Goal: Task Accomplishment & Management: Manage account settings

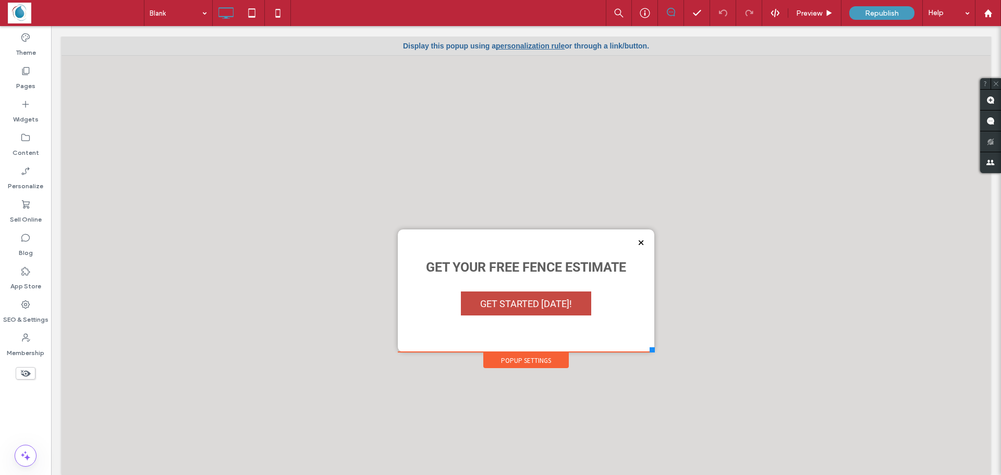
click at [646, 341] on div "Careers | Contact Click To Paste Click To Paste HOME FINANCING PRODUCTS CHAIN L…" at bounding box center [526, 248] width 262 height 241
click at [870, 13] on div "Blank Preview Republish Help Site Comments Team & Clients Automate new comments…" at bounding box center [500, 237] width 1001 height 475
click at [870, 16] on span "Republish" at bounding box center [882, 13] width 34 height 9
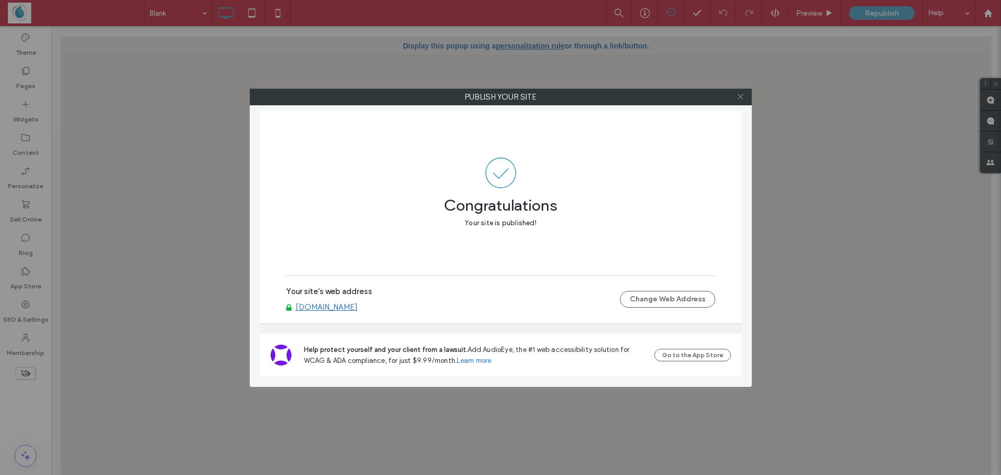
click at [741, 99] on icon at bounding box center [741, 97] width 8 height 8
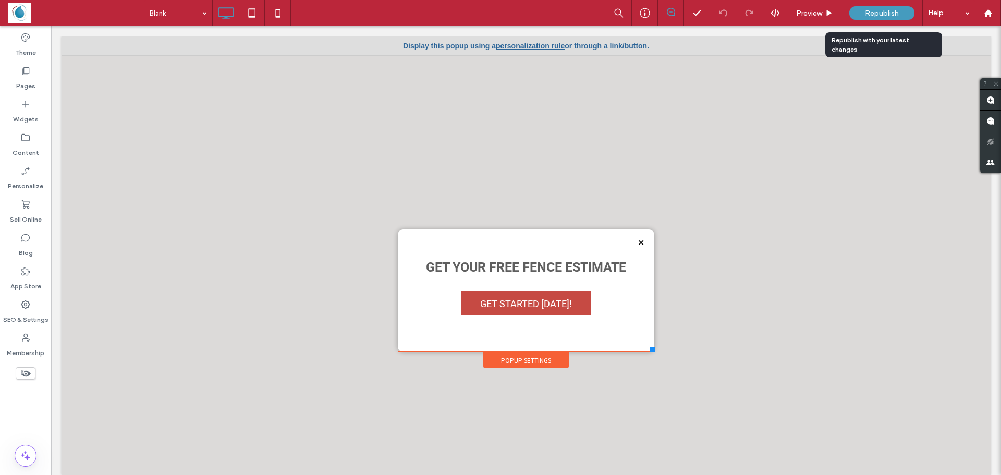
click at [869, 21] on div "Republish" at bounding box center [881, 13] width 65 height 26
click at [870, 19] on div "Republish" at bounding box center [881, 13] width 65 height 14
click at [870, 18] on div "Republish" at bounding box center [881, 13] width 65 height 14
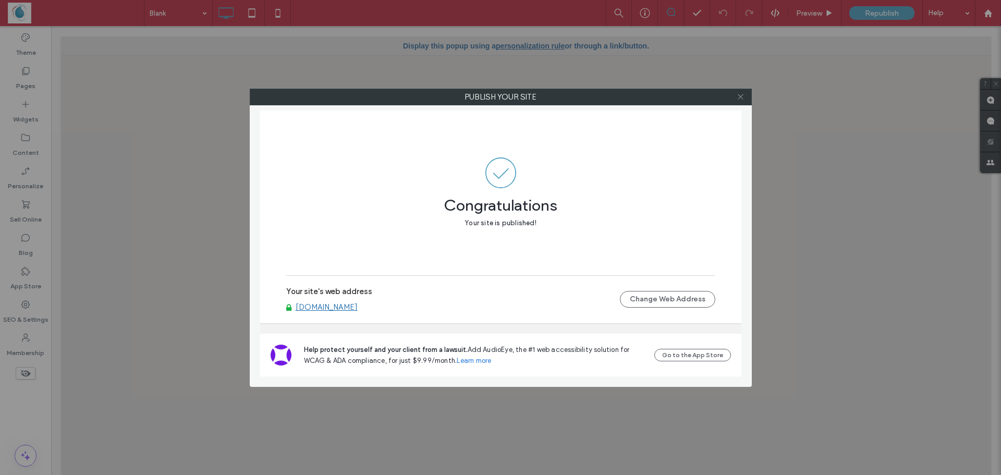
click at [739, 97] on icon at bounding box center [741, 97] width 8 height 8
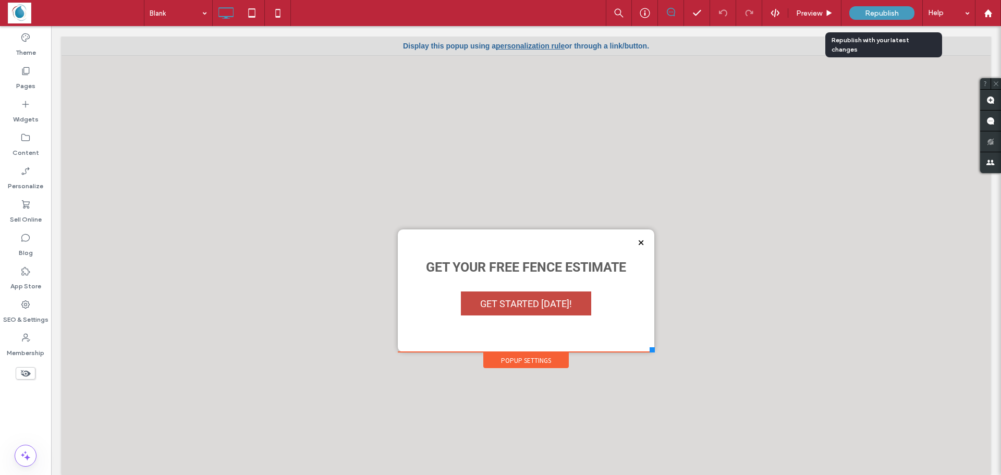
click at [867, 14] on span "Republish" at bounding box center [882, 13] width 34 height 9
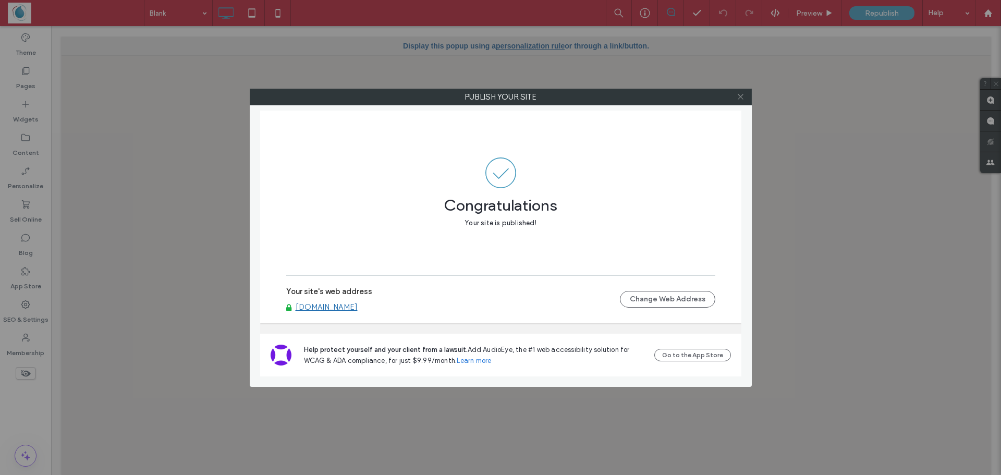
click at [739, 103] on span at bounding box center [741, 97] width 8 height 16
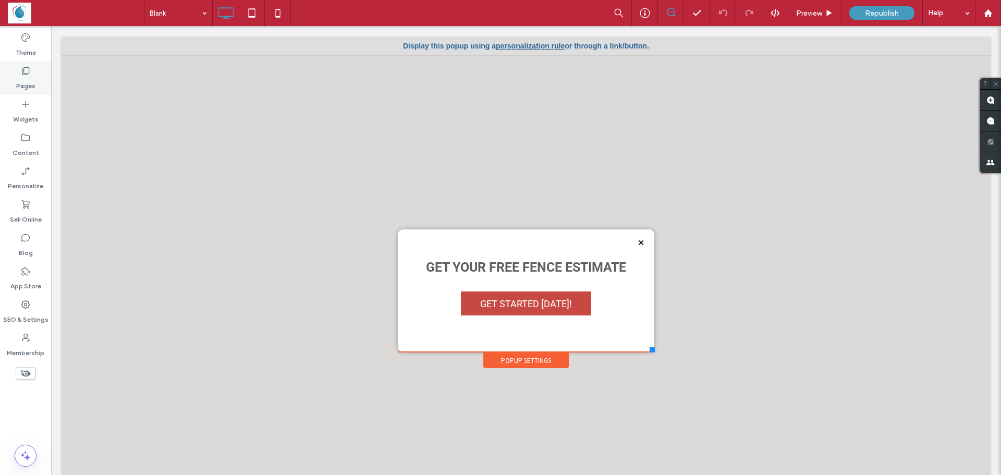
click at [27, 73] on icon at bounding box center [25, 71] width 10 height 10
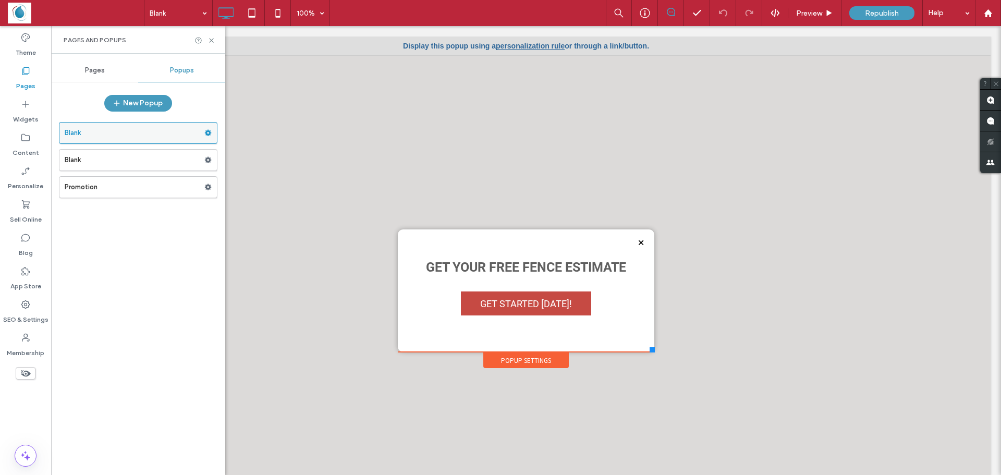
click at [210, 130] on icon at bounding box center [207, 132] width 7 height 7
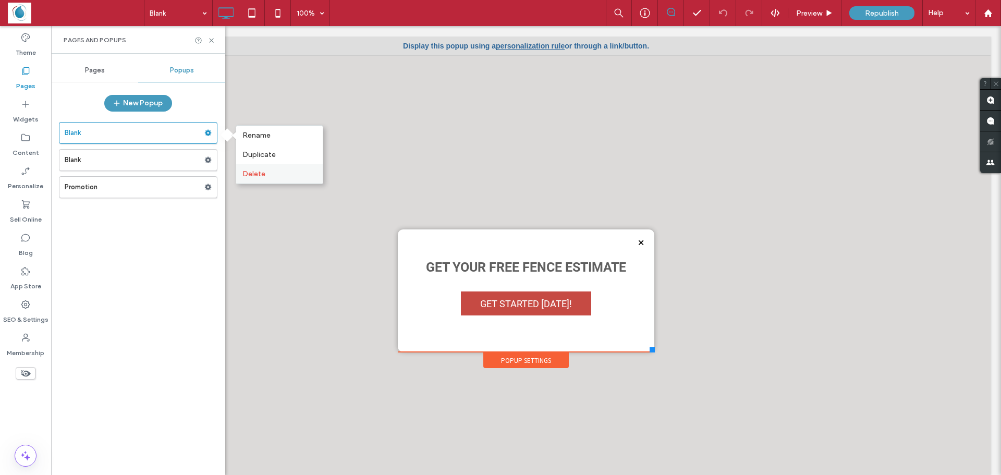
click at [259, 170] on span "Delete" at bounding box center [253, 173] width 23 height 9
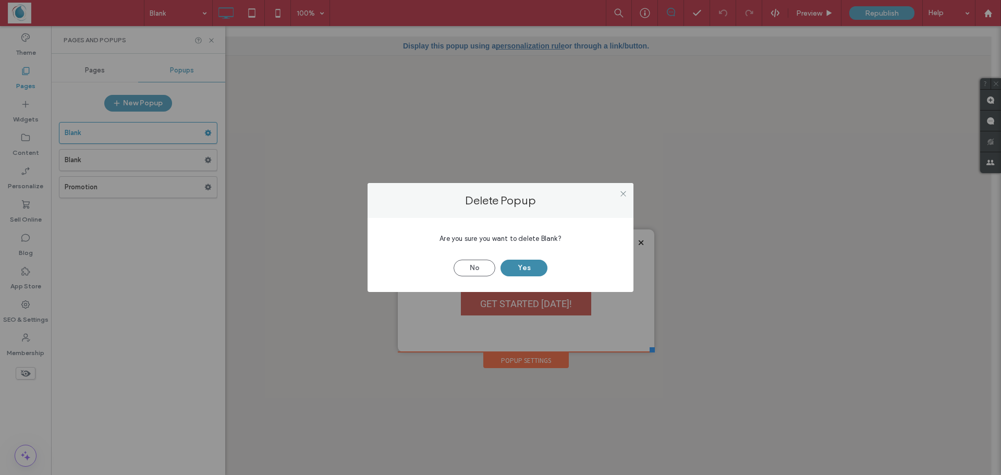
click at [508, 268] on button "Yes" at bounding box center [523, 268] width 47 height 17
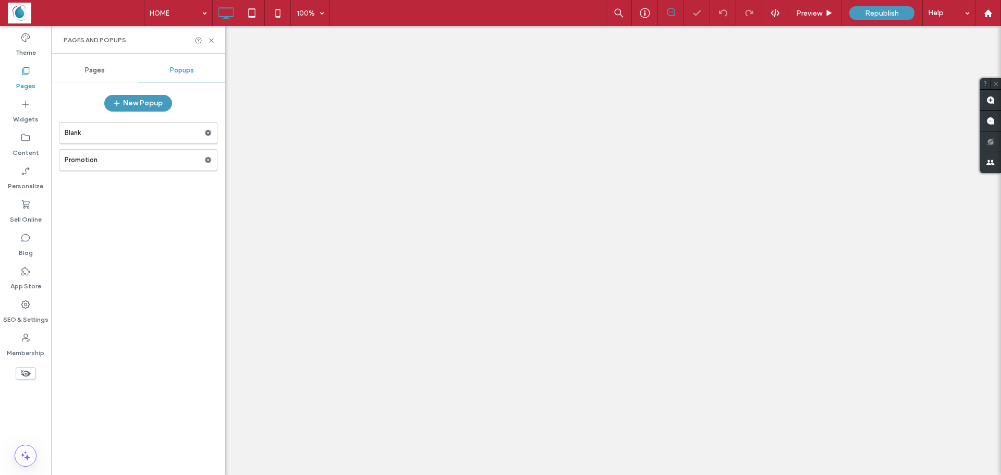
click at [210, 136] on div at bounding box center [500, 237] width 1001 height 475
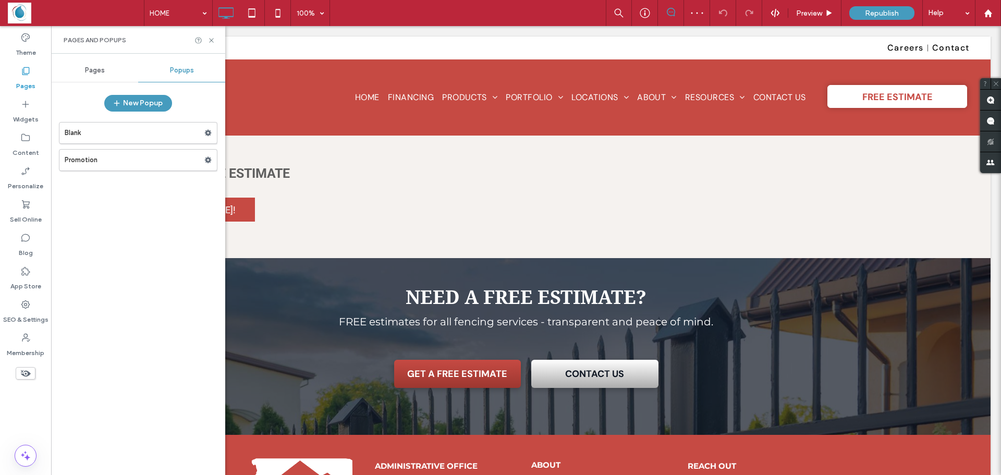
click at [206, 137] on div at bounding box center [500, 237] width 1001 height 475
click at [208, 132] on icon at bounding box center [207, 132] width 7 height 7
click at [261, 174] on span "Delete" at bounding box center [253, 173] width 23 height 9
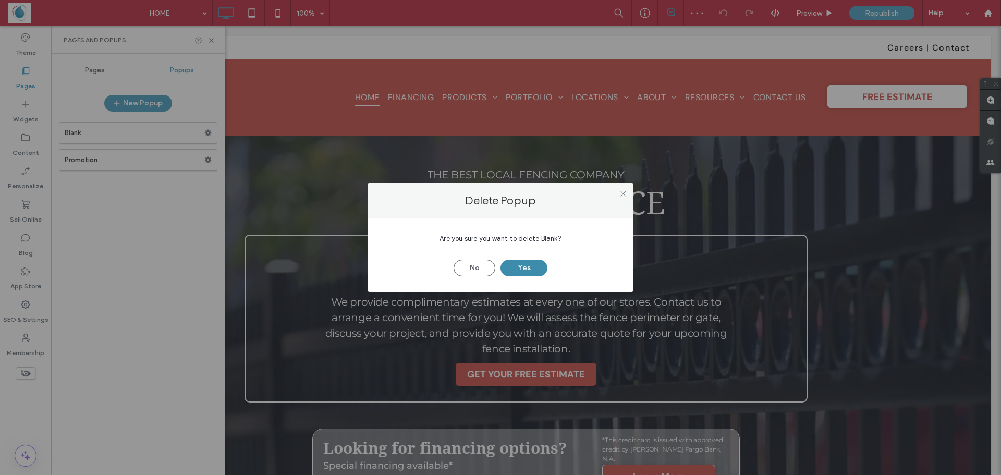
click at [528, 267] on button "Yes" at bounding box center [523, 268] width 47 height 17
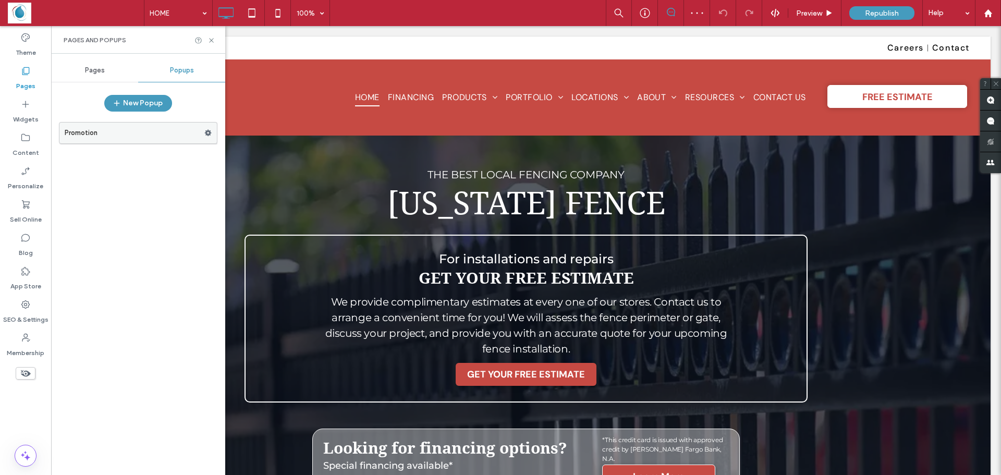
click at [204, 131] on label "Promotion" at bounding box center [135, 132] width 140 height 21
click at [209, 134] on div at bounding box center [500, 237] width 1001 height 475
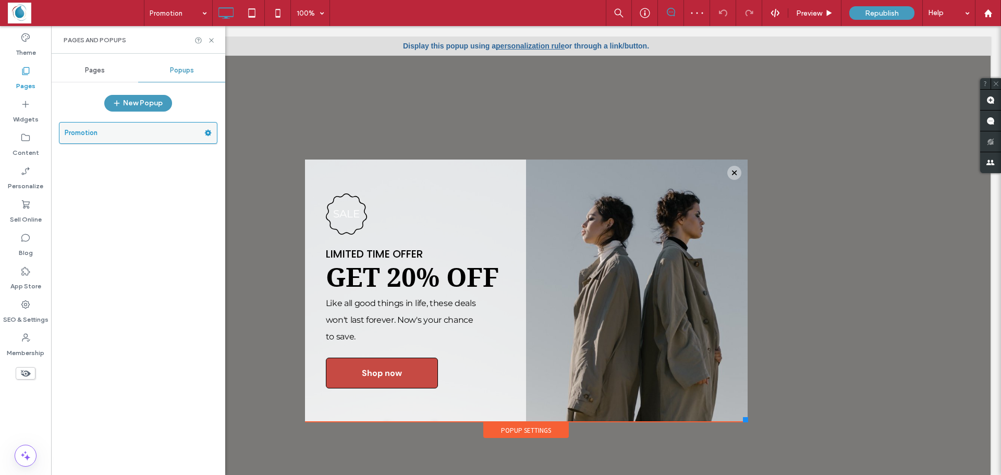
click at [208, 133] on icon at bounding box center [207, 132] width 7 height 7
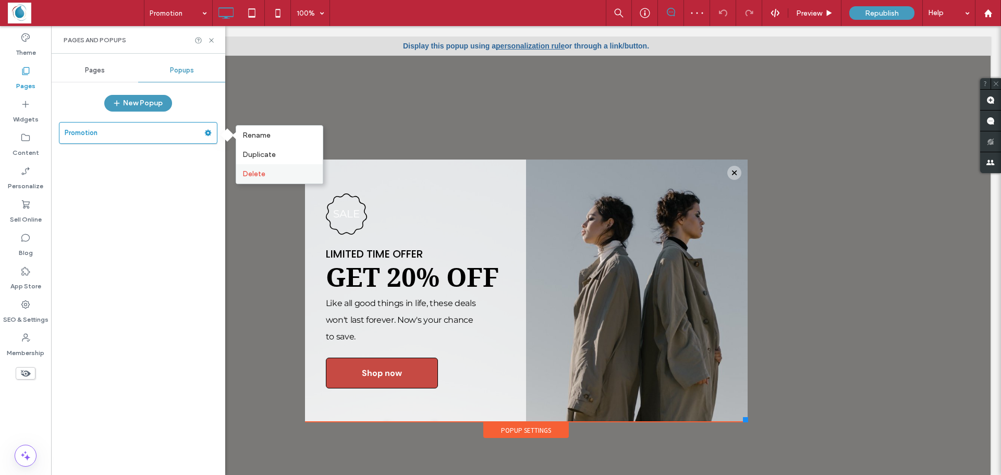
click at [253, 174] on span "Delete" at bounding box center [253, 173] width 23 height 9
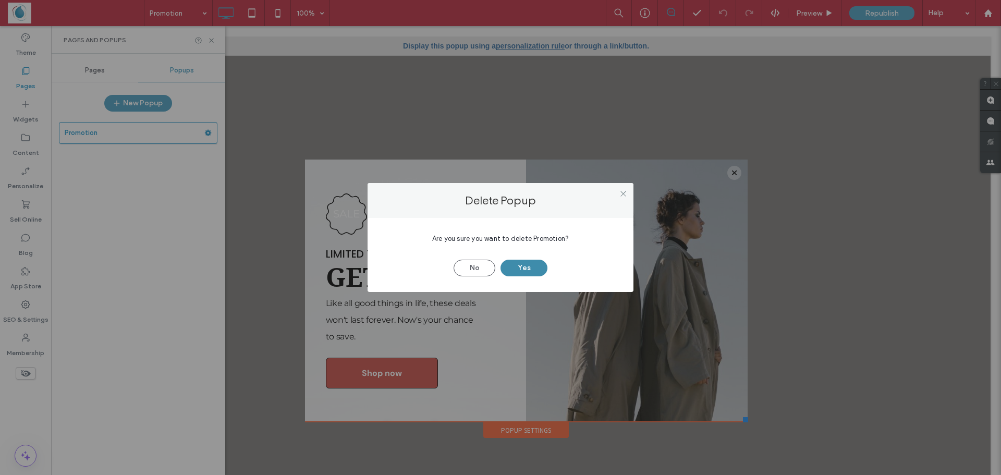
click at [533, 267] on button "Yes" at bounding box center [523, 268] width 47 height 17
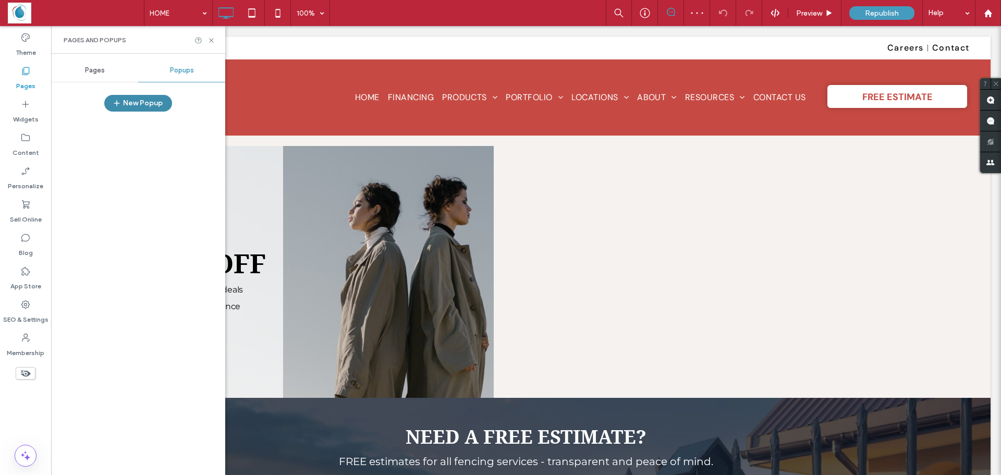
click at [134, 97] on button "New Popup" at bounding box center [138, 103] width 68 height 17
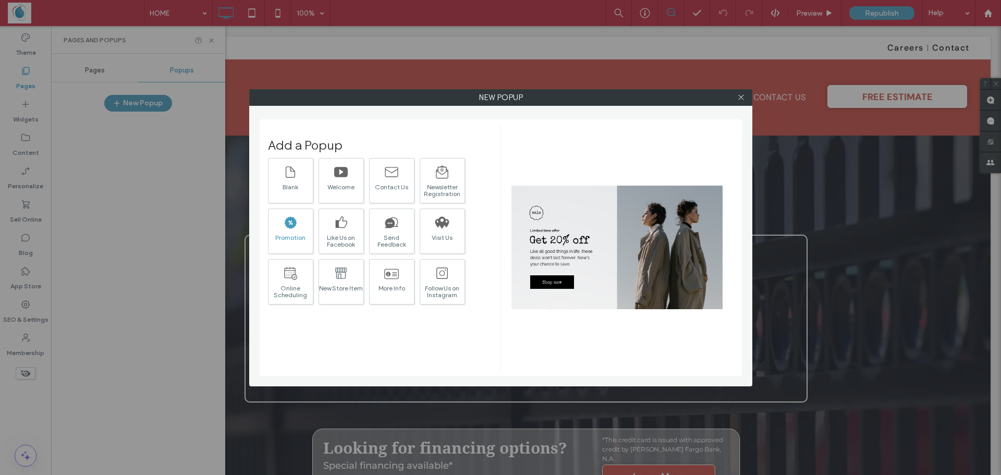
click at [289, 228] on icon at bounding box center [291, 222] width 13 height 12
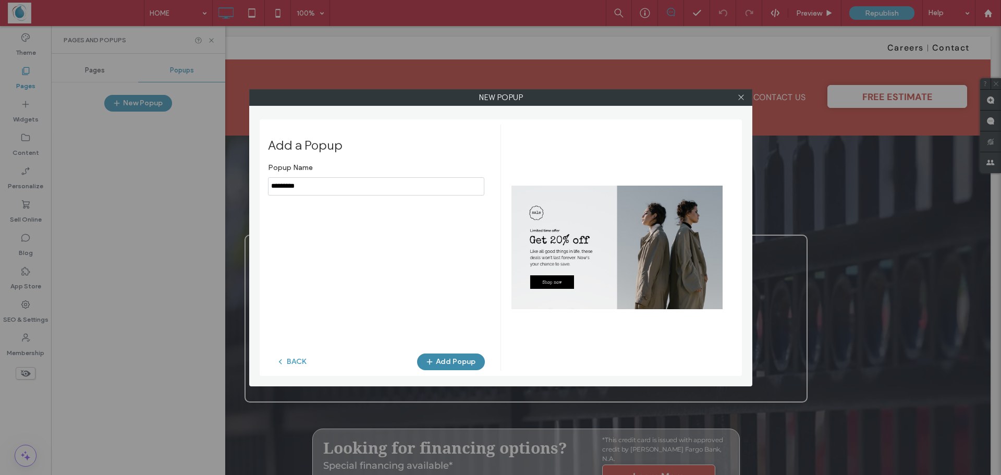
click at [464, 363] on button "Add Popup" at bounding box center [451, 361] width 68 height 17
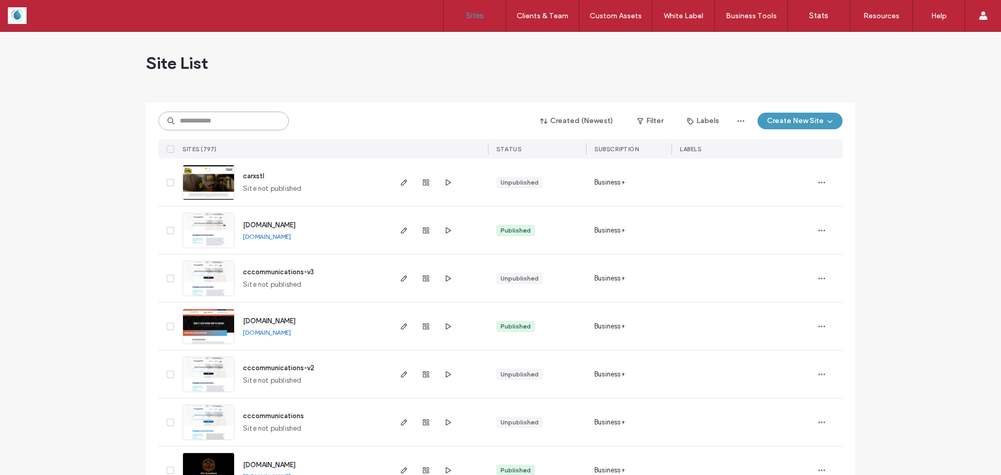
click at [207, 112] on input at bounding box center [223, 121] width 130 height 19
click at [212, 116] on input at bounding box center [223, 121] width 130 height 19
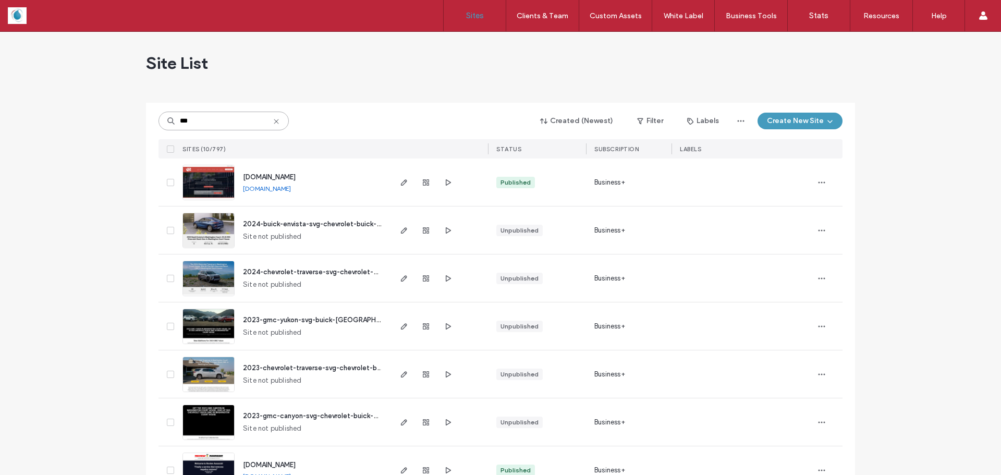
type input "***"
click at [195, 183] on img at bounding box center [208, 200] width 51 height 71
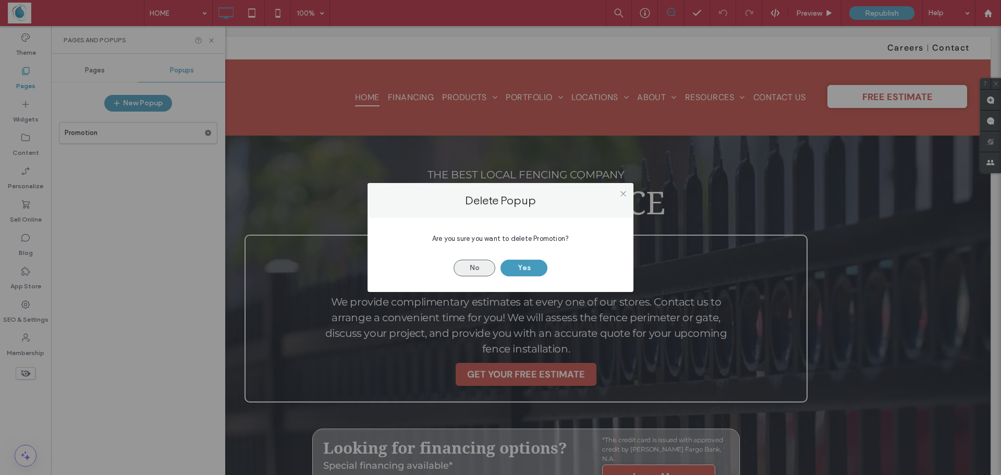
drag, startPoint x: 525, startPoint y: 275, endPoint x: 480, endPoint y: 268, distance: 45.9
click at [525, 275] on button "Yes" at bounding box center [523, 268] width 47 height 17
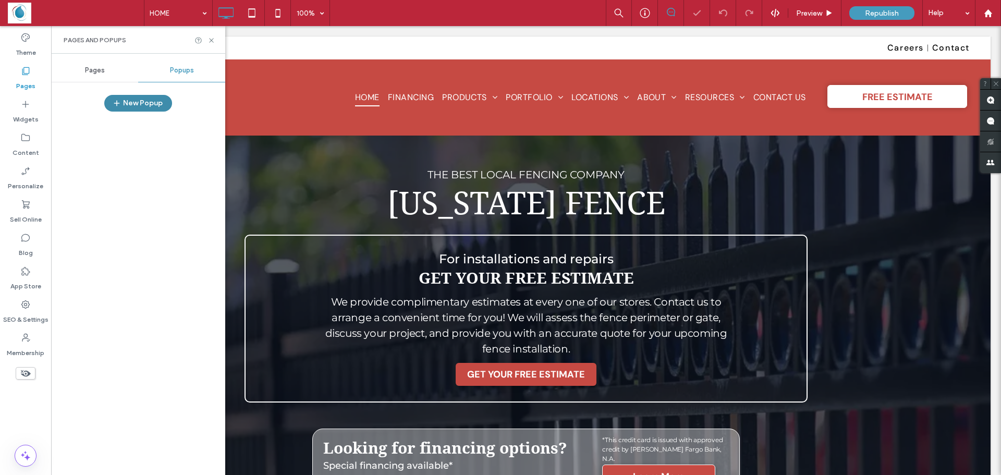
click at [162, 99] on button "New Popup" at bounding box center [138, 103] width 68 height 17
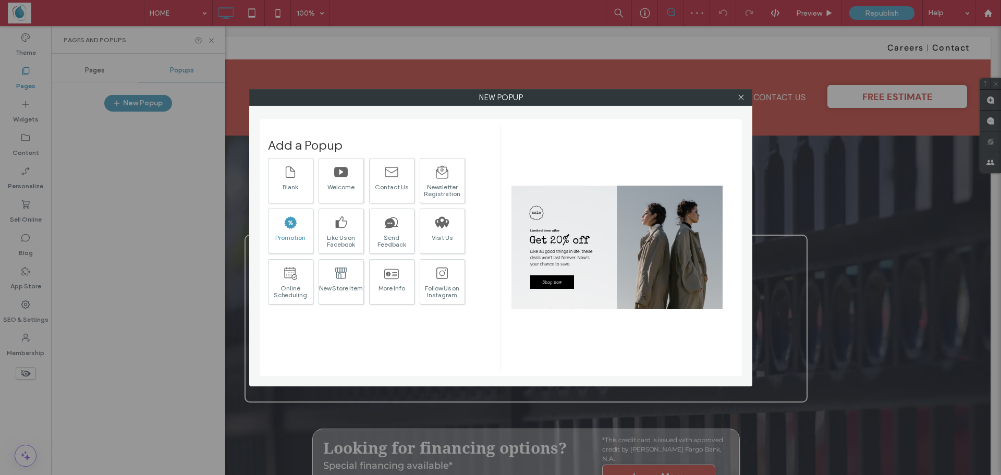
click at [287, 222] on icon at bounding box center [291, 222] width 13 height 12
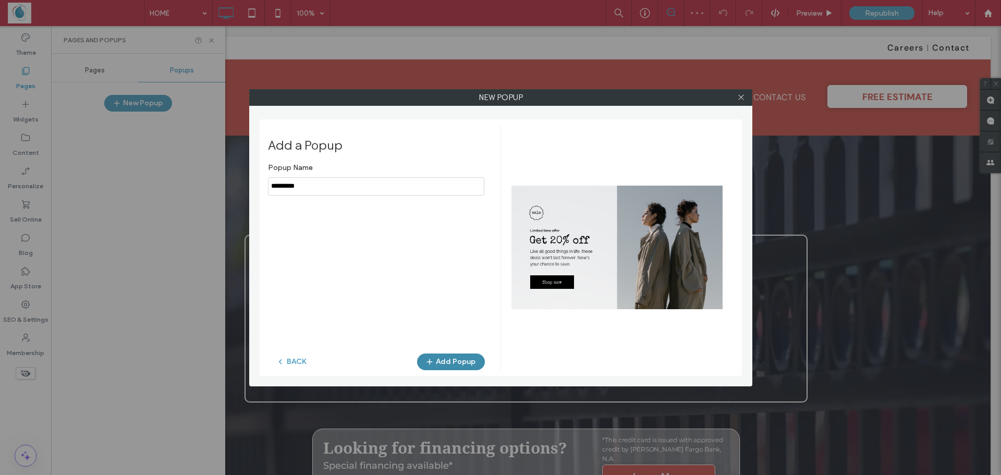
click at [446, 357] on button "Add Popup" at bounding box center [451, 361] width 68 height 17
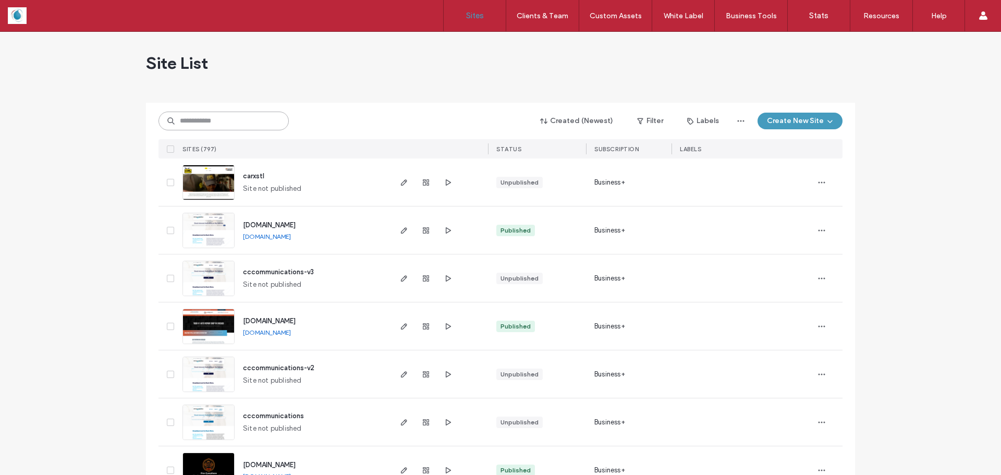
click at [217, 117] on input at bounding box center [223, 121] width 130 height 19
click at [230, 126] on input at bounding box center [223, 121] width 130 height 19
click at [231, 122] on input "*" at bounding box center [223, 121] width 130 height 19
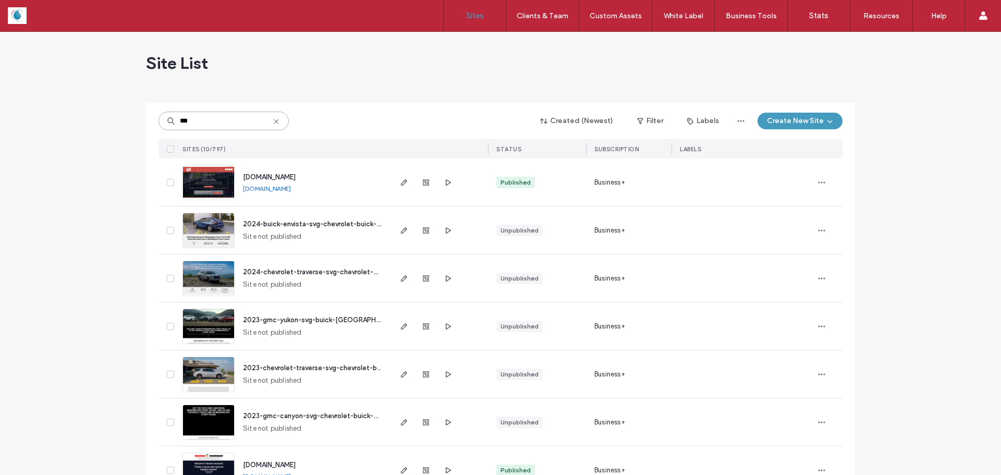
type input "***"
click at [210, 177] on img at bounding box center [208, 200] width 51 height 71
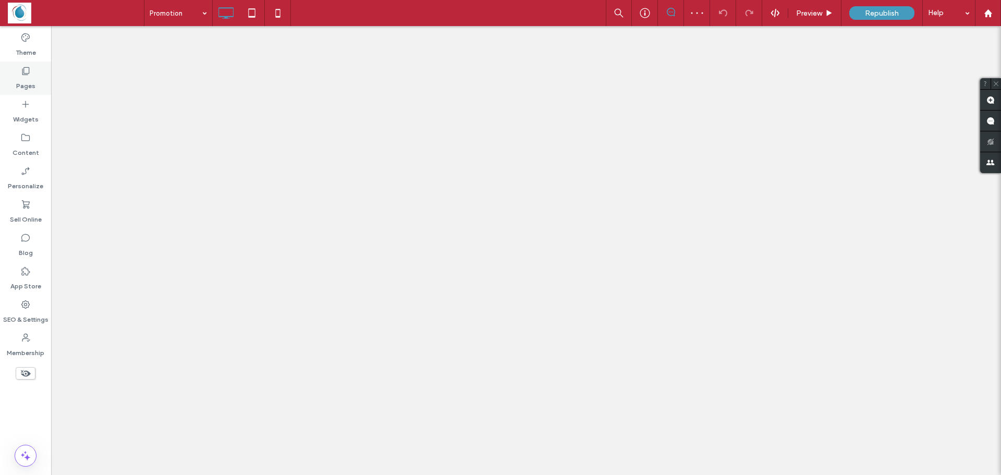
type input "**********"
type input "**"
click at [20, 82] on label "Pages" at bounding box center [25, 83] width 19 height 15
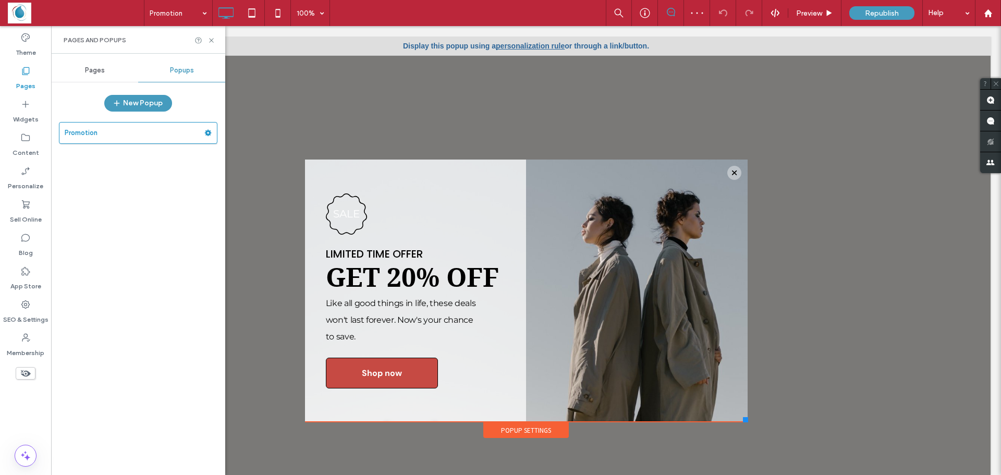
drag, startPoint x: 189, startPoint y: 90, endPoint x: 221, endPoint y: 89, distance: 32.4
click at [189, 90] on div "Pages Popups New Popup Promotion" at bounding box center [138, 264] width 174 height 411
drag, startPoint x: 542, startPoint y: 427, endPoint x: 530, endPoint y: 361, distance: 67.3
click at [576, 426] on div "Careers | Contact Click To Paste Click To Paste HOME FINANCING PRODUCTS CHAIN L…" at bounding box center [526, 248] width 448 height 381
drag, startPoint x: 529, startPoint y: 162, endPoint x: 575, endPoint y: 163, distance: 46.4
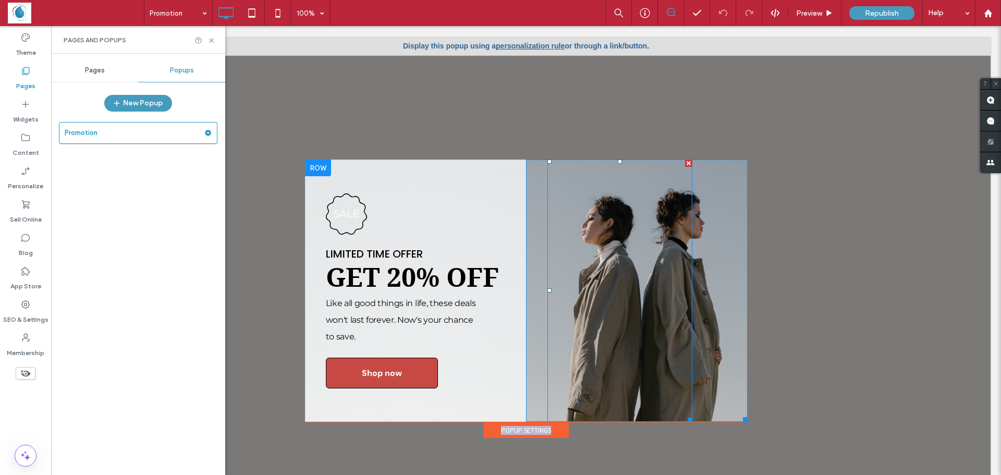
click at [575, 163] on div "Click To Paste" at bounding box center [637, 291] width 222 height 262
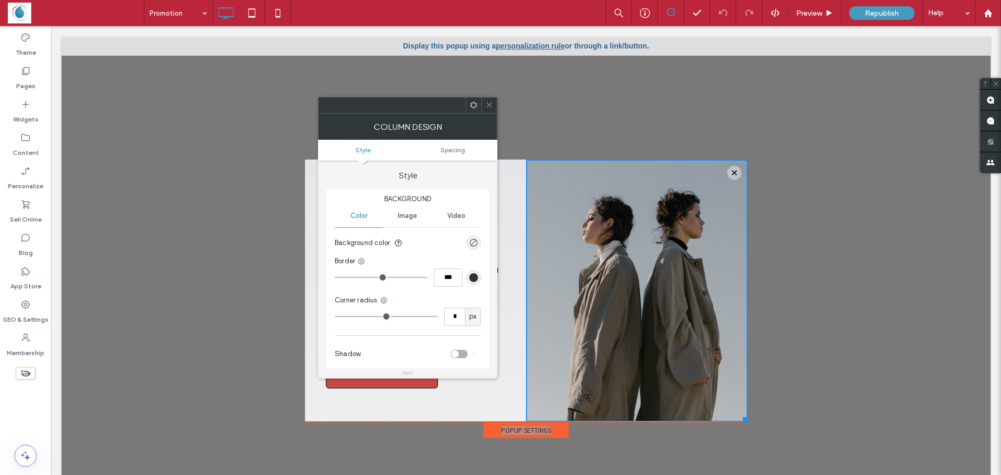
click at [490, 106] on icon at bounding box center [489, 105] width 8 height 8
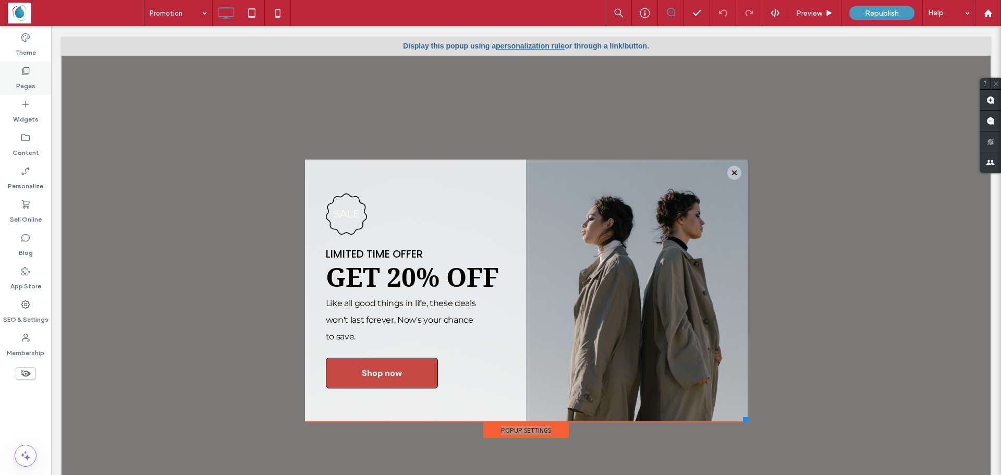
click at [19, 71] on div "Pages" at bounding box center [25, 78] width 51 height 33
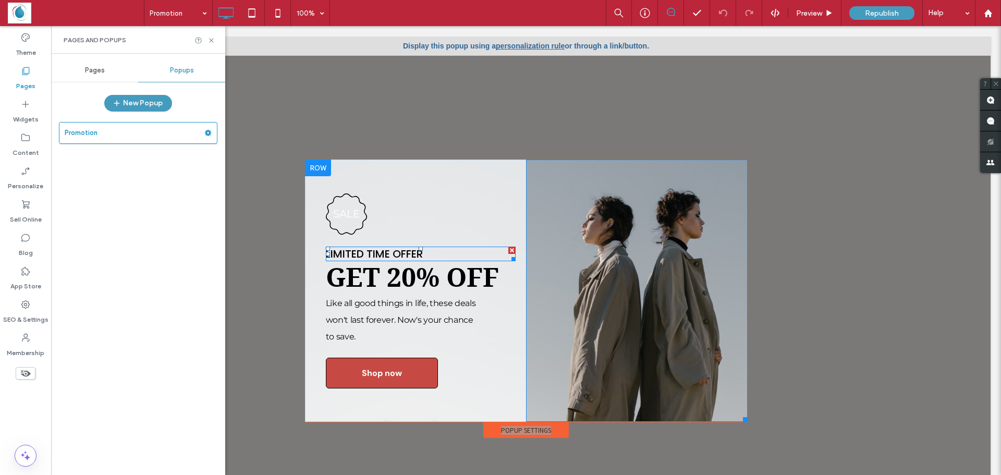
click at [508, 248] on div at bounding box center [511, 250] width 7 height 7
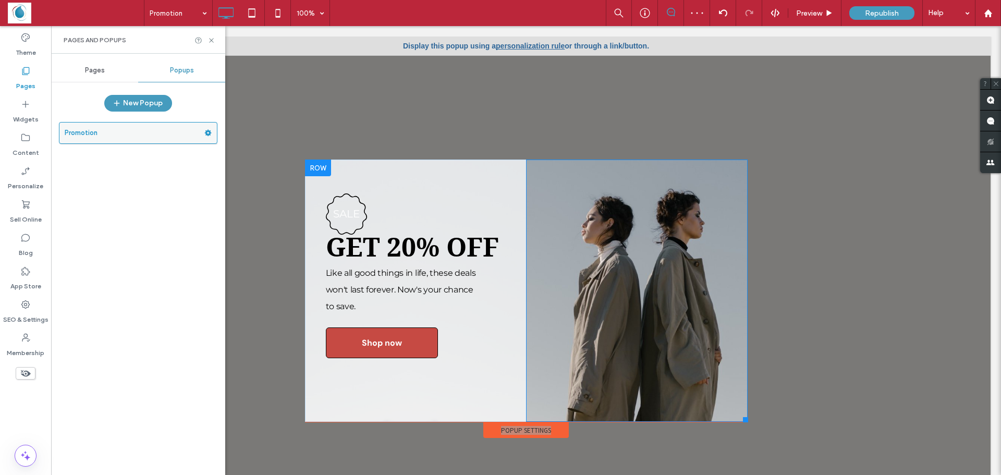
click at [184, 133] on label "Promotion" at bounding box center [135, 132] width 140 height 21
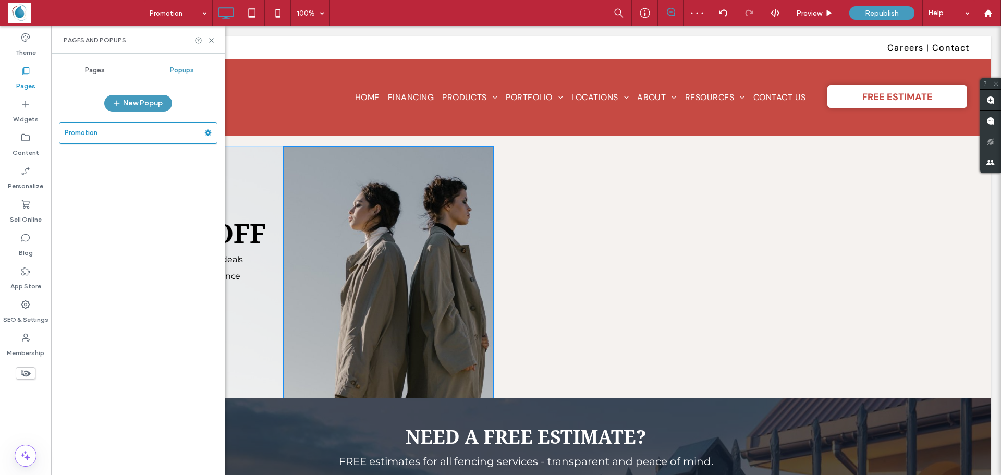
click at [213, 134] on div "Promotion 100% Preview Republish Help Site Comments Team & Clients Automate new…" at bounding box center [500, 237] width 1001 height 475
click at [206, 137] on span at bounding box center [207, 133] width 7 height 16
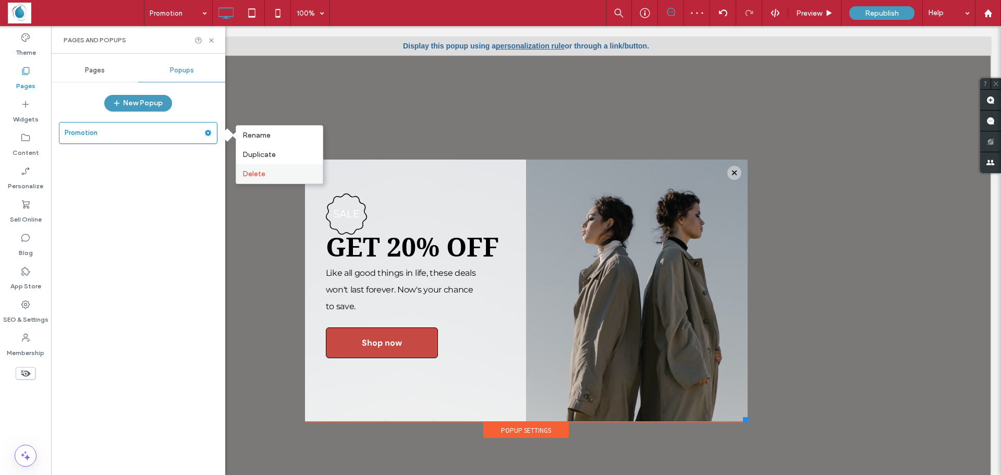
click at [254, 175] on span "Delete" at bounding box center [253, 173] width 23 height 9
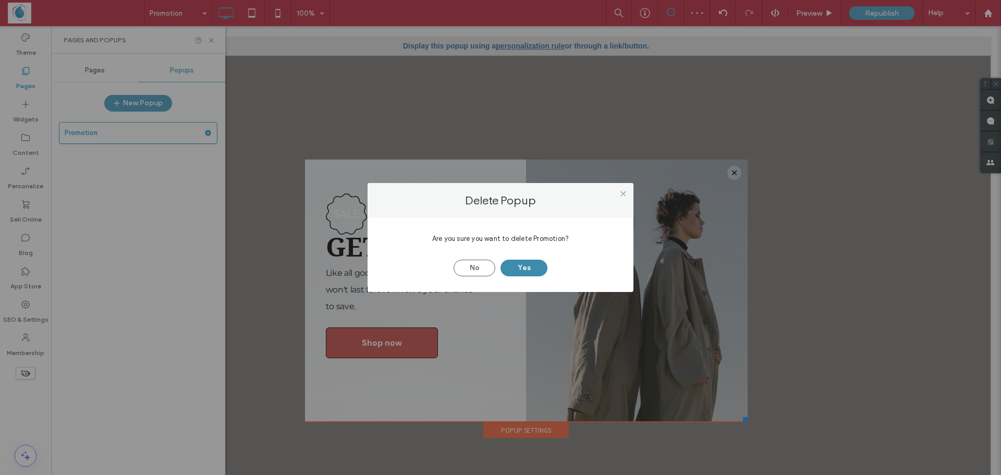
drag, startPoint x: 525, startPoint y: 270, endPoint x: 517, endPoint y: 269, distance: 8.4
click at [523, 271] on button "Yes" at bounding box center [523, 268] width 47 height 17
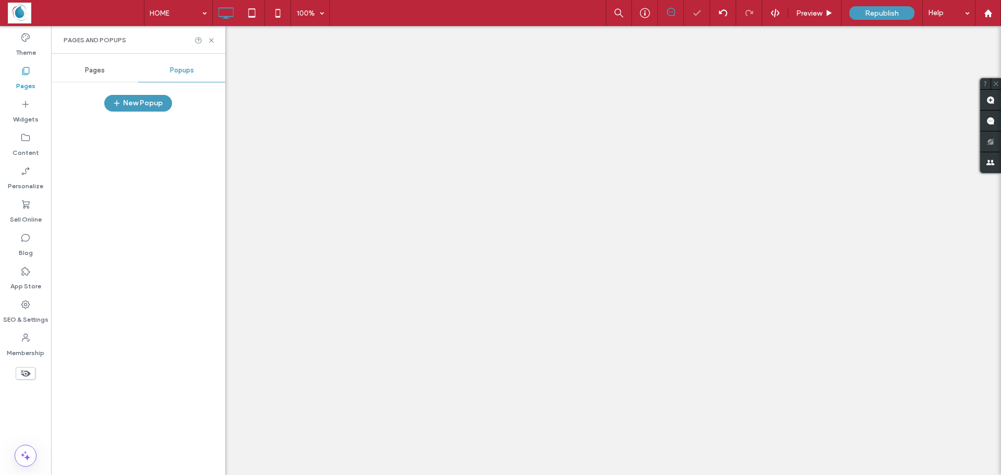
click at [130, 108] on div at bounding box center [500, 237] width 1001 height 475
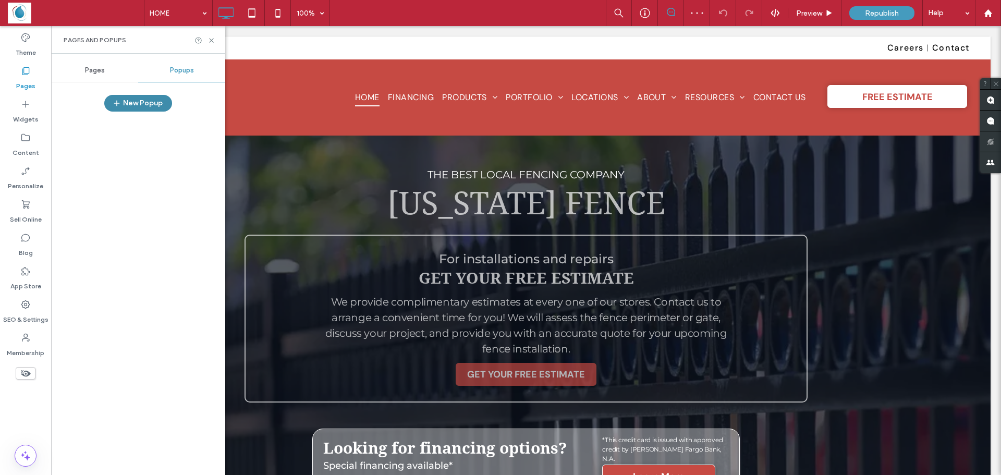
click at [126, 99] on button "New Popup" at bounding box center [138, 103] width 68 height 17
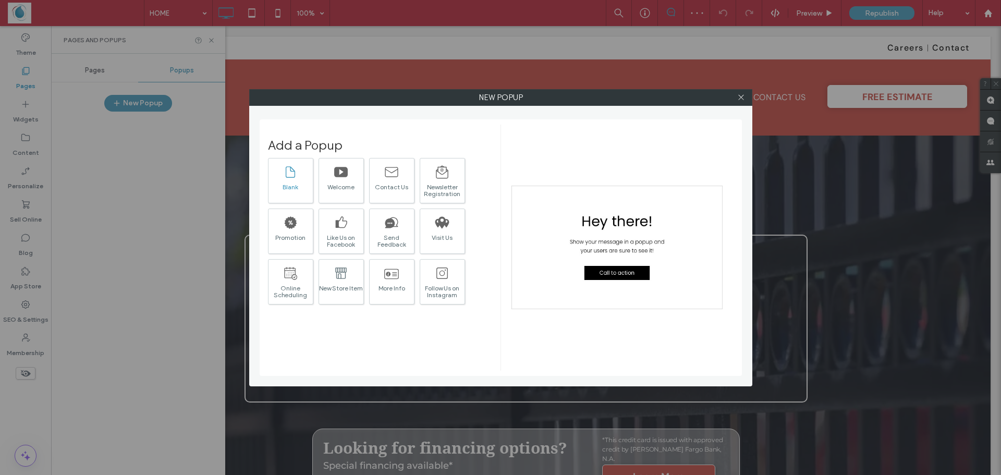
click at [286, 173] on icon at bounding box center [290, 171] width 9 height 11
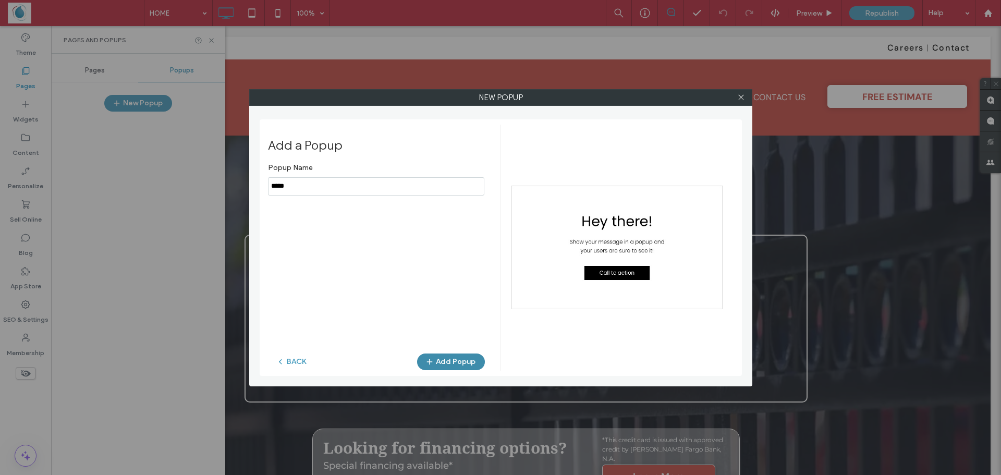
click at [434, 359] on icon "button" at bounding box center [429, 362] width 8 height 8
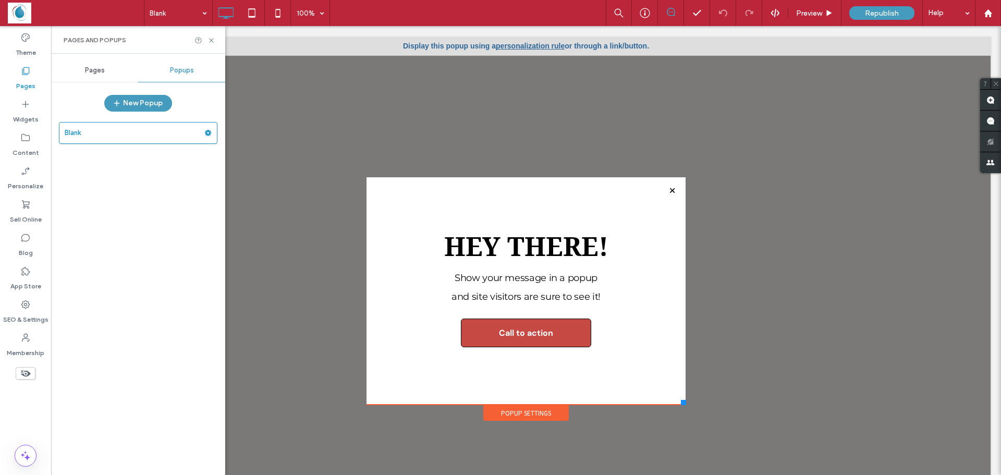
click at [511, 46] on link "personalization rule" at bounding box center [530, 46] width 69 height 8
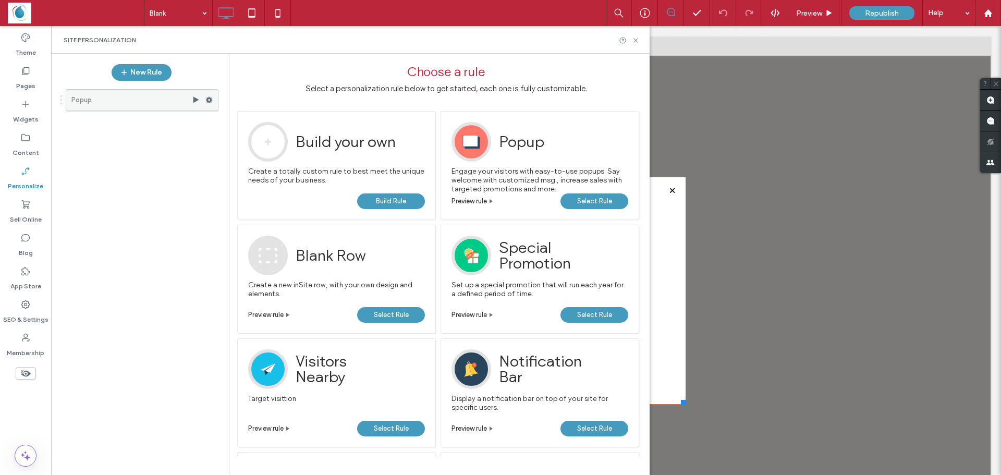
click at [114, 101] on label "Popup" at bounding box center [131, 100] width 120 height 21
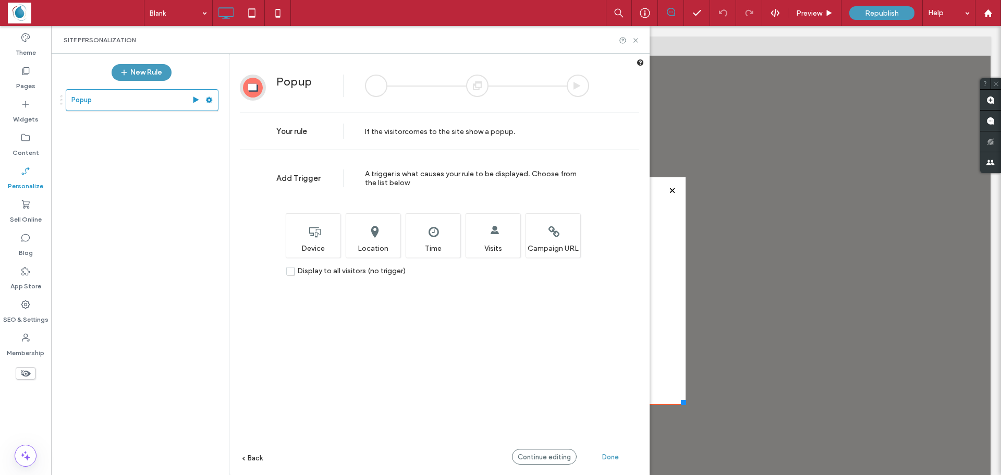
click at [617, 460] on span "Done" at bounding box center [610, 457] width 17 height 8
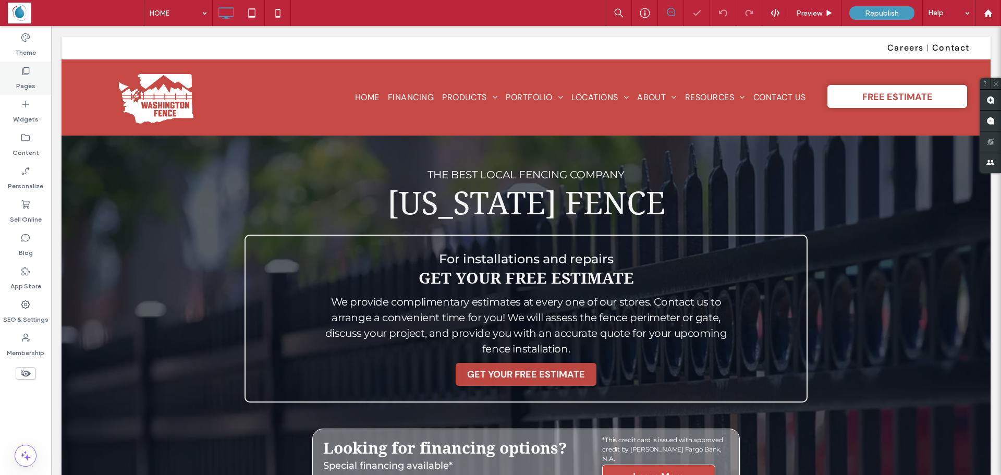
click at [19, 83] on label "Pages" at bounding box center [25, 83] width 19 height 15
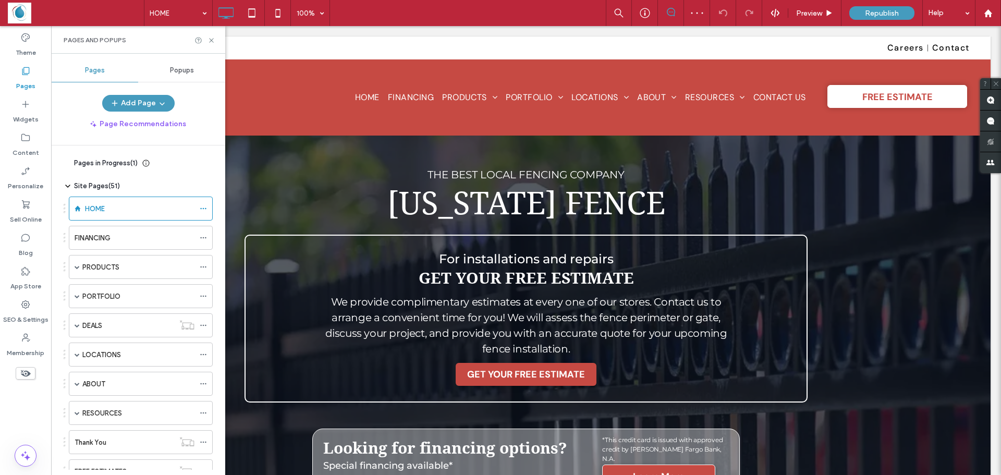
click at [171, 73] on span "Popups" at bounding box center [182, 70] width 24 height 8
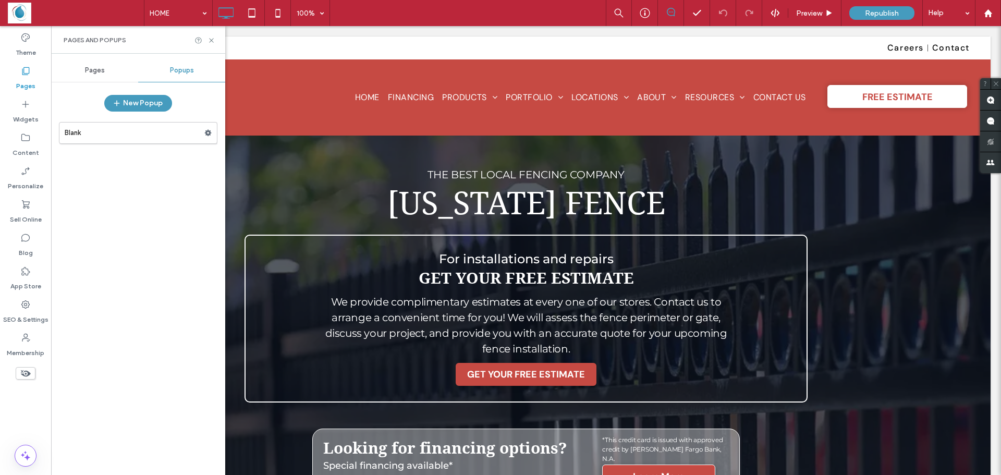
click at [154, 135] on label "Blank" at bounding box center [135, 132] width 140 height 21
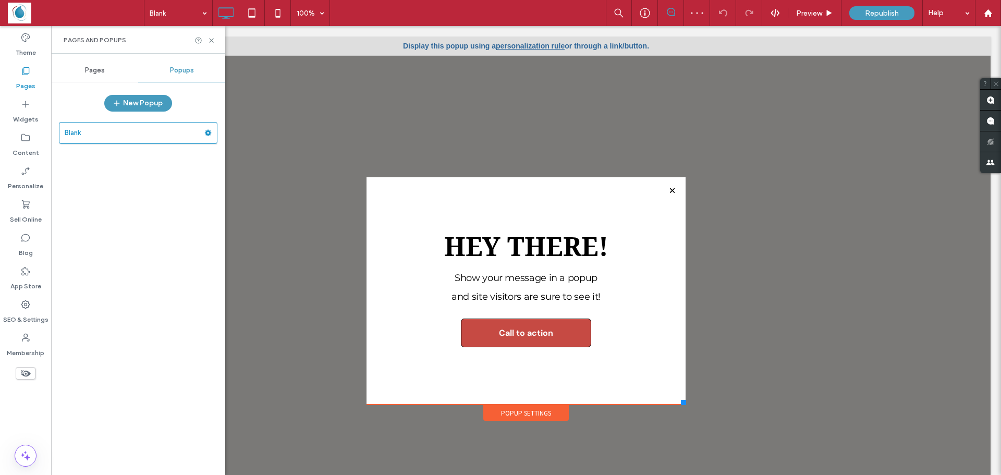
click at [517, 47] on link "personalization rule" at bounding box center [530, 46] width 69 height 8
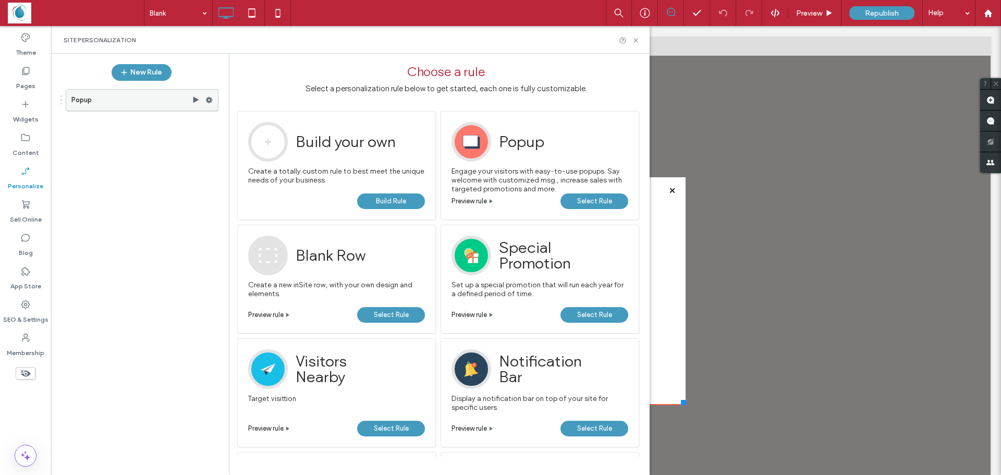
click at [193, 99] on use at bounding box center [196, 99] width 6 height 6
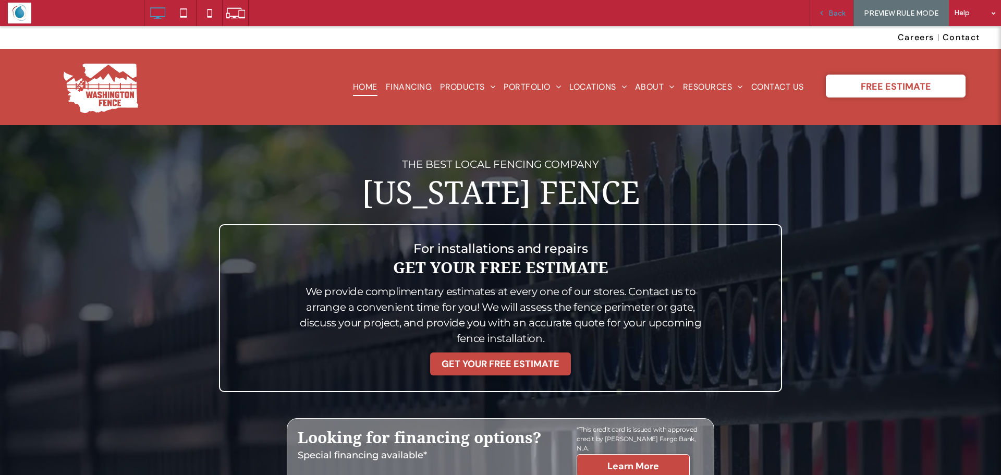
click at [821, 13] on icon at bounding box center [821, 12] width 7 height 7
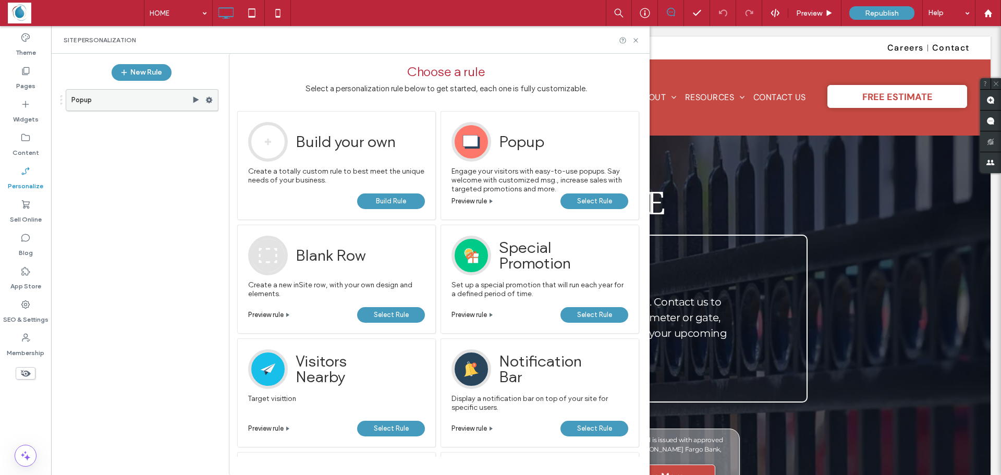
click at [207, 101] on use at bounding box center [209, 100] width 7 height 6
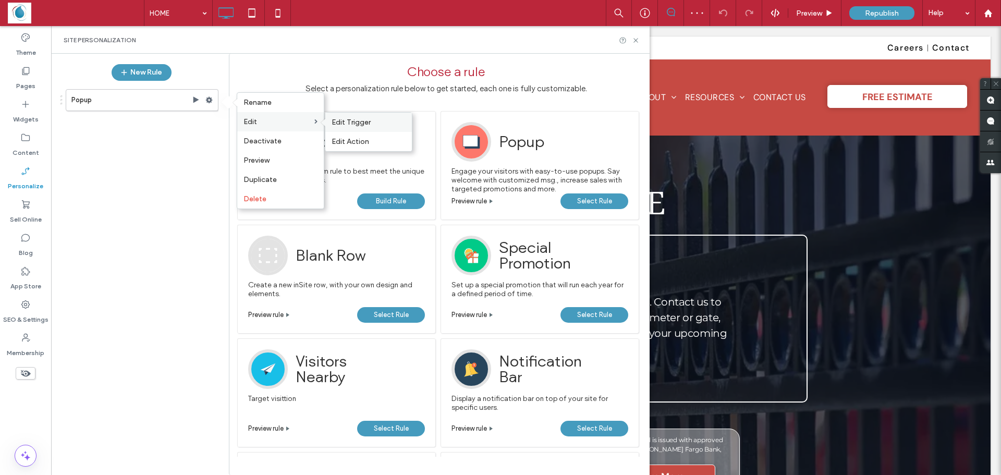
click at [347, 122] on span "Edit Trigger" at bounding box center [351, 122] width 39 height 9
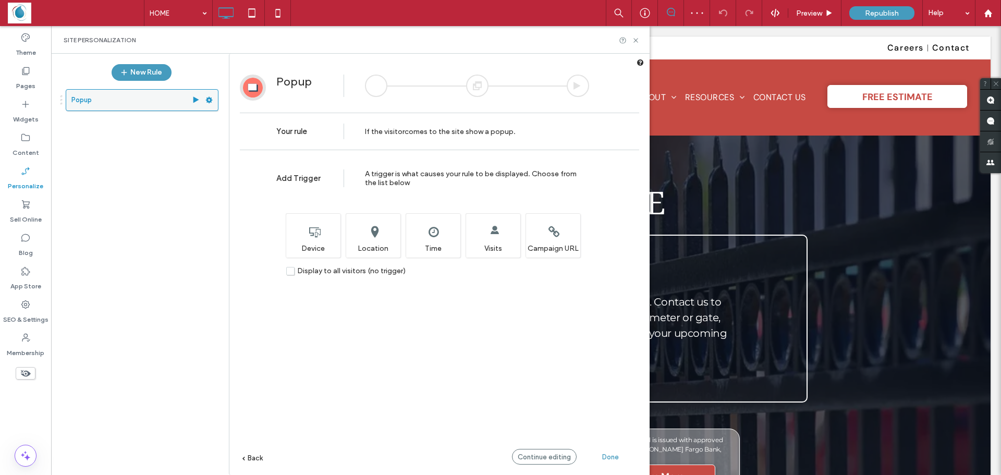
click at [205, 98] on div at bounding box center [199, 100] width 14 height 8
click at [209, 104] on span at bounding box center [208, 100] width 7 height 16
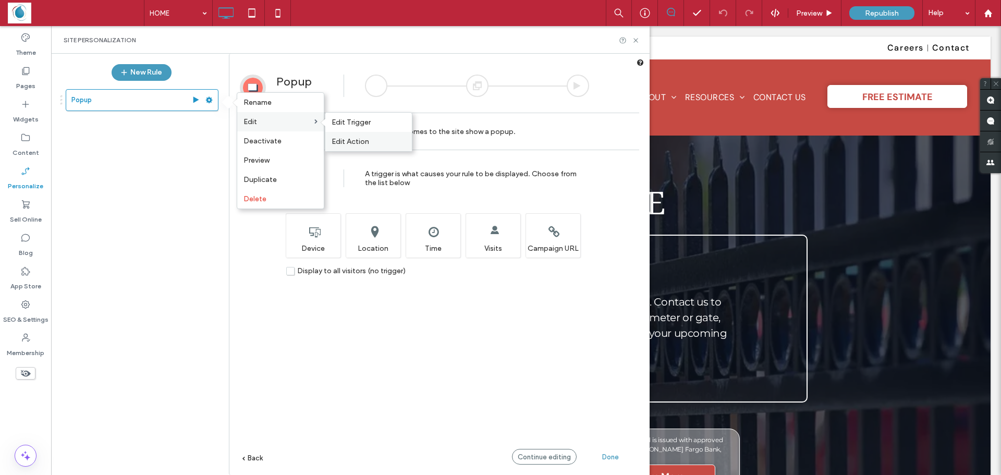
click at [348, 139] on span "Edit Action" at bounding box center [351, 141] width 38 height 9
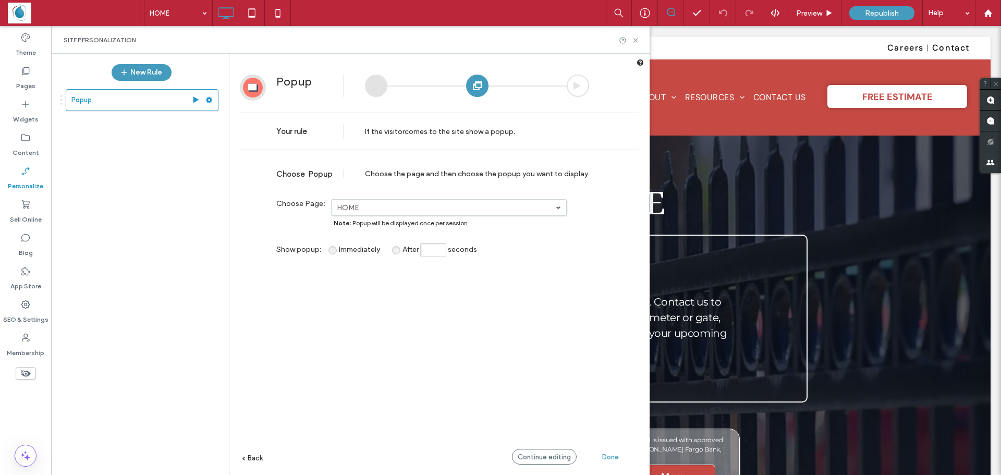
click at [488, 185] on div "Choose Popup Choose the page and then choose the popup you want to display" at bounding box center [439, 171] width 399 height 33
drag, startPoint x: 419, startPoint y: 142, endPoint x: 400, endPoint y: 178, distance: 40.8
click at [418, 141] on div "If the visitor comes to the site show a popup ." at bounding box center [440, 131] width 151 height 36
click at [210, 101] on use at bounding box center [209, 100] width 7 height 6
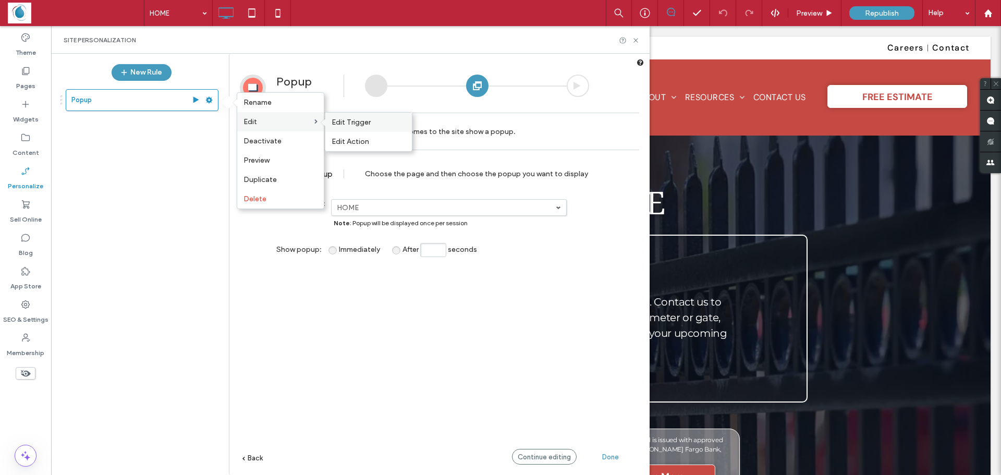
click at [347, 122] on span "Edit Trigger" at bounding box center [351, 122] width 39 height 9
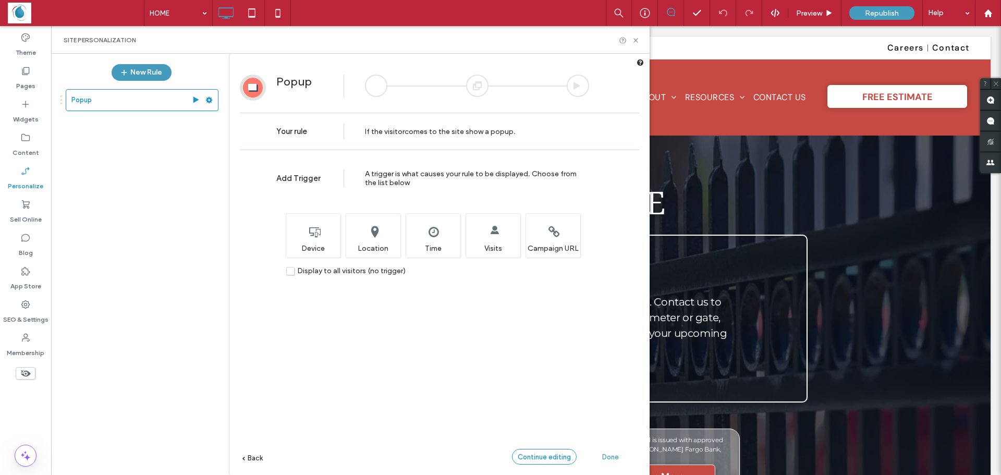
click at [529, 460] on span "Continue editing" at bounding box center [544, 457] width 53 height 8
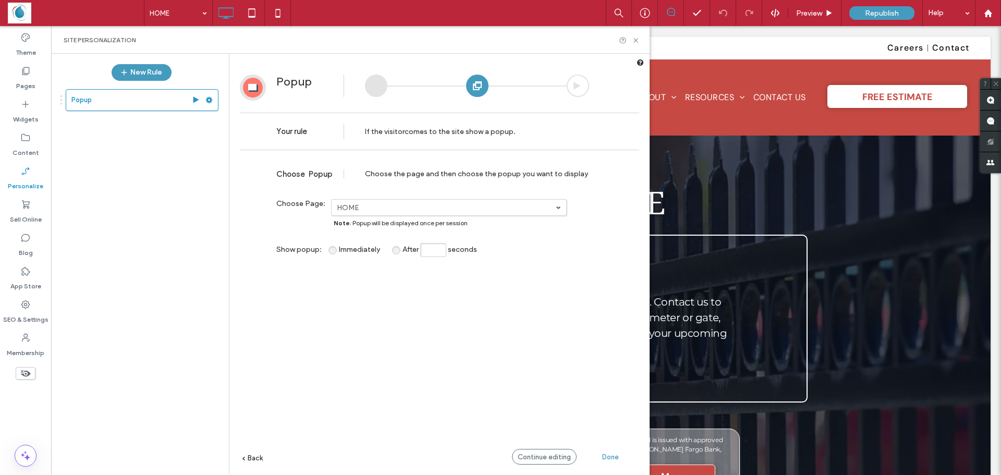
click at [397, 127] on div "If the visitor comes to the site show a popup ." at bounding box center [440, 131] width 151 height 36
click at [530, 458] on span "Continue editing" at bounding box center [544, 457] width 53 height 8
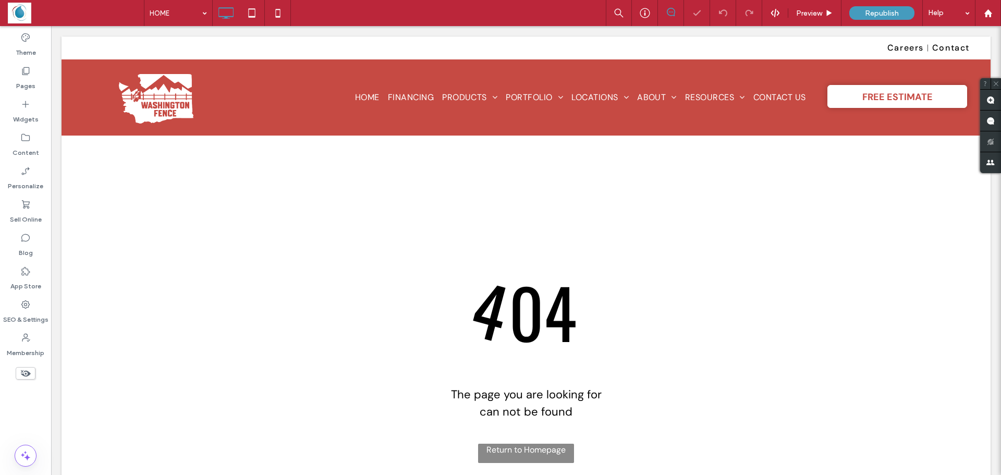
click at [21, 78] on div at bounding box center [500, 237] width 1001 height 475
click at [29, 77] on div at bounding box center [500, 237] width 1001 height 475
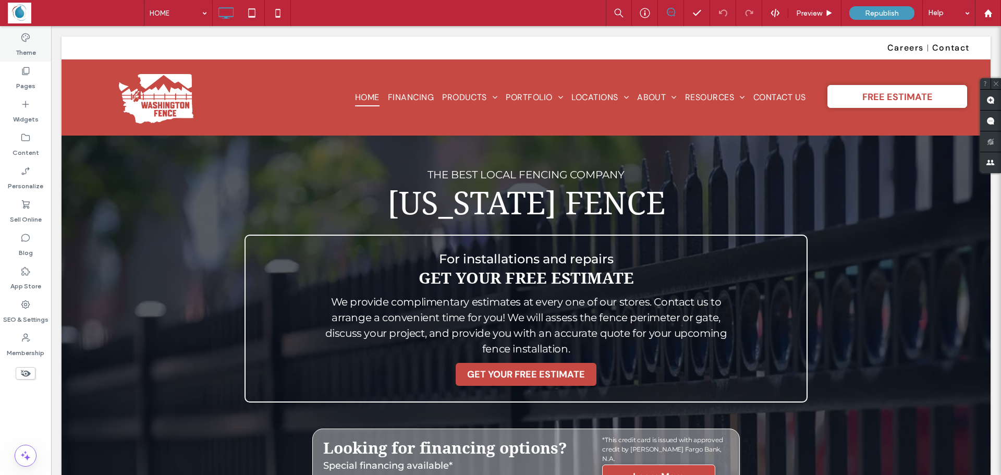
drag, startPoint x: 24, startPoint y: 69, endPoint x: 24, endPoint y: 47, distance: 21.9
click at [24, 69] on icon at bounding box center [25, 71] width 10 height 10
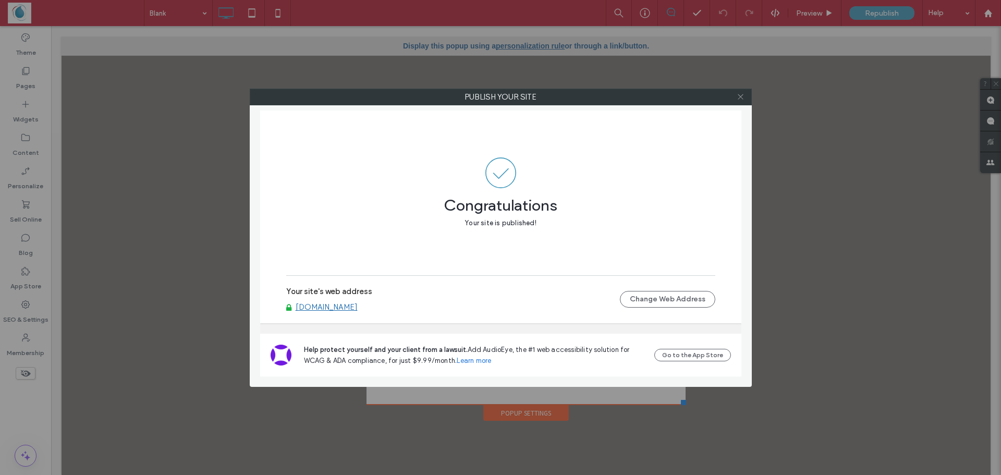
click at [740, 95] on icon at bounding box center [741, 97] width 8 height 8
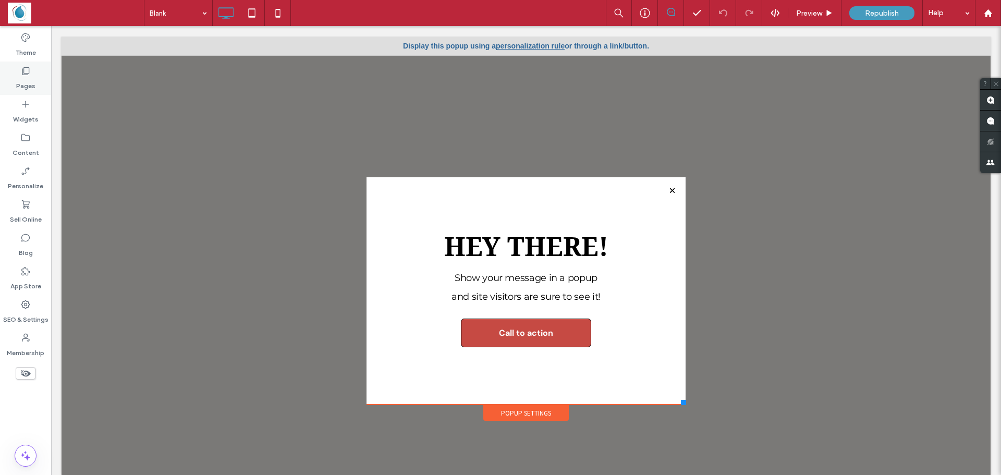
click at [33, 79] on label "Pages" at bounding box center [25, 83] width 19 height 15
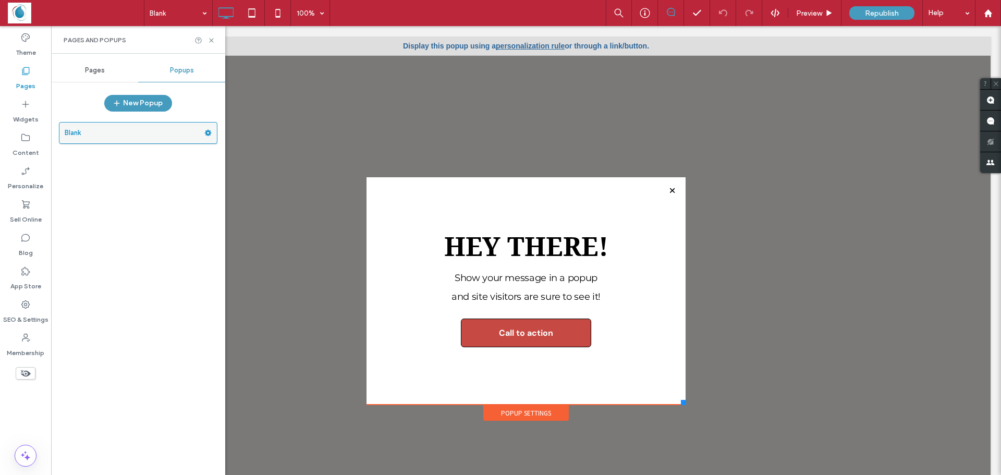
click at [204, 129] on label "Blank" at bounding box center [135, 132] width 140 height 21
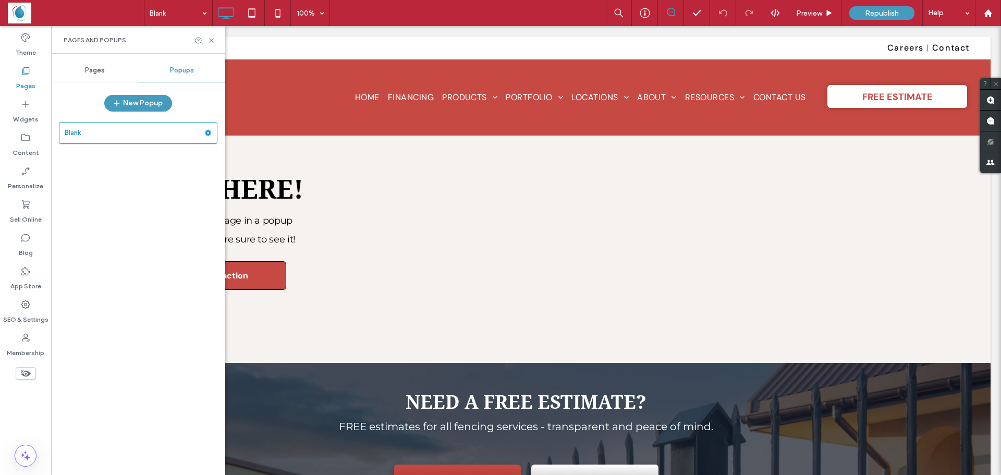
click at [213, 132] on div at bounding box center [500, 237] width 1001 height 475
click at [207, 134] on div at bounding box center [500, 237] width 1001 height 475
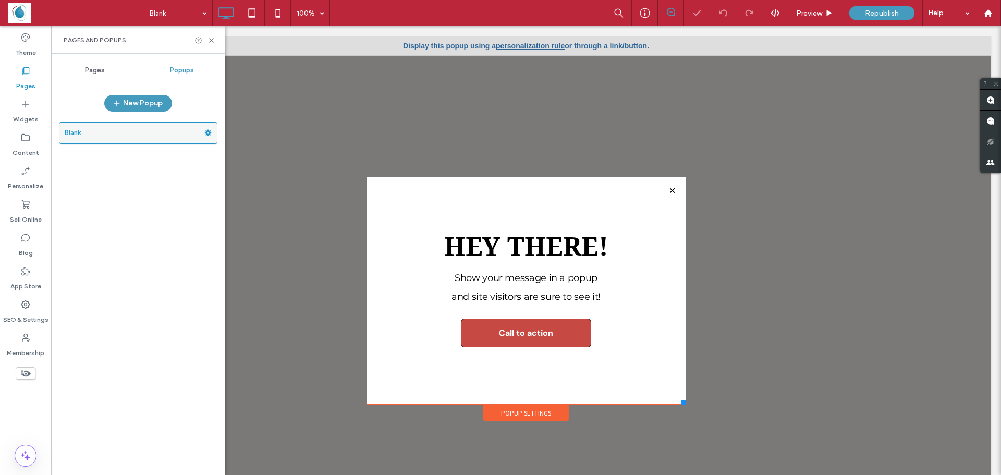
click at [207, 132] on use at bounding box center [208, 133] width 7 height 6
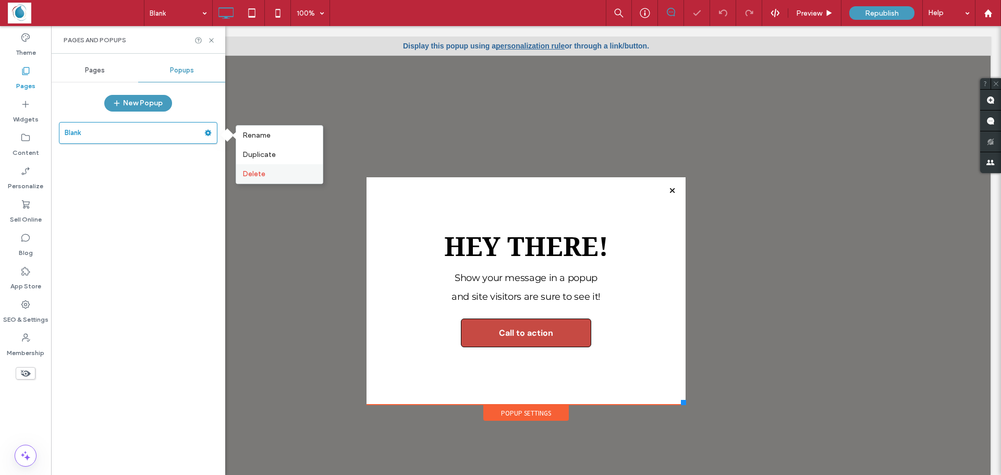
click at [246, 173] on span "Delete" at bounding box center [253, 173] width 23 height 9
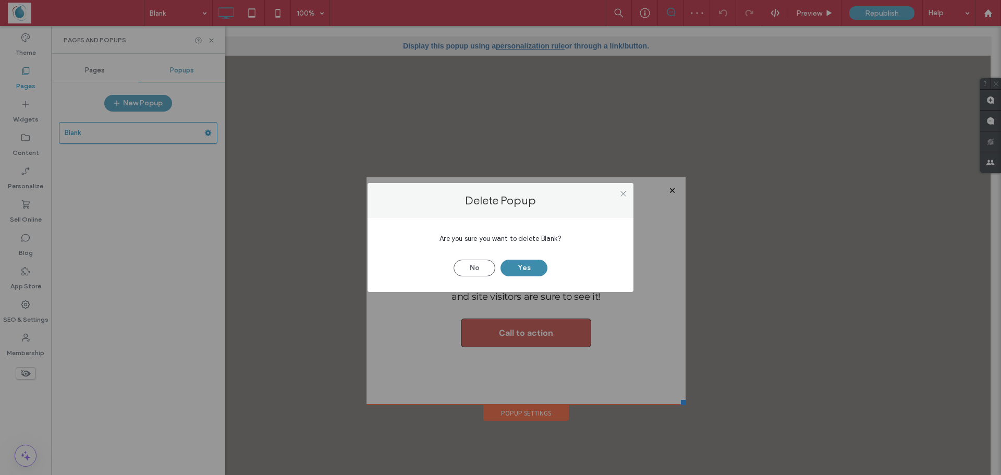
click at [521, 272] on button "Yes" at bounding box center [523, 268] width 47 height 17
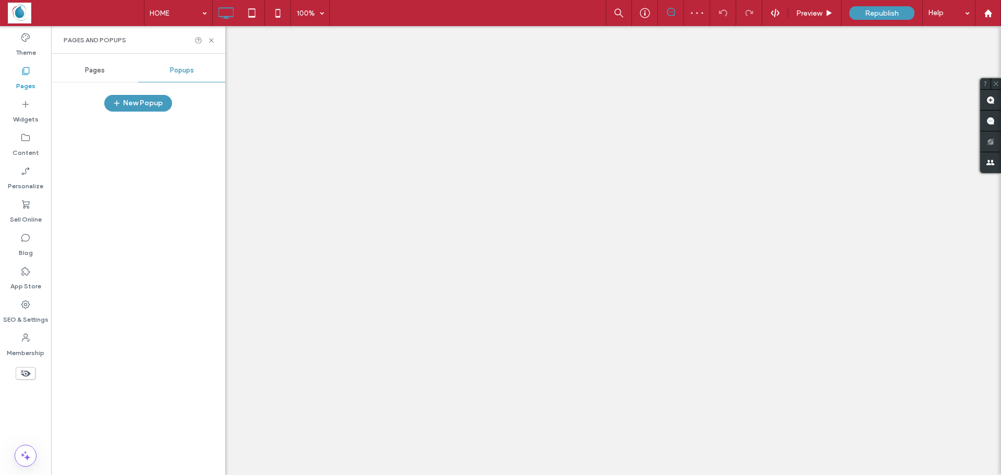
click at [141, 125] on div at bounding box center [138, 293] width 158 height 353
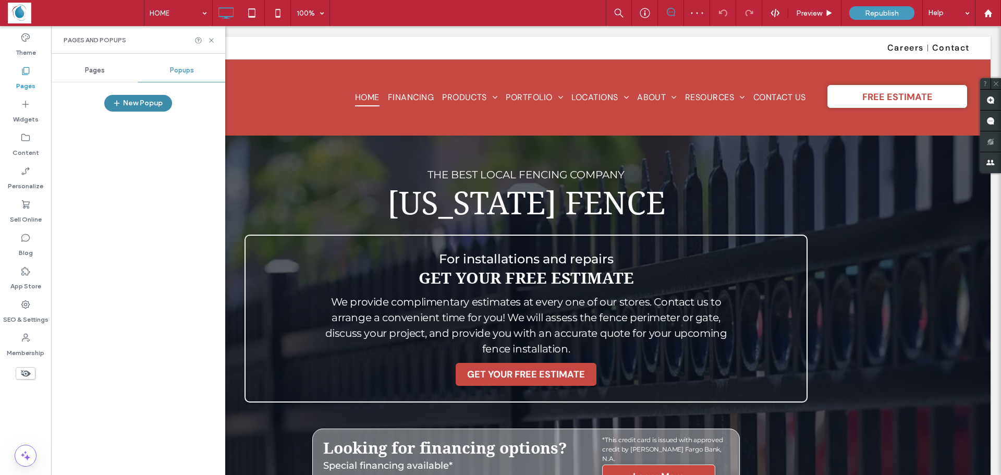
click at [143, 108] on button "New Popup" at bounding box center [138, 103] width 68 height 17
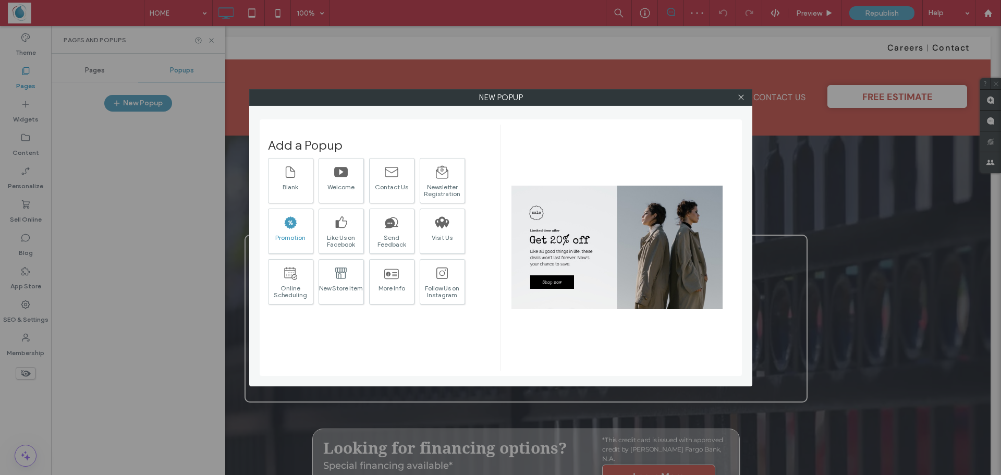
click at [295, 226] on icon at bounding box center [291, 222] width 13 height 12
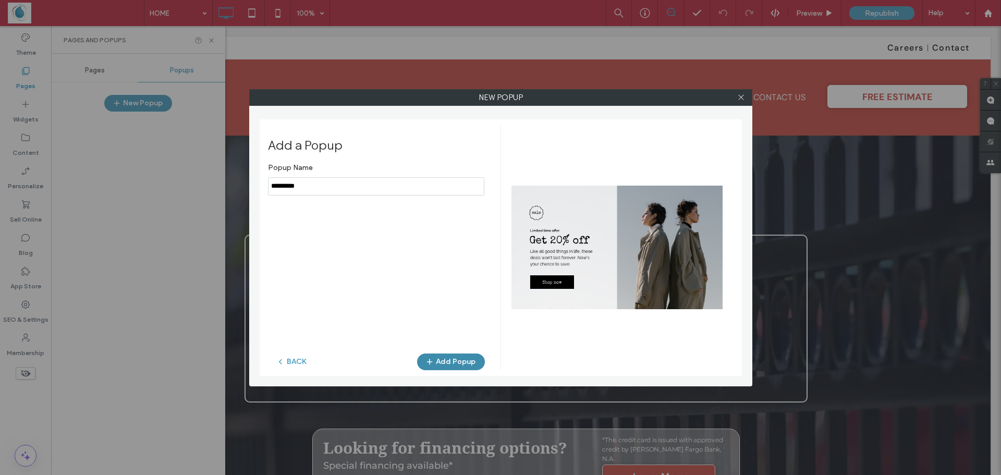
click at [445, 362] on button "Add Popup" at bounding box center [451, 361] width 68 height 17
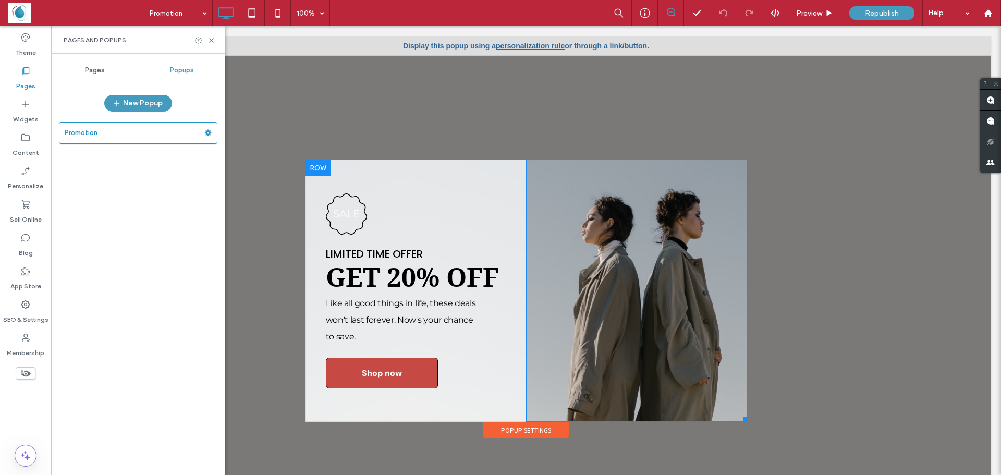
drag, startPoint x: 465, startPoint y: 160, endPoint x: 499, endPoint y: 160, distance: 33.4
click at [499, 160] on div "sale Limited time offer Get 20% off Like all good things in life, these deals w…" at bounding box center [416, 291] width 222 height 262
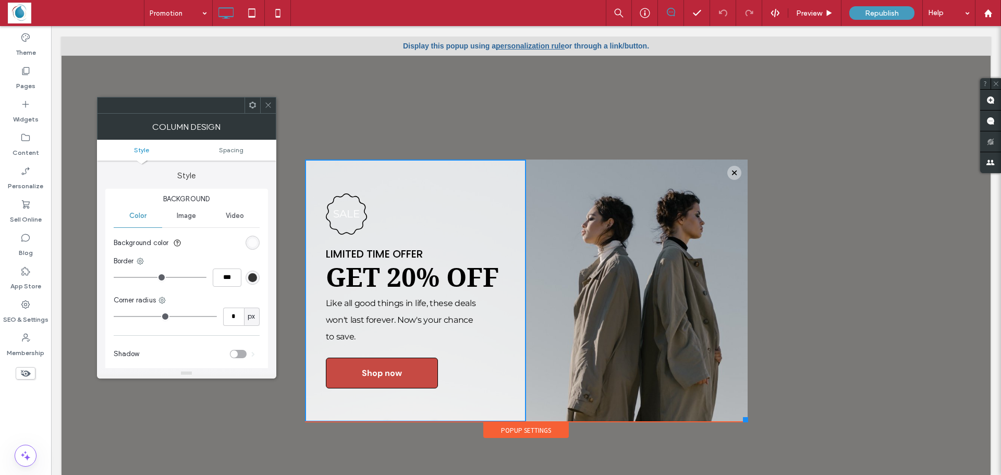
click at [269, 109] on span at bounding box center [268, 105] width 8 height 16
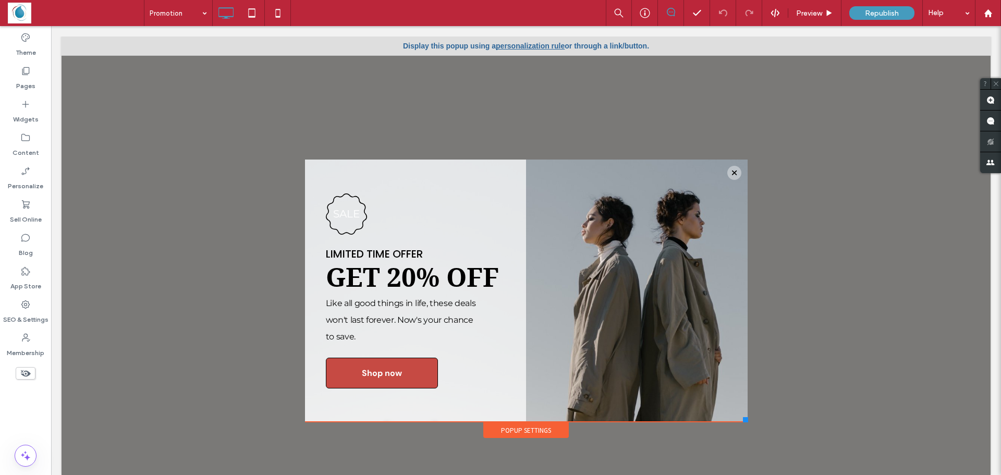
click at [504, 46] on link "personalization rule" at bounding box center [530, 46] width 69 height 8
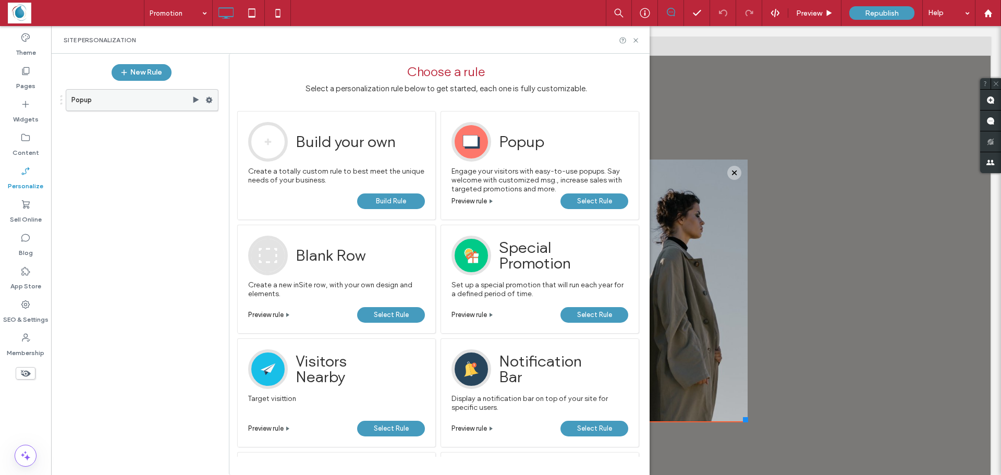
click at [162, 102] on label "Popup" at bounding box center [131, 100] width 120 height 21
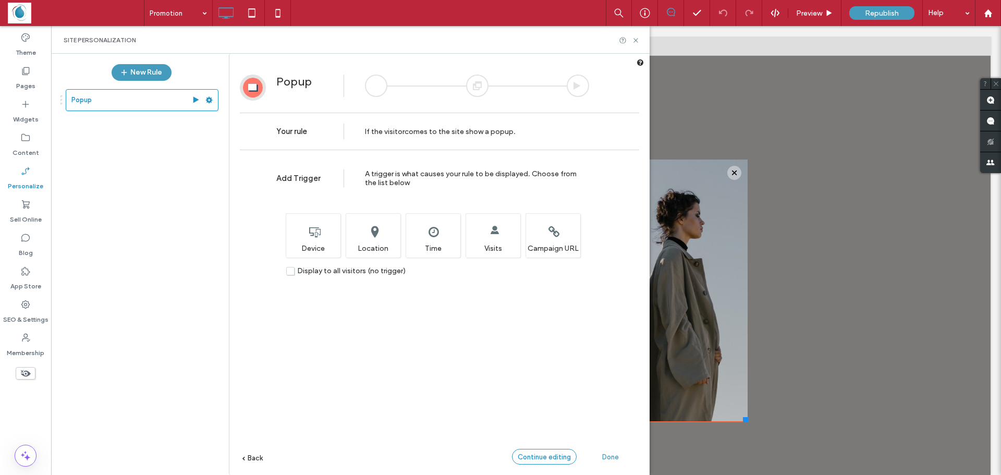
click at [528, 459] on span "Continue editing" at bounding box center [544, 457] width 53 height 8
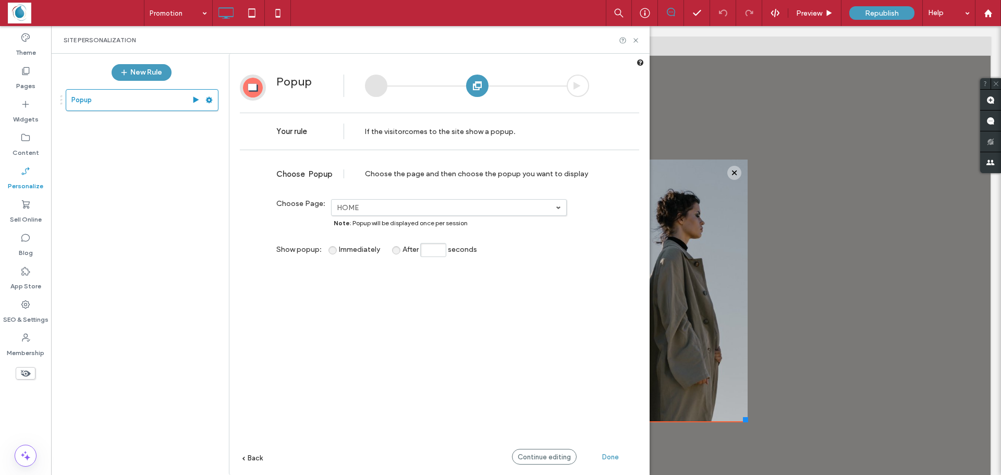
click at [524, 458] on span "Continue editing" at bounding box center [544, 457] width 53 height 8
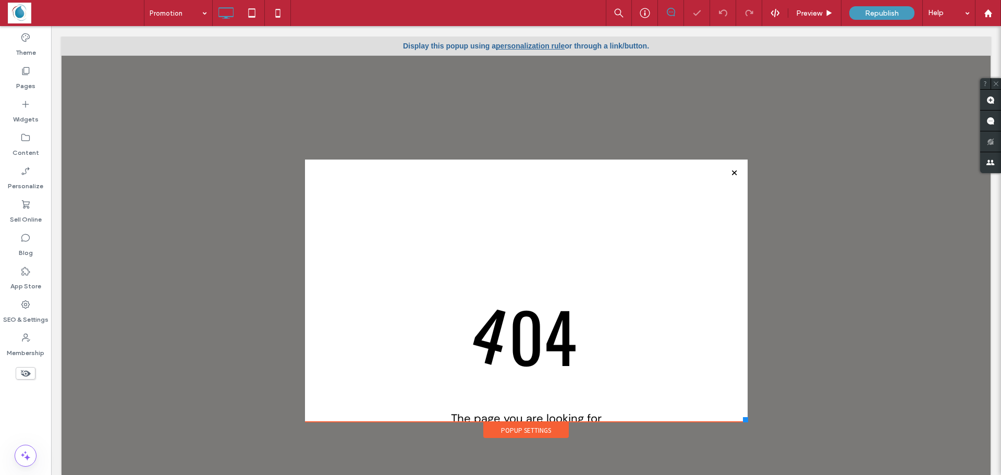
click at [490, 373] on div at bounding box center [500, 237] width 1001 height 475
click at [500, 432] on div at bounding box center [500, 237] width 1001 height 475
click at [726, 174] on div at bounding box center [500, 237] width 1001 height 475
click at [21, 77] on div at bounding box center [500, 237] width 1001 height 475
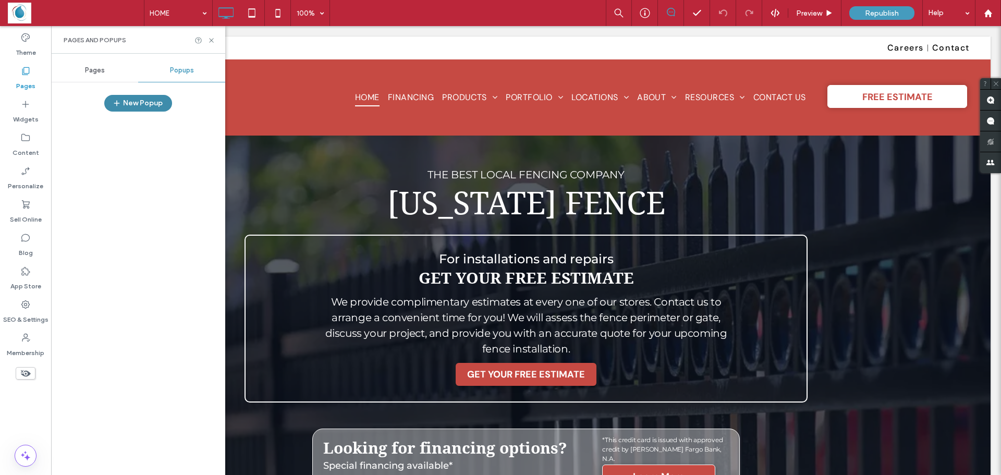
click at [134, 110] on button "New Popup" at bounding box center [138, 103] width 68 height 17
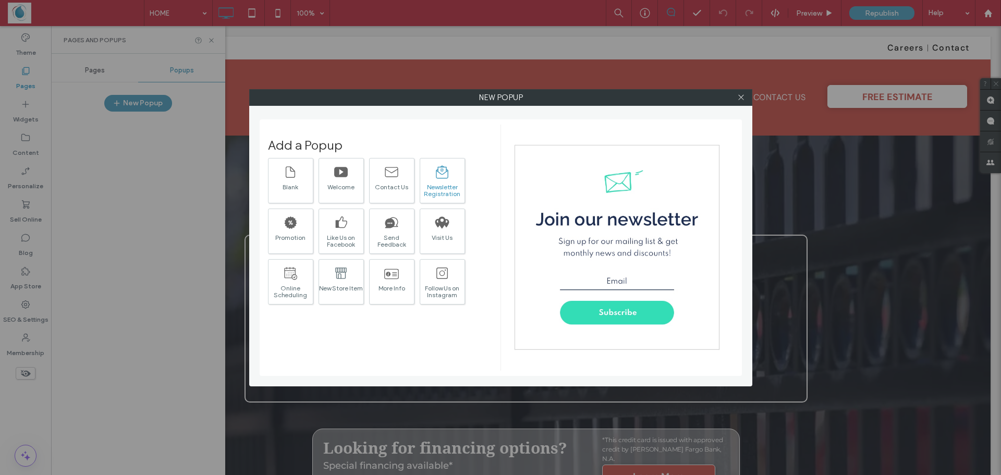
click at [425, 184] on div "Newsletter Registration" at bounding box center [442, 190] width 44 height 14
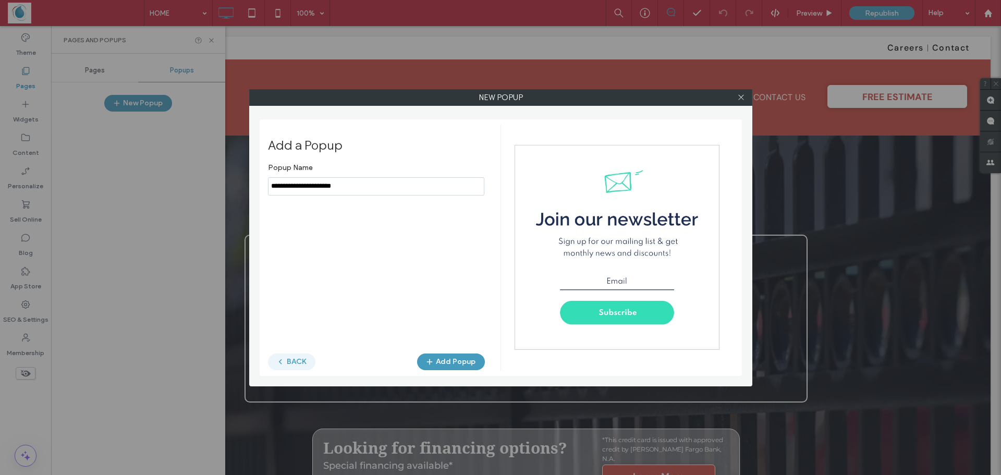
click at [292, 360] on button "BACK" at bounding box center [291, 361] width 47 height 17
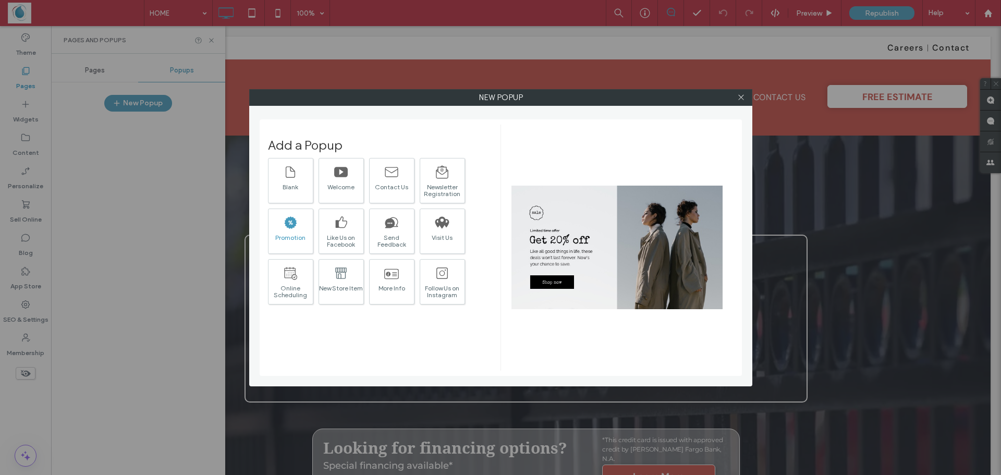
click at [295, 220] on icon at bounding box center [291, 222] width 13 height 12
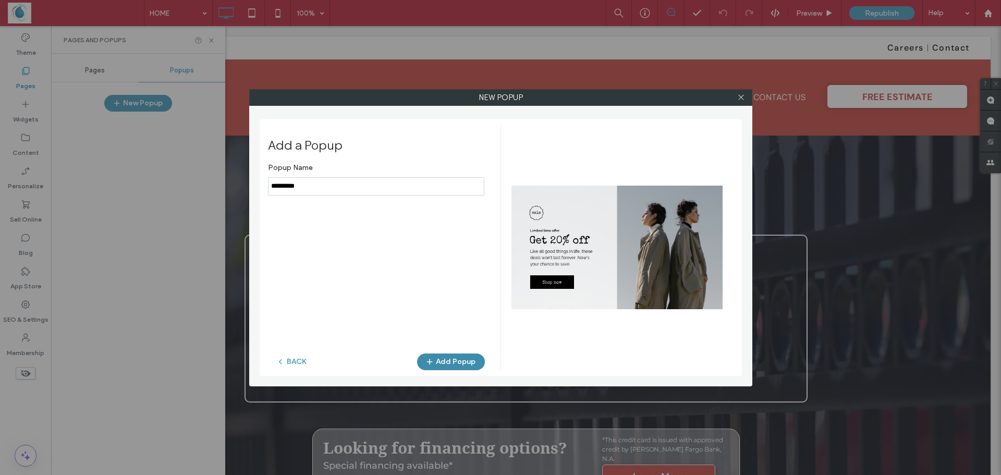
click at [468, 360] on button "Add Popup" at bounding box center [451, 361] width 68 height 17
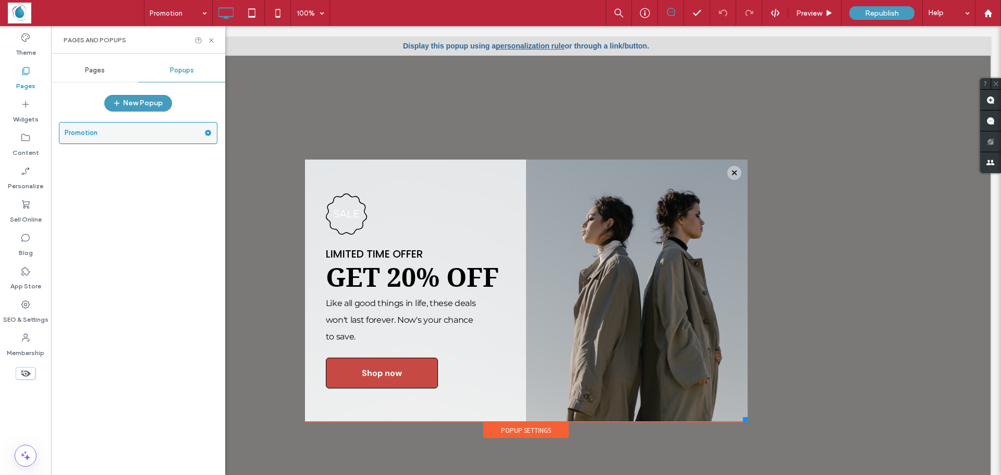
click at [208, 133] on icon at bounding box center [207, 132] width 7 height 7
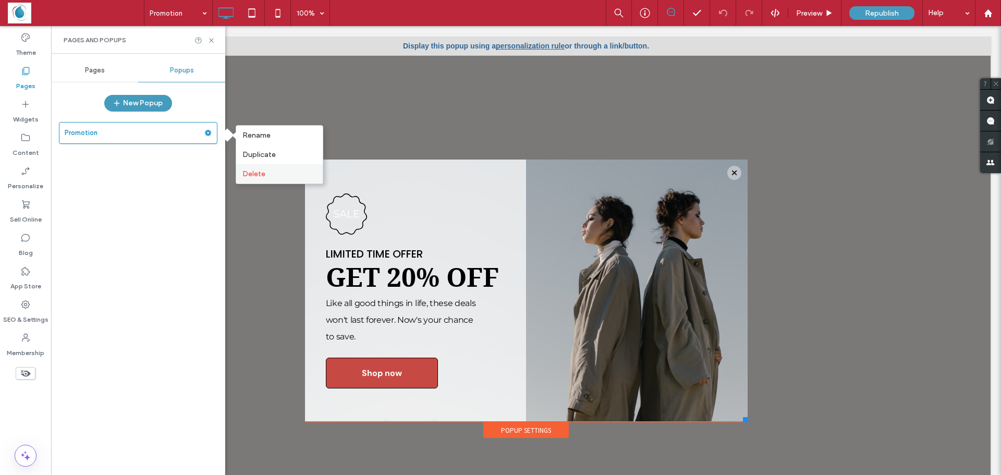
click at [252, 174] on span "Delete" at bounding box center [253, 173] width 23 height 9
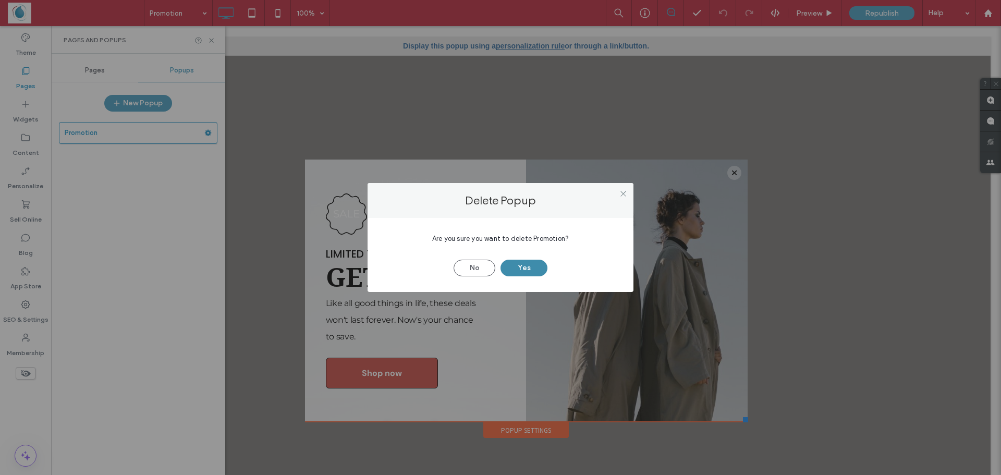
click at [520, 269] on button "Yes" at bounding box center [523, 268] width 47 height 17
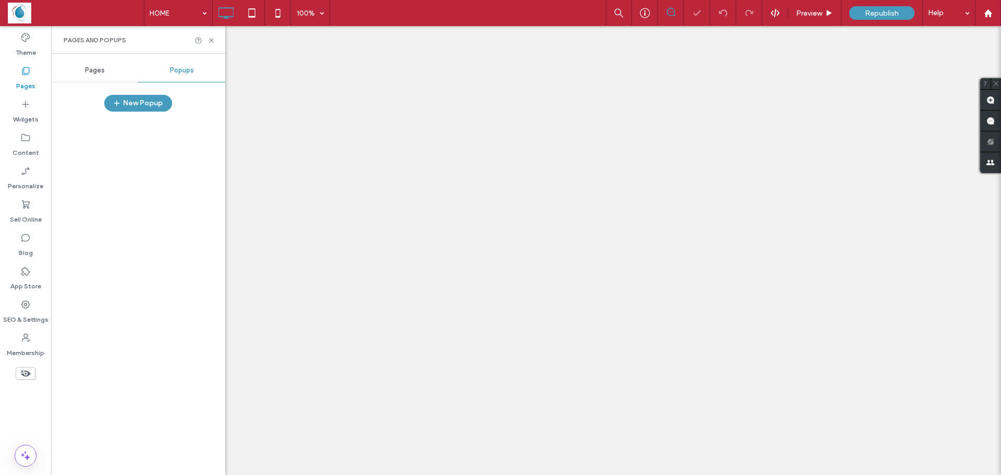
click at [121, 100] on div at bounding box center [500, 237] width 1001 height 475
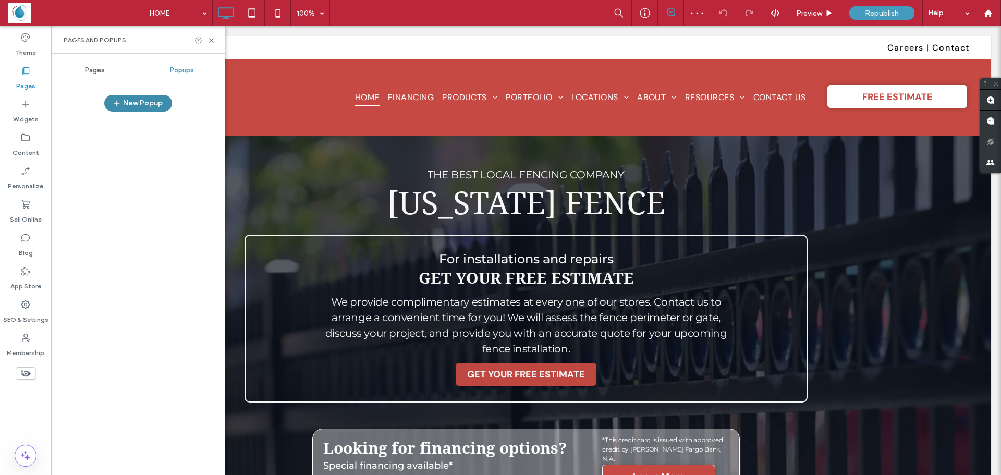
click at [162, 104] on button "New Popup" at bounding box center [138, 103] width 68 height 17
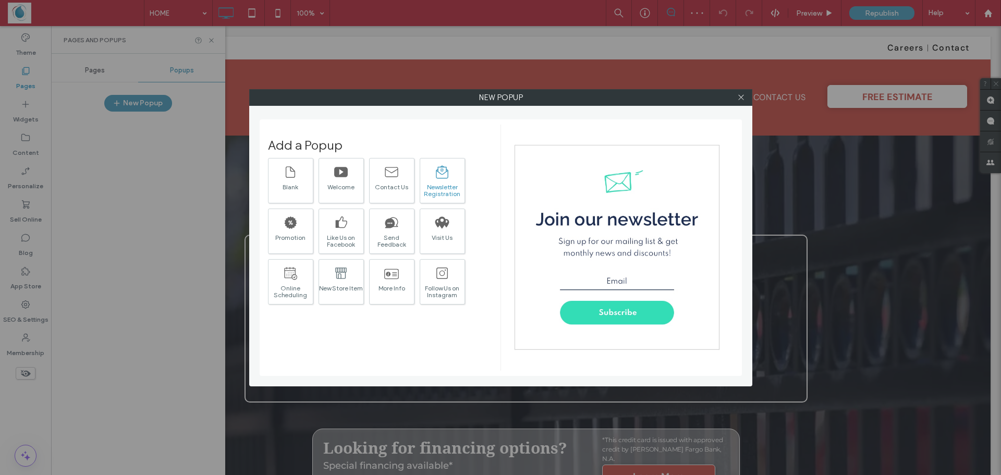
click at [441, 177] on icon at bounding box center [442, 172] width 15 height 15
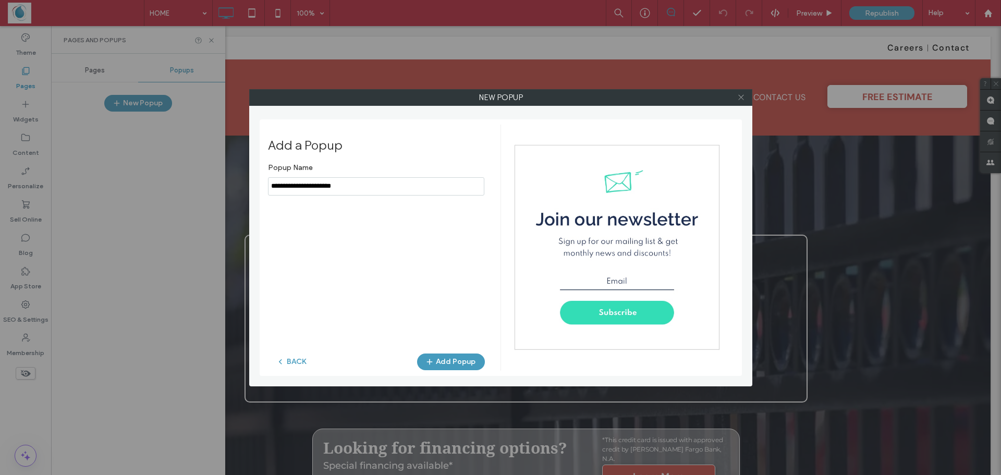
click at [740, 95] on icon at bounding box center [741, 97] width 8 height 8
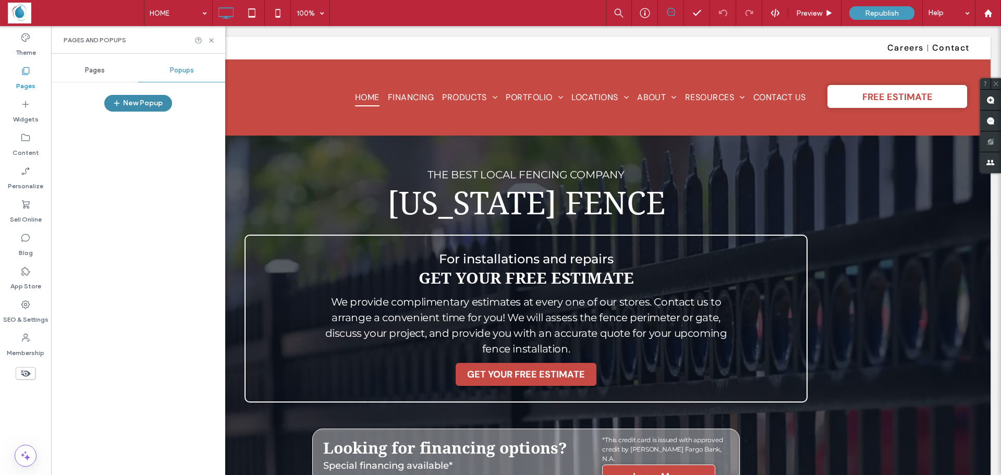
click at [142, 101] on button "New Popup" at bounding box center [138, 103] width 68 height 17
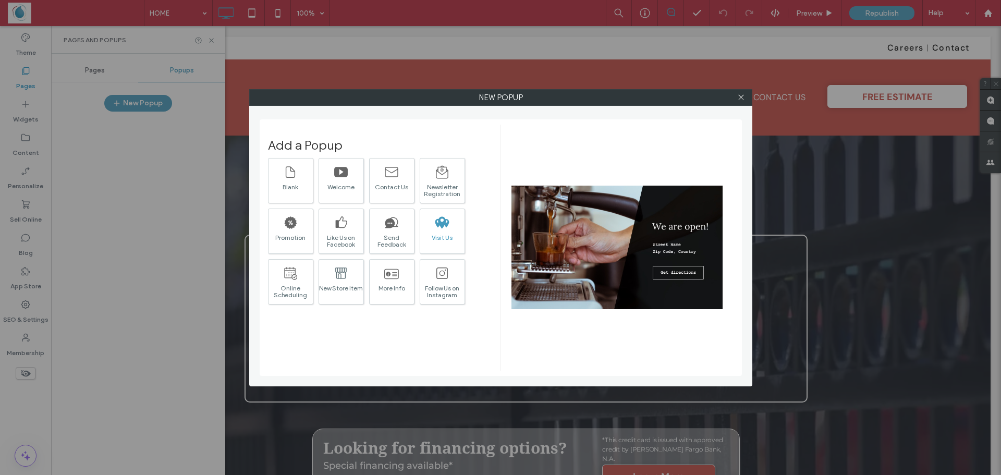
click at [458, 220] on div "Visit Us" at bounding box center [442, 230] width 45 height 45
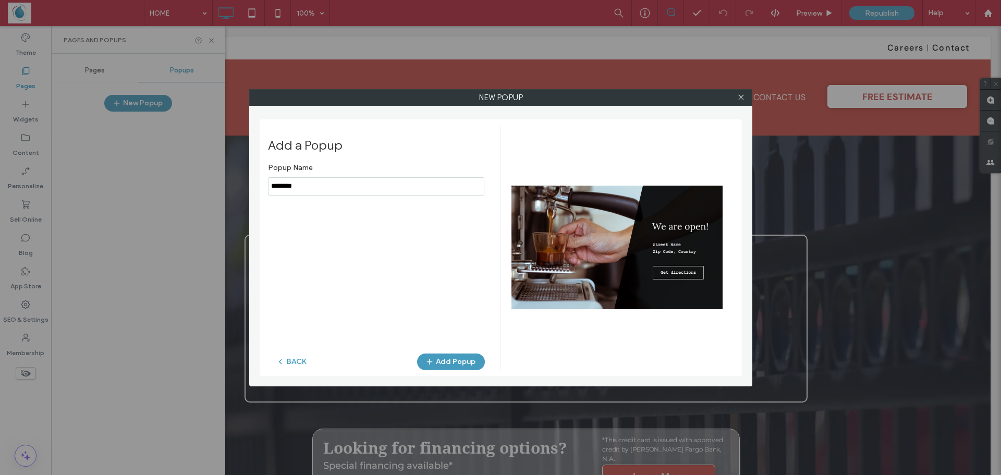
click at [733, 100] on div at bounding box center [741, 98] width 16 height 16
click at [741, 99] on icon at bounding box center [741, 97] width 8 height 8
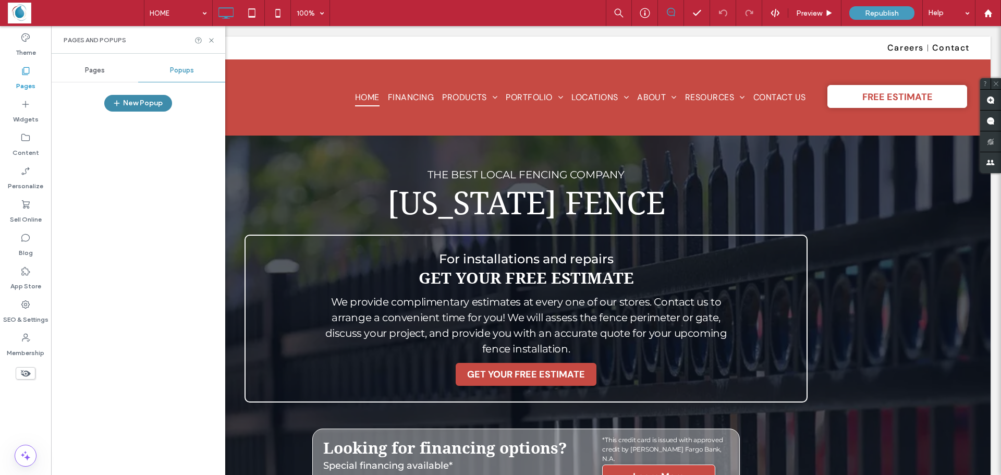
click at [160, 110] on button "New Popup" at bounding box center [138, 103] width 68 height 17
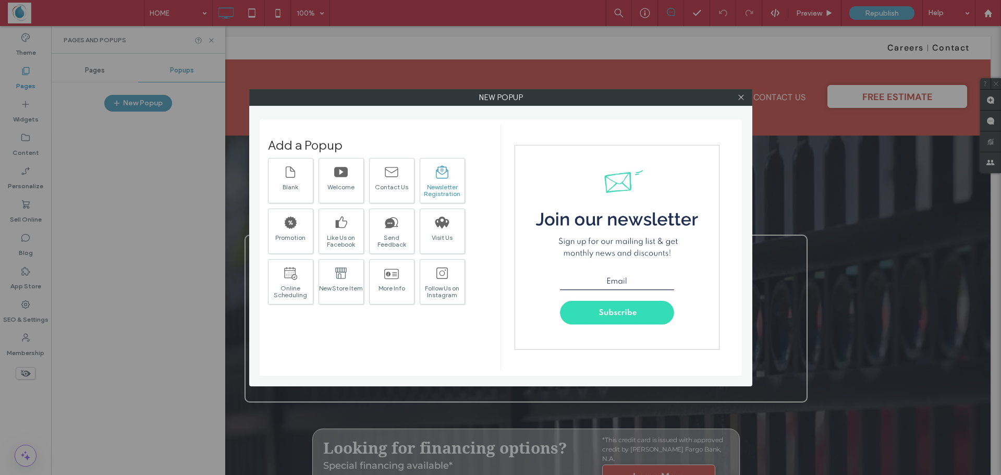
click at [450, 183] on div "Newsletter Registration" at bounding box center [442, 190] width 44 height 14
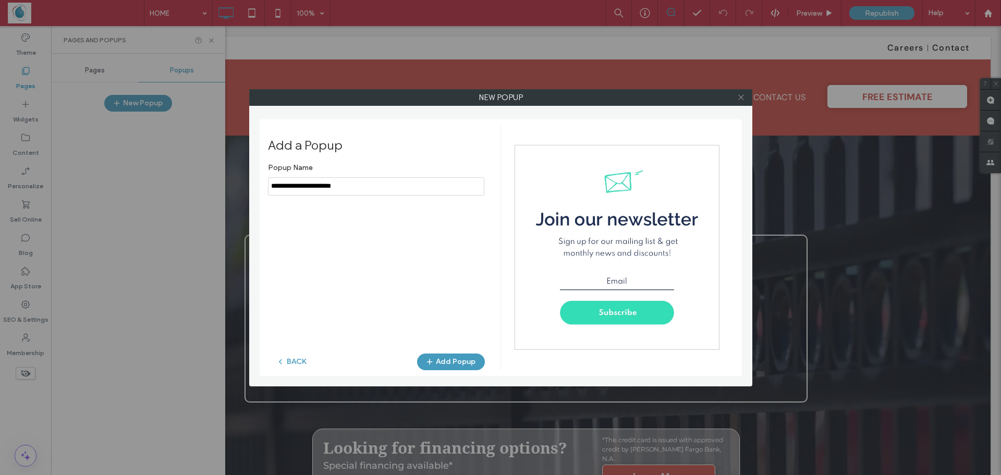
click at [739, 96] on icon at bounding box center [741, 97] width 8 height 8
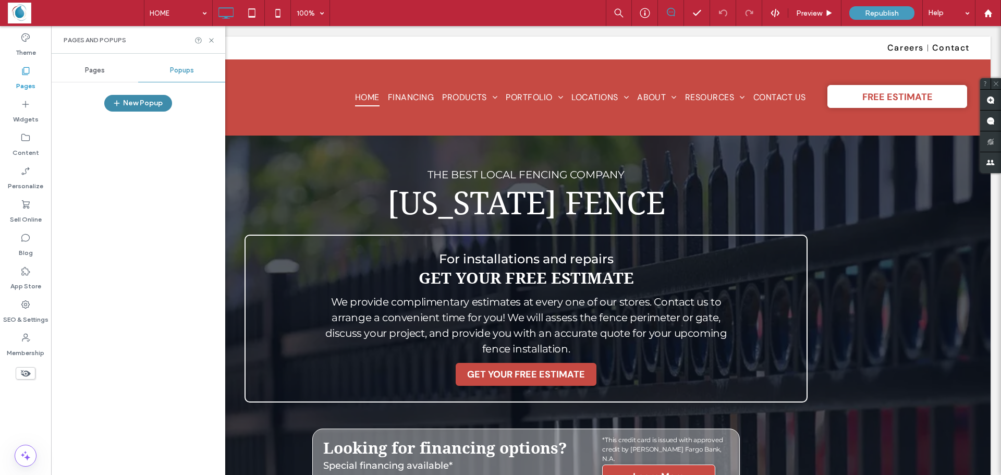
click at [142, 96] on button "New Popup" at bounding box center [138, 103] width 68 height 17
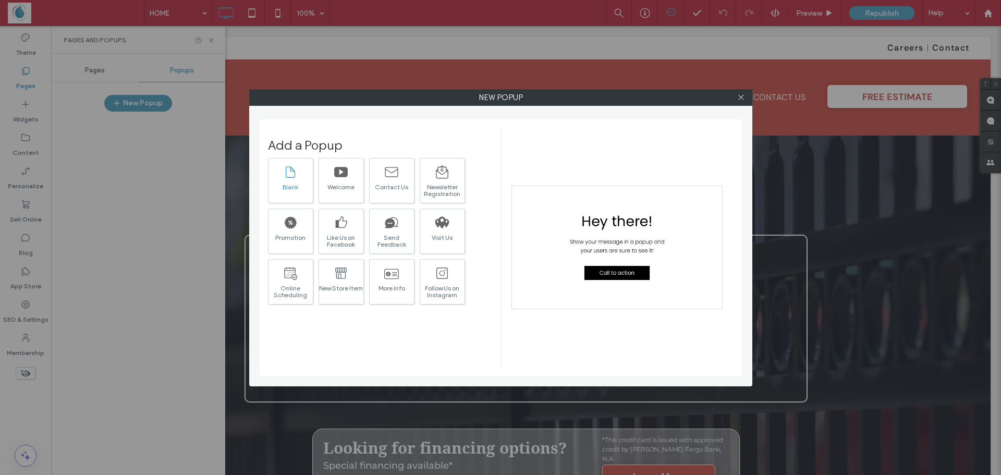
click at [306, 189] on div "Blank" at bounding box center [290, 186] width 44 height 7
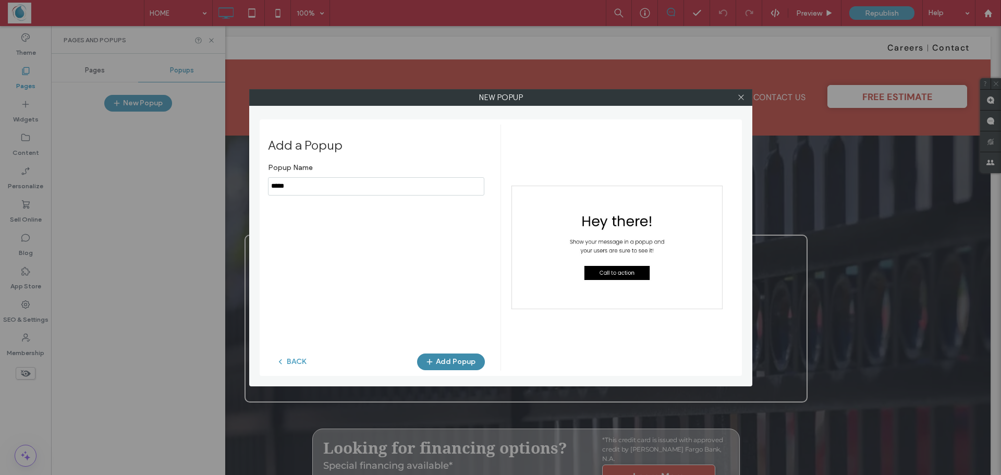
click at [440, 361] on button "Add Popup" at bounding box center [451, 361] width 68 height 17
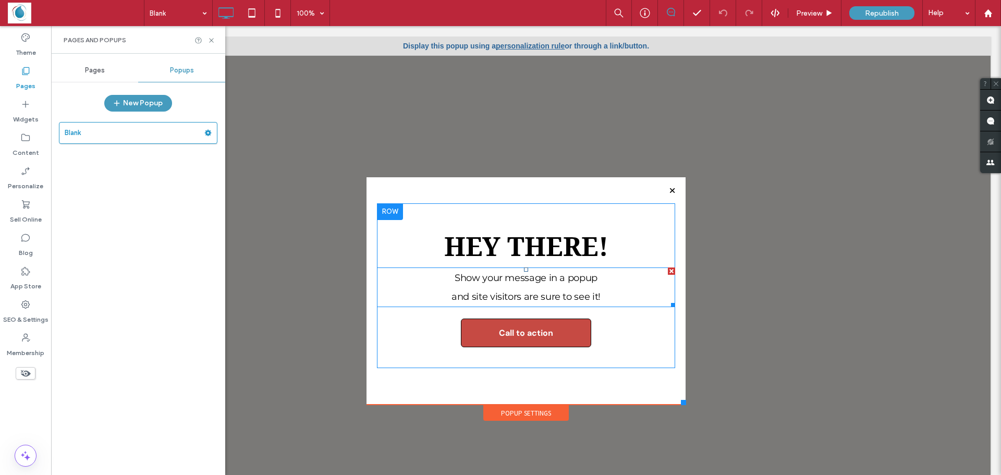
click at [500, 292] on span "and site visitors are sure to see it!" at bounding box center [525, 296] width 149 height 11
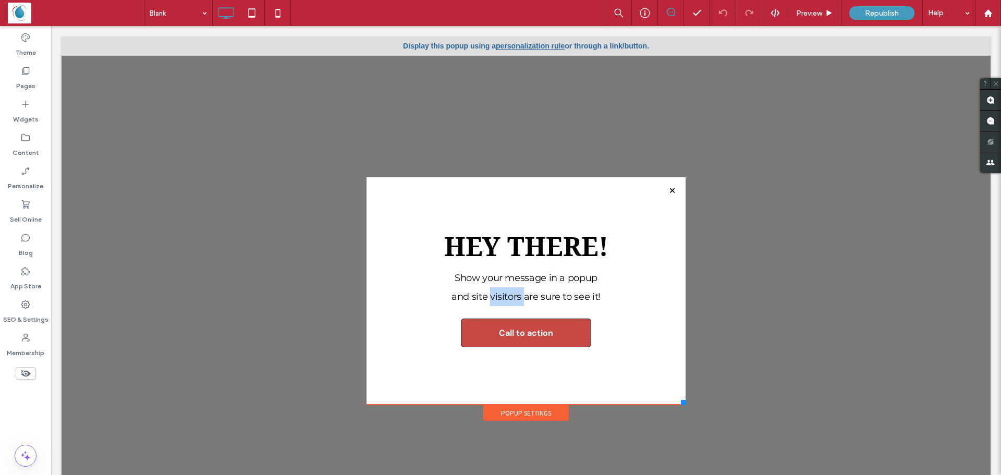
click at [500, 292] on span "and site visitors are sure to see it!" at bounding box center [525, 296] width 149 height 11
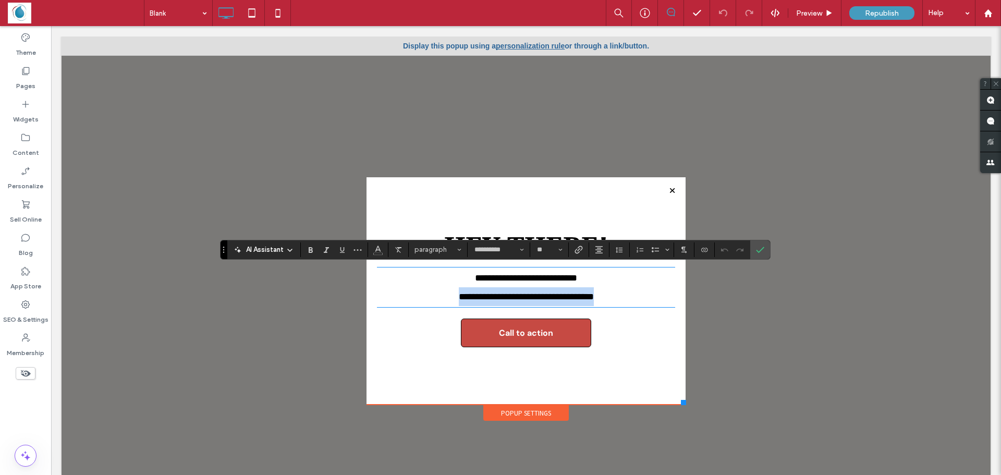
click at [500, 292] on span "**********" at bounding box center [526, 296] width 135 height 9
click at [508, 288] on p "**********" at bounding box center [526, 296] width 298 height 19
click at [509, 288] on p "**********" at bounding box center [526, 296] width 298 height 19
type input "**"
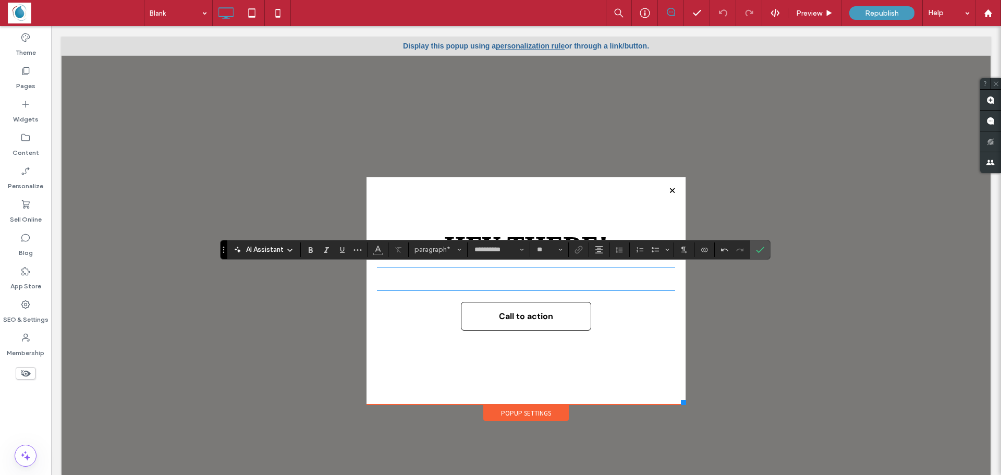
click at [520, 323] on span "Call to action" at bounding box center [526, 315] width 62 height 21
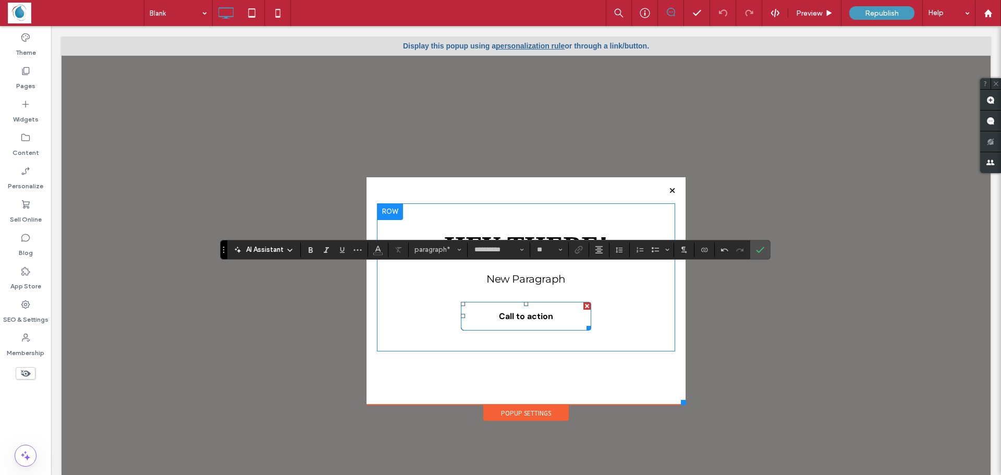
click at [520, 322] on span "Call to action" at bounding box center [526, 315] width 62 height 21
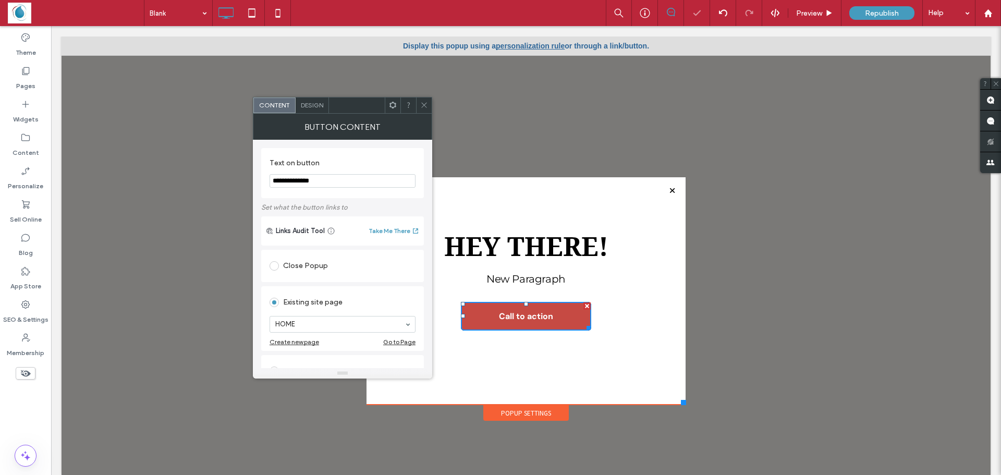
click at [333, 182] on input "**********" at bounding box center [342, 181] width 146 height 14
type input "**********"
click at [424, 107] on icon at bounding box center [424, 105] width 8 height 8
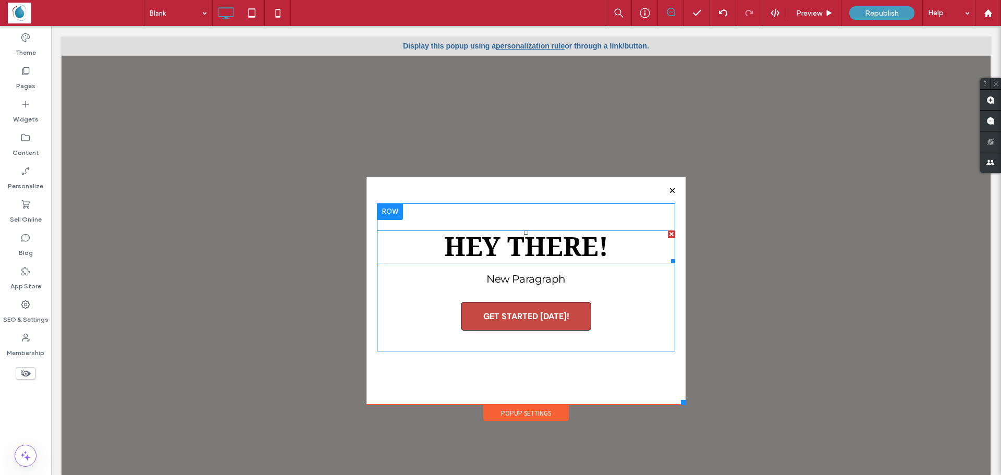
click at [504, 247] on span "Hey There!" at bounding box center [526, 246] width 164 height 31
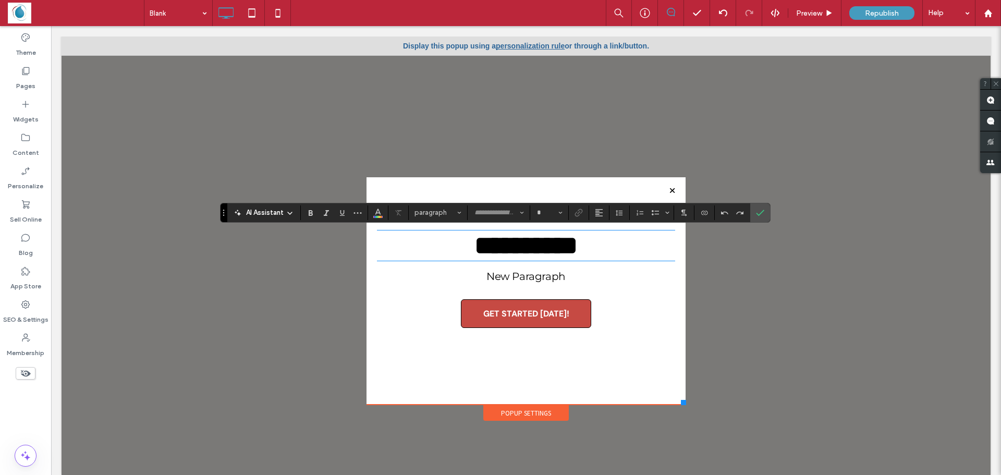
type input "**********"
type input "**"
click at [505, 247] on strong "**********" at bounding box center [525, 245] width 103 height 26
type input "*******"
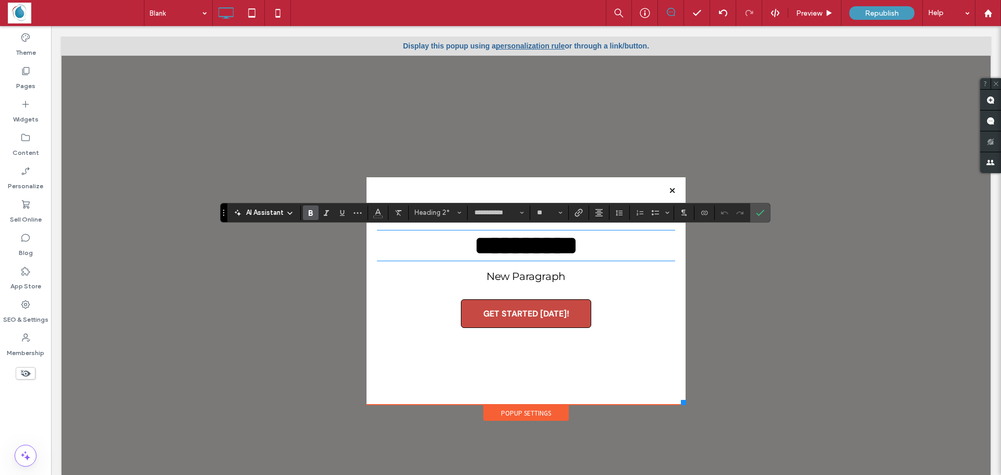
type input "**"
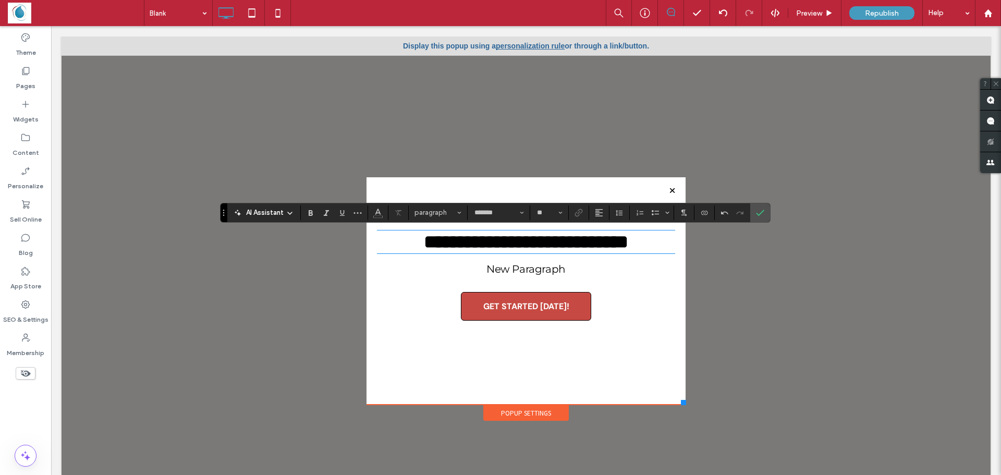
type input "**********"
type input "**"
click at [545, 251] on strong "**********" at bounding box center [526, 241] width 204 height 19
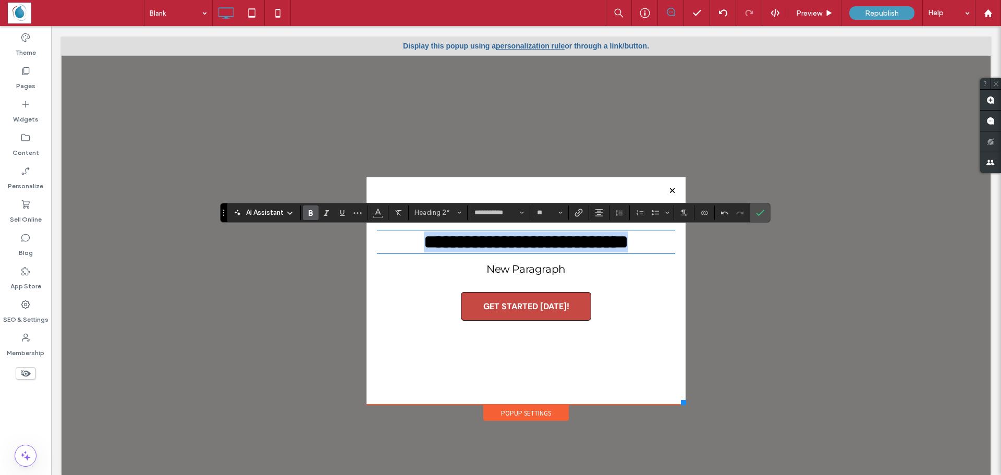
click at [545, 251] on strong "**********" at bounding box center [526, 241] width 204 height 19
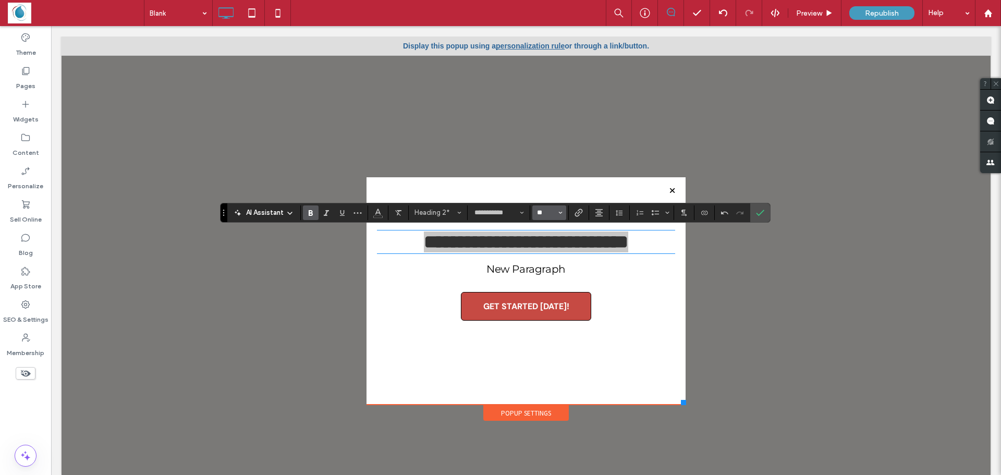
click at [548, 213] on input "**" at bounding box center [546, 212] width 20 height 8
type input "**"
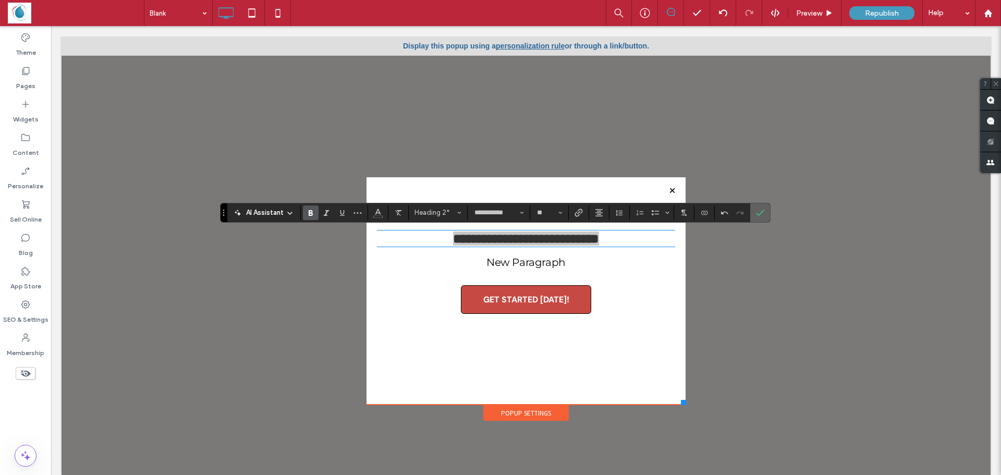
click at [764, 214] on label "Confirm" at bounding box center [760, 212] width 16 height 19
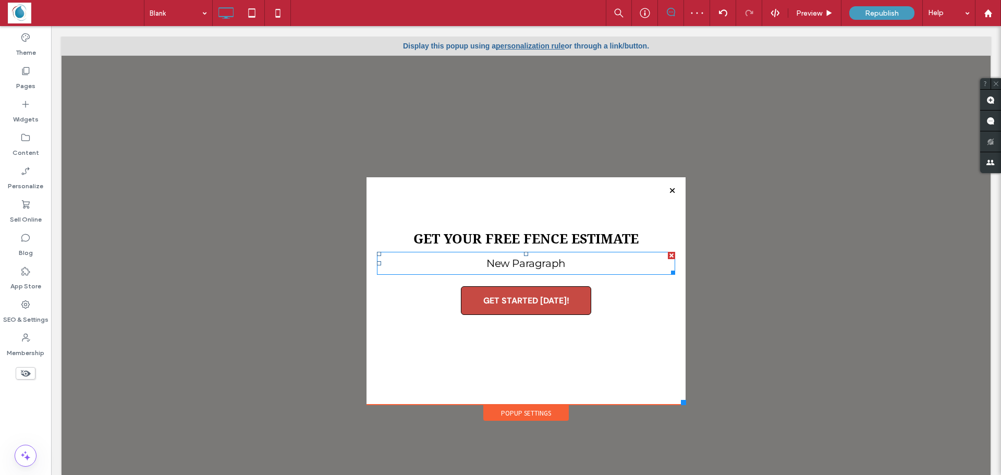
click at [532, 262] on p "New Paragraph" at bounding box center [526, 263] width 298 height 21
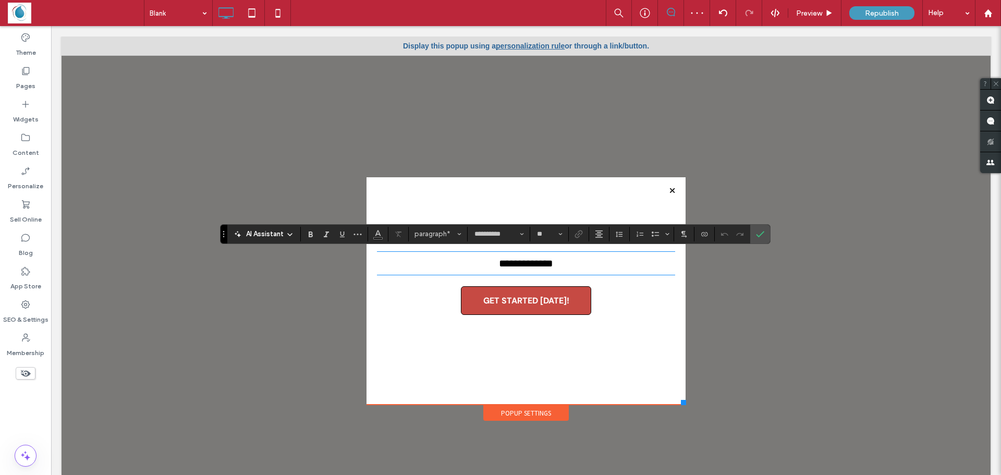
click at [647, 269] on p "**********" at bounding box center [526, 263] width 298 height 21
click at [764, 234] on icon "Confirm" at bounding box center [760, 234] width 8 height 8
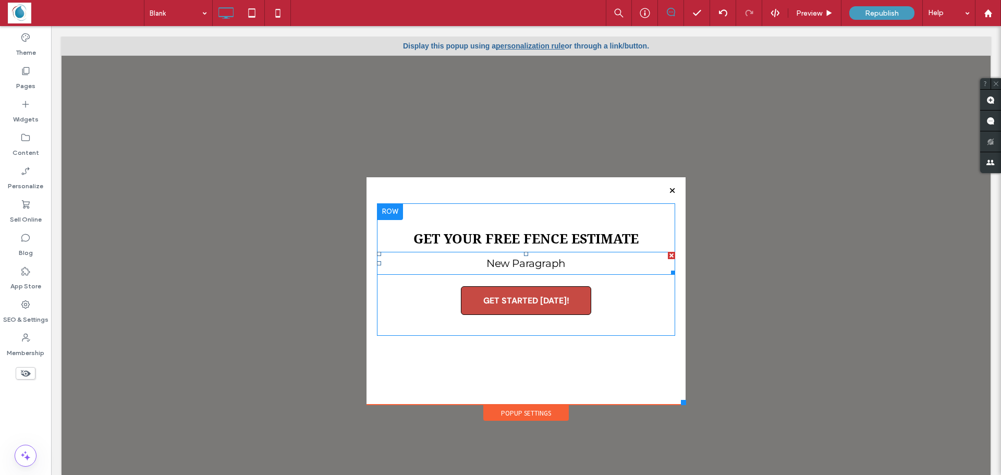
click at [668, 255] on div at bounding box center [671, 255] width 7 height 7
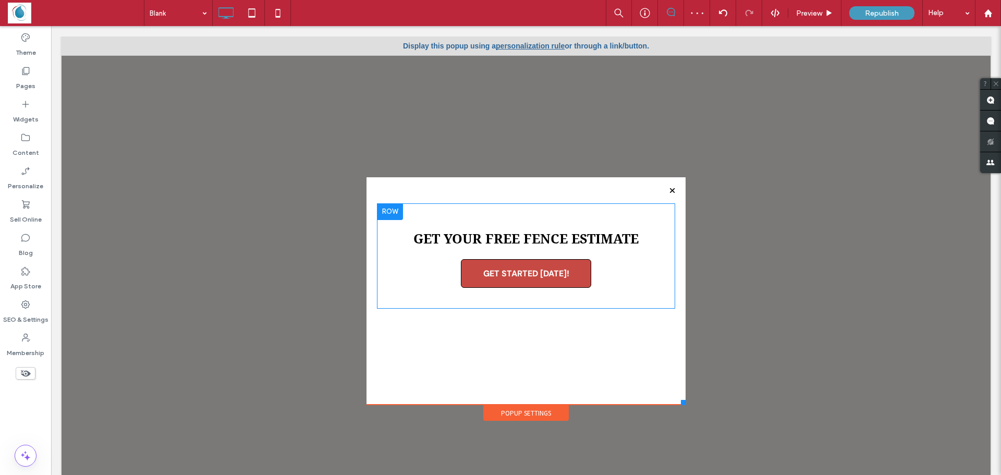
drag, startPoint x: 673, startPoint y: 399, endPoint x: 672, endPoint y: 389, distance: 10.0
click at [673, 389] on div "Get Your FREE Fence Estimate GET STARTED TODAY! Click To Paste" at bounding box center [525, 290] width 319 height 227
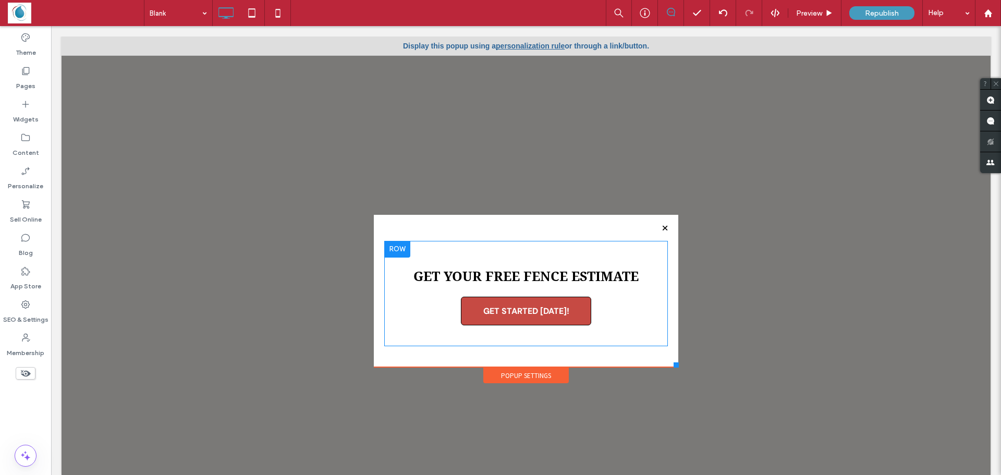
drag, startPoint x: 675, startPoint y: 404, endPoint x: 670, endPoint y: 365, distance: 39.4
click at [673, 365] on div at bounding box center [675, 364] width 5 height 5
click at [529, 301] on span "GET STARTED [DATE]!" at bounding box center [526, 310] width 93 height 21
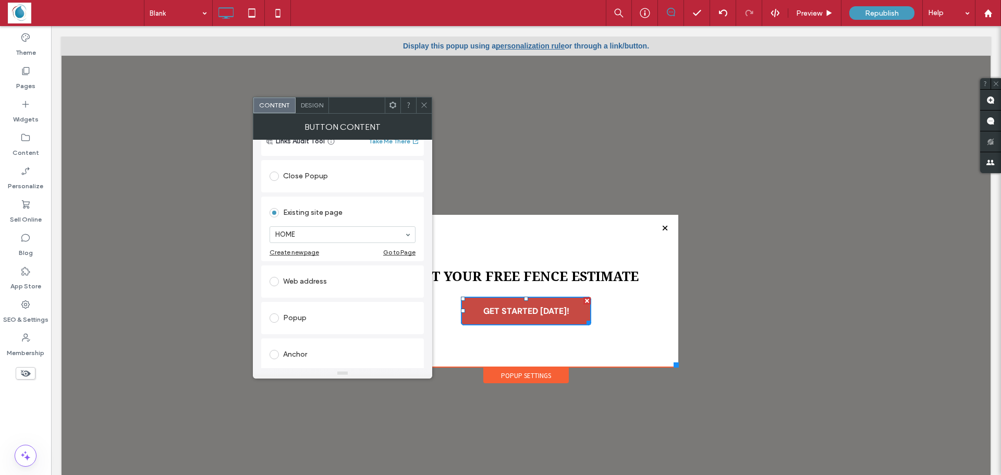
scroll to position [104, 0]
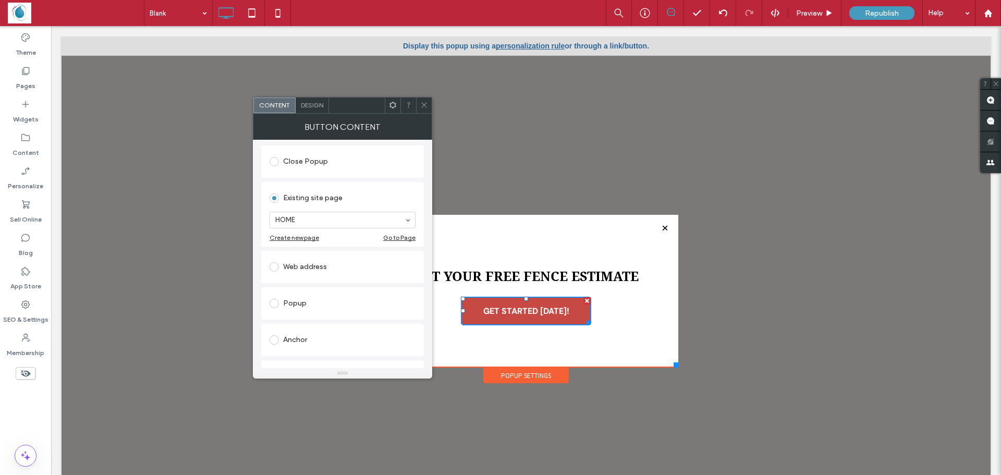
click at [286, 264] on div "Web address" at bounding box center [342, 267] width 146 height 17
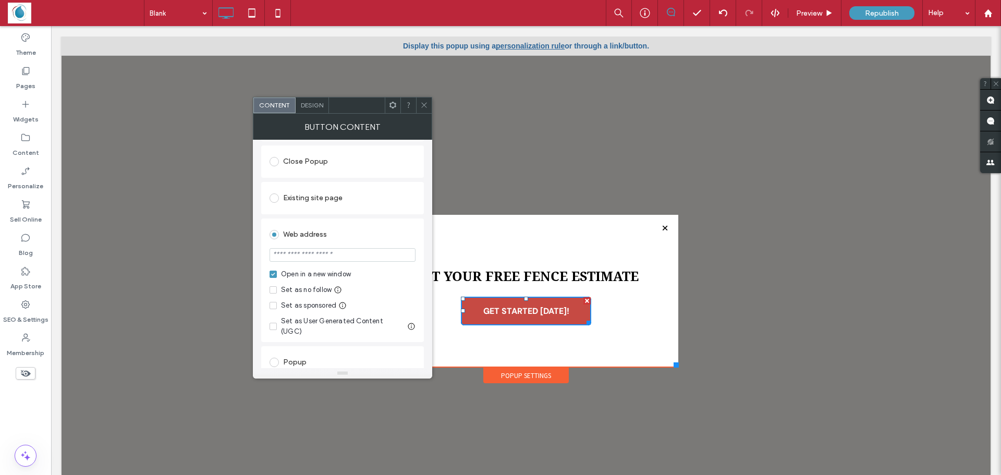
click at [358, 251] on input "url" at bounding box center [342, 255] width 146 height 14
paste input "**********"
type input "**********"
click at [426, 108] on icon at bounding box center [424, 105] width 8 height 8
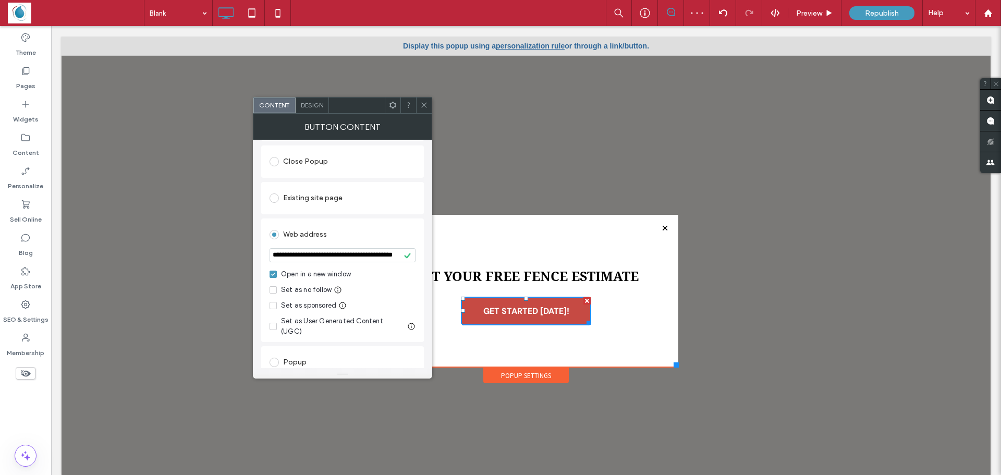
scroll to position [0, 0]
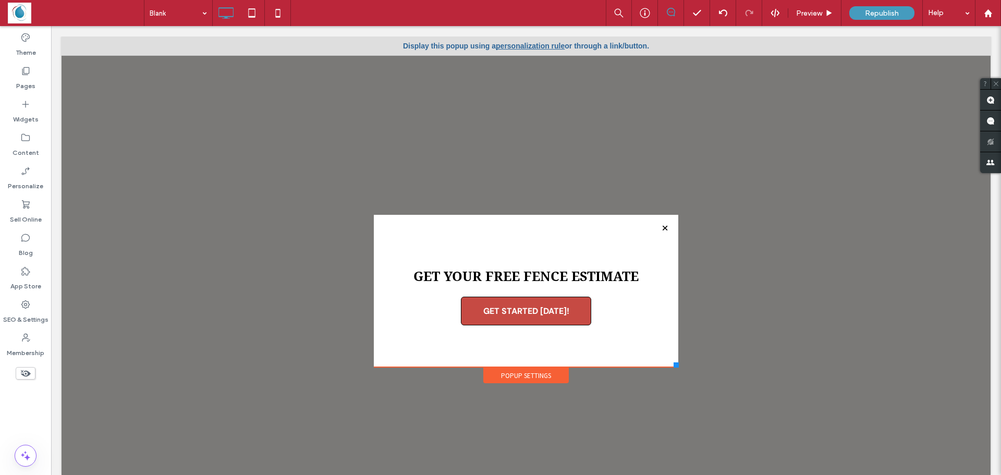
click at [529, 47] on link "personalization rule" at bounding box center [530, 46] width 69 height 8
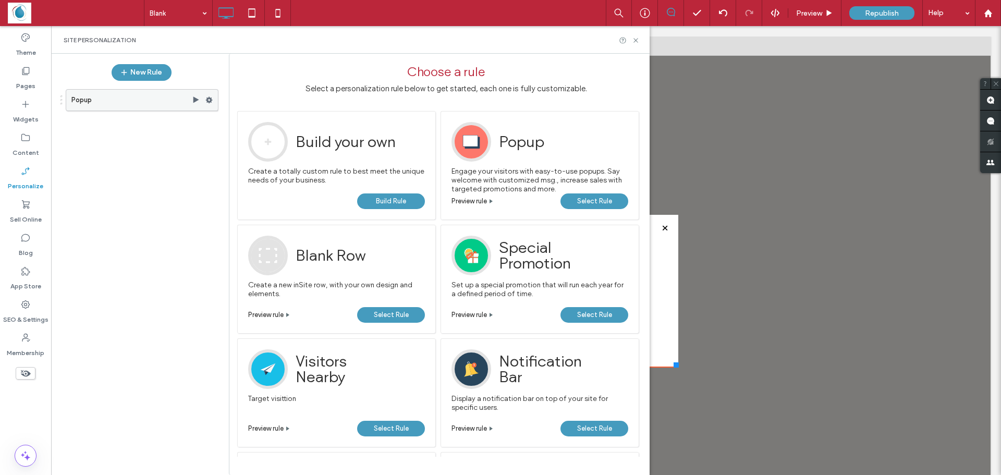
click at [210, 99] on use at bounding box center [209, 100] width 7 height 6
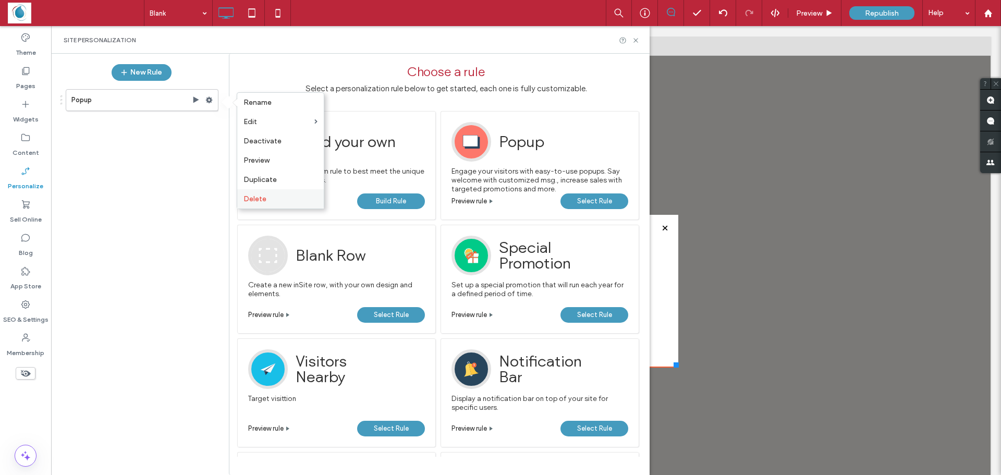
click at [272, 201] on label "Delete" at bounding box center [280, 198] width 74 height 9
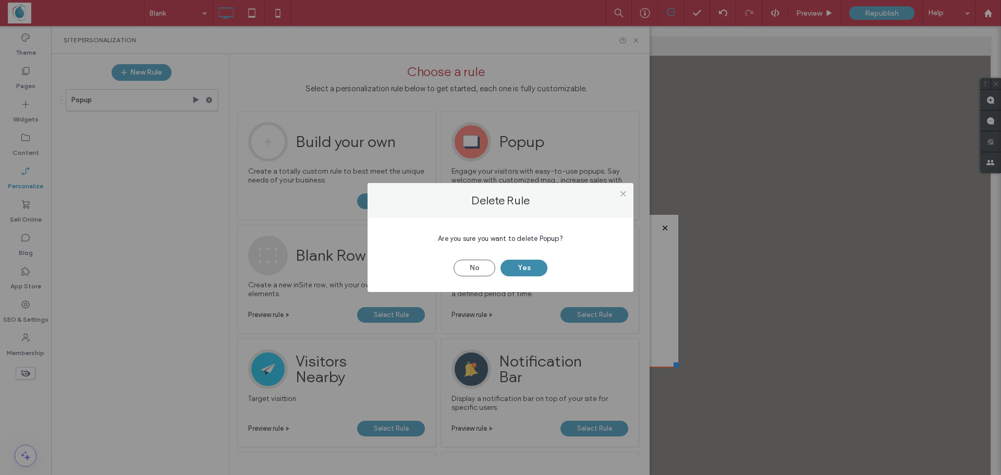
click at [531, 266] on button "Yes" at bounding box center [523, 268] width 47 height 17
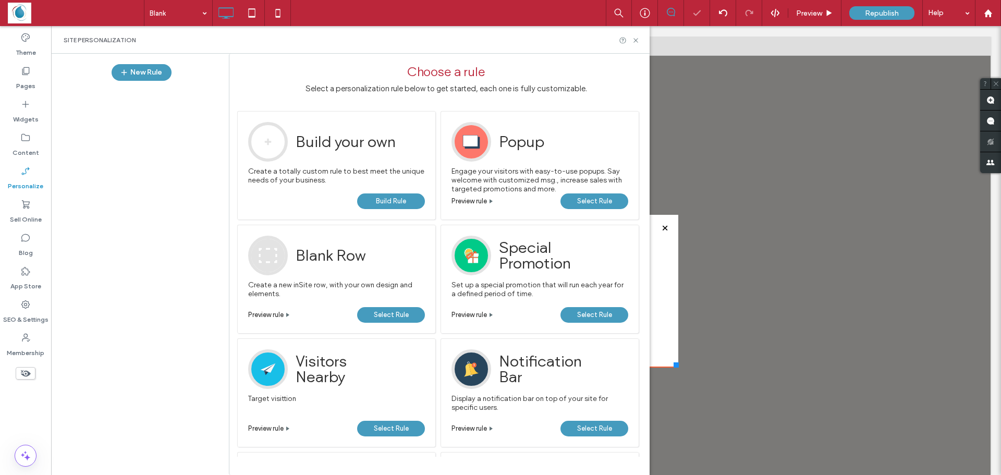
click at [599, 200] on span "Select Rule" at bounding box center [594, 201] width 35 height 16
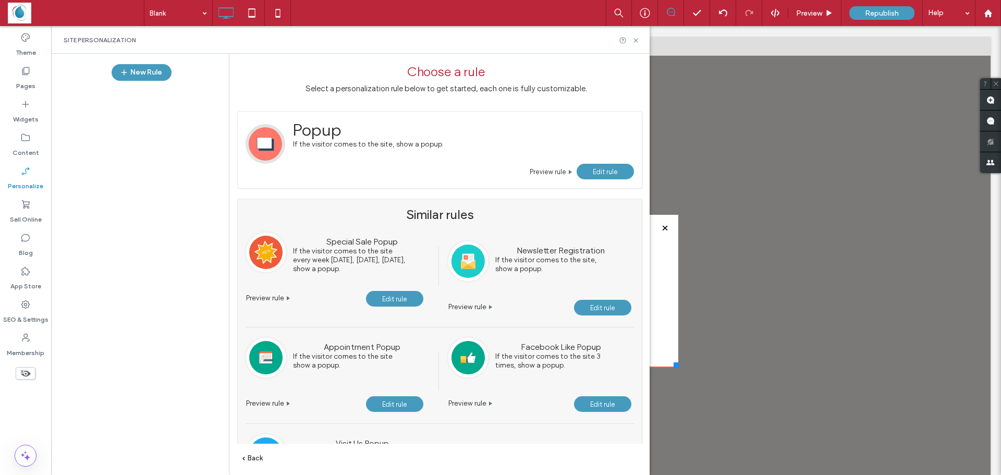
click at [605, 171] on span "Edit rule" at bounding box center [605, 172] width 25 height 8
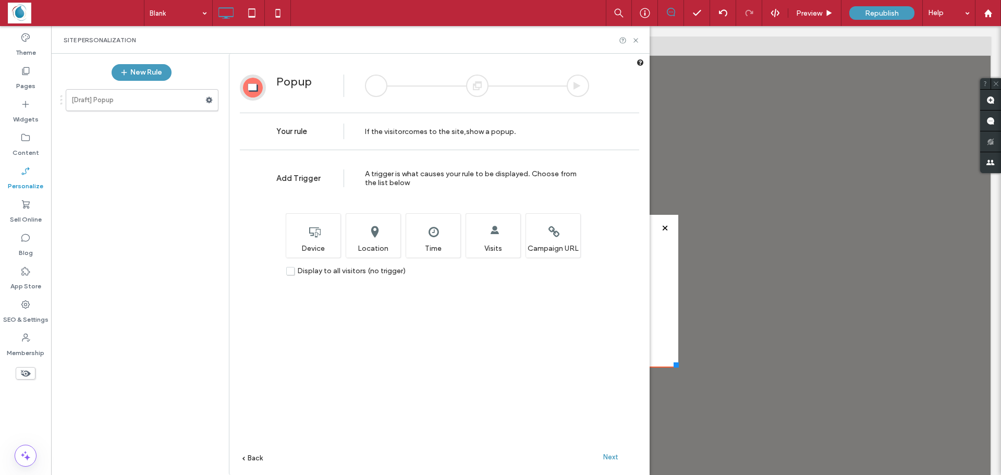
click at [610, 461] on div "Next" at bounding box center [610, 457] width 57 height 16
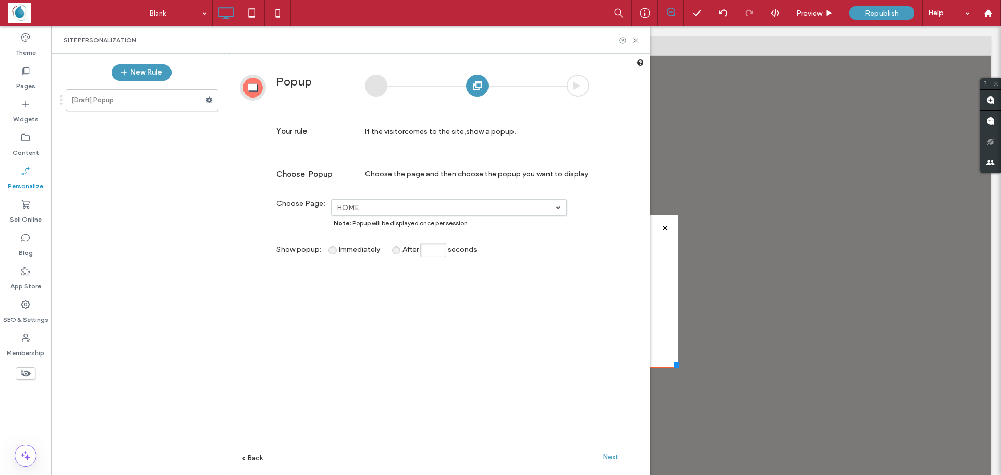
click at [604, 457] on span "Next" at bounding box center [610, 457] width 15 height 8
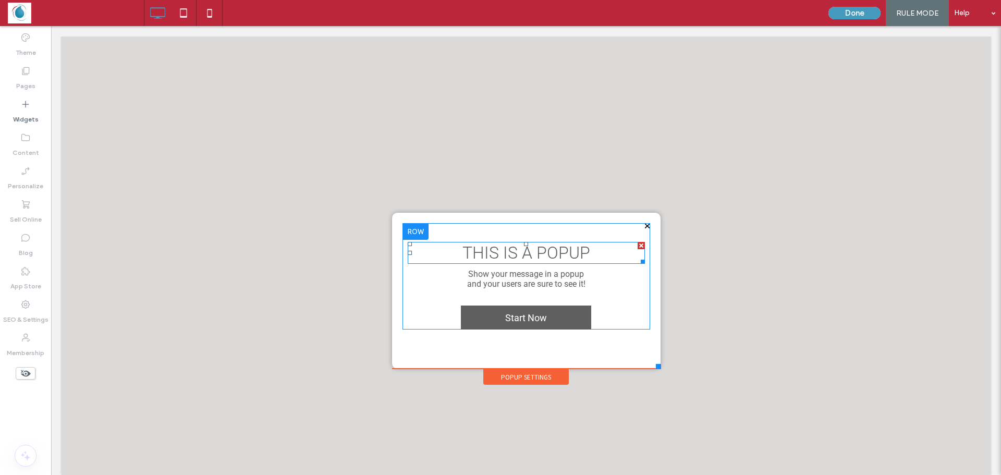
click at [497, 252] on span "THIS IS A POPUP" at bounding box center [526, 253] width 128 height 20
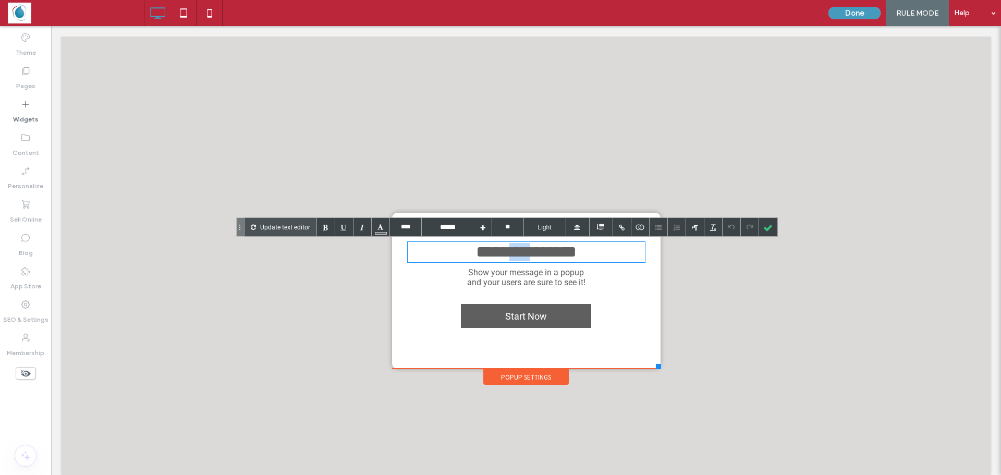
click at [497, 252] on span "**********" at bounding box center [526, 251] width 101 height 17
click at [583, 261] on div "**********" at bounding box center [526, 252] width 237 height 18
drag, startPoint x: 568, startPoint y: 293, endPoint x: 600, endPoint y: 327, distance: 46.4
click at [568, 277] on span "Show your message in a popup" at bounding box center [526, 272] width 116 height 10
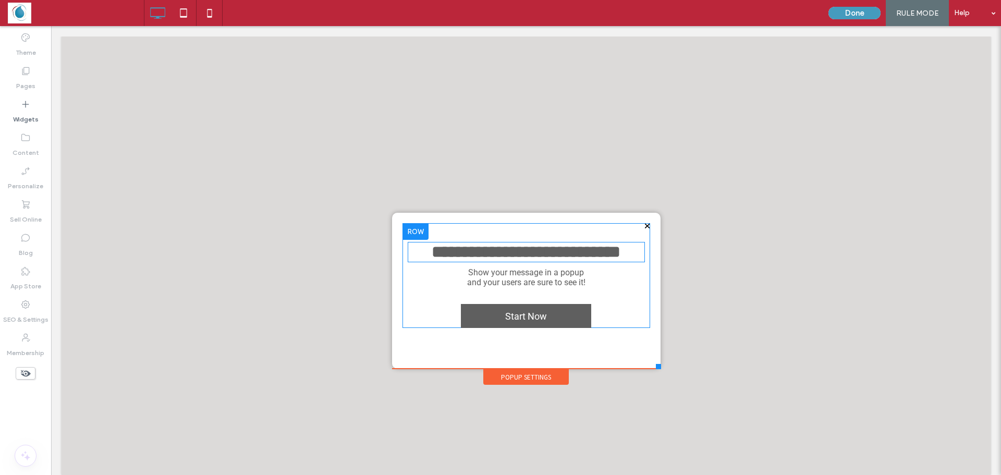
click at [543, 260] on span "**********" at bounding box center [526, 251] width 189 height 17
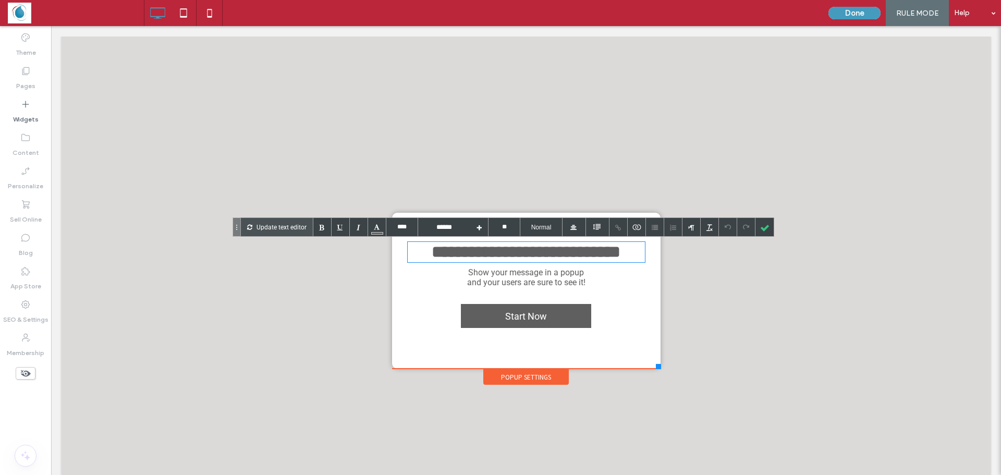
click at [543, 287] on span "and your users are sure to see it!" at bounding box center [526, 282] width 118 height 10
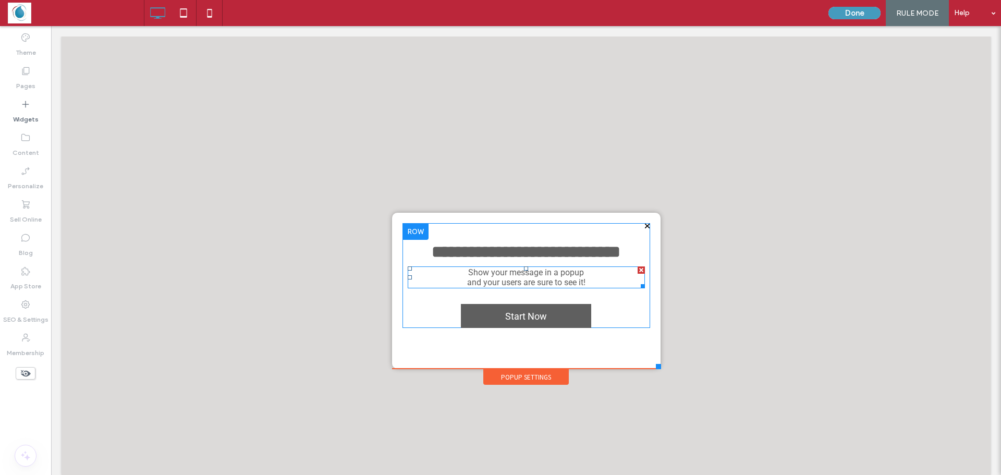
click at [543, 287] on span "and your users are sure to see it!" at bounding box center [526, 282] width 118 height 10
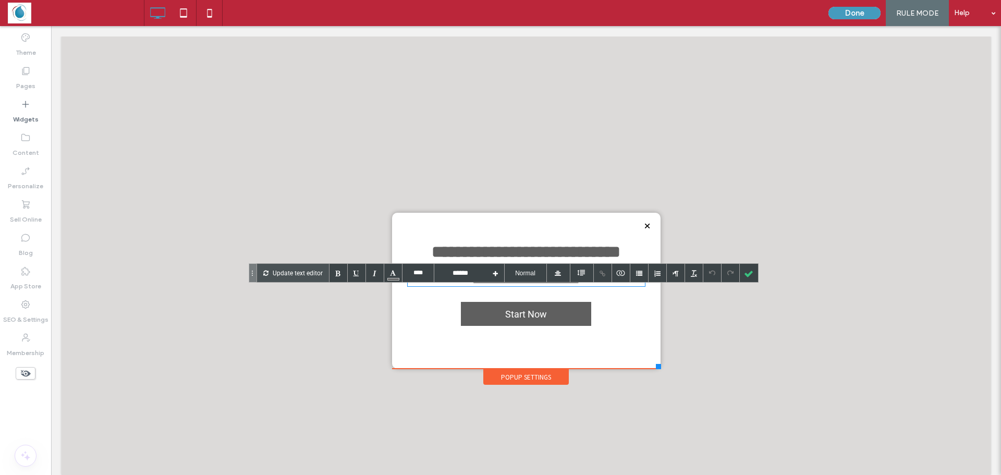
click at [605, 276] on div "**********" at bounding box center [526, 271] width 237 height 9
click at [637, 304] on div "**********" at bounding box center [526, 274] width 248 height 103
type input "****"
click at [630, 276] on div "**********" at bounding box center [526, 271] width 237 height 9
click at [629, 276] on div "**********" at bounding box center [526, 271] width 237 height 9
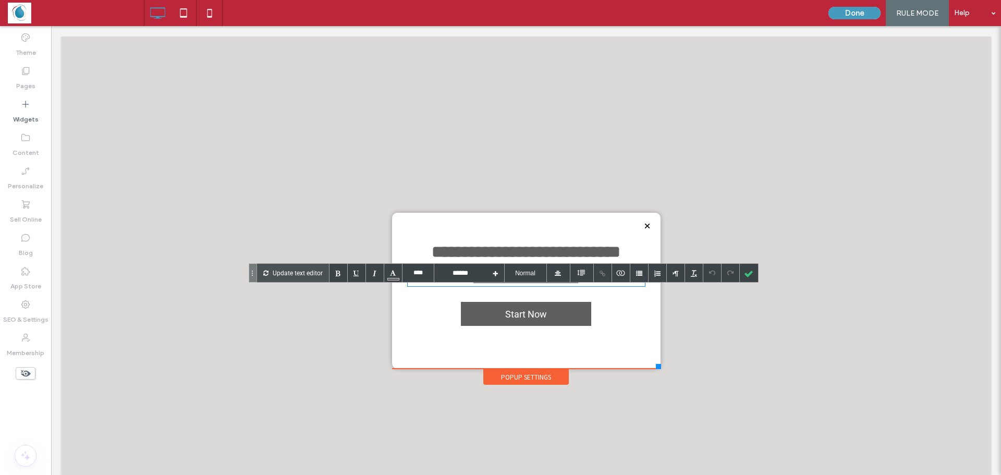
click at [629, 276] on div "**********" at bounding box center [526, 271] width 237 height 9
click at [603, 285] on div "**********" at bounding box center [526, 280] width 237 height 9
type input "*******"
click at [620, 326] on div "**********" at bounding box center [526, 274] width 248 height 103
click at [546, 326] on link "Start Now" at bounding box center [526, 314] width 130 height 24
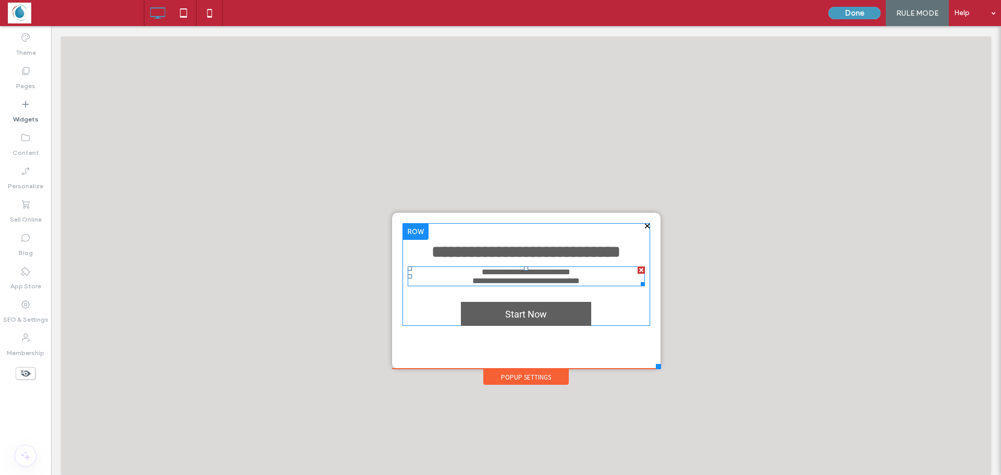
click at [637, 274] on div at bounding box center [640, 269] width 7 height 7
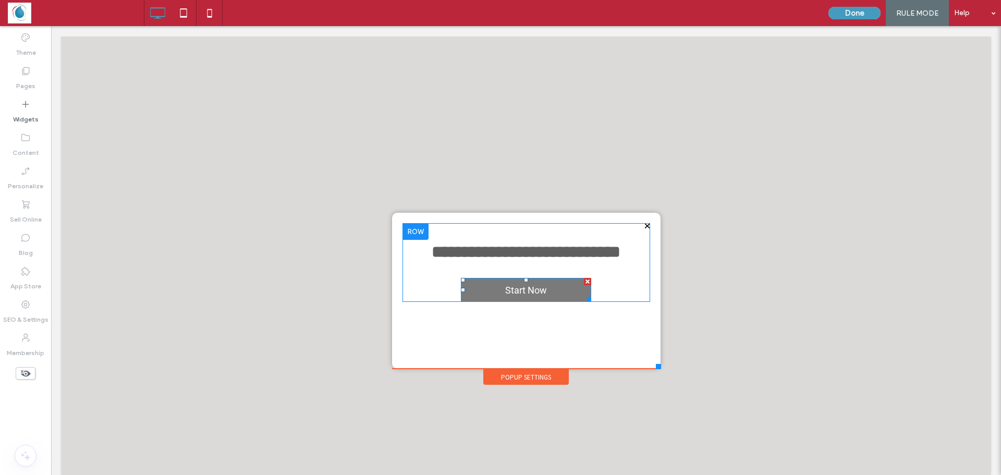
click at [501, 301] on span "Start Now" at bounding box center [525, 289] width 49 height 21
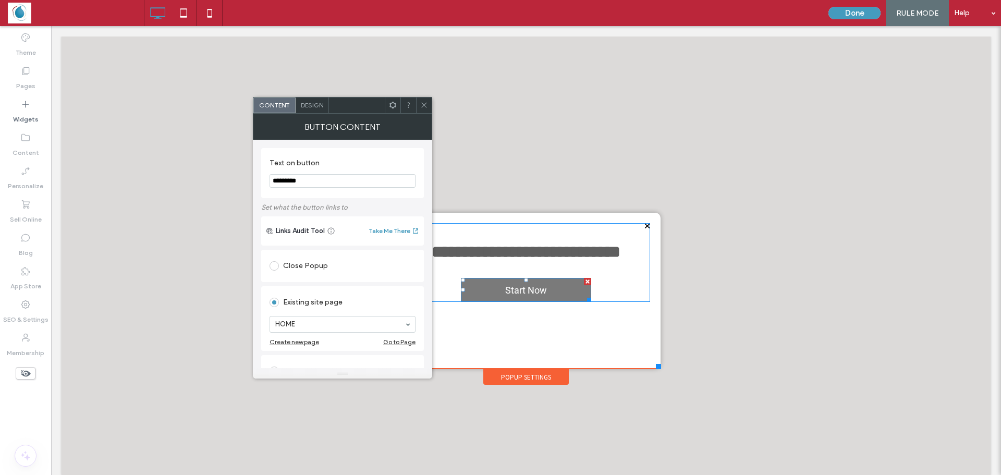
click at [501, 301] on span "Start Now" at bounding box center [525, 289] width 49 height 21
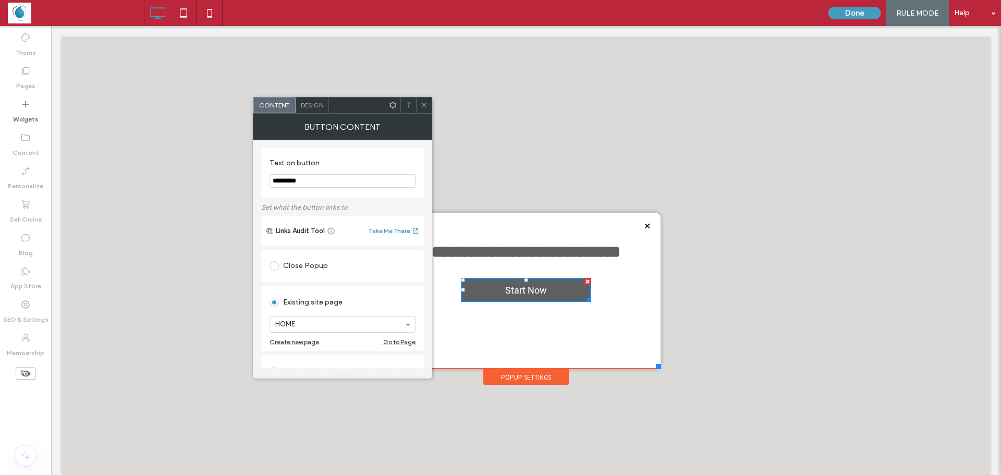
click at [364, 181] on input "*********" at bounding box center [342, 181] width 146 height 14
type input "**********"
click at [425, 107] on icon at bounding box center [424, 105] width 8 height 8
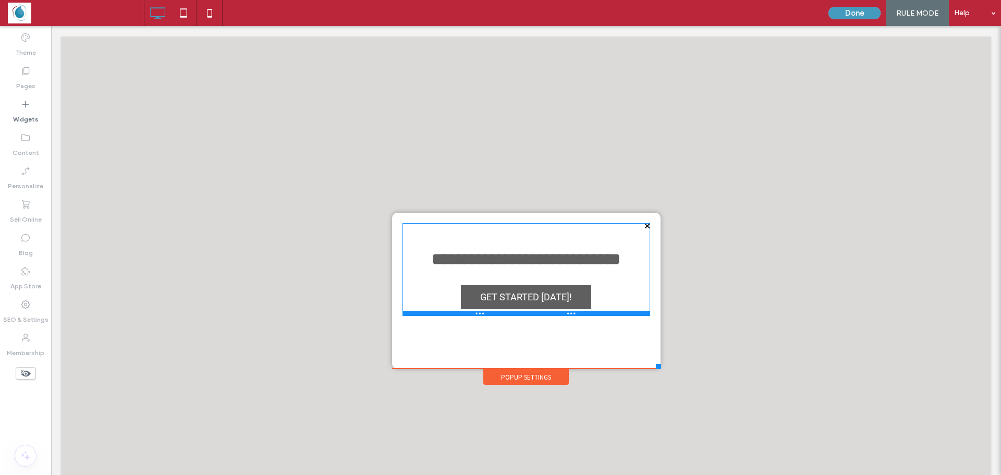
drag, startPoint x: 637, startPoint y: 321, endPoint x: 641, endPoint y: 335, distance: 14.4
click at [641, 316] on div at bounding box center [526, 313] width 248 height 5
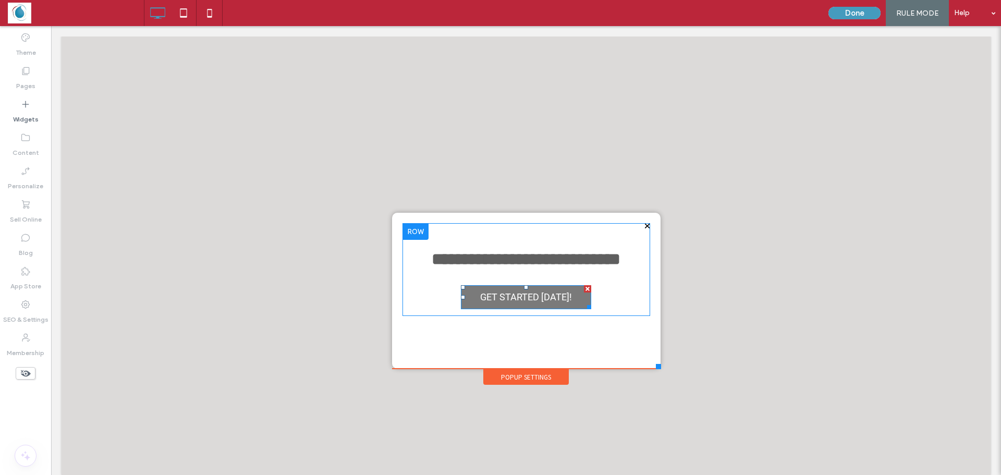
click at [539, 308] on span "GET STARTED [DATE]!" at bounding box center [525, 296] width 99 height 21
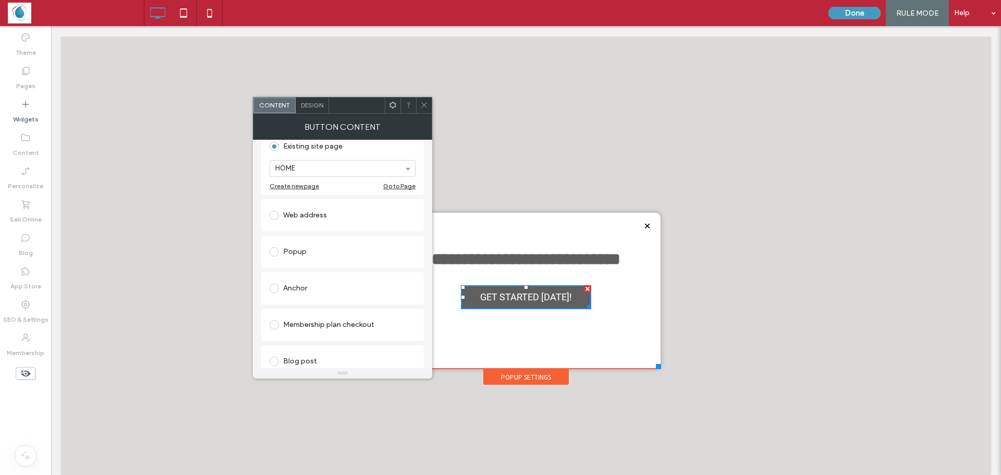
scroll to position [156, 0]
click at [311, 220] on div "Web address" at bounding box center [342, 214] width 146 height 17
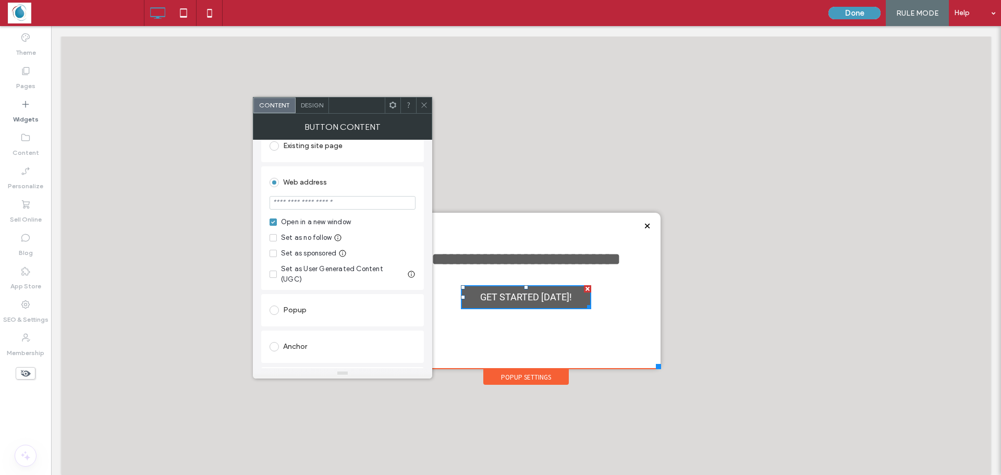
click at [331, 200] on input "url" at bounding box center [342, 203] width 146 height 14
paste input "**********"
type input "**********"
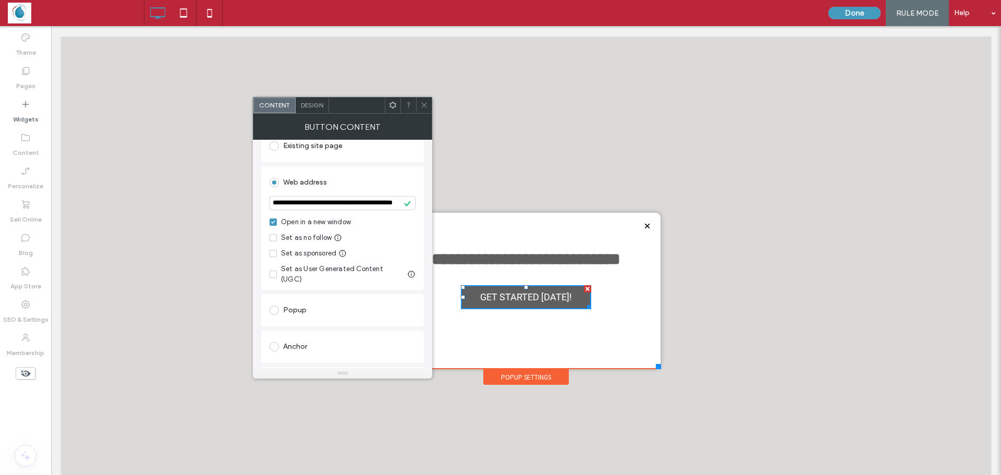
click at [276, 305] on span at bounding box center [273, 309] width 9 height 9
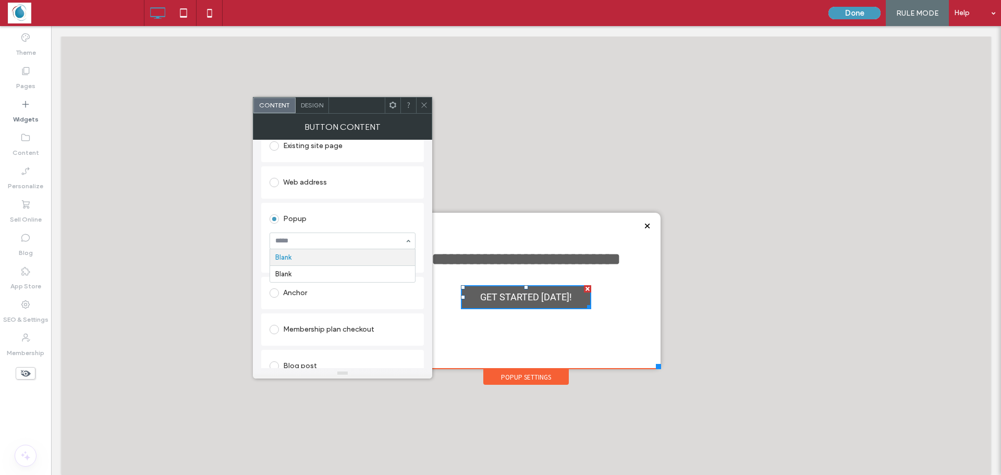
click at [303, 246] on div at bounding box center [342, 241] width 145 height 16
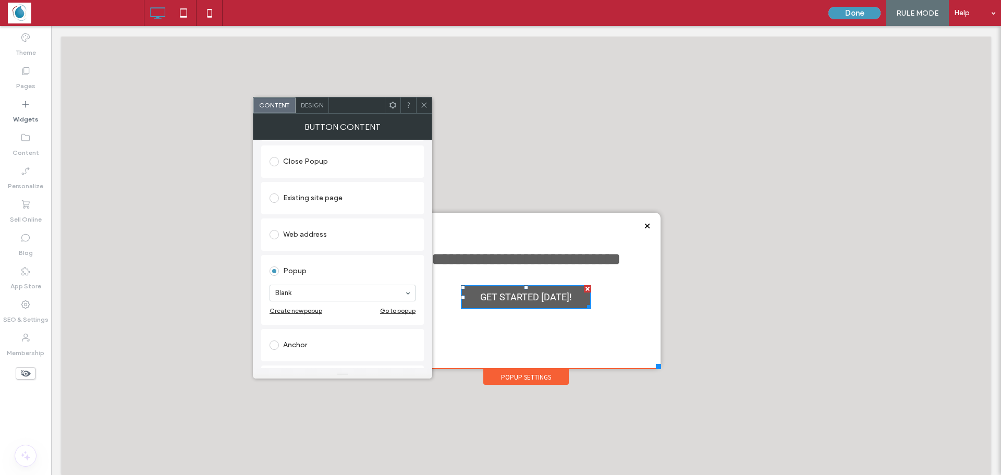
click at [276, 238] on span at bounding box center [273, 234] width 9 height 9
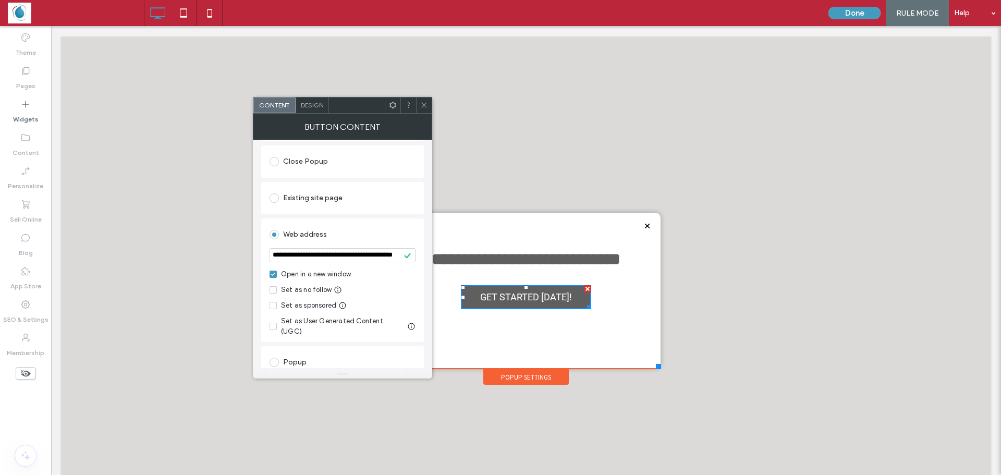
click at [259, 268] on div "**********" at bounding box center [342, 254] width 179 height 228
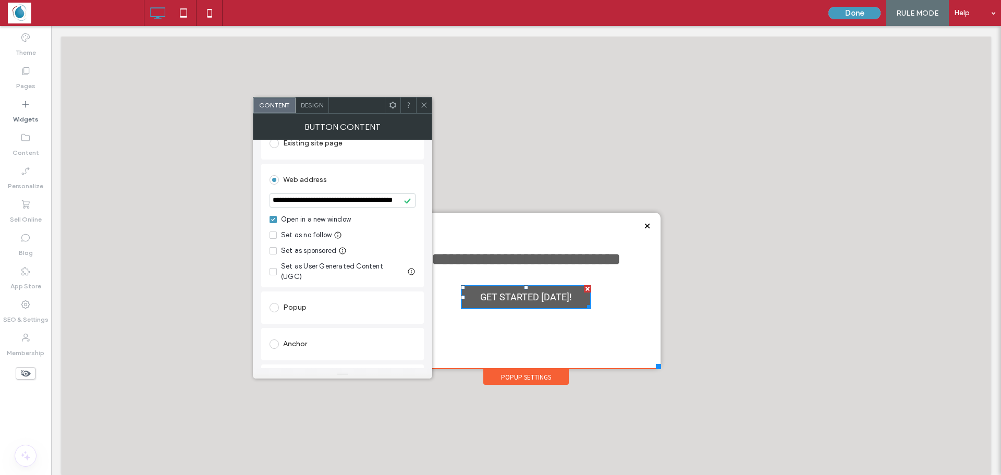
scroll to position [208, 0]
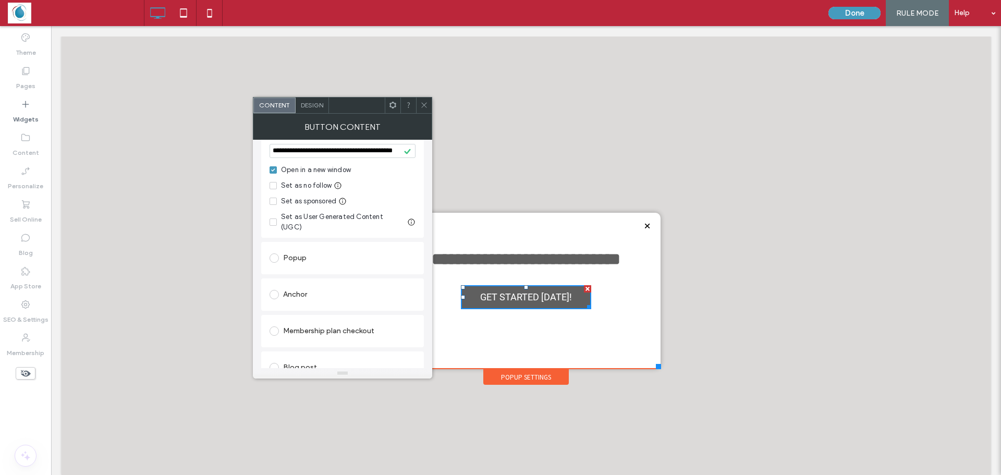
click at [273, 290] on span at bounding box center [273, 294] width 9 height 9
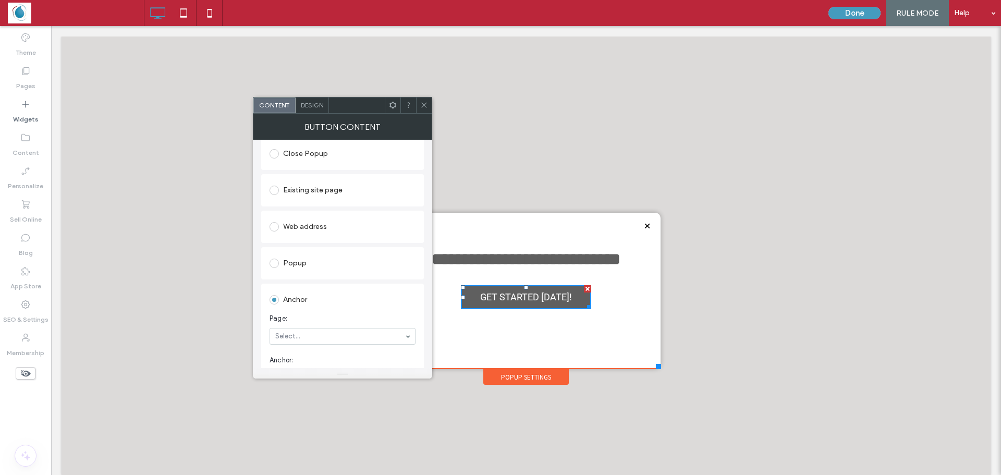
scroll to position [104, 0]
click at [273, 237] on span at bounding box center [273, 234] width 9 height 9
click at [423, 106] on icon at bounding box center [424, 105] width 8 height 8
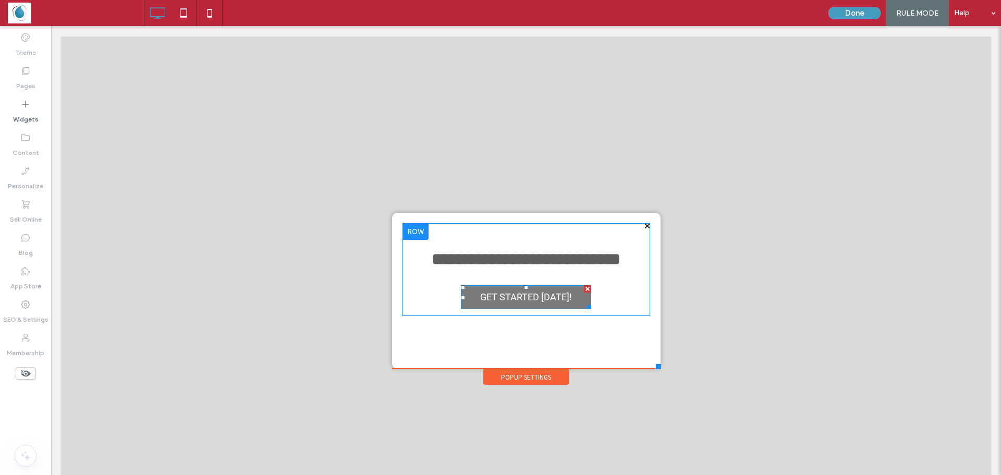
click at [534, 308] on span "GET STARTED [DATE]!" at bounding box center [525, 296] width 99 height 21
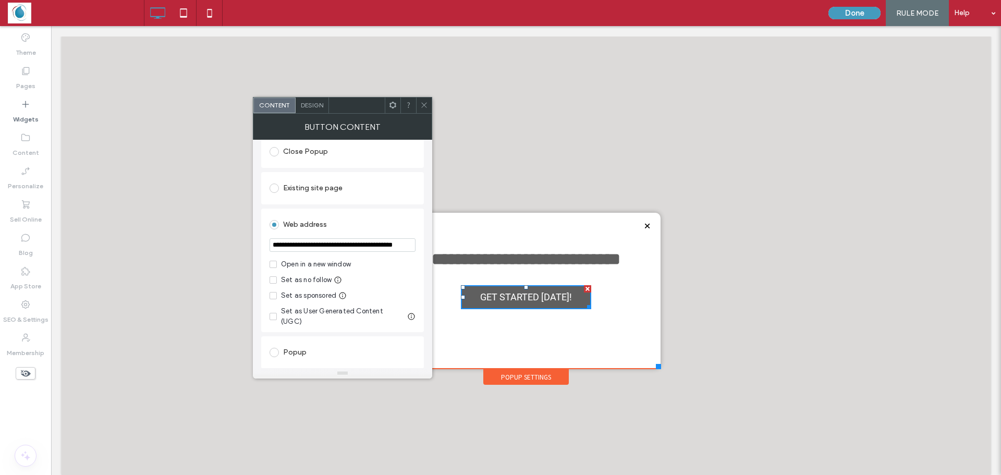
scroll to position [313, 0]
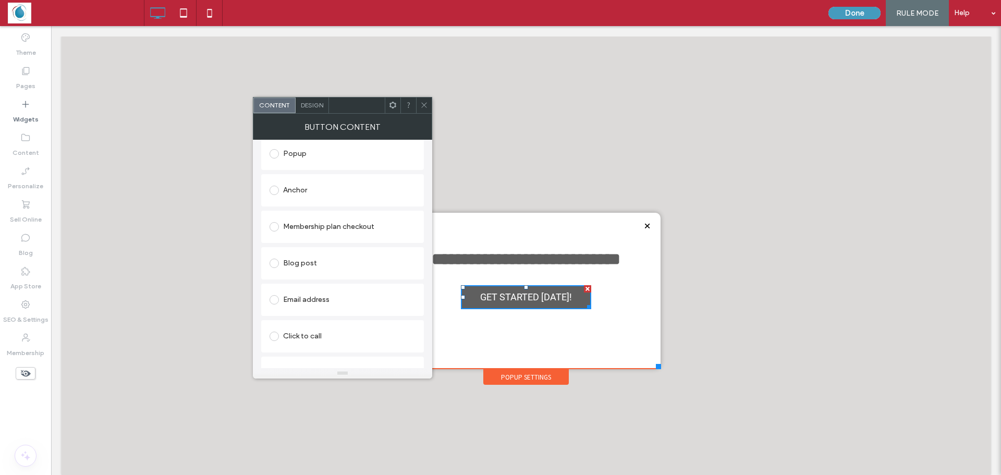
click at [318, 106] on span "Design" at bounding box center [312, 105] width 22 height 8
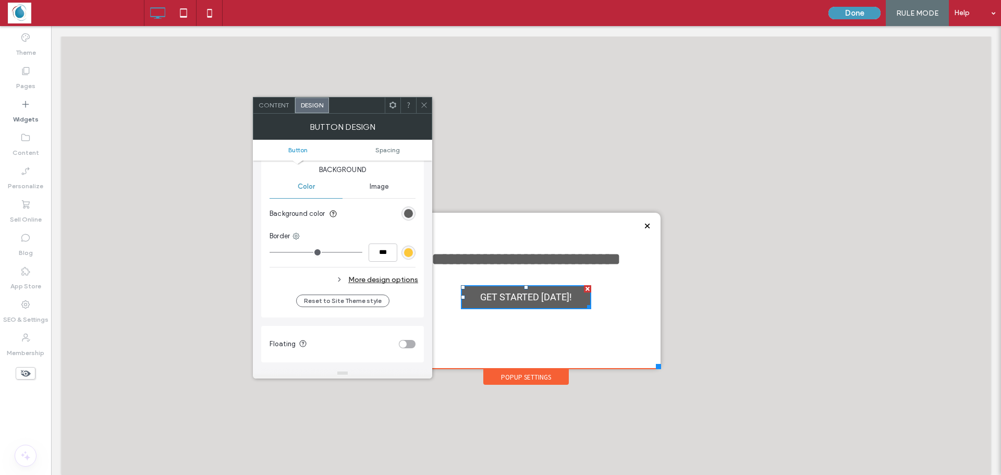
scroll to position [261, 0]
click at [408, 205] on div "rgb(95, 95, 95)" at bounding box center [408, 207] width 9 height 9
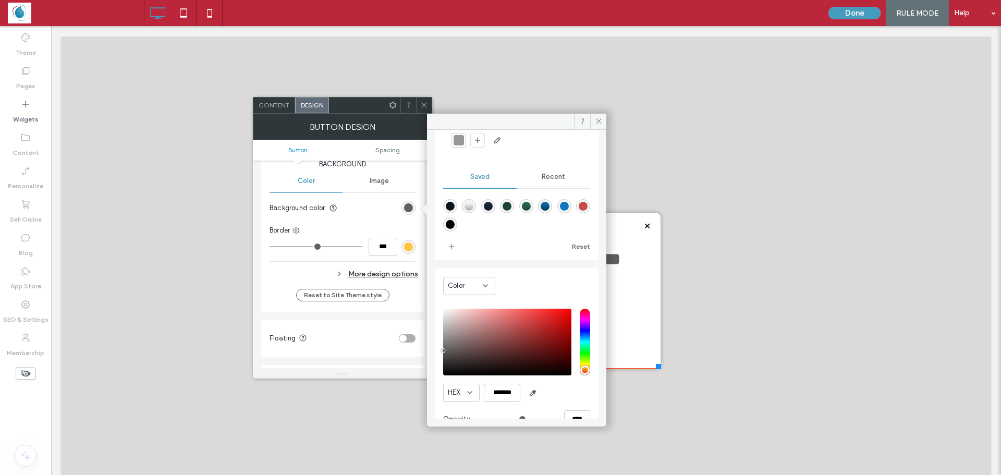
scroll to position [87, 0]
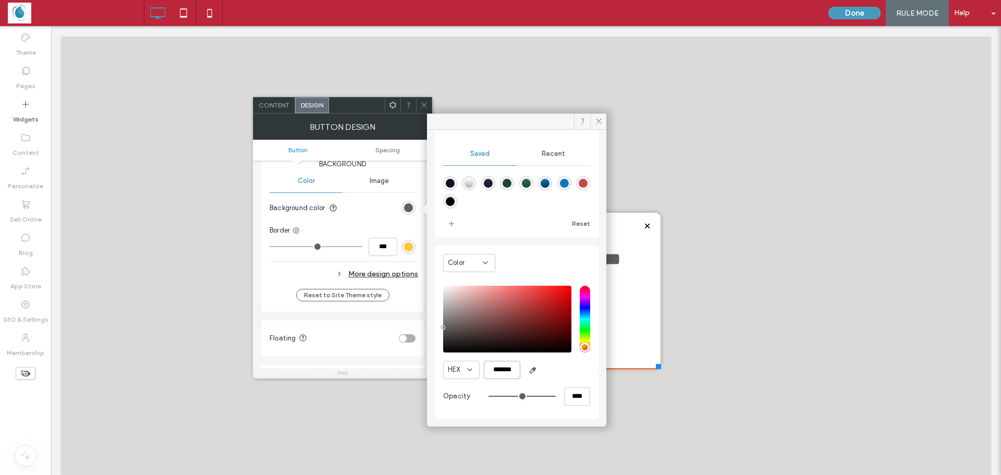
click at [507, 367] on input "*******" at bounding box center [502, 370] width 36 height 18
paste input "color picker textbox"
type input "*******"
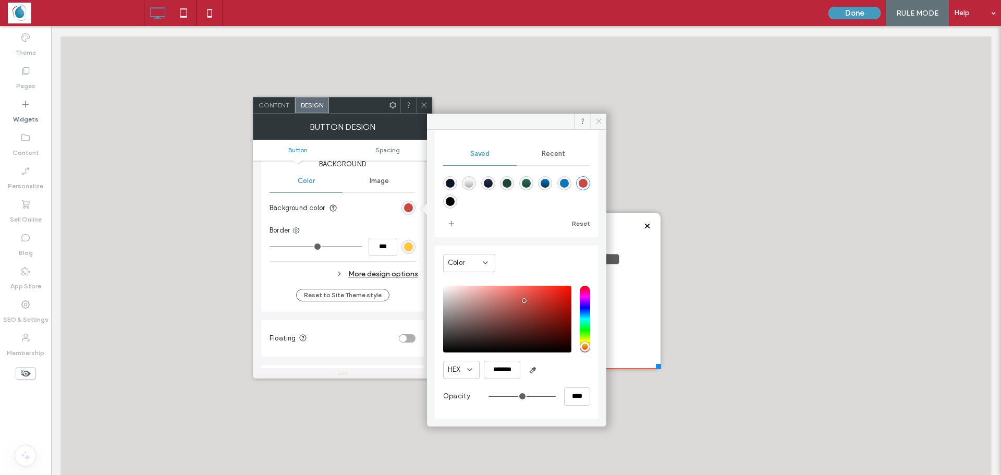
drag, startPoint x: 598, startPoint y: 121, endPoint x: 535, endPoint y: 98, distance: 67.1
click at [598, 121] on icon at bounding box center [599, 121] width 8 height 8
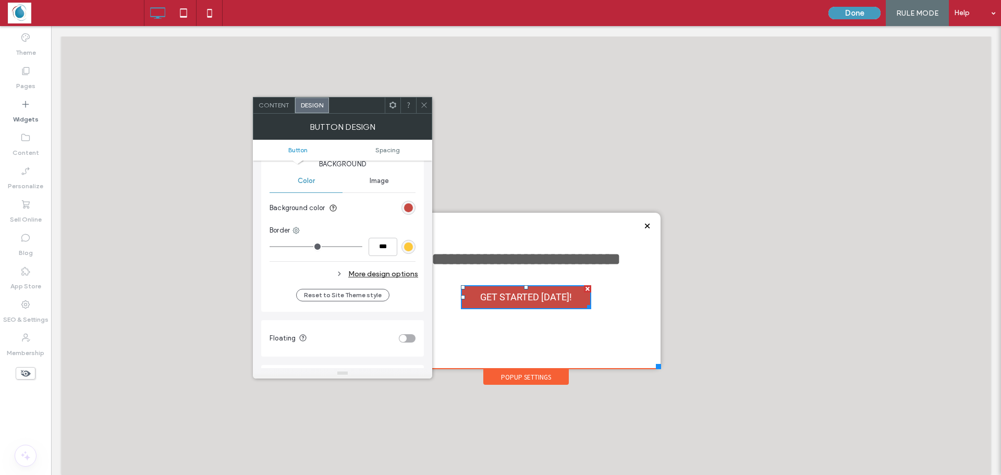
click at [423, 111] on span at bounding box center [424, 105] width 8 height 16
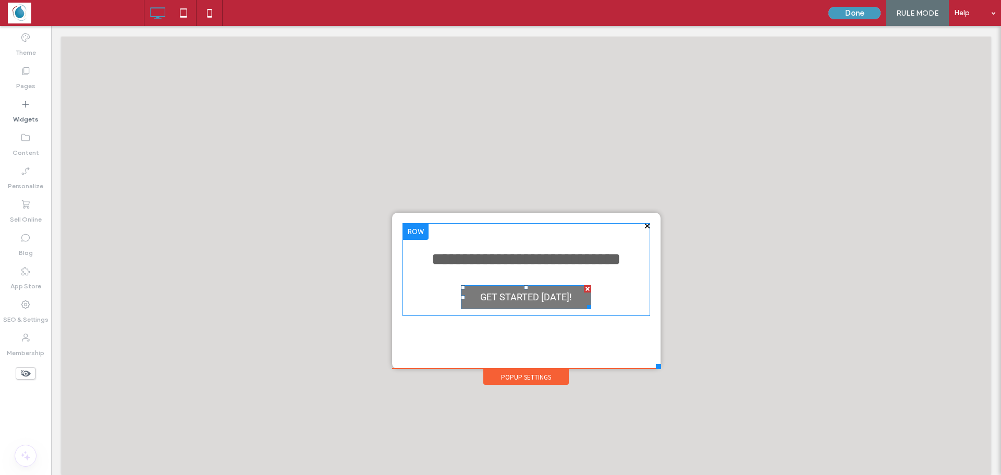
click at [520, 308] on span "GET STARTED [DATE]!" at bounding box center [525, 296] width 99 height 21
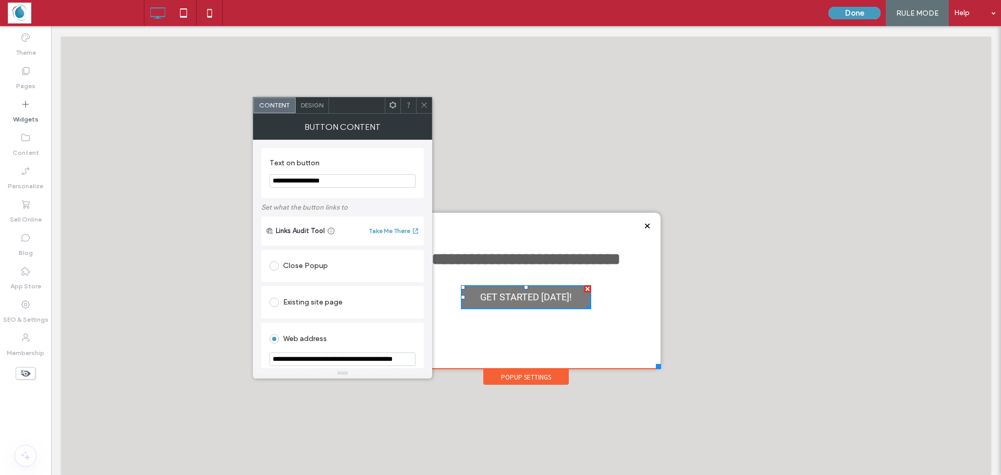
click at [520, 308] on span "GET STARTED [DATE]!" at bounding box center [525, 296] width 99 height 21
click at [340, 175] on input "**********" at bounding box center [342, 181] width 146 height 14
click at [418, 104] on div at bounding box center [424, 105] width 16 height 16
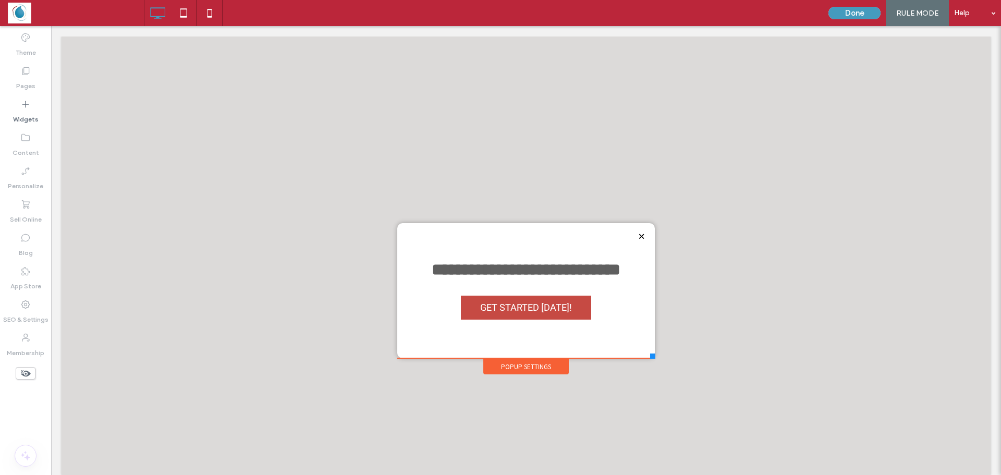
drag, startPoint x: 648, startPoint y: 364, endPoint x: 647, endPoint y: 357, distance: 8.0
click at [650, 357] on div at bounding box center [652, 355] width 5 height 5
click at [849, 12] on button "Done" at bounding box center [854, 13] width 52 height 13
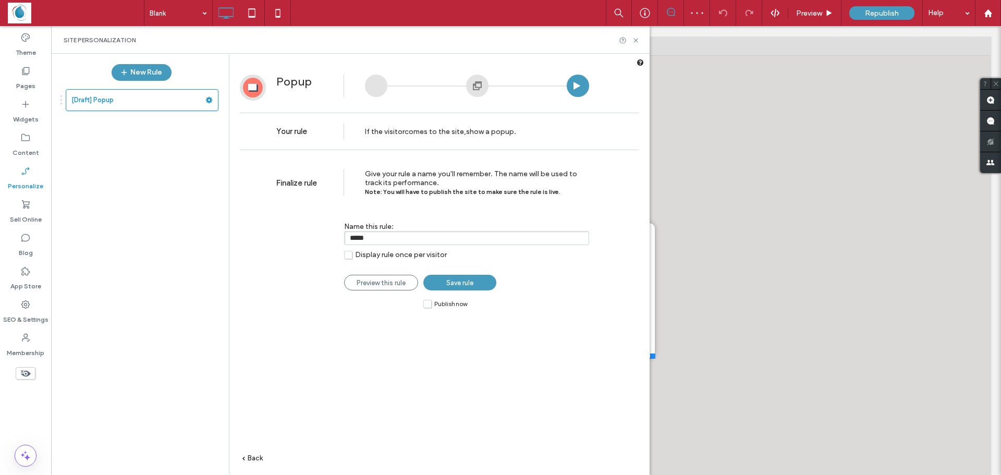
click at [465, 285] on span "Save rule" at bounding box center [459, 283] width 27 height 8
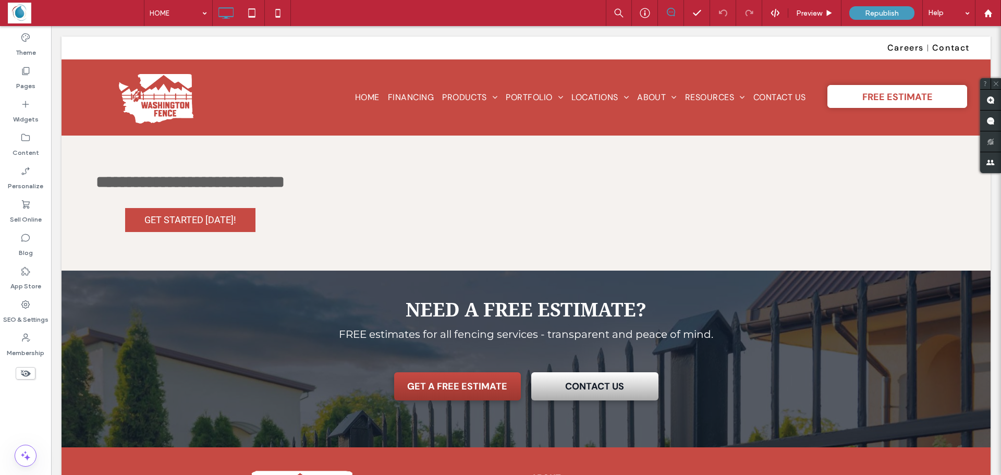
click at [868, 11] on span "Republish" at bounding box center [882, 13] width 34 height 9
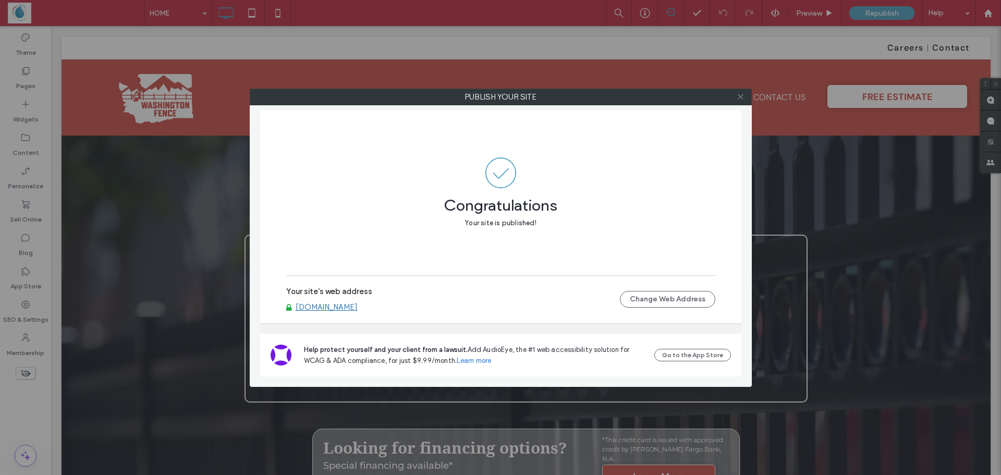
click at [740, 95] on icon at bounding box center [741, 97] width 8 height 8
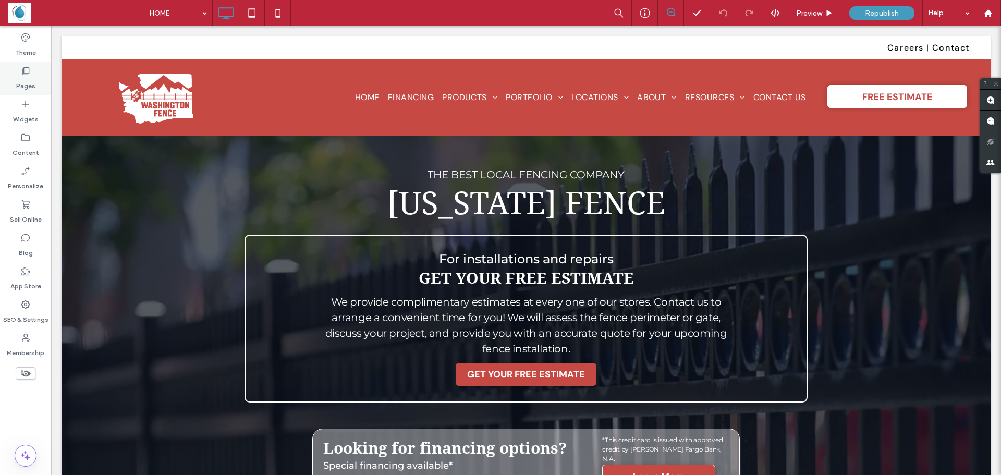
click at [28, 77] on label "Pages" at bounding box center [25, 83] width 19 height 15
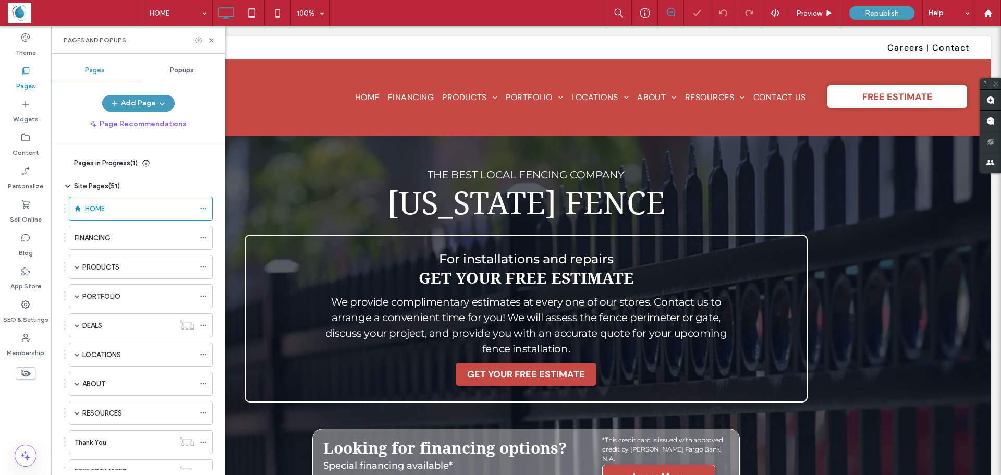
click at [188, 73] on span "Popups" at bounding box center [182, 70] width 24 height 8
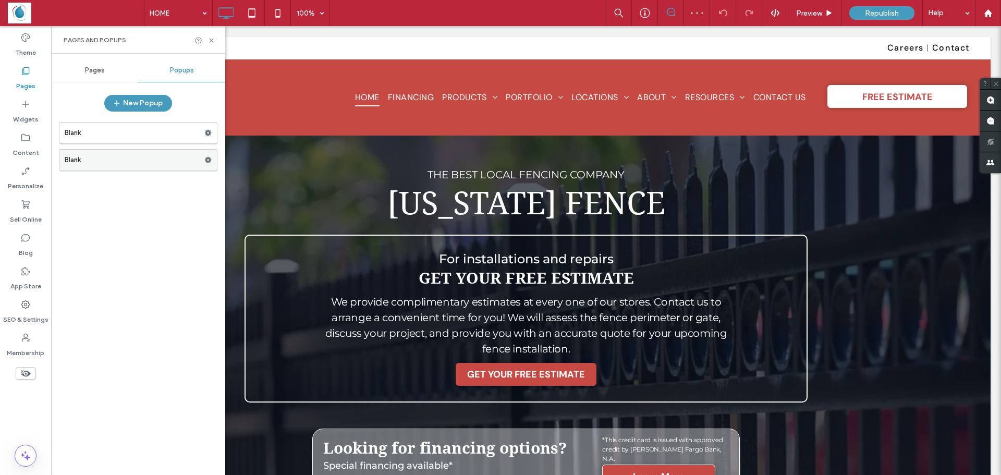
click at [212, 163] on div at bounding box center [210, 160] width 13 height 16
click at [207, 161] on use at bounding box center [208, 160] width 7 height 6
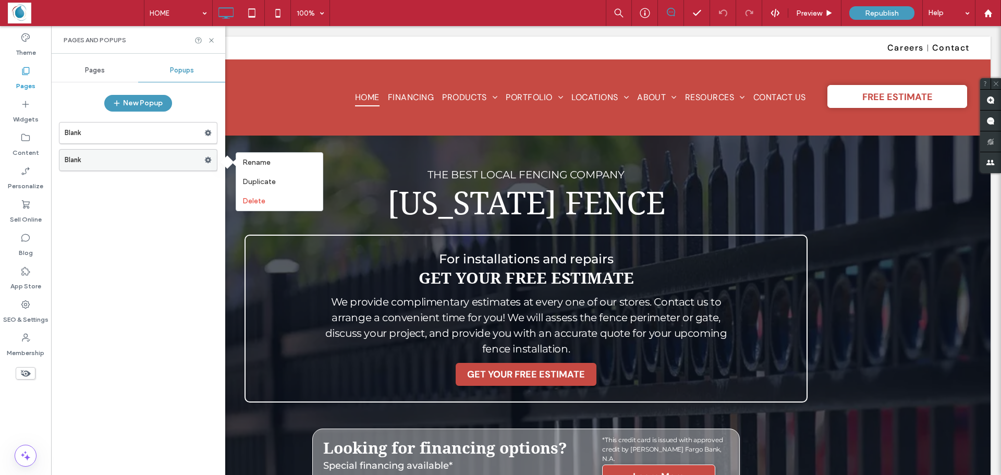
click at [114, 163] on label "Blank" at bounding box center [135, 160] width 140 height 21
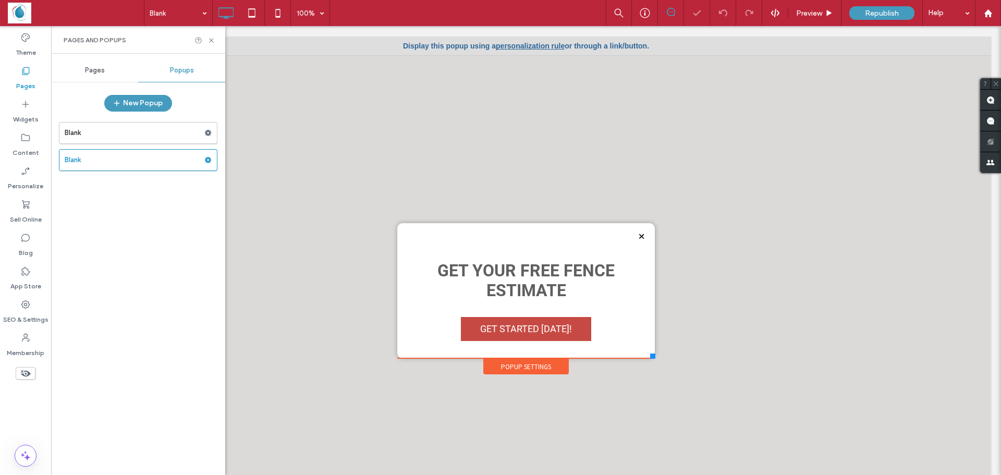
click at [111, 144] on div "Blank Blank" at bounding box center [138, 144] width 158 height 54
click at [92, 138] on label "Blank" at bounding box center [135, 132] width 140 height 21
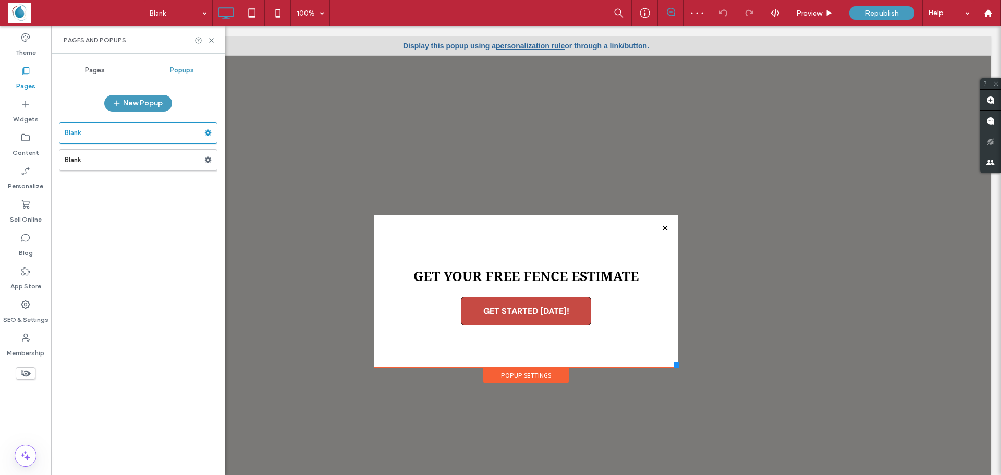
click at [496, 47] on link "personalization rule" at bounding box center [530, 46] width 69 height 8
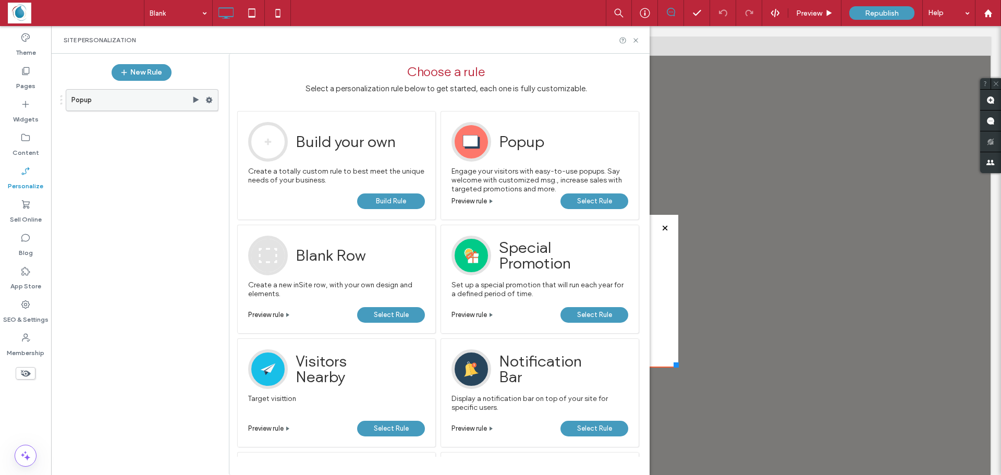
click at [208, 102] on use at bounding box center [209, 100] width 7 height 6
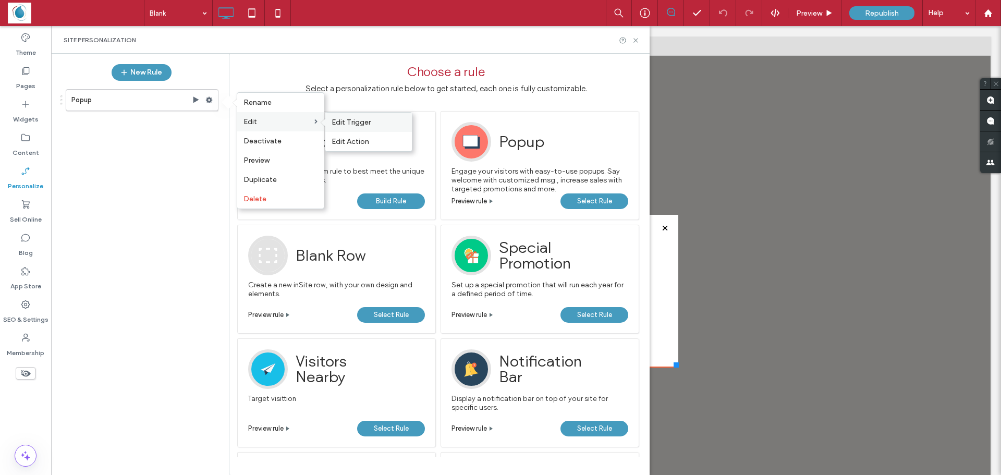
click at [359, 128] on div "Edit Trigger" at bounding box center [368, 122] width 87 height 19
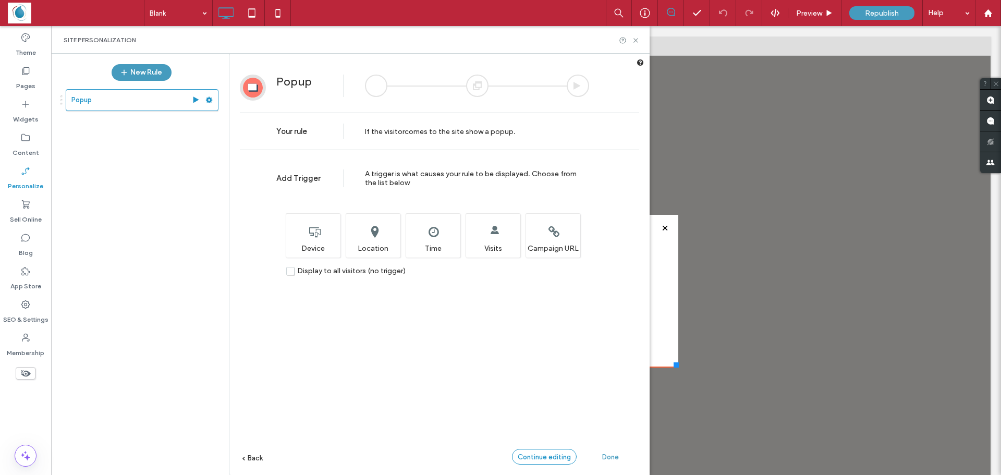
click at [546, 457] on span "Continue editing" at bounding box center [544, 457] width 53 height 8
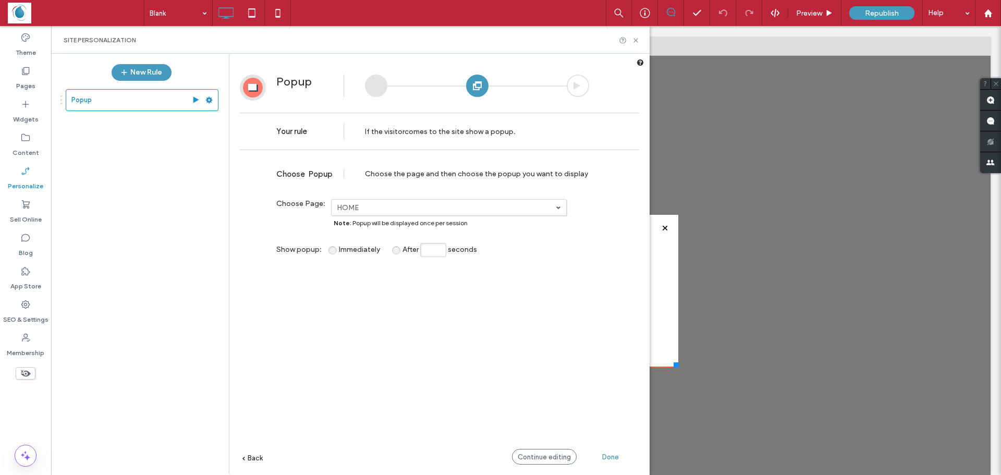
click at [257, 461] on span "Back" at bounding box center [255, 458] width 15 height 8
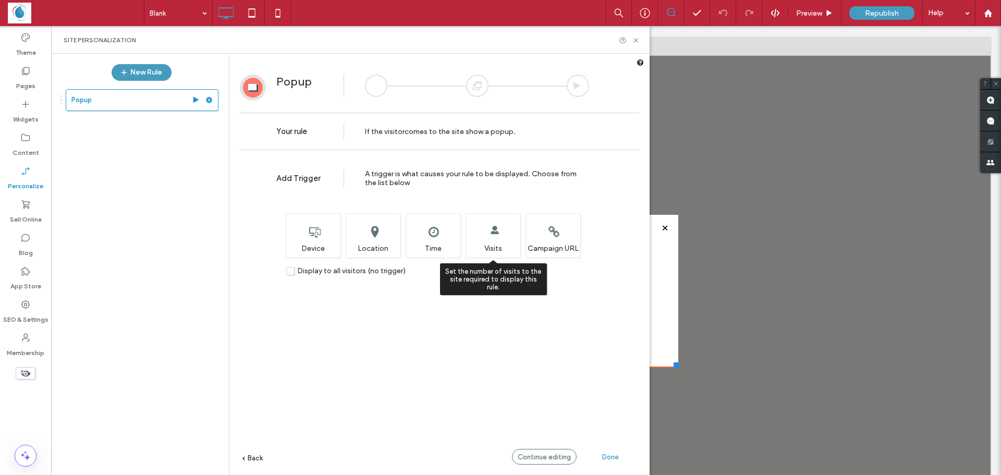
click at [489, 243] on div "Set the number of visits to the site required to display this rule. Visits" at bounding box center [492, 235] width 55 height 44
click at [480, 241] on div "Set the number of visits to the site required to display this rule. Visits" at bounding box center [492, 235] width 55 height 44
click at [537, 456] on span "Continue editing" at bounding box center [544, 457] width 53 height 8
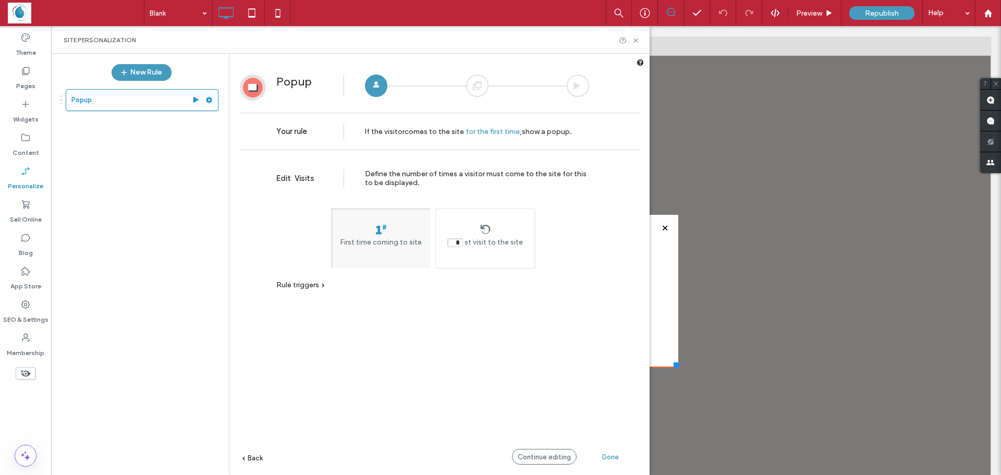
click at [249, 458] on span "Back" at bounding box center [255, 458] width 15 height 8
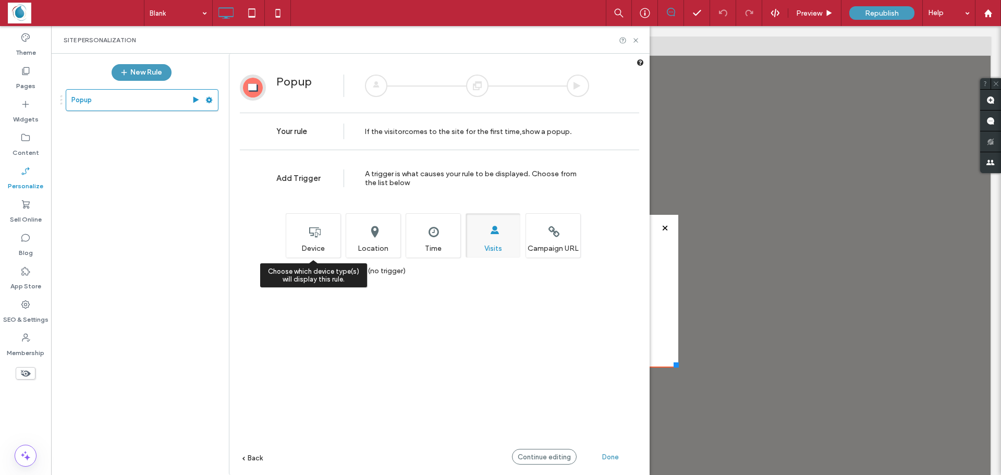
click at [337, 247] on div "Choose which device type(s) will display this rule. Device" at bounding box center [313, 235] width 55 height 44
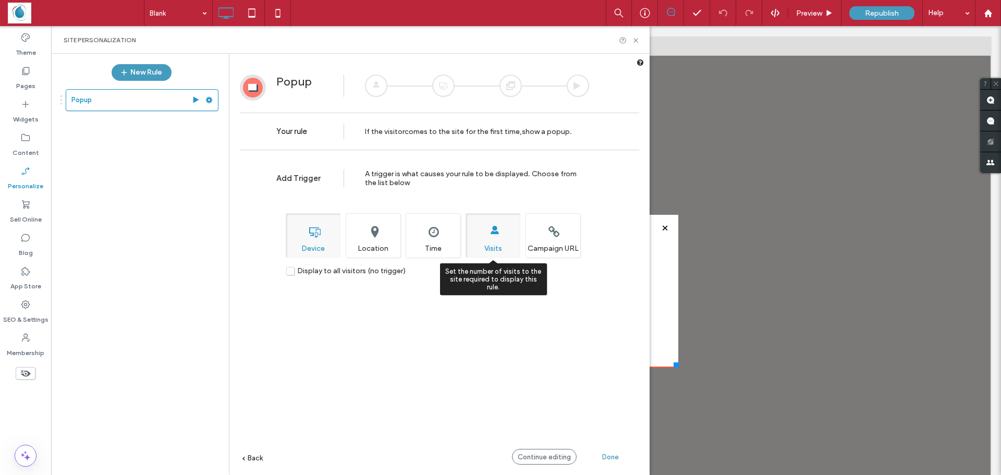
click at [498, 237] on div "Set the number of visits to the site required to display this rule. Visits" at bounding box center [492, 235] width 55 height 44
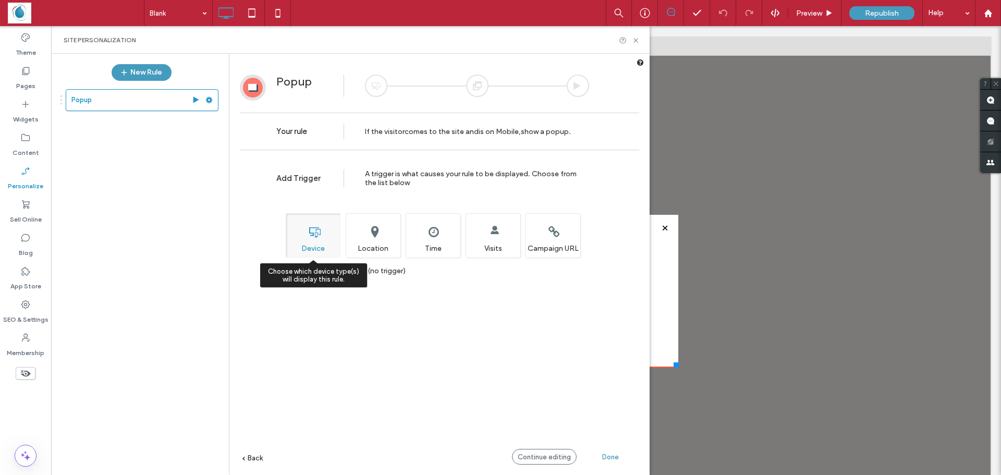
click at [323, 249] on div "Choose which device type(s) will display this rule. Device" at bounding box center [313, 235] width 55 height 44
click at [554, 454] on span "Continue editing" at bounding box center [544, 457] width 53 height 8
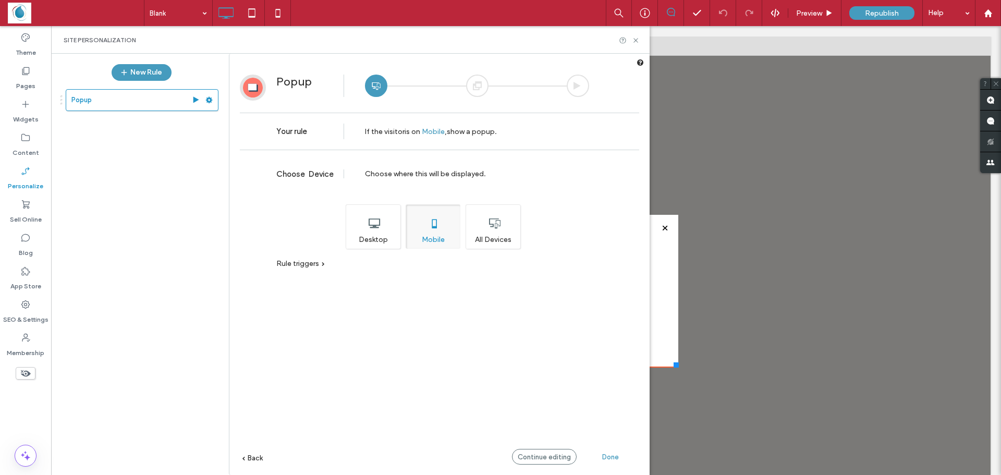
click at [489, 239] on div "All Devices" at bounding box center [492, 226] width 55 height 44
click at [313, 266] on span "Rule triggers" at bounding box center [297, 263] width 43 height 9
click at [550, 458] on span "Continue editing" at bounding box center [544, 457] width 53 height 8
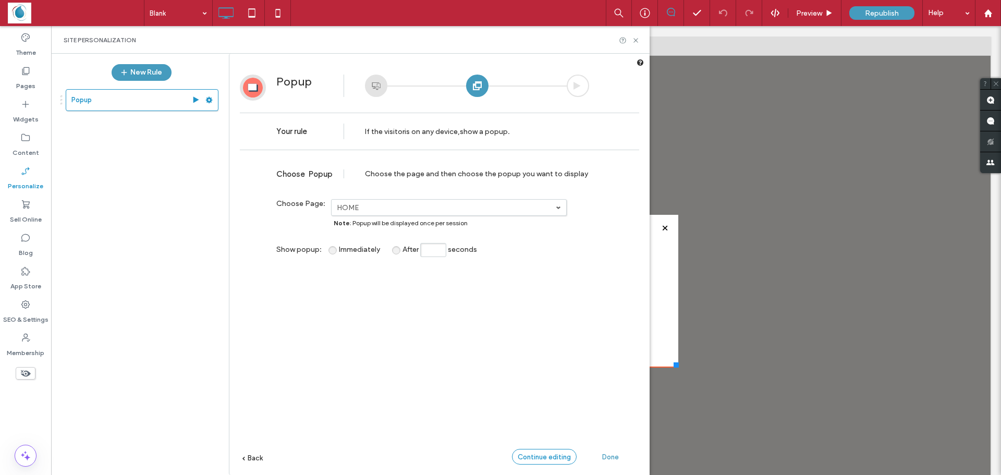
click at [548, 458] on span "Continue editing" at bounding box center [544, 457] width 53 height 8
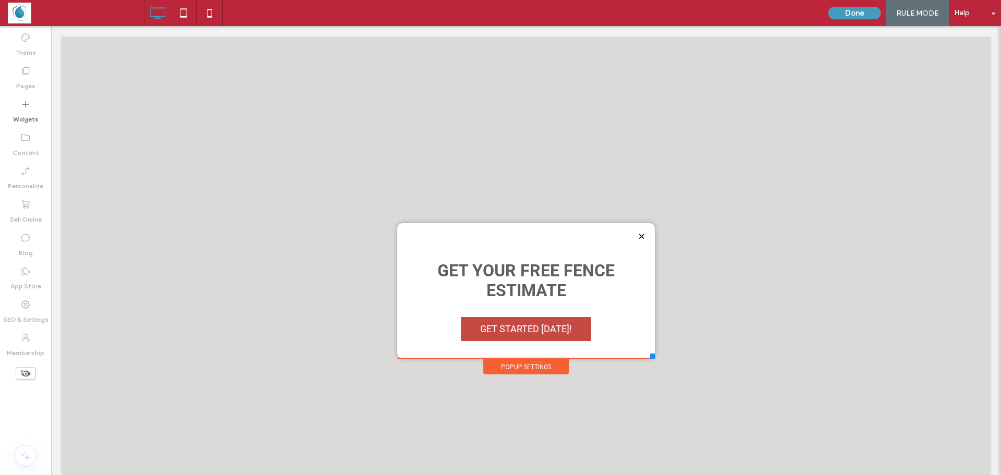
click at [833, 20] on div "Done RULE MODE Help" at bounding box center [912, 13] width 178 height 26
click at [843, 16] on button "Done" at bounding box center [854, 13] width 52 height 13
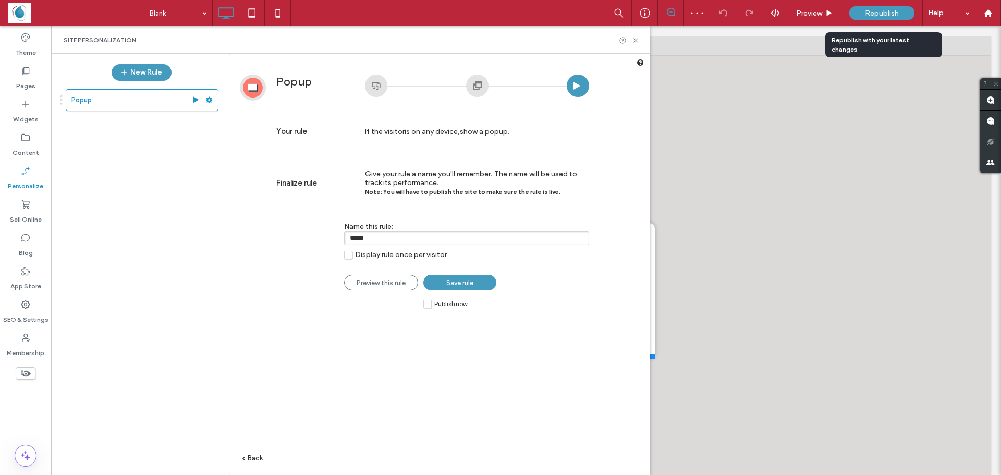
click at [858, 14] on div "Republish" at bounding box center [881, 13] width 65 height 14
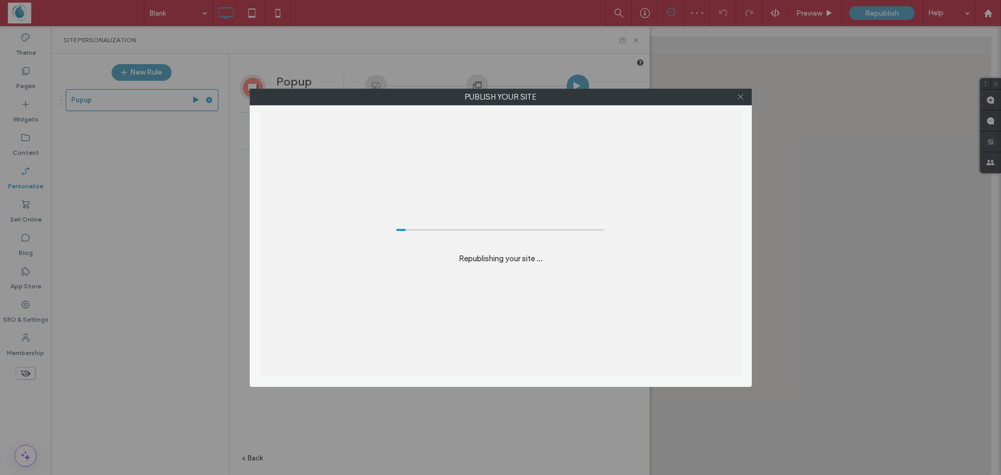
click at [744, 93] on icon at bounding box center [741, 97] width 8 height 8
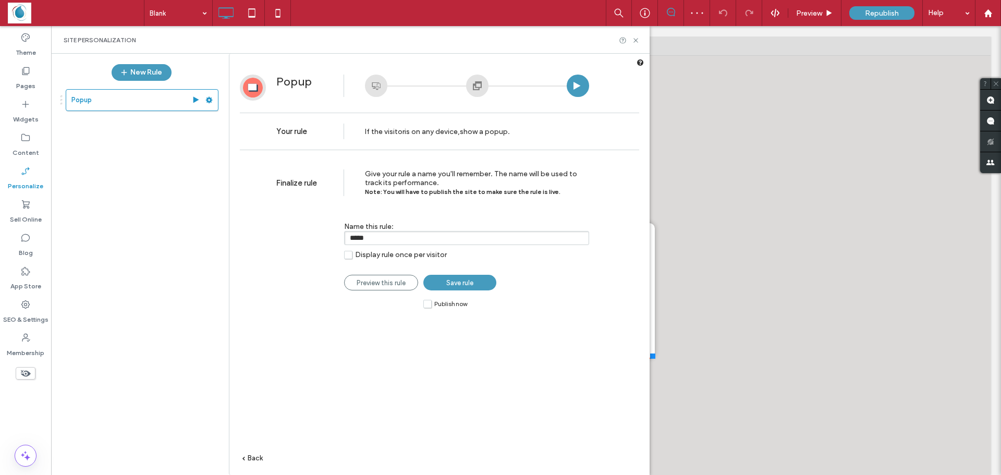
click at [457, 290] on link "Save rule" at bounding box center [459, 283] width 73 height 16
click at [460, 285] on div "Rule was saved successfully" at bounding box center [439, 334] width 420 height 551
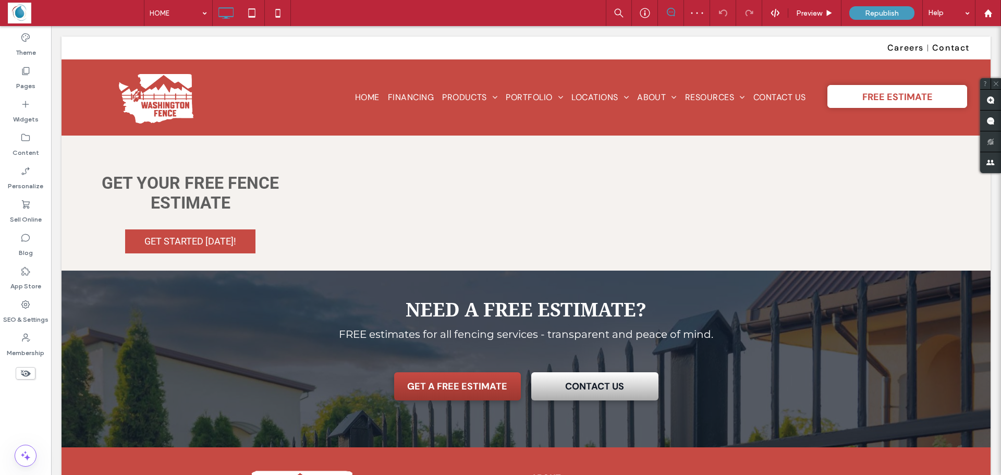
click at [874, 11] on span "Republish" at bounding box center [882, 13] width 34 height 9
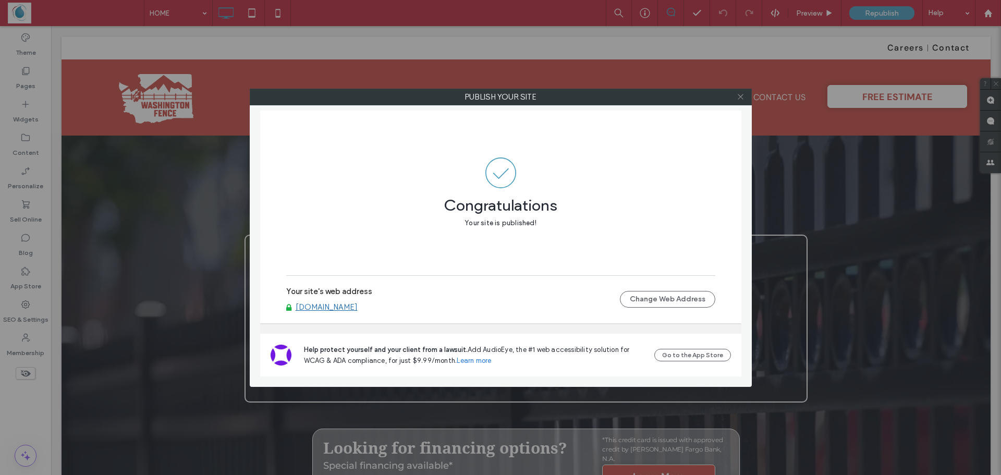
click at [737, 95] on icon at bounding box center [741, 97] width 8 height 8
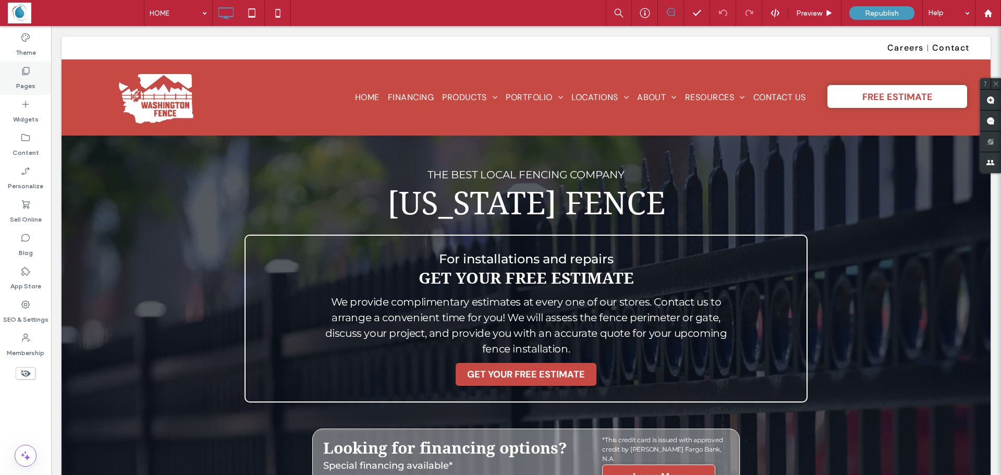
click at [26, 72] on icon at bounding box center [25, 71] width 10 height 10
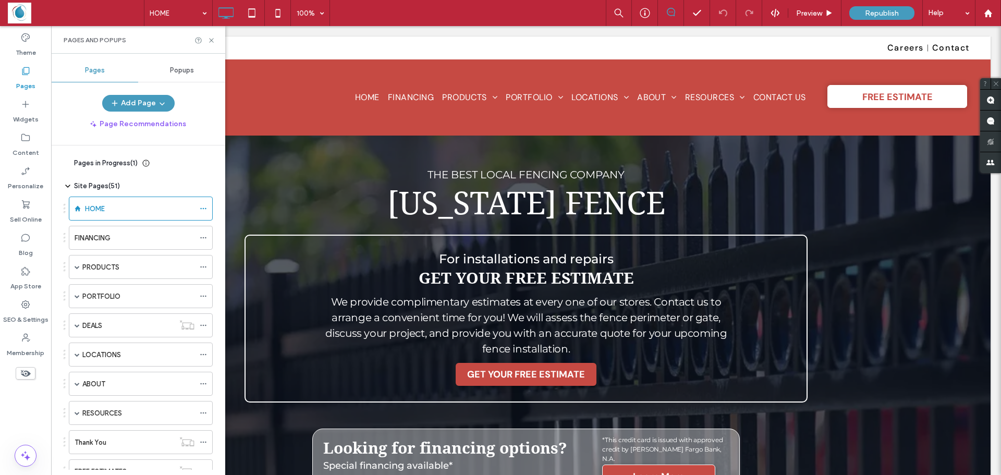
click at [165, 75] on div "Popups" at bounding box center [181, 70] width 87 height 23
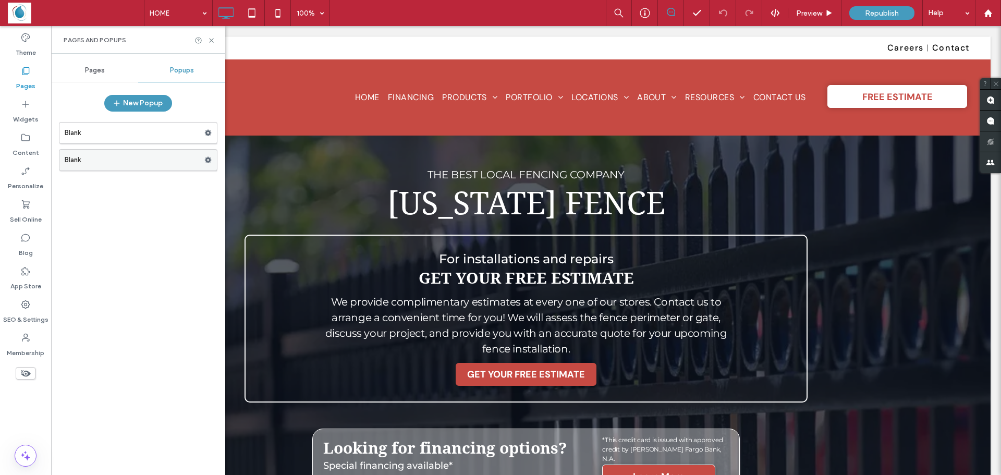
click at [98, 157] on label "Blank" at bounding box center [135, 160] width 140 height 21
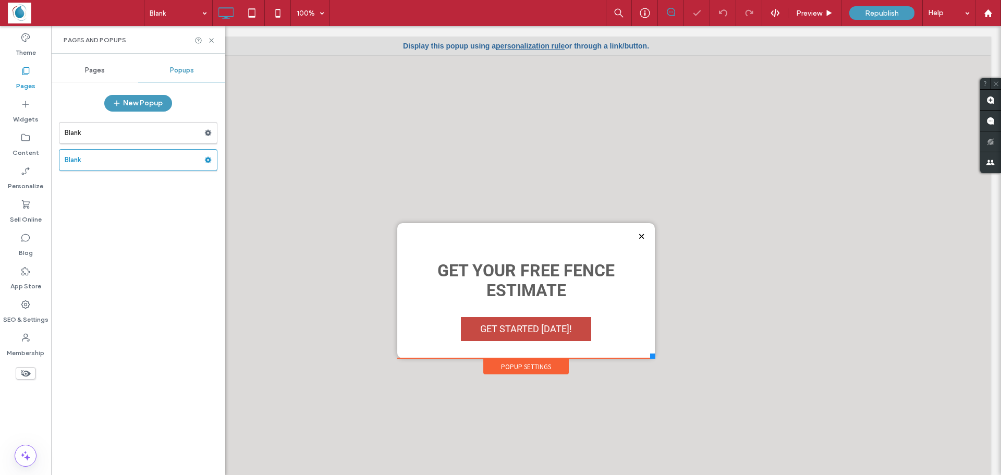
click at [153, 136] on label "Blank" at bounding box center [135, 132] width 140 height 21
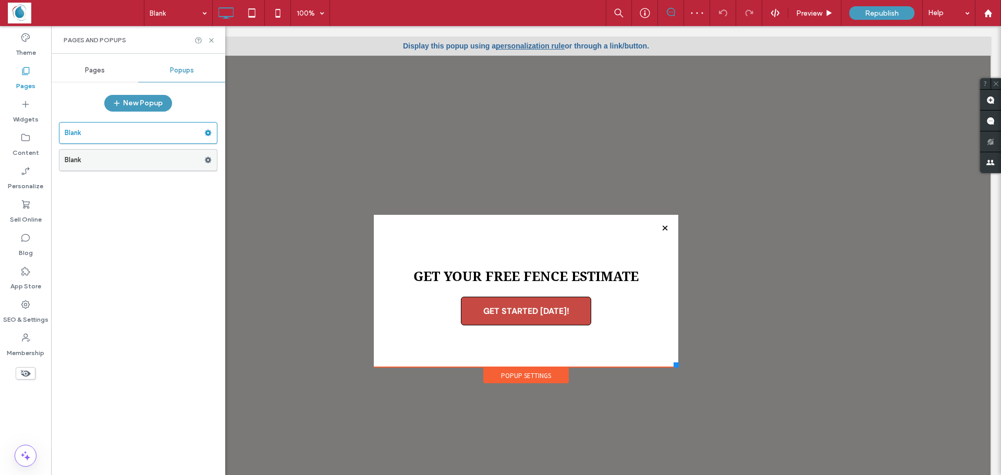
click at [166, 161] on label "Blank" at bounding box center [135, 160] width 140 height 21
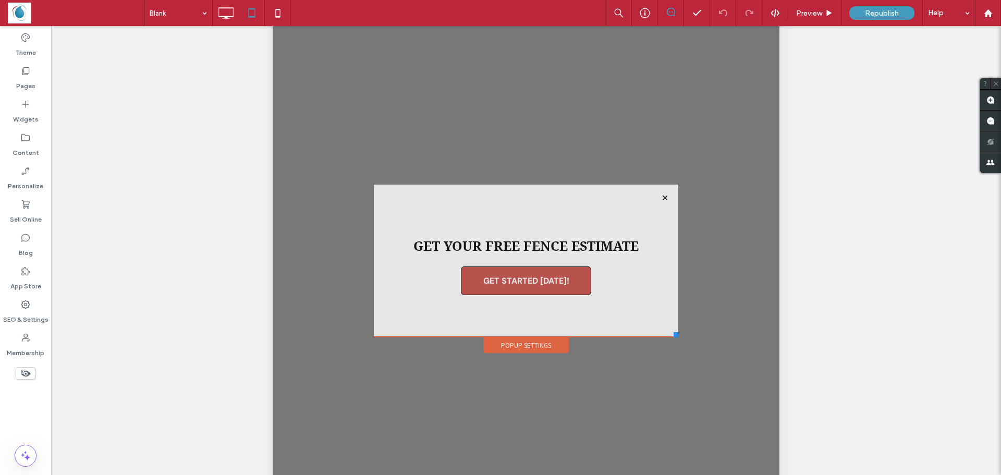
scroll to position [156, 0]
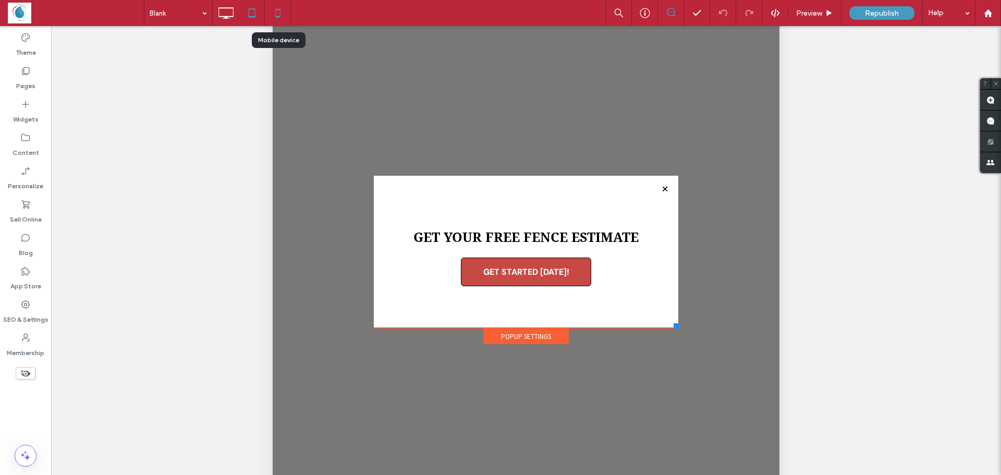
click at [279, 14] on icon at bounding box center [277, 13] width 21 height 21
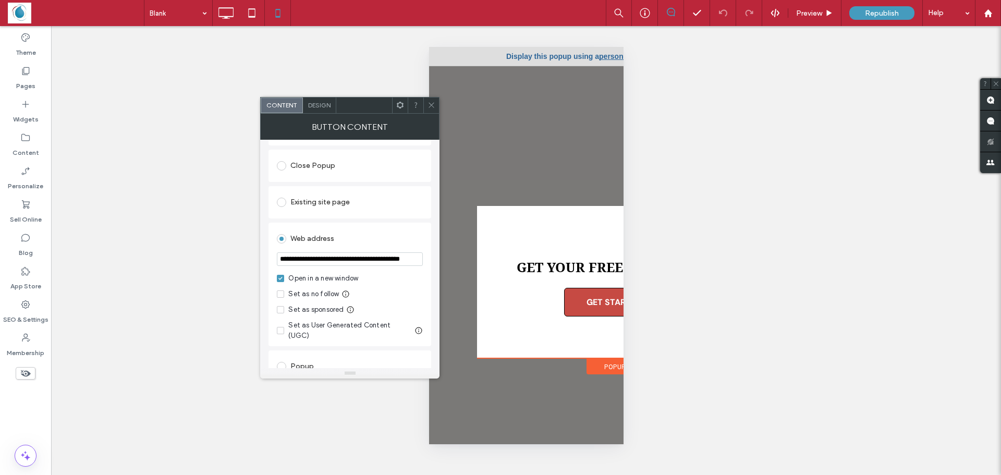
scroll to position [104, 0]
click at [390, 260] on input "**********" at bounding box center [350, 255] width 146 height 14
click at [428, 104] on icon at bounding box center [431, 105] width 8 height 8
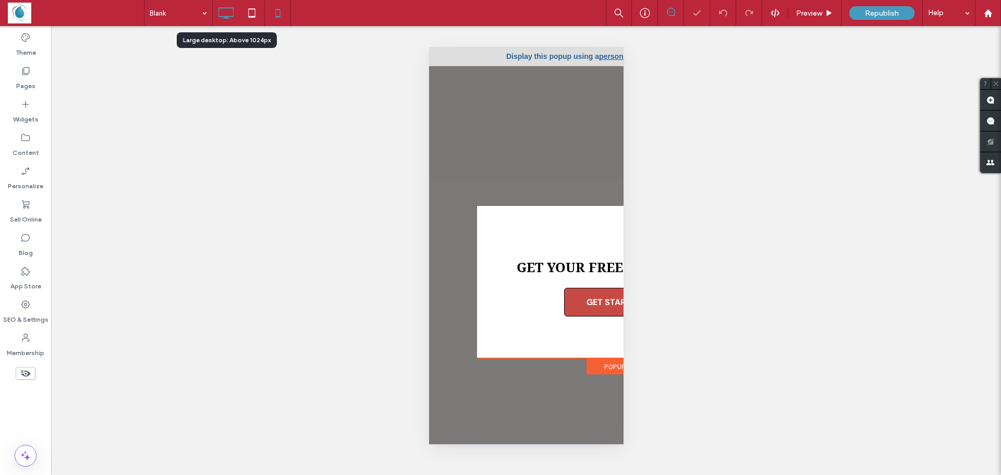
click at [220, 14] on icon at bounding box center [225, 13] width 21 height 21
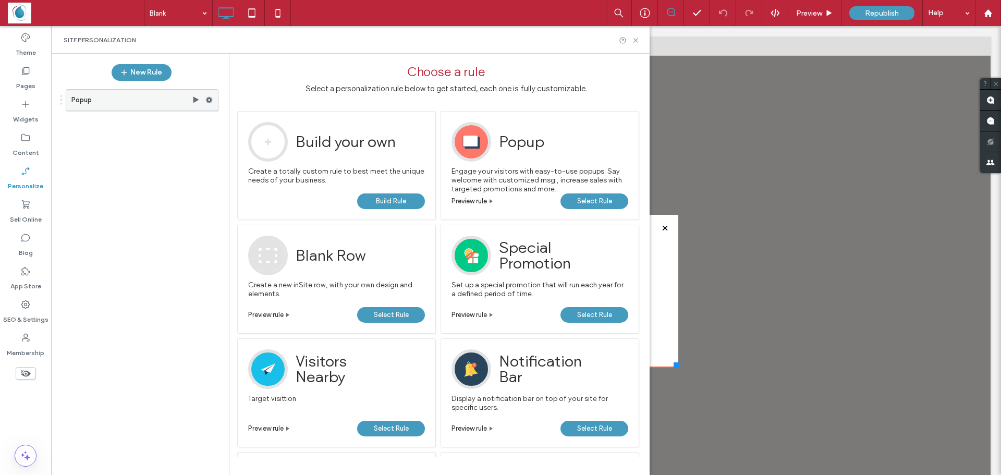
click at [211, 100] on use at bounding box center [209, 100] width 7 height 6
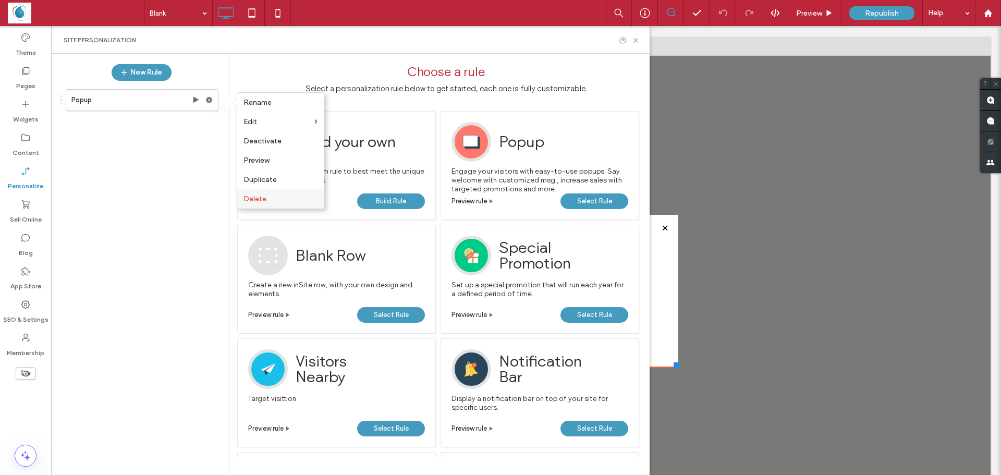
click at [254, 203] on span "Delete" at bounding box center [254, 198] width 23 height 9
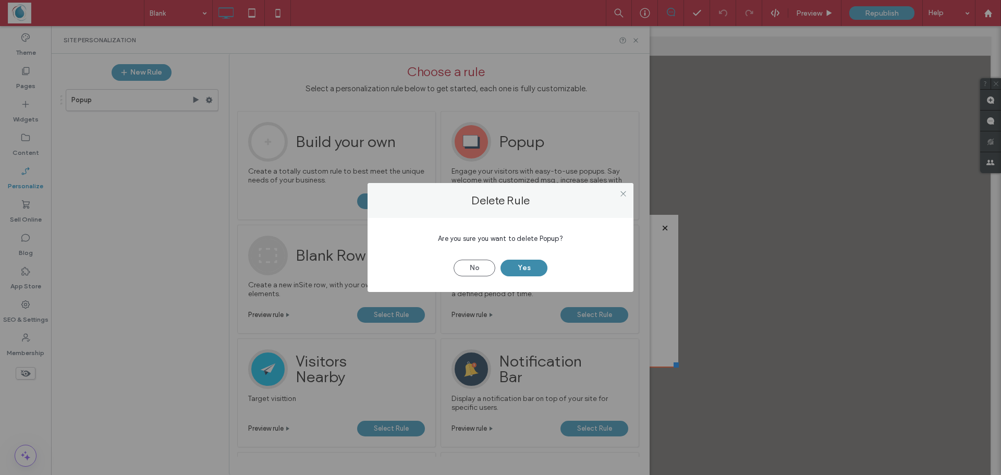
click at [512, 269] on button "Yes" at bounding box center [523, 268] width 47 height 17
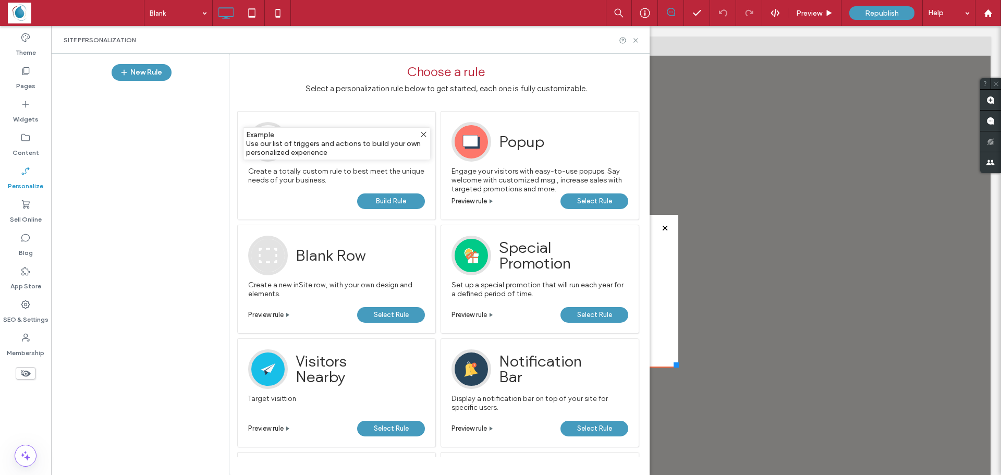
click at [579, 203] on span "Select Rule" at bounding box center [594, 201] width 35 height 16
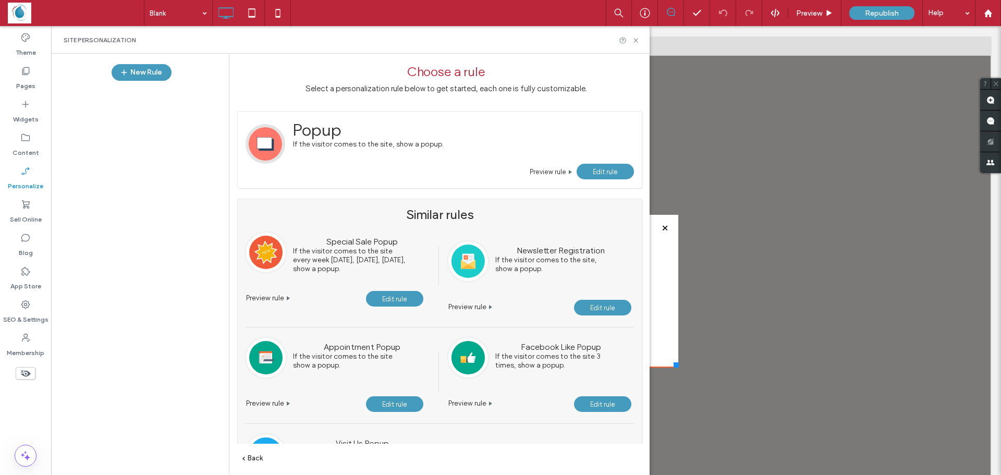
click at [592, 173] on link "Edit rule" at bounding box center [604, 172] width 57 height 16
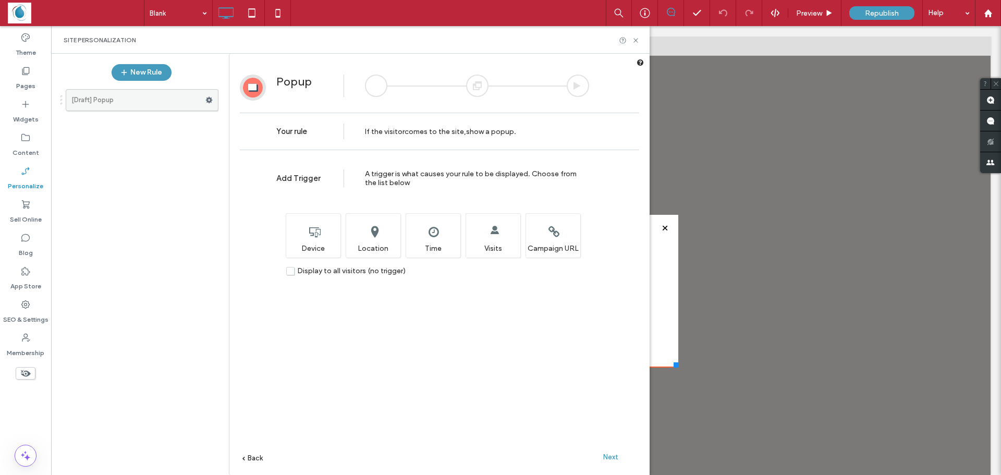
click at [133, 101] on label "[Draft] Popup" at bounding box center [138, 100] width 134 height 21
click at [609, 455] on span "Next" at bounding box center [610, 457] width 15 height 8
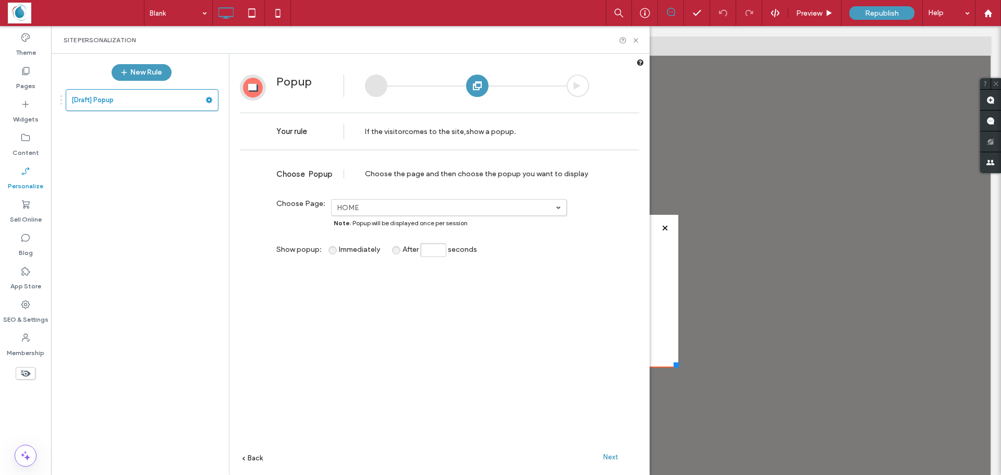
click at [601, 456] on div "Next" at bounding box center [610, 457] width 57 height 16
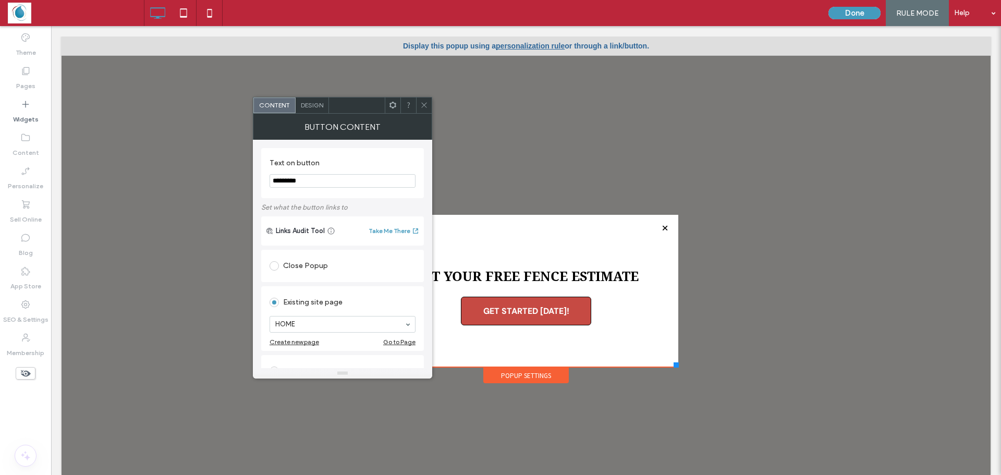
click at [309, 180] on input "*********" at bounding box center [342, 181] width 146 height 14
paste input "*********"
type input "**********"
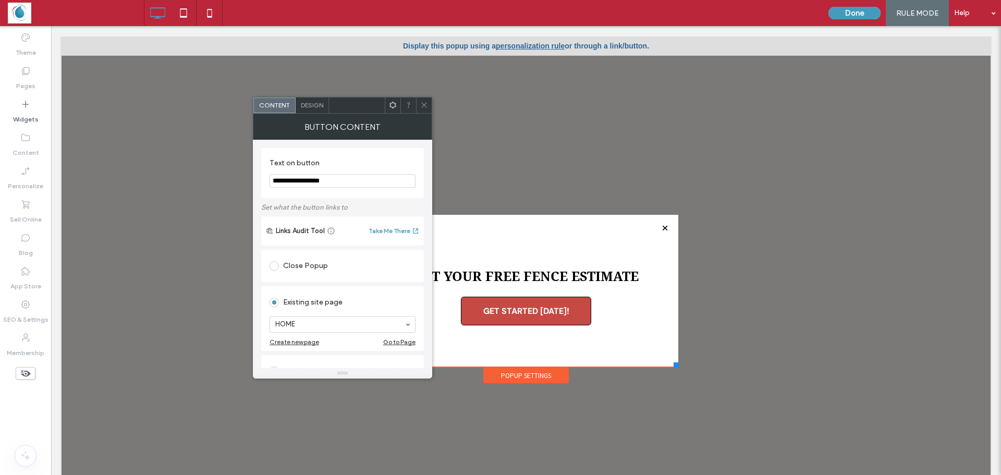
click at [425, 104] on icon at bounding box center [424, 105] width 8 height 8
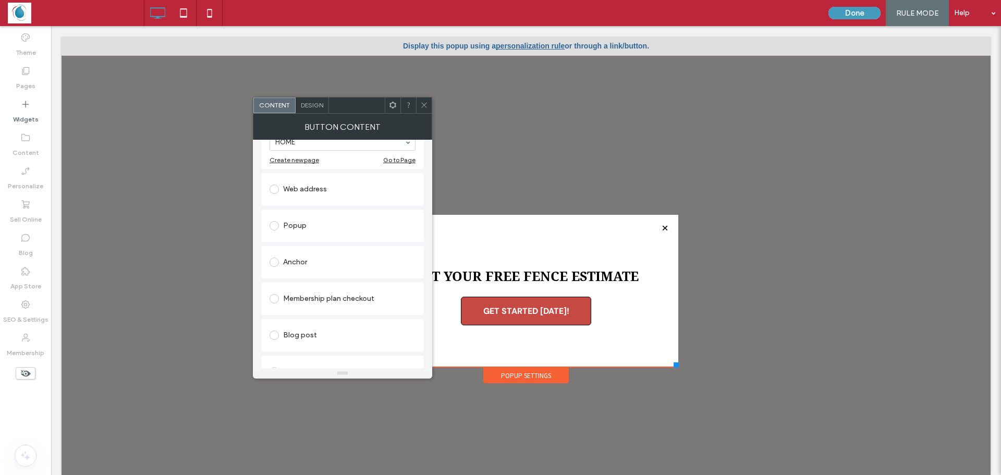
scroll to position [67, 0]
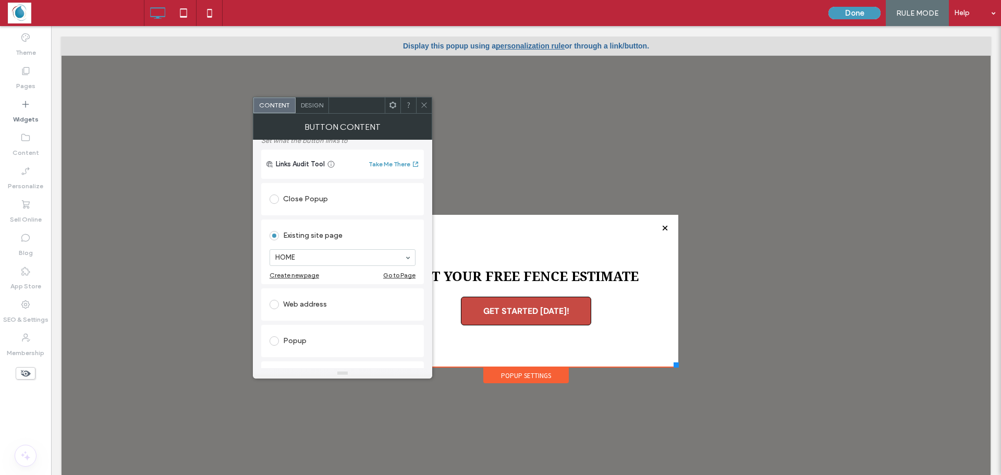
click at [312, 105] on span "Design" at bounding box center [312, 105] width 22 height 8
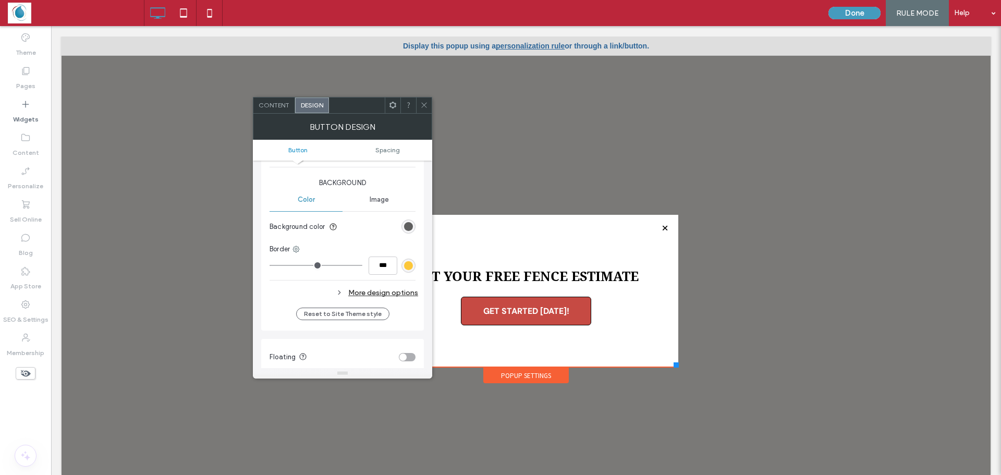
scroll to position [208, 0]
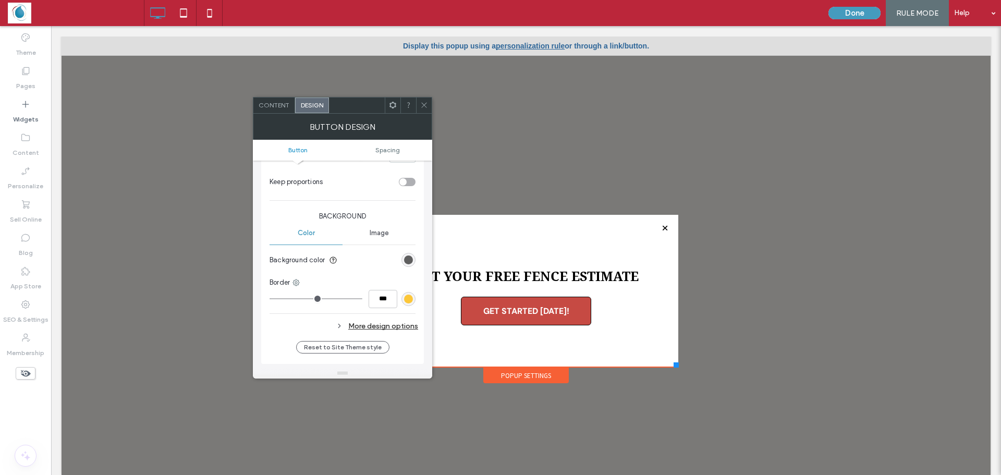
click at [403, 259] on div "rgb(95, 95, 95)" at bounding box center [408, 260] width 14 height 14
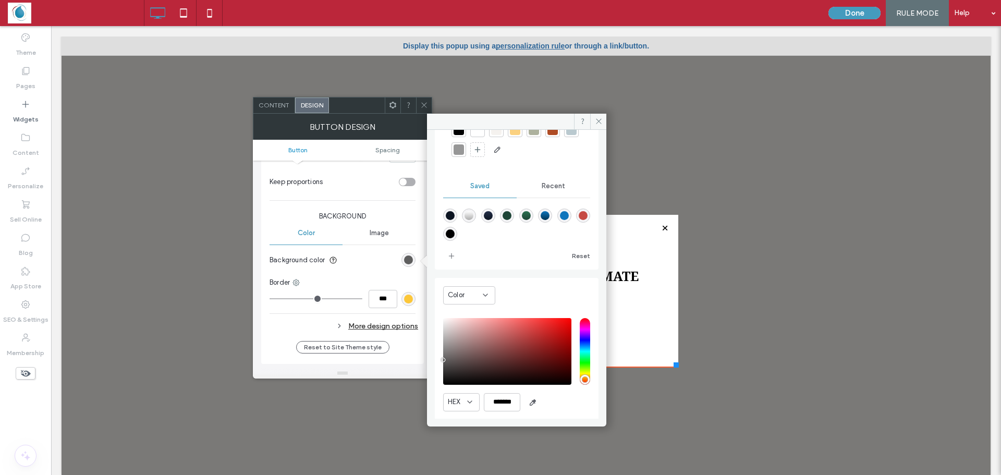
scroll to position [87, 0]
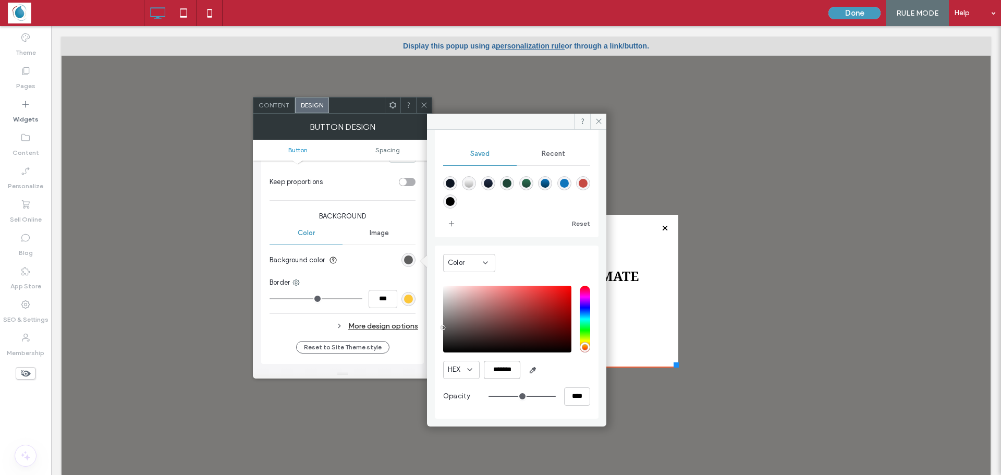
click at [497, 372] on input "*******" at bounding box center [502, 370] width 36 height 18
paste input "color picker textbox"
type input "*******"
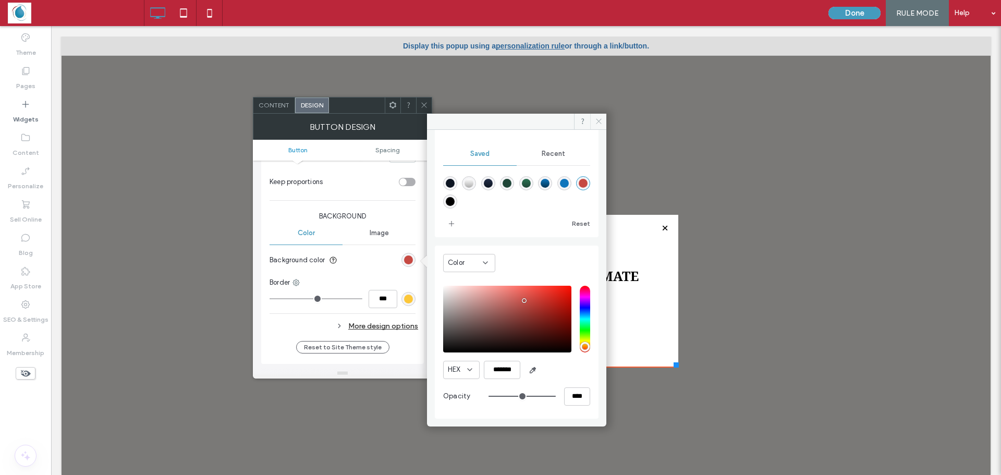
click at [599, 117] on icon at bounding box center [599, 121] width 8 height 8
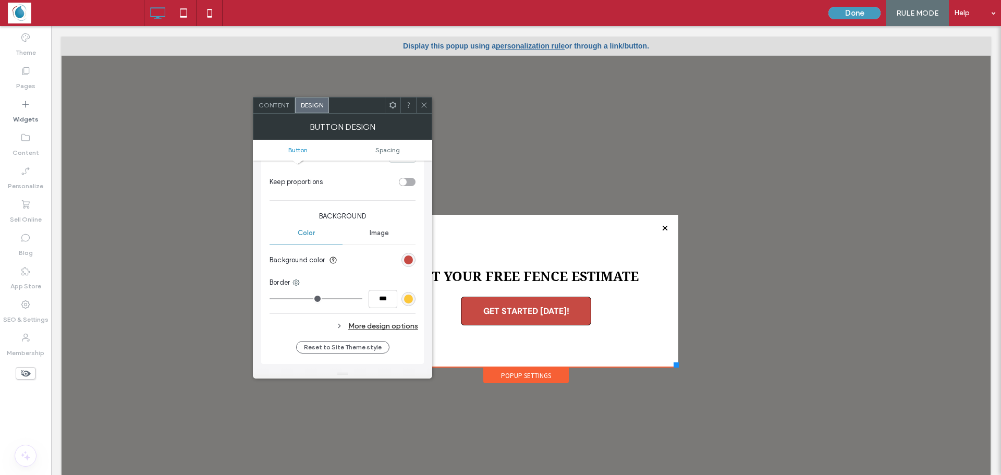
click at [421, 103] on icon at bounding box center [424, 105] width 8 height 8
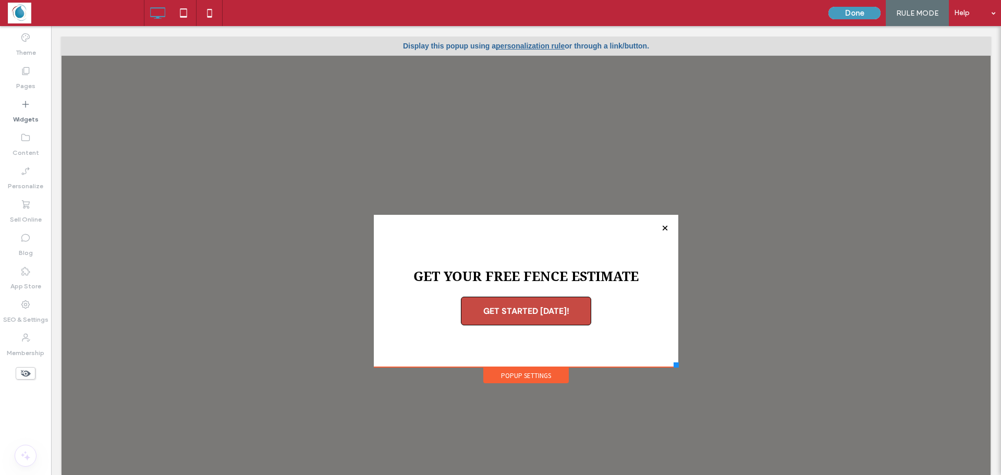
type input "****"
type input "**"
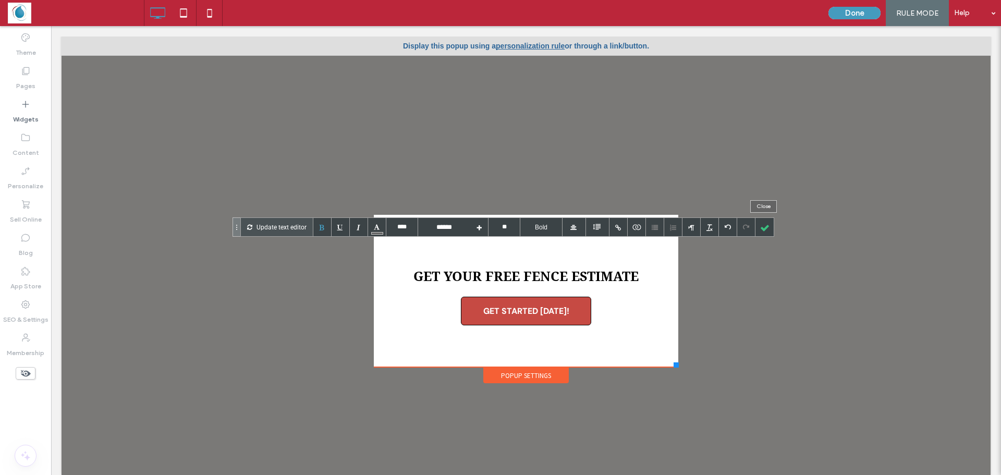
drag, startPoint x: 766, startPoint y: 228, endPoint x: 707, endPoint y: 224, distance: 59.5
click at [766, 228] on div at bounding box center [764, 227] width 18 height 18
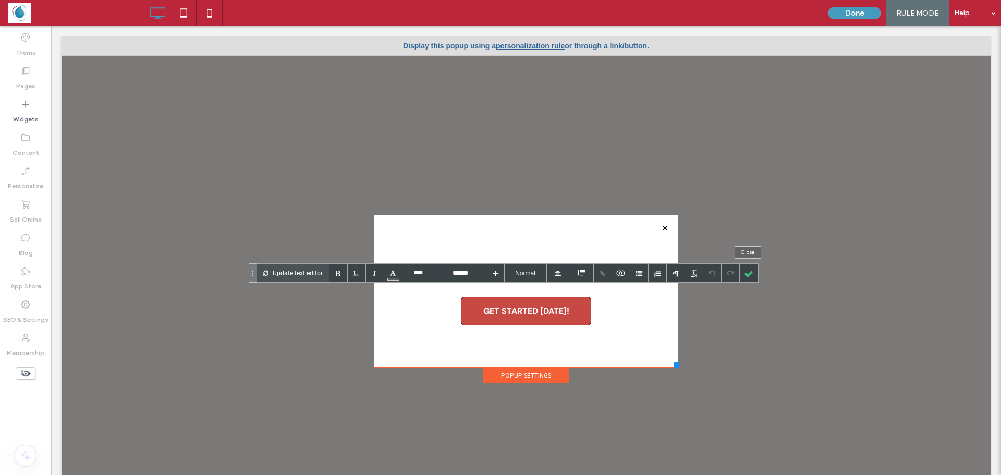
click at [746, 268] on div at bounding box center [749, 273] width 18 height 18
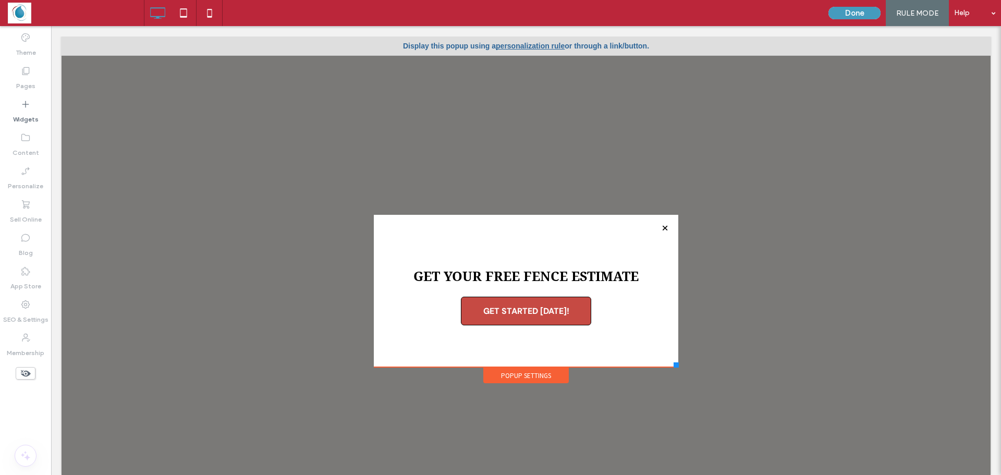
type input "****"
type input "**"
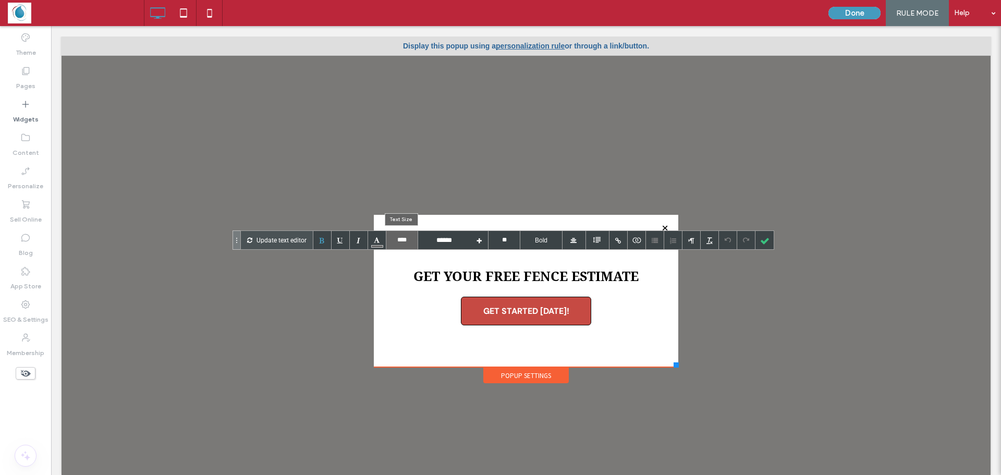
click at [407, 241] on input "****" at bounding box center [401, 240] width 31 height 18
type input "****"
click at [404, 242] on input "****" at bounding box center [401, 240] width 31 height 18
click at [404, 242] on input "text" at bounding box center [401, 240] width 31 height 18
type input "****"
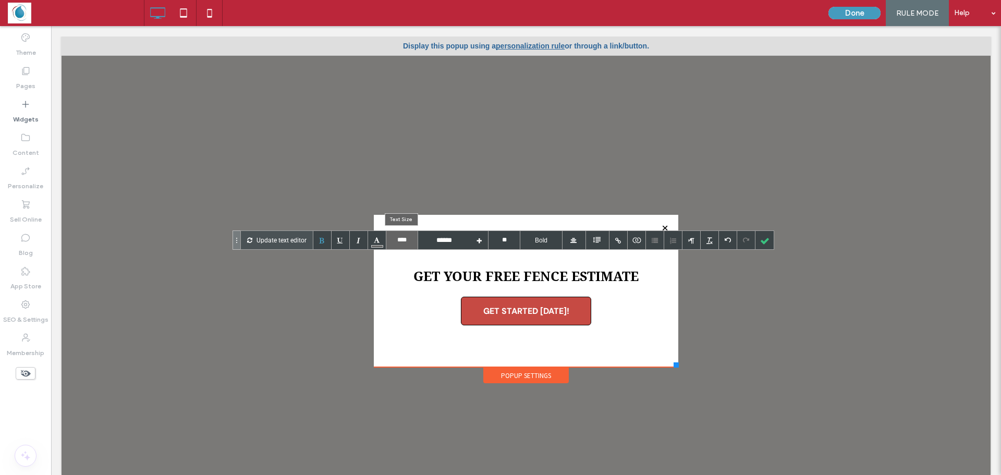
click at [404, 242] on input "****" at bounding box center [401, 240] width 31 height 18
type input "****"
click at [764, 243] on div at bounding box center [764, 240] width 18 height 18
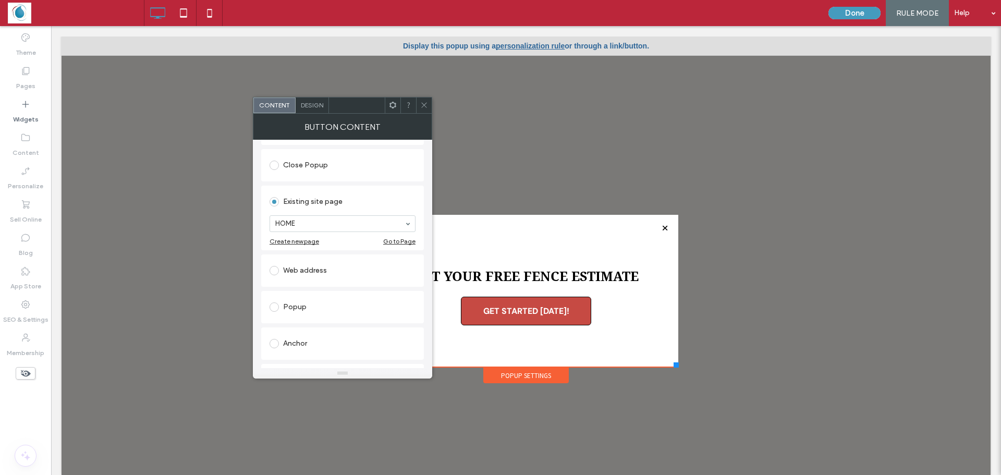
scroll to position [104, 0]
click at [297, 262] on div "Web address" at bounding box center [342, 267] width 146 height 17
click at [344, 254] on input "url" at bounding box center [342, 255] width 146 height 14
paste input "**********"
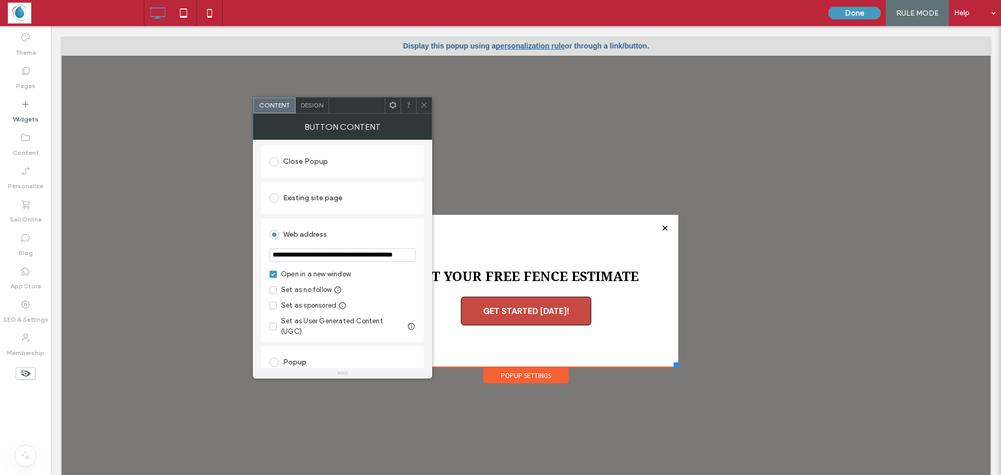
scroll to position [0, 35]
type input "**********"
click at [422, 103] on icon at bounding box center [424, 105] width 8 height 8
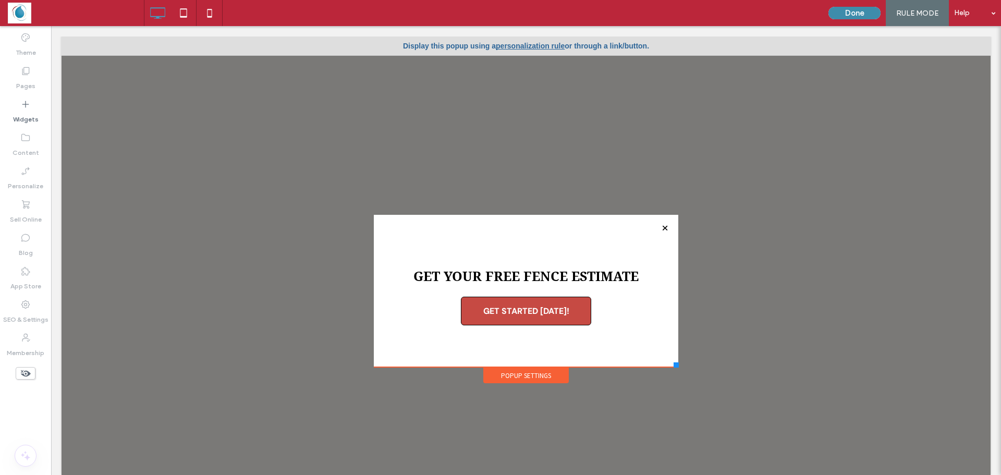
drag, startPoint x: 848, startPoint y: 7, endPoint x: 874, endPoint y: 18, distance: 28.7
click at [874, 18] on button "Done" at bounding box center [854, 13] width 52 height 13
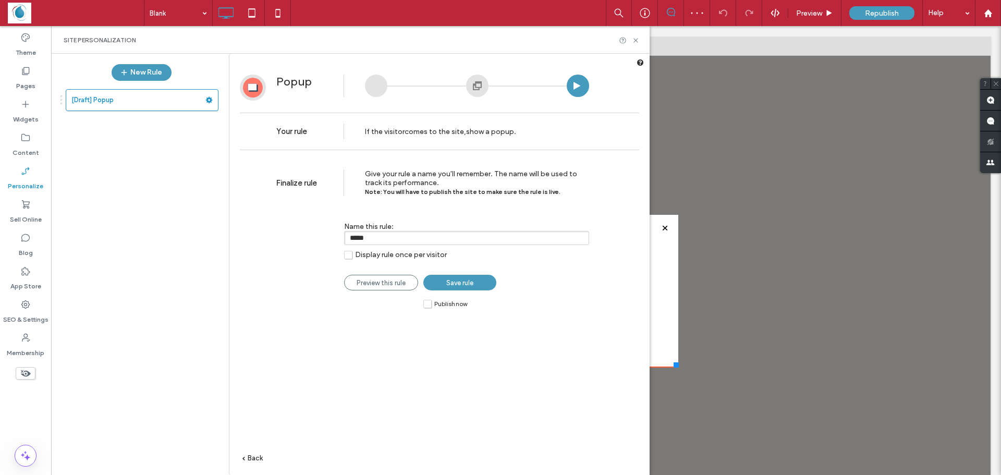
click at [471, 290] on link "Save rule" at bounding box center [459, 283] width 73 height 16
click at [0, 0] on div "Rule was saved successfully" at bounding box center [0, 0] width 0 height 0
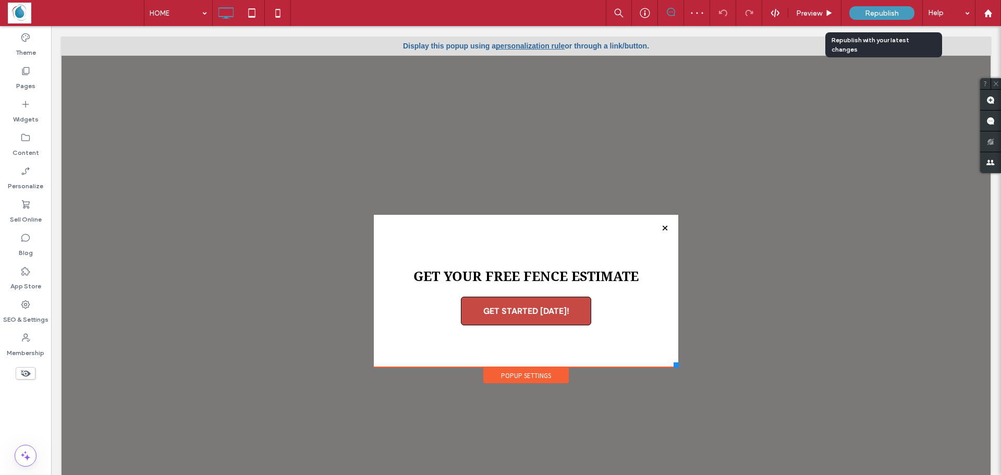
click at [869, 13] on span "Republish" at bounding box center [882, 13] width 34 height 9
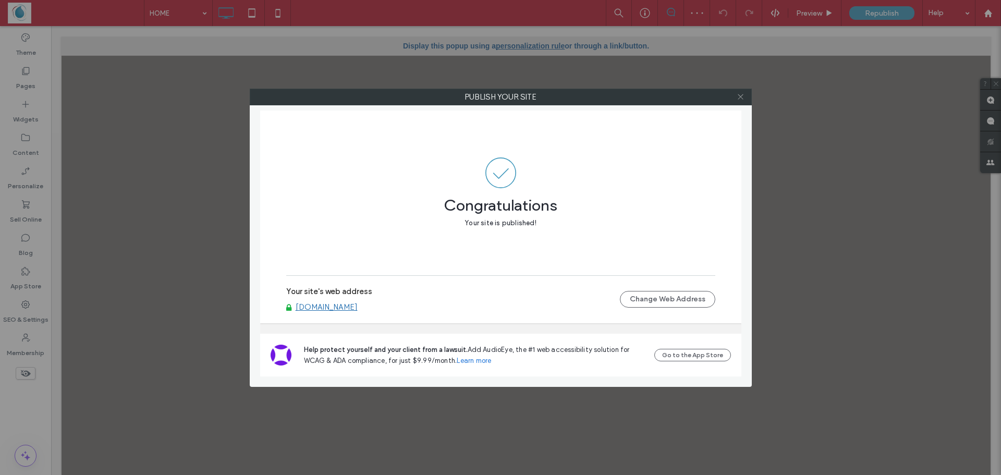
click at [741, 97] on icon at bounding box center [741, 97] width 8 height 8
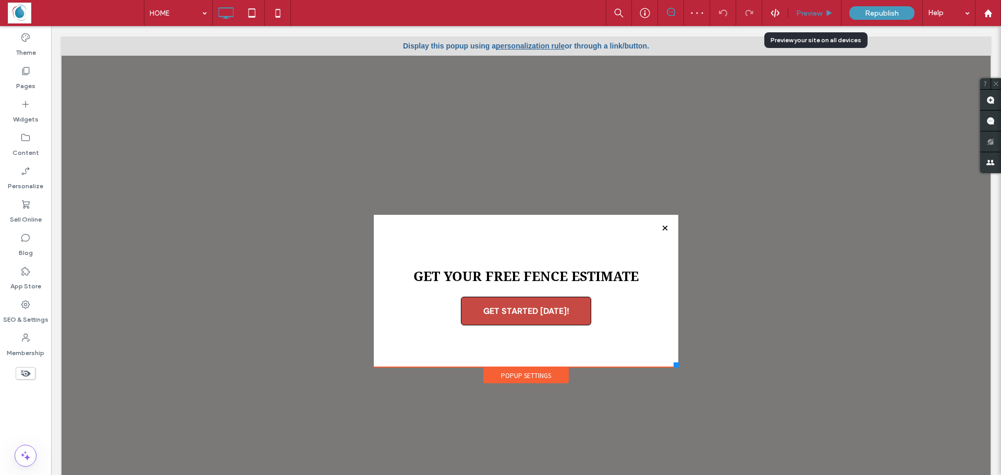
click at [811, 11] on span "Preview" at bounding box center [809, 13] width 26 height 9
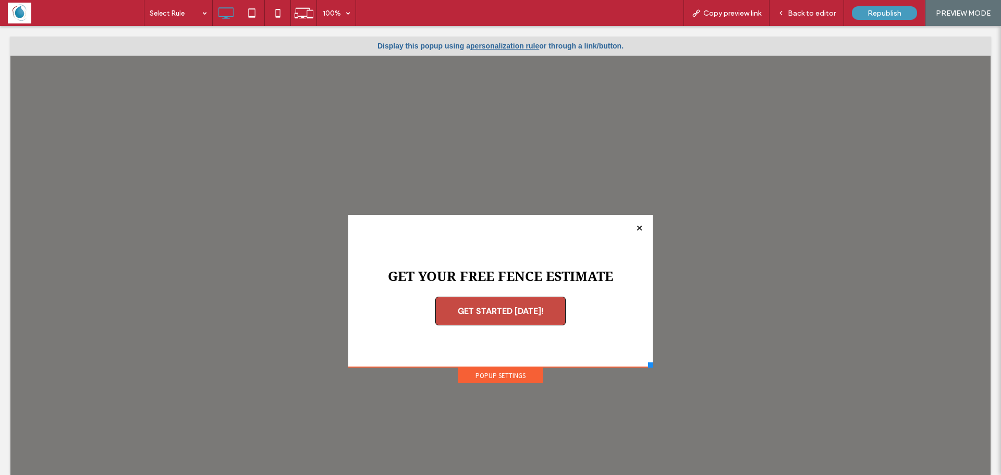
click at [955, 13] on span "PREVIEW MODE" at bounding box center [963, 13] width 55 height 9
click at [873, 13] on span "Republish" at bounding box center [884, 13] width 34 height 9
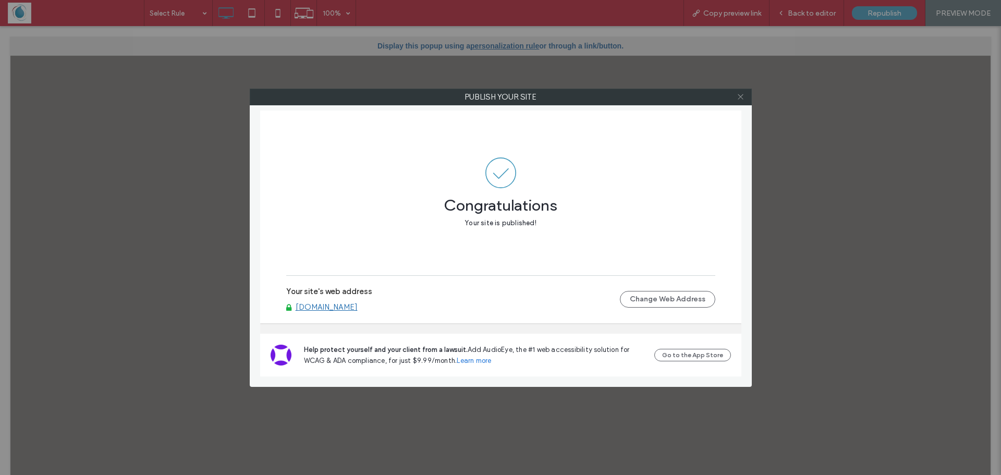
click at [743, 95] on icon at bounding box center [741, 97] width 8 height 8
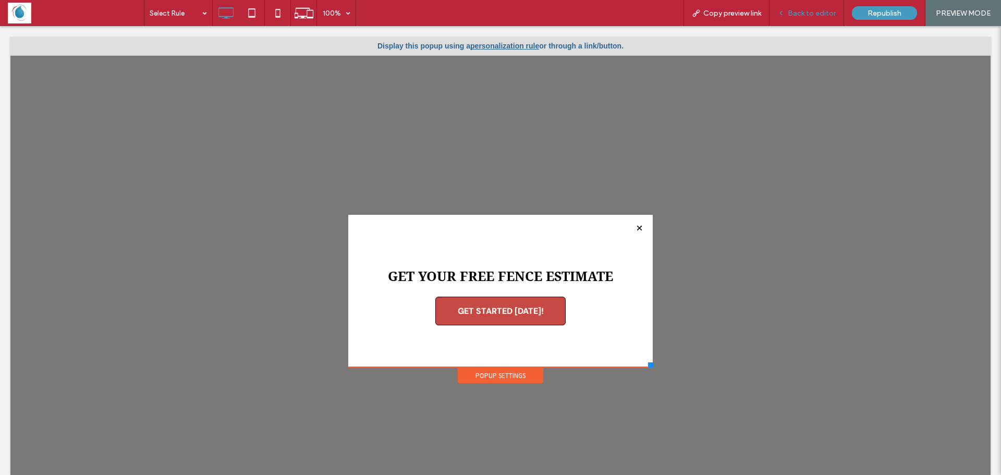
click at [804, 8] on div "Back to editor" at bounding box center [806, 13] width 75 height 26
click at [14, 13] on span at bounding box center [76, 13] width 136 height 21
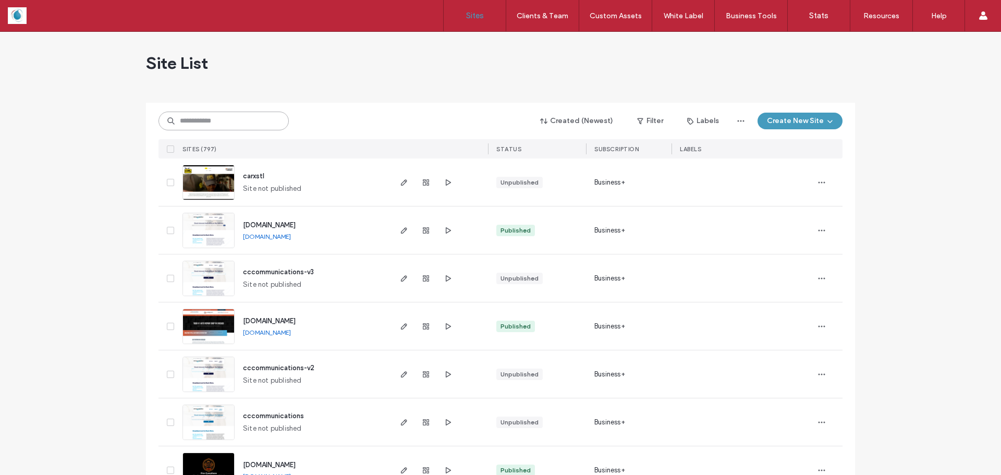
click at [234, 124] on input at bounding box center [223, 121] width 130 height 19
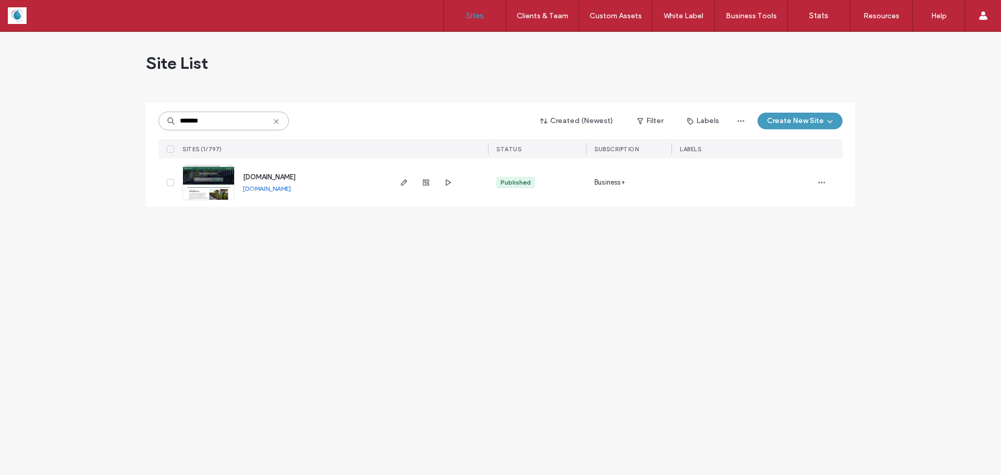
type input "*******"
click at [197, 185] on img at bounding box center [208, 200] width 51 height 71
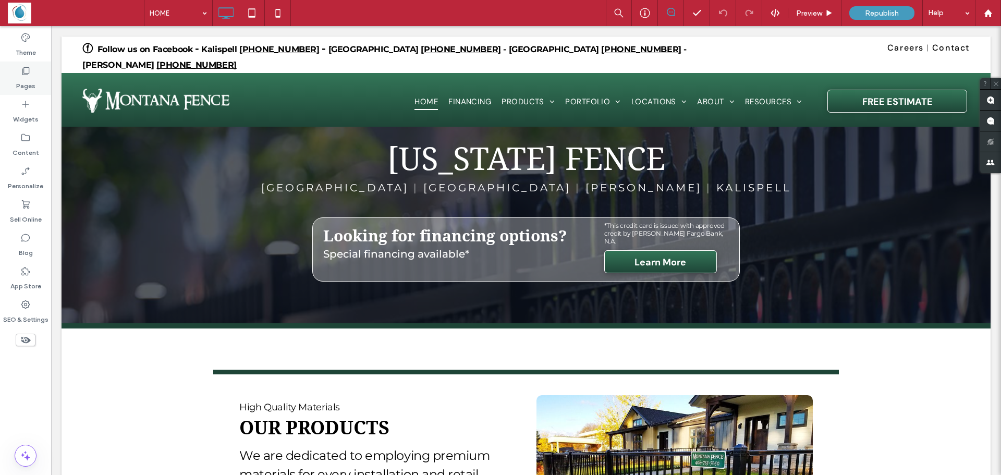
click at [30, 78] on label "Pages" at bounding box center [25, 83] width 19 height 15
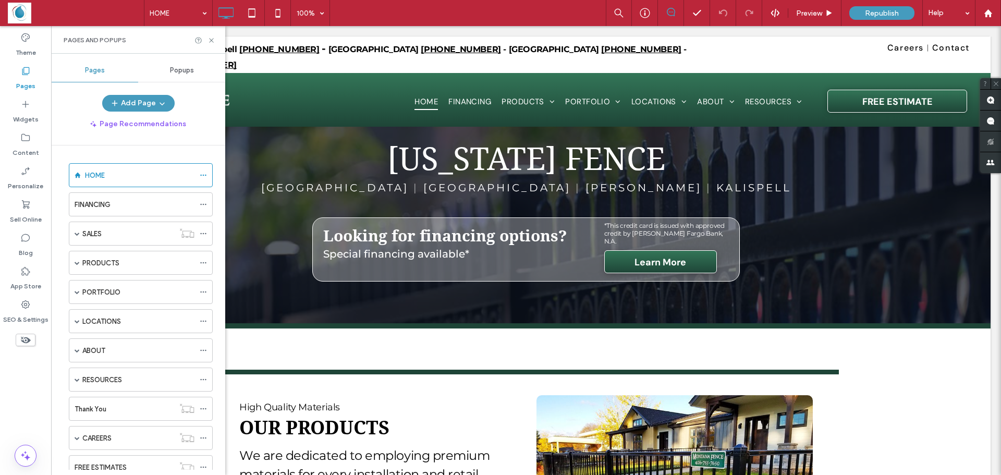
click at [194, 68] on div "Popups" at bounding box center [181, 70] width 87 height 23
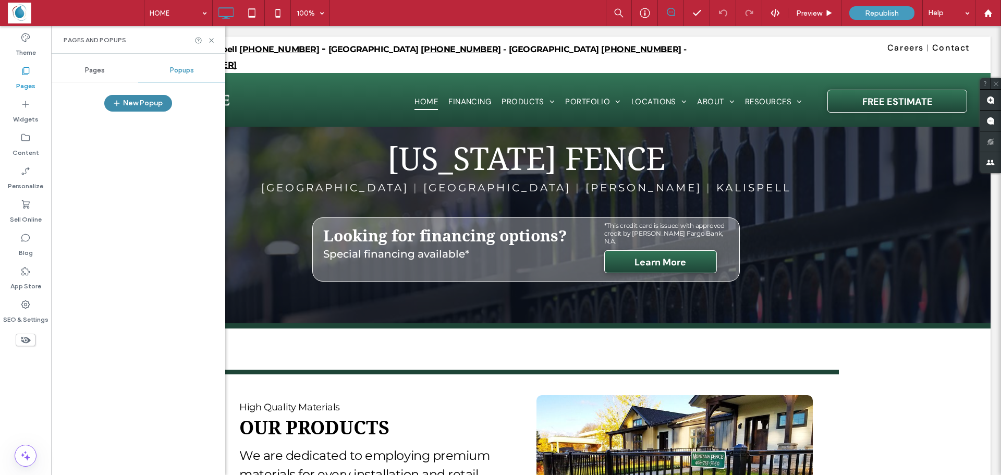
click at [133, 102] on button "New Popup" at bounding box center [138, 103] width 68 height 17
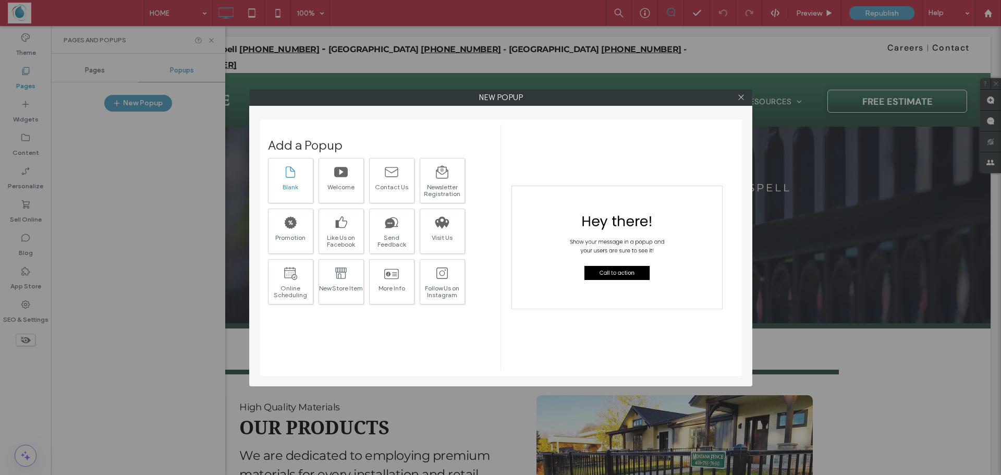
click at [297, 187] on div "Blank" at bounding box center [290, 186] width 44 height 7
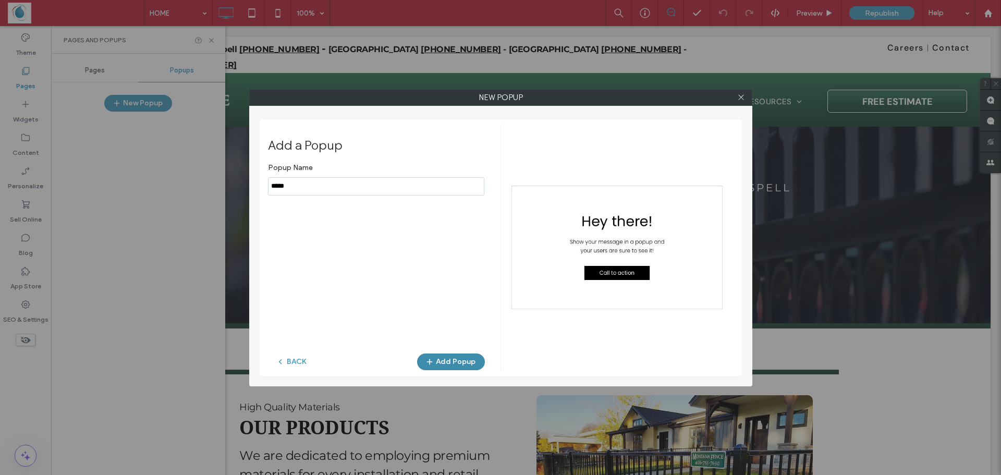
click at [452, 358] on button "Add Popup" at bounding box center [451, 361] width 68 height 17
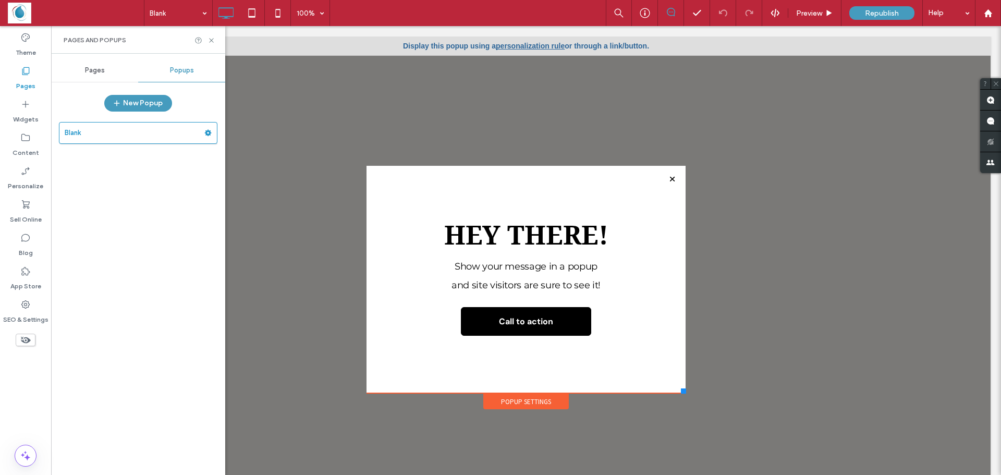
click at [665, 180] on div at bounding box center [672, 179] width 14 height 14
click at [89, 68] on span "Pages" at bounding box center [95, 70] width 20 height 8
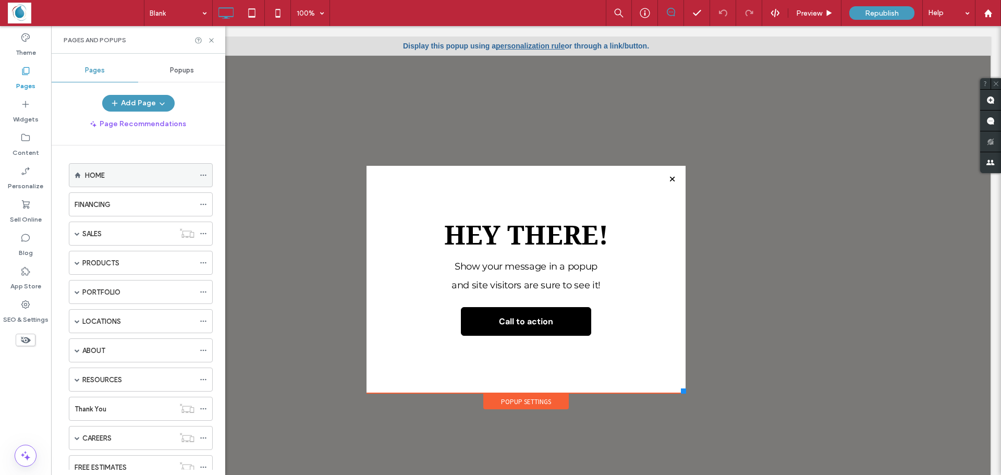
click at [91, 180] on label "HOME" at bounding box center [95, 175] width 20 height 18
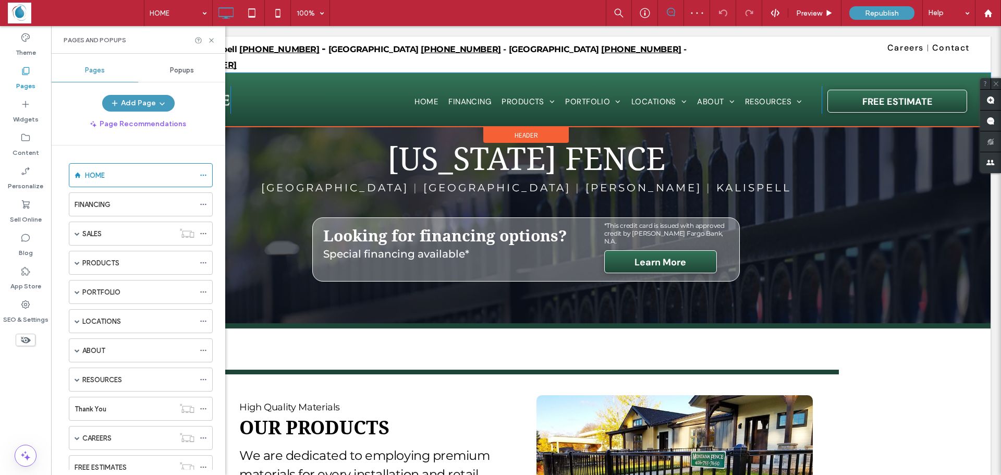
click at [308, 105] on div "Click To Paste HOME FINANCING PRODUCTS CHAIN LINK FENCING VINYL WOOD ORNAMENTAL…" at bounding box center [526, 100] width 929 height 54
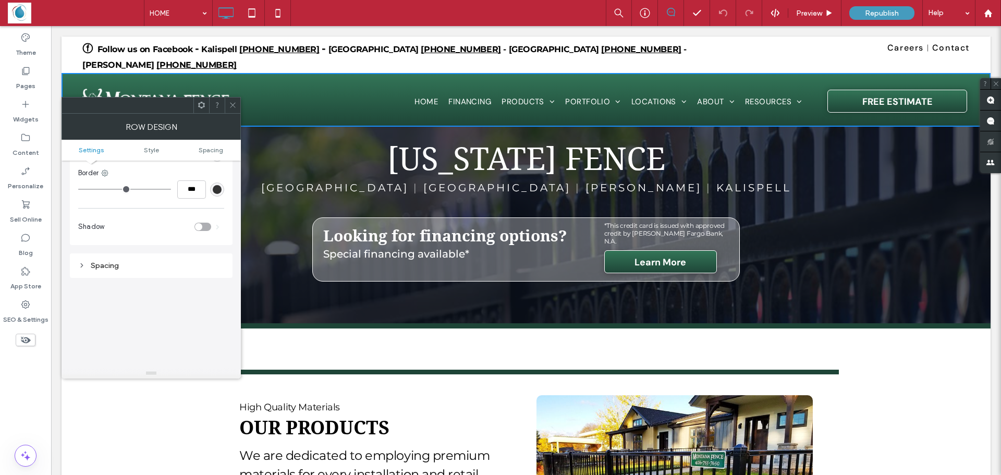
scroll to position [52, 0]
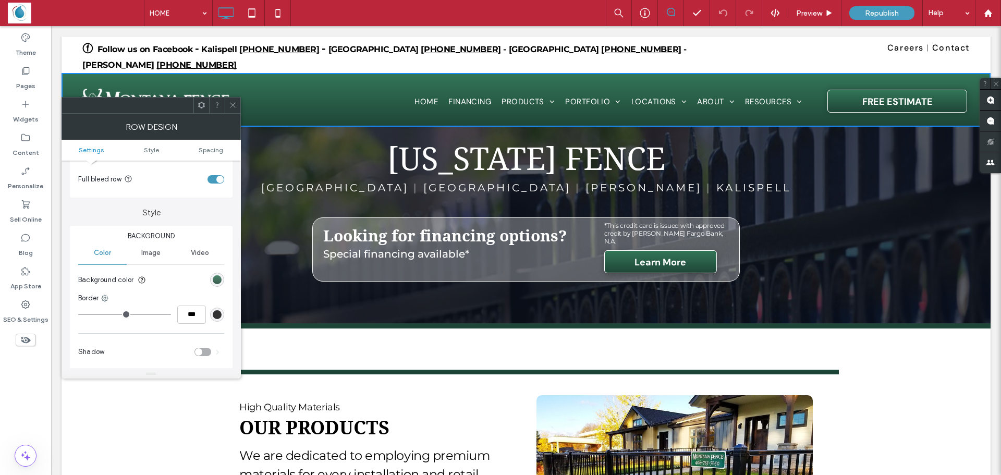
click at [214, 278] on div "linear-gradient(0deg, rgb(30, 69, 55) 0%, rgb(51, 118, 88) 100%)" at bounding box center [217, 279] width 9 height 9
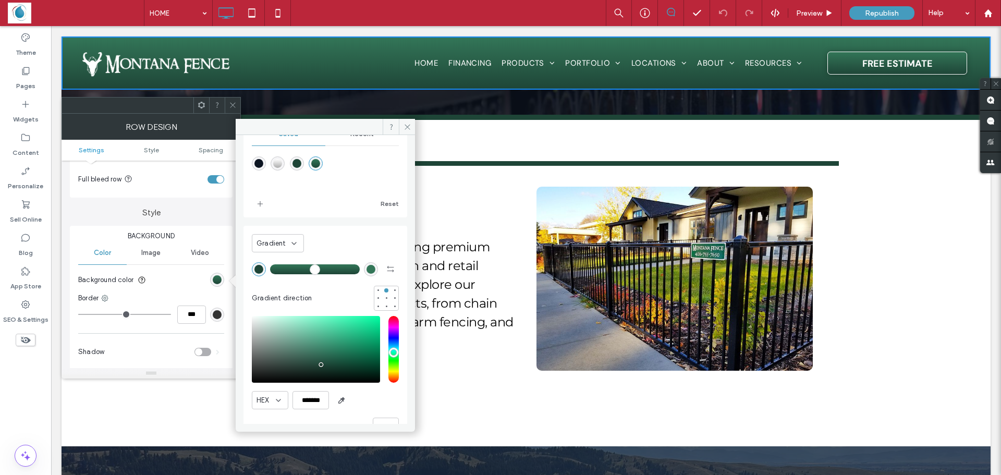
scroll to position [56, 0]
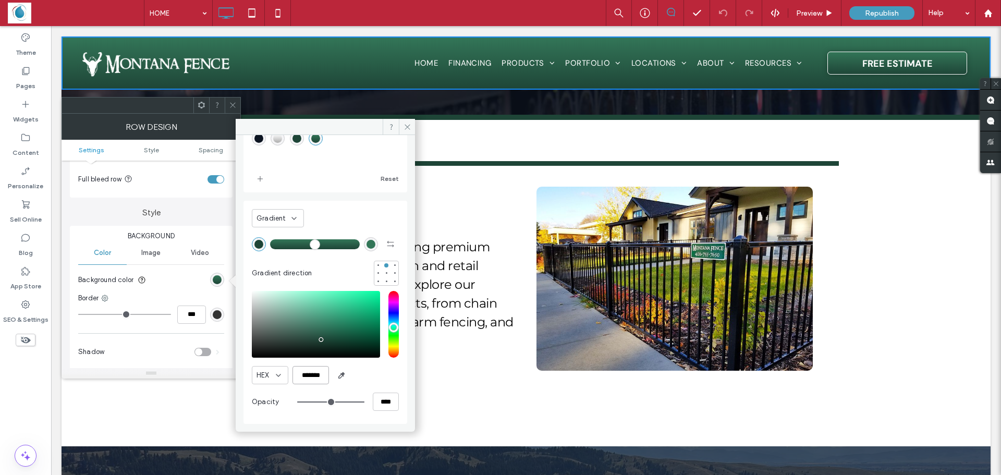
click at [323, 373] on input "*******" at bounding box center [310, 375] width 36 height 18
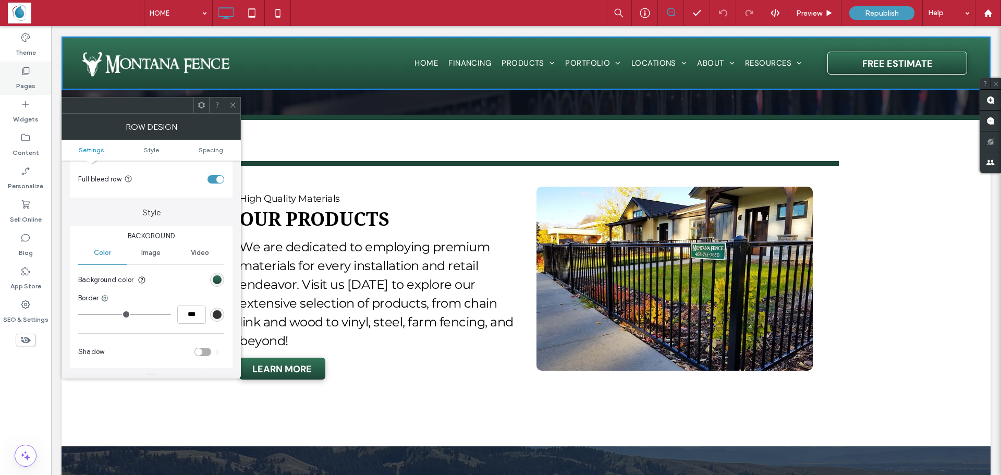
click at [32, 76] on div "Pages" at bounding box center [25, 78] width 51 height 33
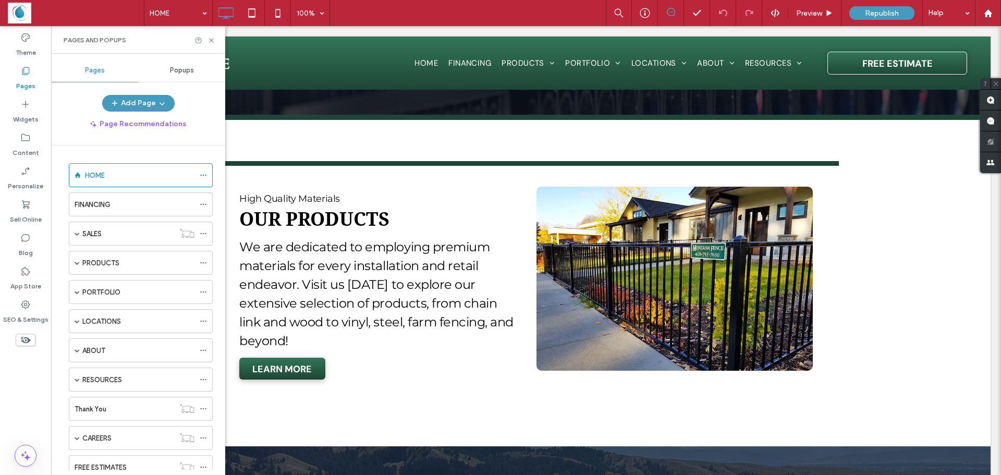
click at [203, 76] on div "Popups" at bounding box center [181, 70] width 87 height 23
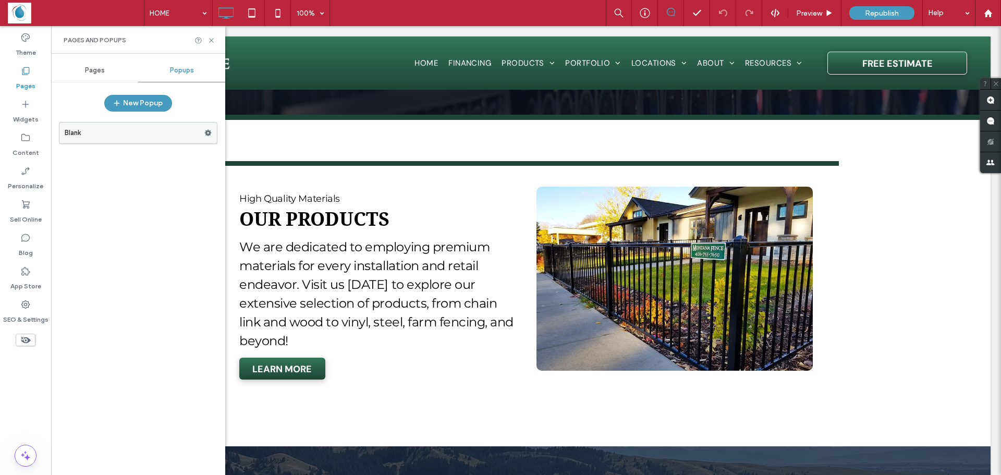
click at [121, 138] on label "Blank" at bounding box center [135, 132] width 140 height 21
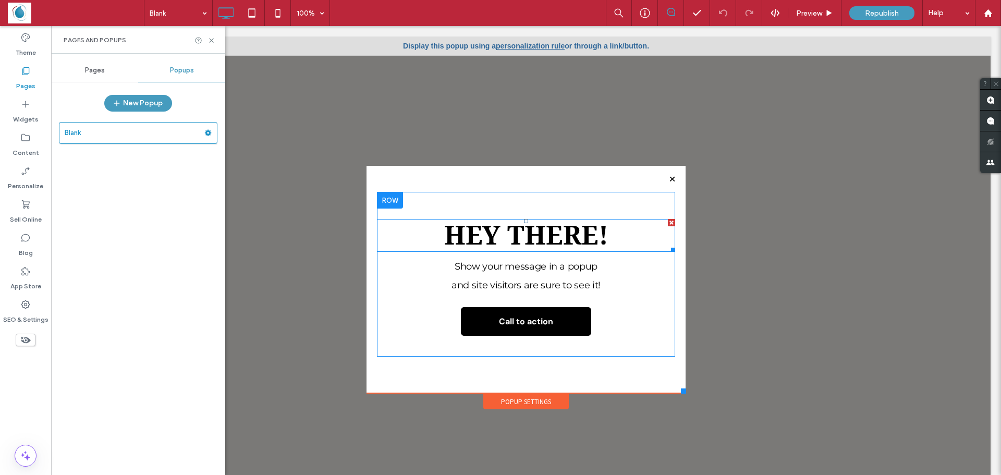
click at [470, 233] on span "Hey There!" at bounding box center [526, 235] width 164 height 31
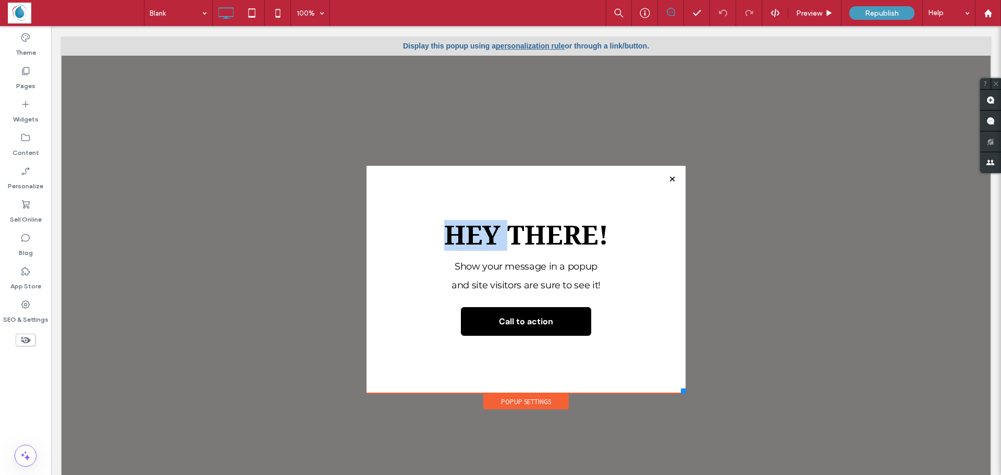
click at [470, 233] on span "Hey There!" at bounding box center [526, 235] width 164 height 31
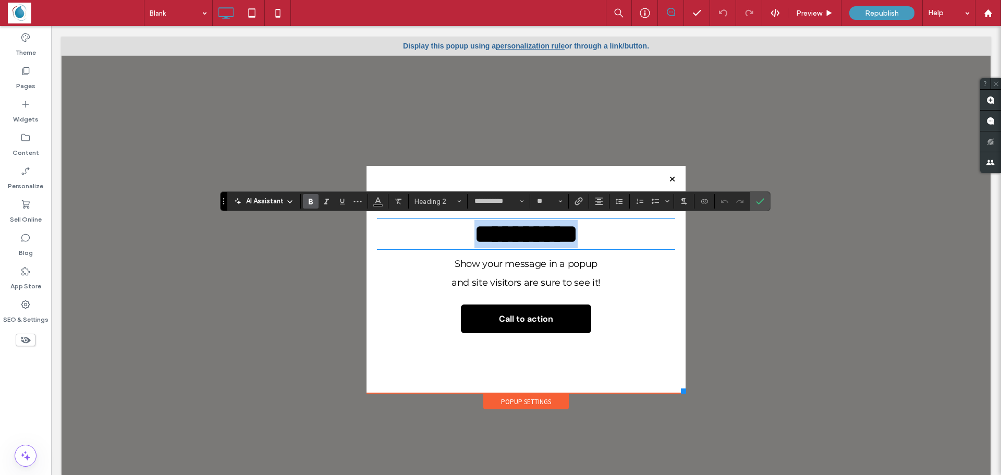
type input "*******"
type input "**"
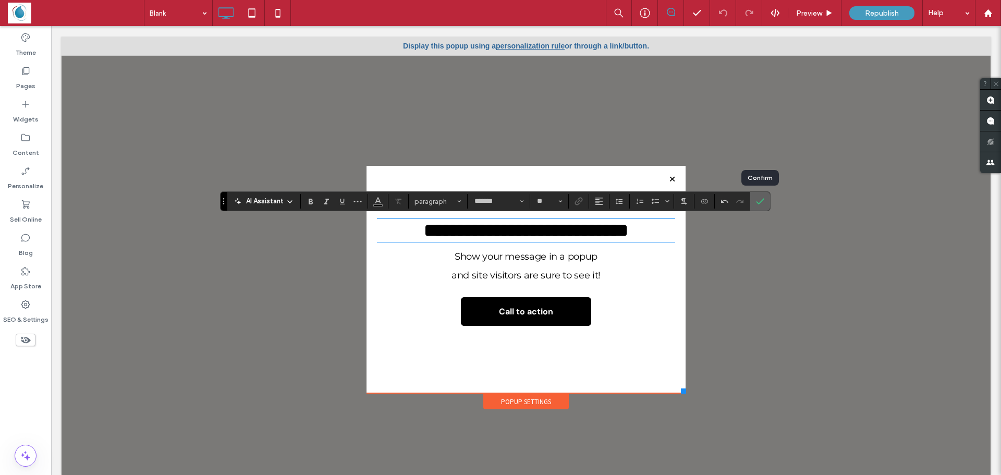
drag, startPoint x: 761, startPoint y: 196, endPoint x: 627, endPoint y: 197, distance: 134.0
click at [761, 196] on span "Confirm" at bounding box center [760, 201] width 8 height 18
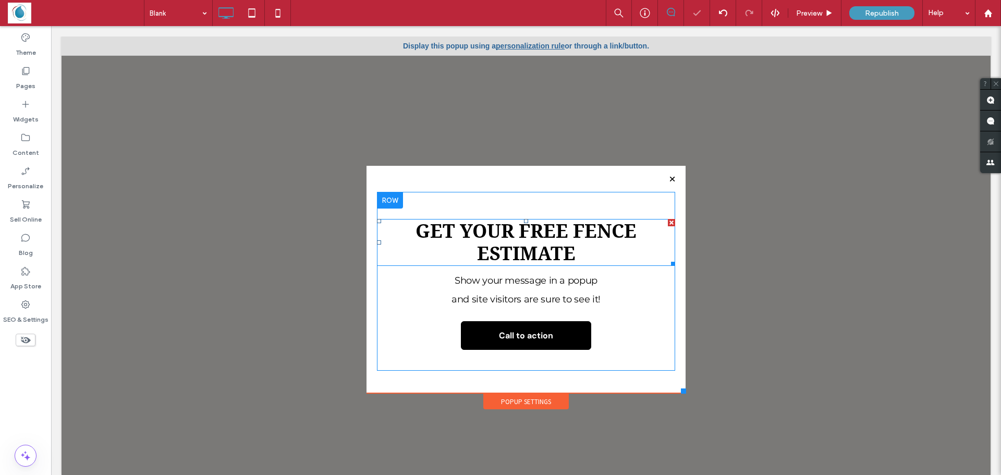
click at [538, 237] on strong "Get Your FREE Fence Estimate" at bounding box center [525, 242] width 221 height 45
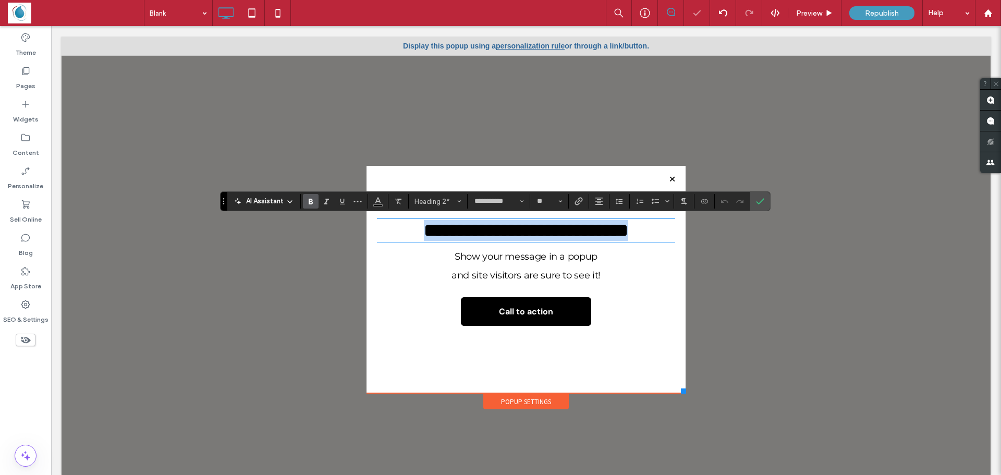
click at [538, 237] on strong "**********" at bounding box center [526, 230] width 204 height 19
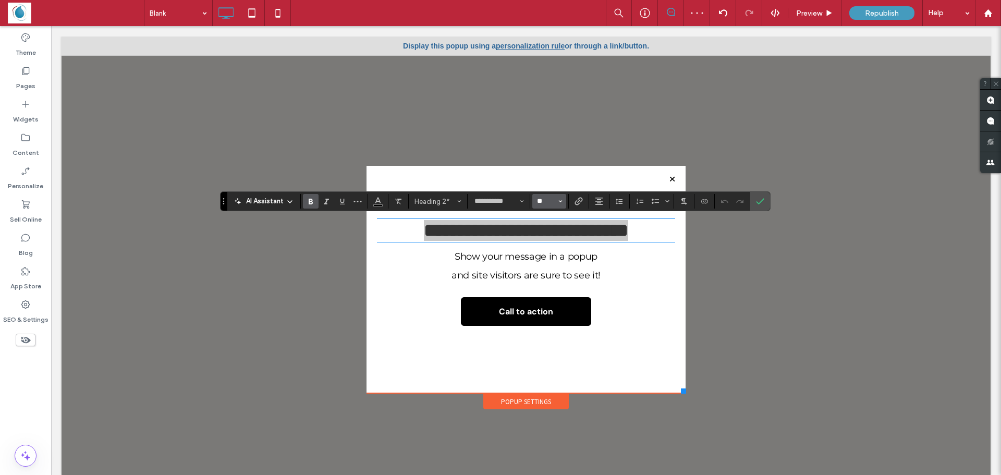
click at [540, 200] on input "**" at bounding box center [546, 201] width 20 height 8
click at [540, 200] on input "Size-input" at bounding box center [546, 201] width 20 height 8
type input "**"
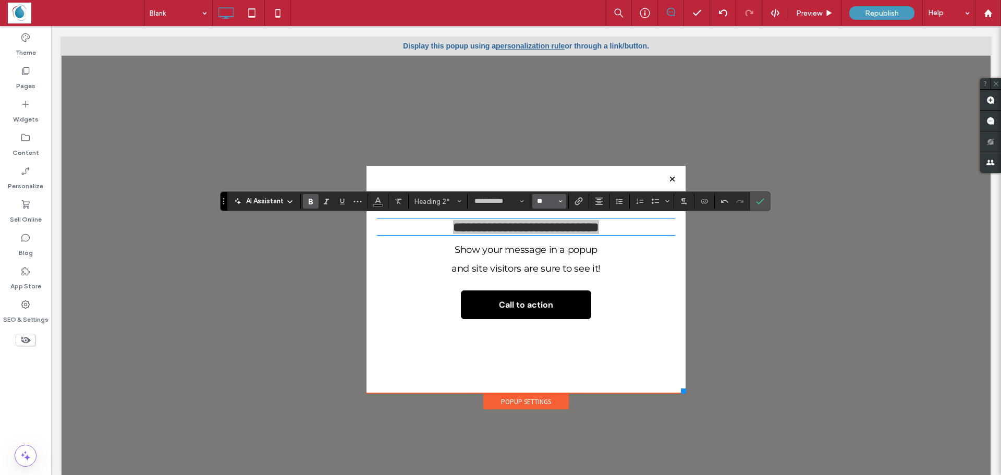
click at [540, 202] on input "**" at bounding box center [546, 201] width 20 height 8
click at [540, 202] on input "Size-input" at bounding box center [546, 201] width 20 height 8
type input "*"
type input "**"
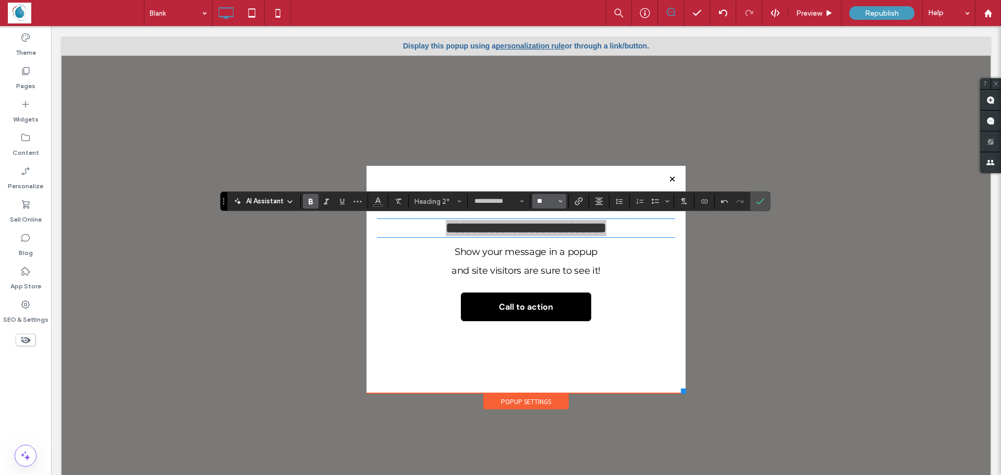
click at [544, 200] on input "**" at bounding box center [546, 201] width 20 height 8
click at [544, 200] on input "Size-input" at bounding box center [546, 201] width 20 height 8
type input "**"
click at [761, 200] on icon "Confirm" at bounding box center [760, 201] width 8 height 8
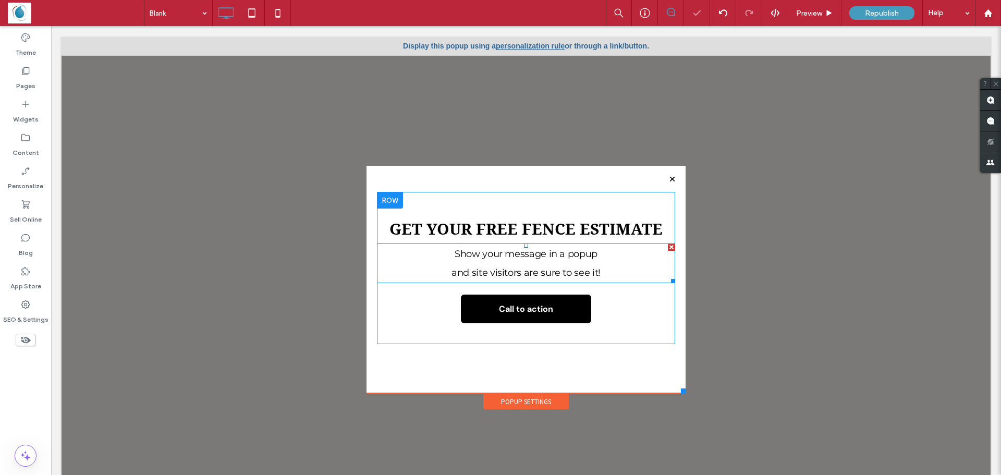
click at [528, 263] on p "Show your message in a popup" at bounding box center [526, 253] width 298 height 19
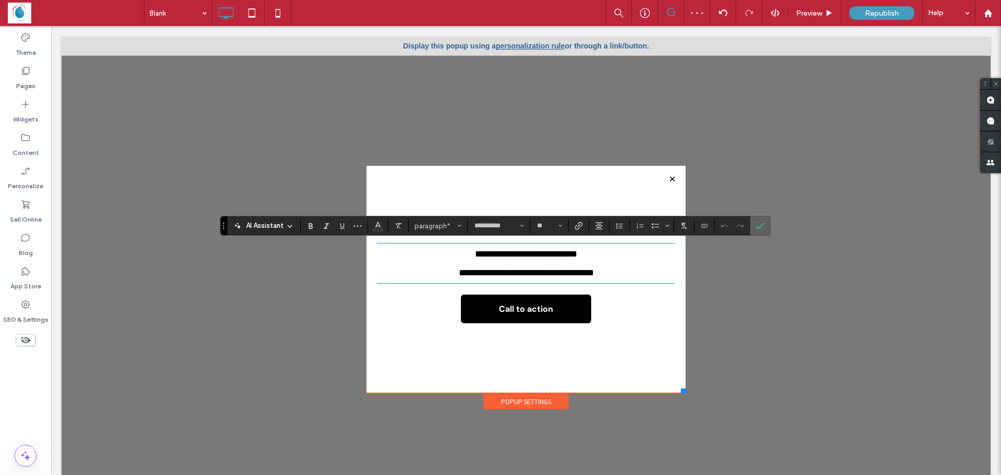
drag, startPoint x: 761, startPoint y: 224, endPoint x: 709, endPoint y: 197, distance: 58.5
click at [761, 224] on icon "Confirm" at bounding box center [760, 226] width 8 height 8
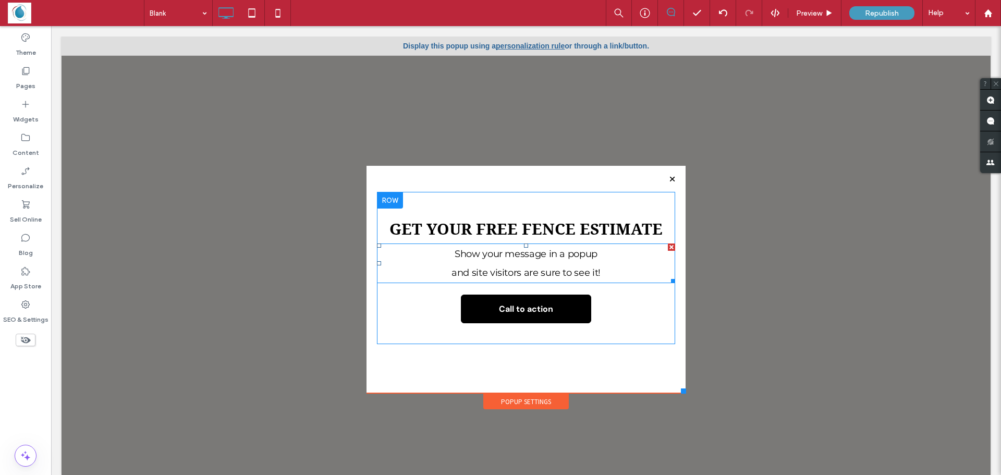
click at [668, 248] on div at bounding box center [671, 246] width 7 height 7
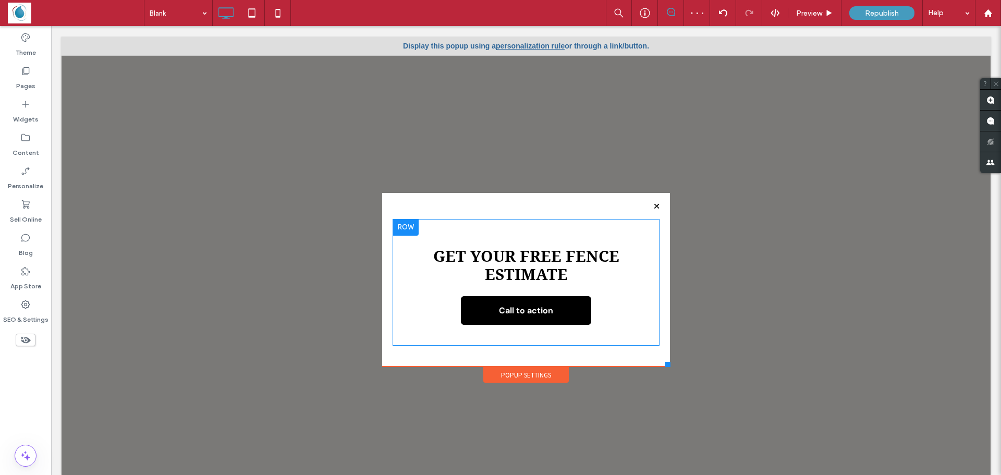
drag, startPoint x: 673, startPoint y: 390, endPoint x: 662, endPoint y: 363, distance: 29.4
click at [665, 363] on div at bounding box center [667, 364] width 5 height 5
click at [549, 262] on strong "Get Your FREE Fence Estimate" at bounding box center [526, 265] width 186 height 36
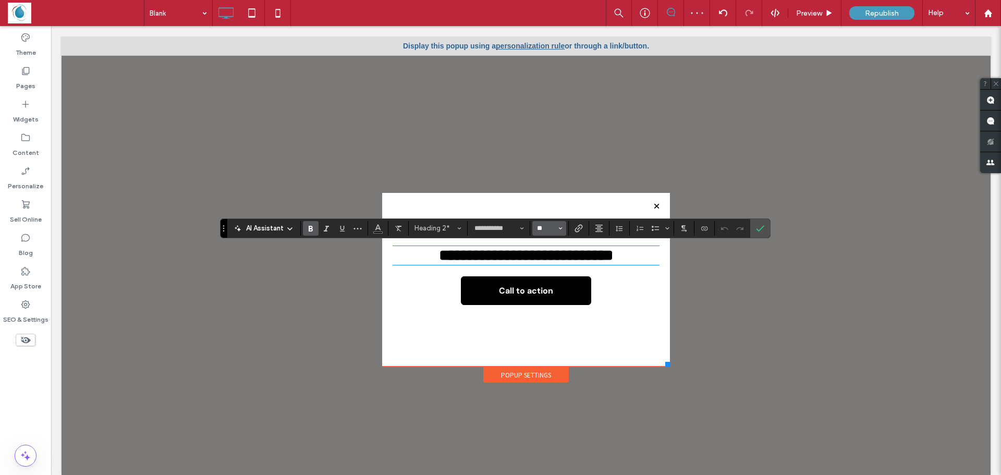
click at [542, 228] on input "**" at bounding box center [546, 228] width 20 height 8
type input "**"
drag, startPoint x: 760, startPoint y: 227, endPoint x: 704, endPoint y: 201, distance: 62.5
click at [760, 227] on icon "Confirm" at bounding box center [760, 228] width 8 height 8
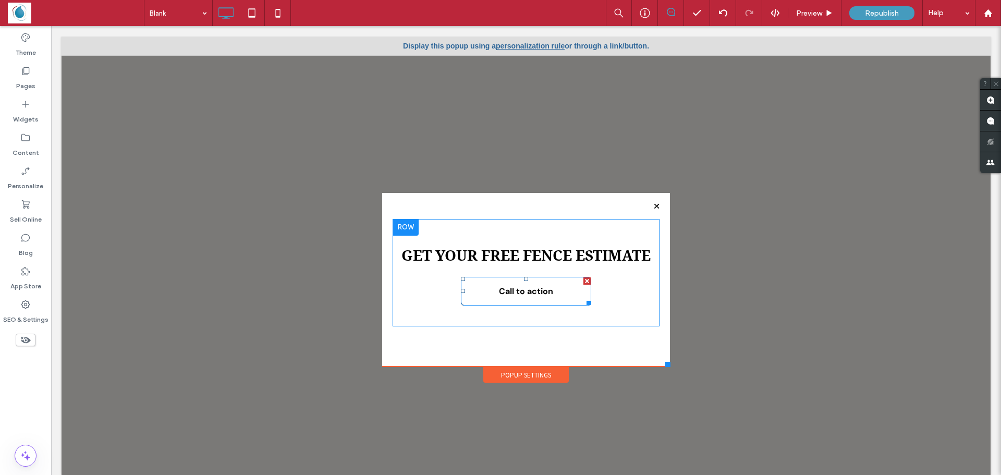
click at [510, 299] on span "Call to action" at bounding box center [526, 290] width 62 height 21
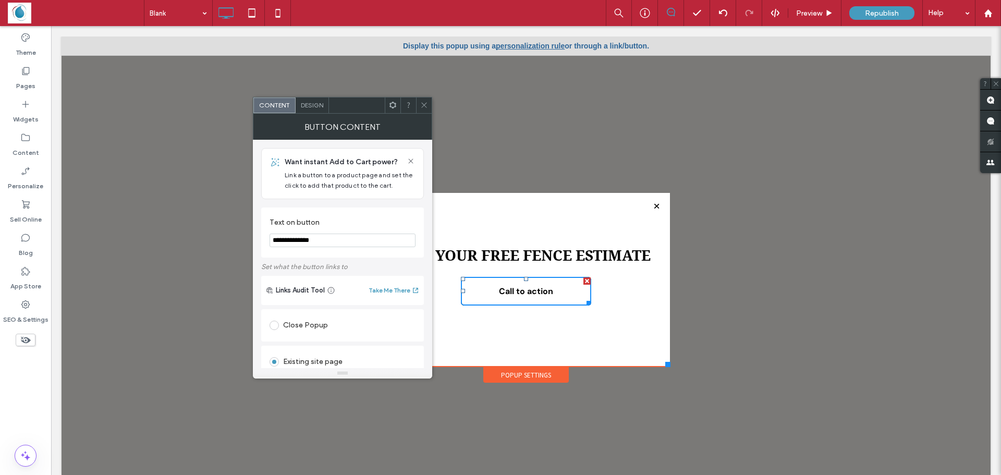
click at [510, 299] on span "Call to action" at bounding box center [526, 290] width 62 height 21
click at [348, 246] on input "**********" at bounding box center [342, 241] width 146 height 14
type input "**********"
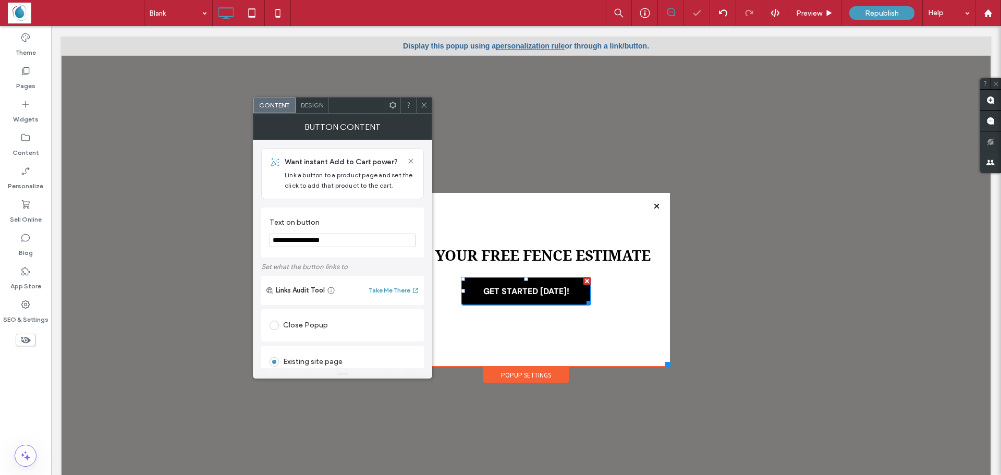
click at [425, 112] on span at bounding box center [424, 105] width 8 height 16
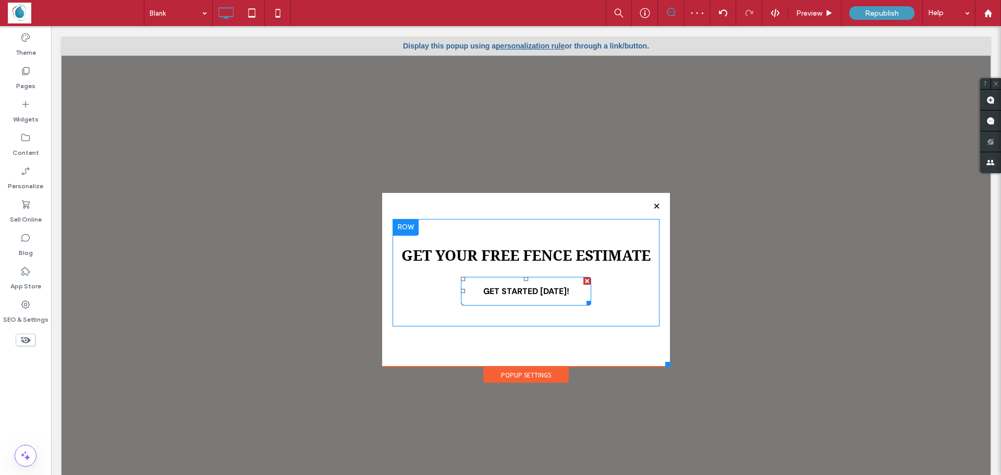
click at [520, 290] on span "GET STARTED [DATE]!" at bounding box center [526, 290] width 93 height 21
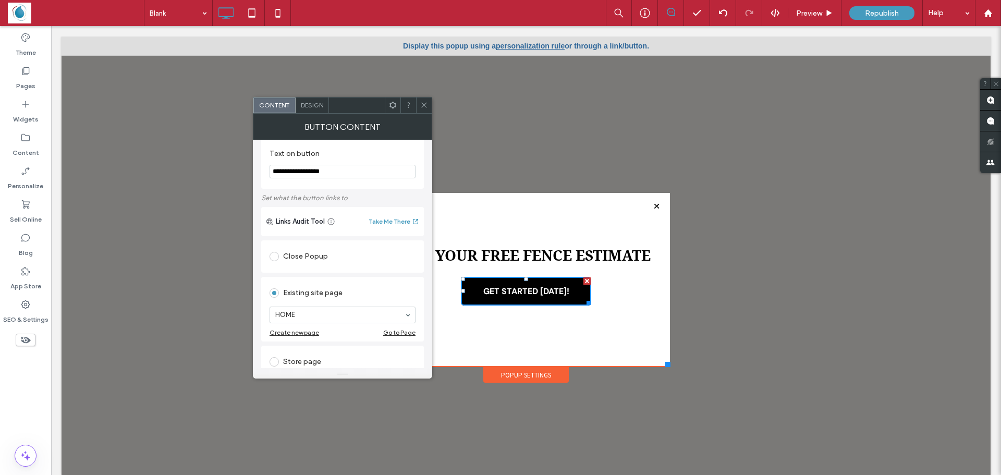
scroll to position [156, 0]
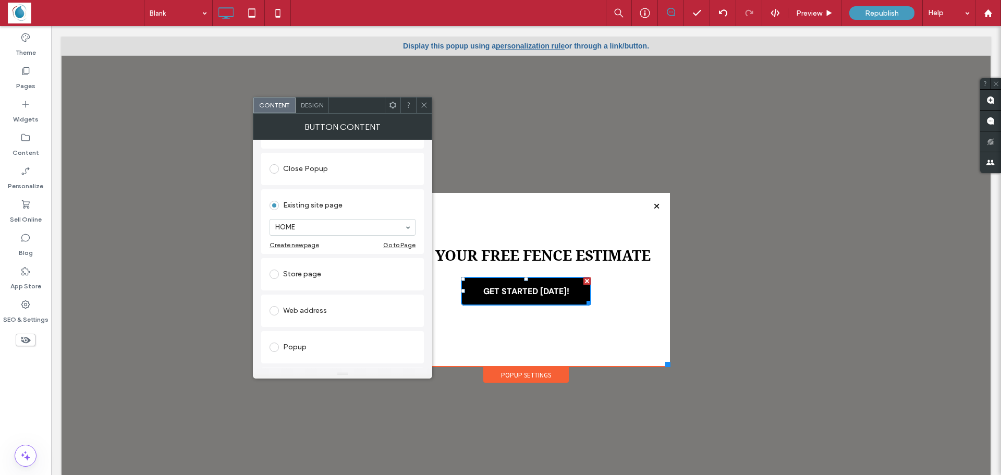
click at [315, 109] on div "Design" at bounding box center [312, 105] width 33 height 16
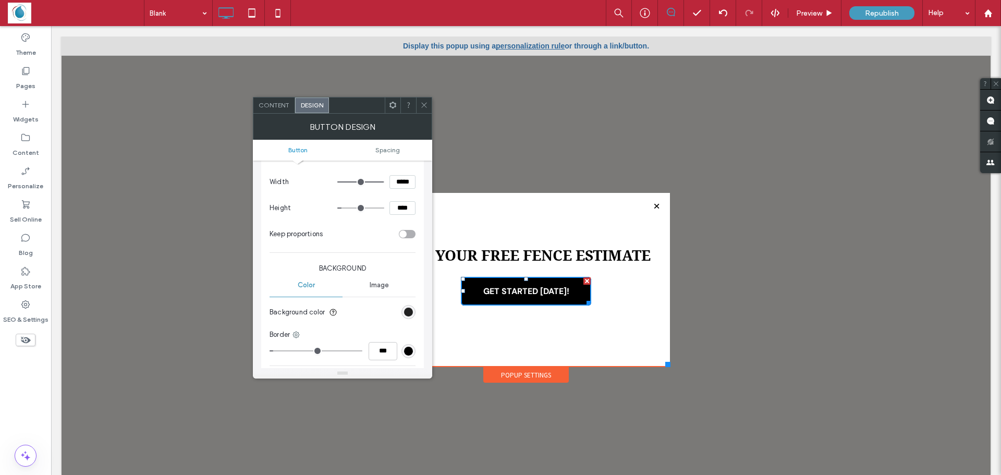
click at [410, 312] on div "rgb(0, 0, 0)" at bounding box center [408, 312] width 9 height 9
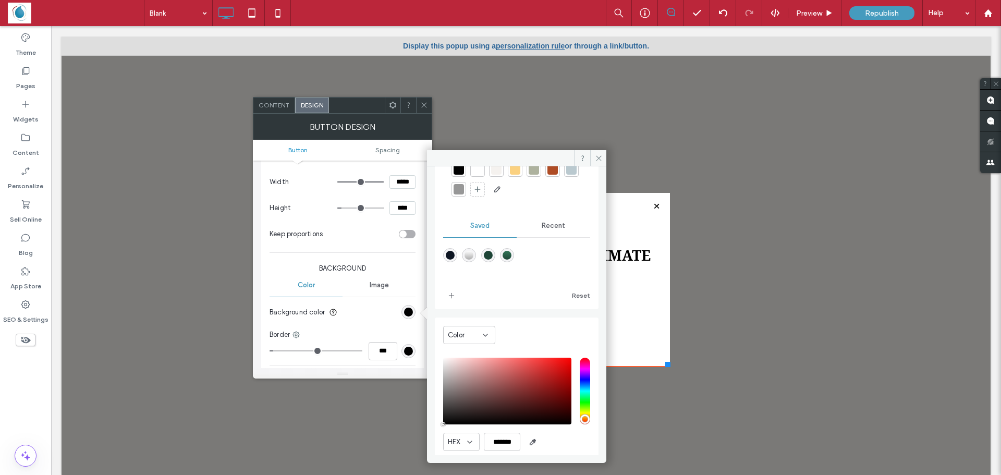
scroll to position [87, 0]
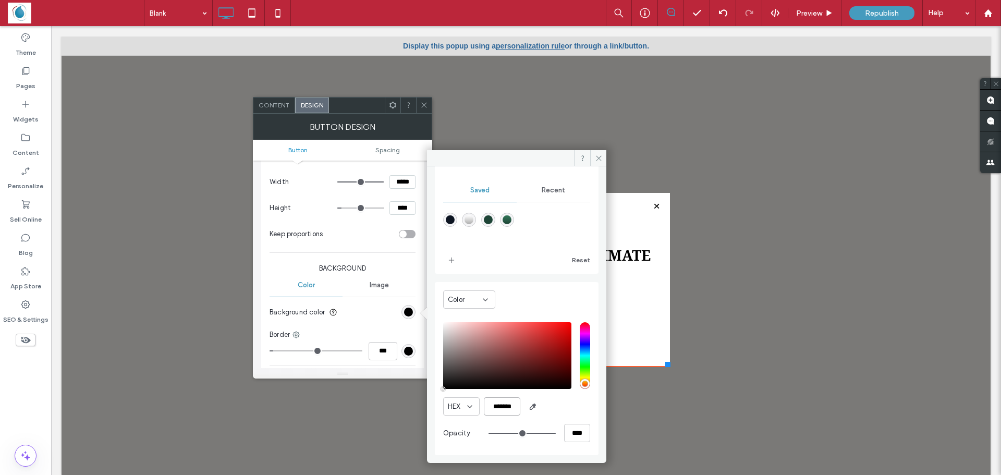
click at [508, 408] on input "*******" at bounding box center [502, 406] width 36 height 18
paste input "color picker textbox"
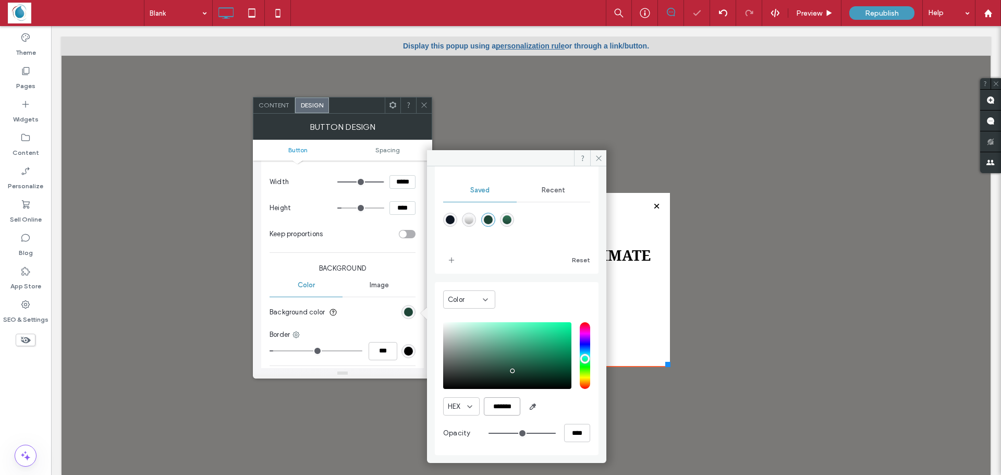
type input "*******"
click at [598, 159] on icon at bounding box center [599, 158] width 8 height 8
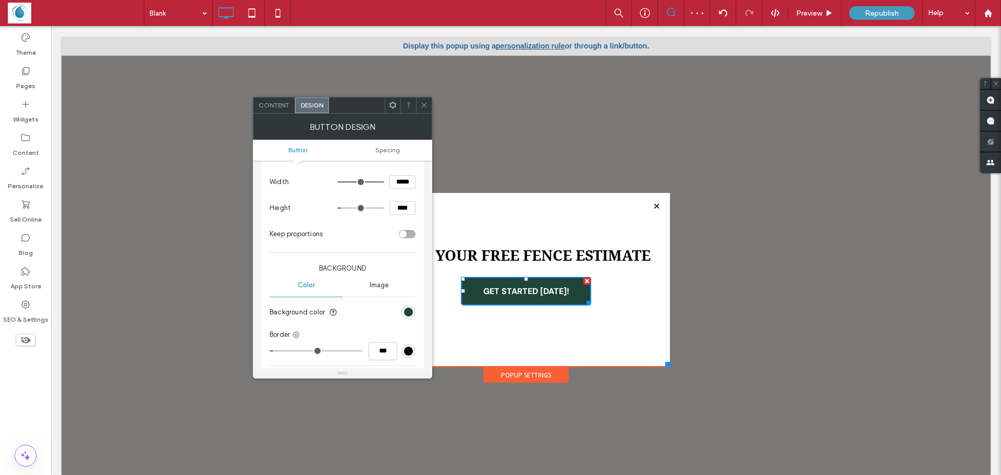
click at [424, 105] on use at bounding box center [423, 105] width 5 height 5
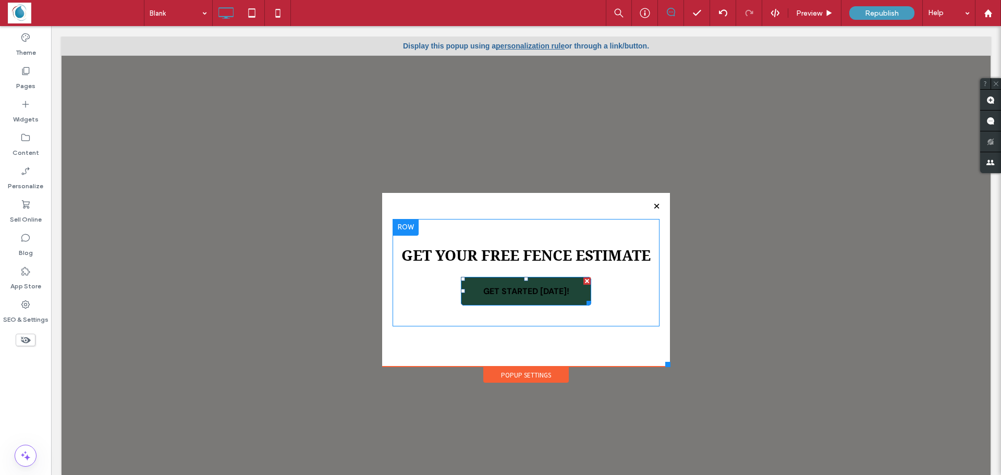
click at [530, 296] on span "GET STARTED [DATE]!" at bounding box center [526, 290] width 93 height 21
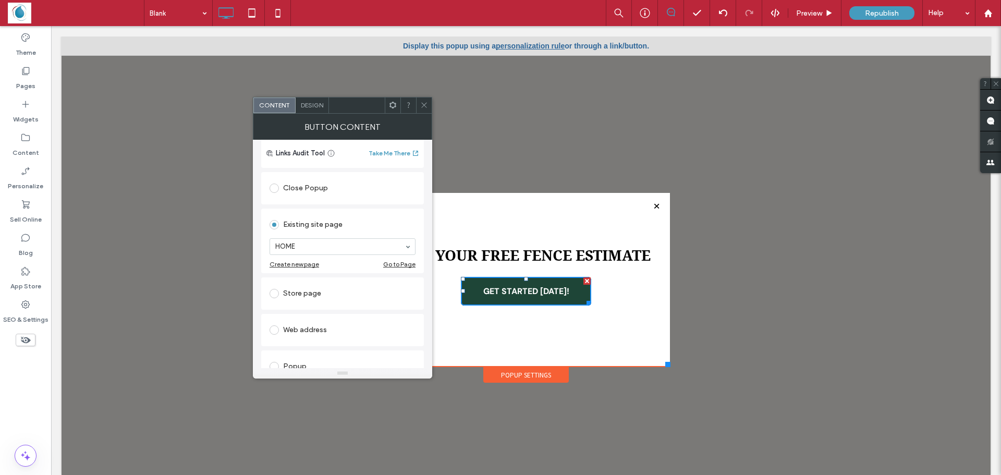
scroll to position [156, 0]
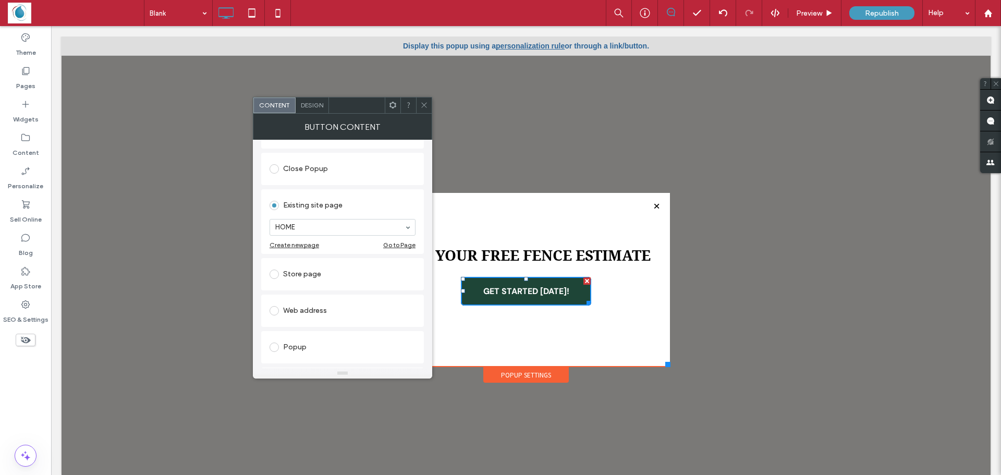
click at [273, 309] on span at bounding box center [273, 310] width 9 height 9
click at [307, 297] on input "url" at bounding box center [342, 299] width 146 height 14
paste input "**********"
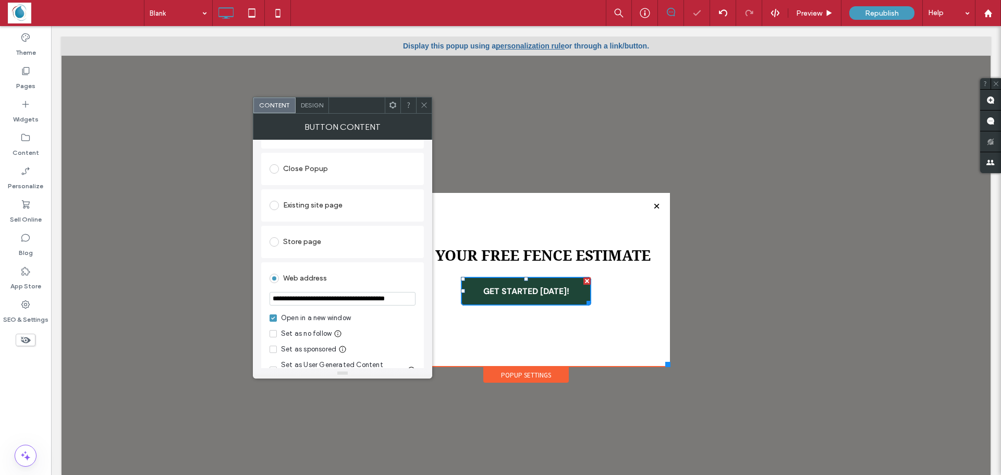
scroll to position [0, 27]
type input "**********"
click at [422, 106] on icon at bounding box center [424, 105] width 8 height 8
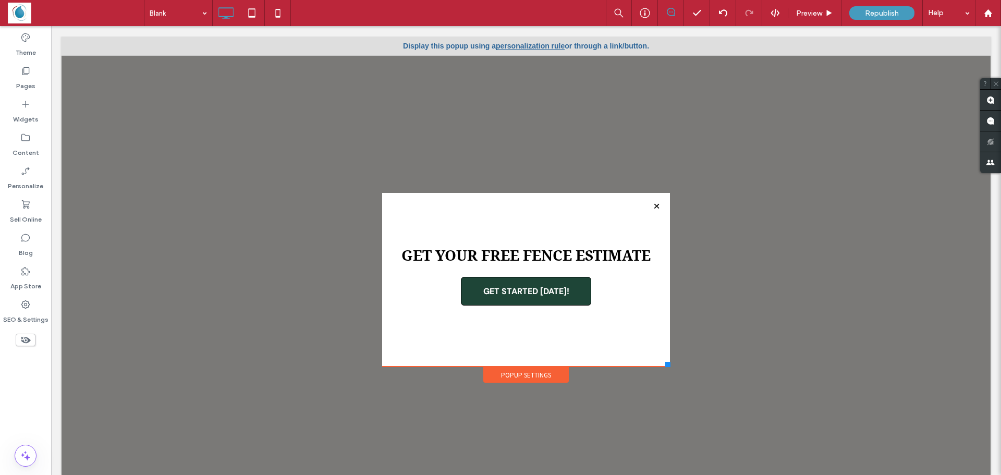
click at [497, 47] on link "personalization rule" at bounding box center [530, 46] width 69 height 8
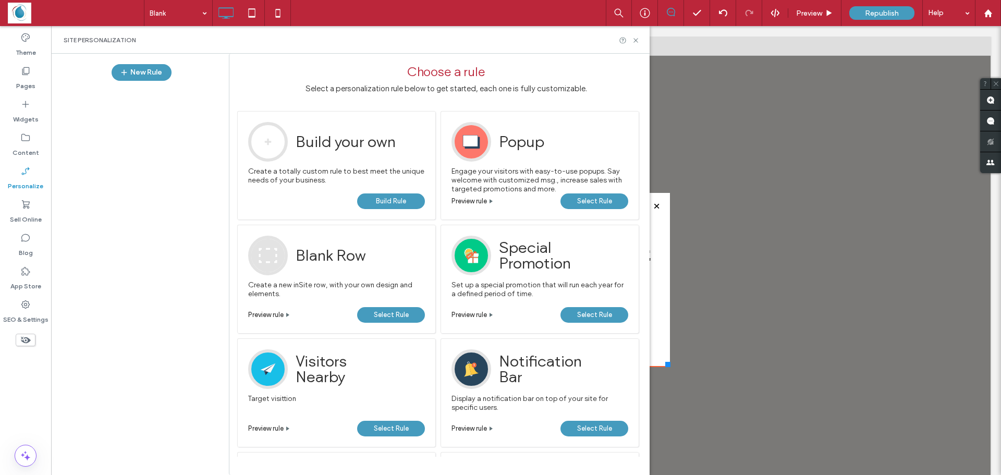
click at [577, 204] on span "Select Rule" at bounding box center [594, 201] width 35 height 16
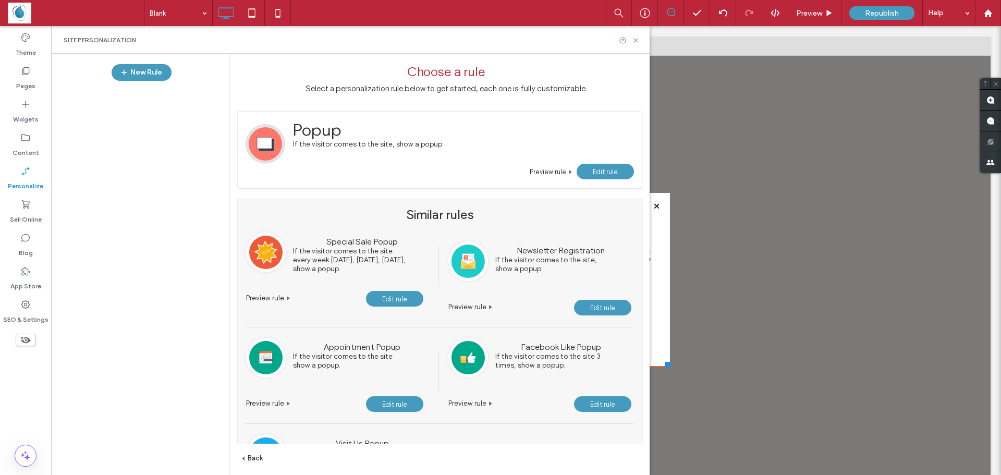
drag, startPoint x: 596, startPoint y: 166, endPoint x: 581, endPoint y: 162, distance: 16.3
click at [596, 166] on link "Edit rule" at bounding box center [604, 172] width 57 height 16
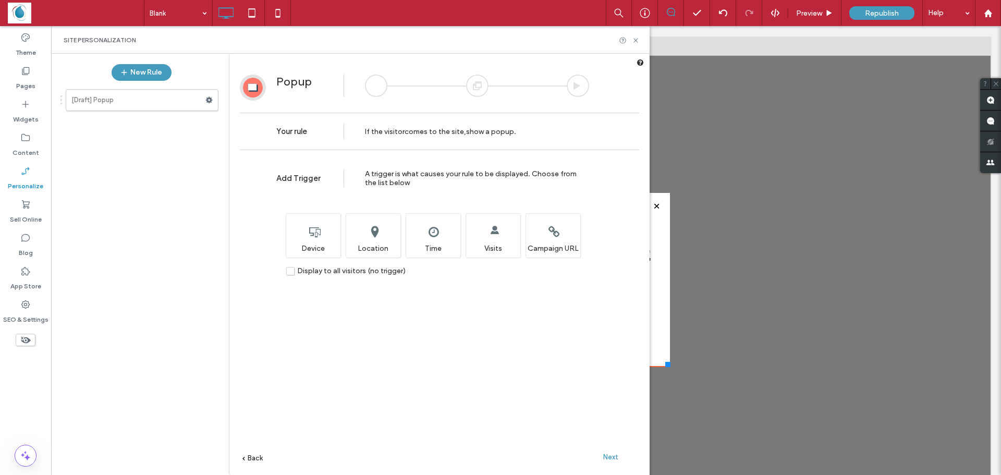
click at [606, 458] on span "Next" at bounding box center [610, 457] width 15 height 8
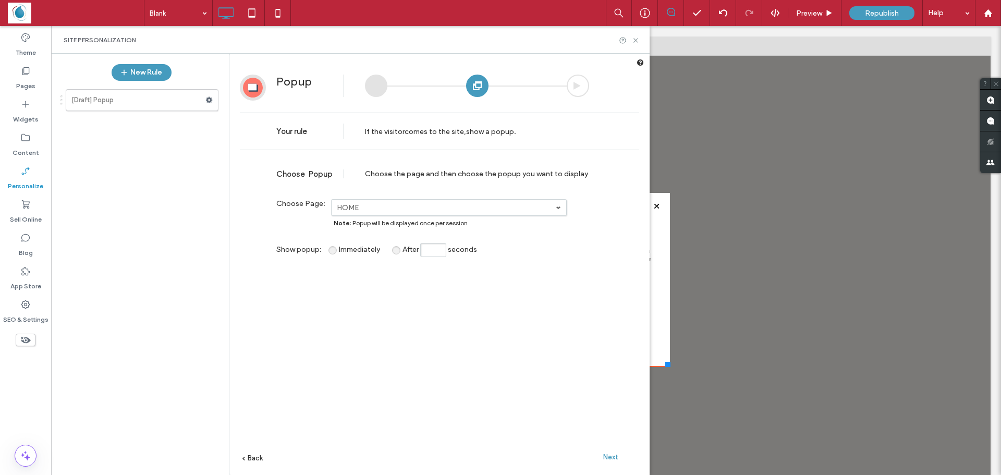
click at [610, 458] on span "Next" at bounding box center [610, 457] width 15 height 8
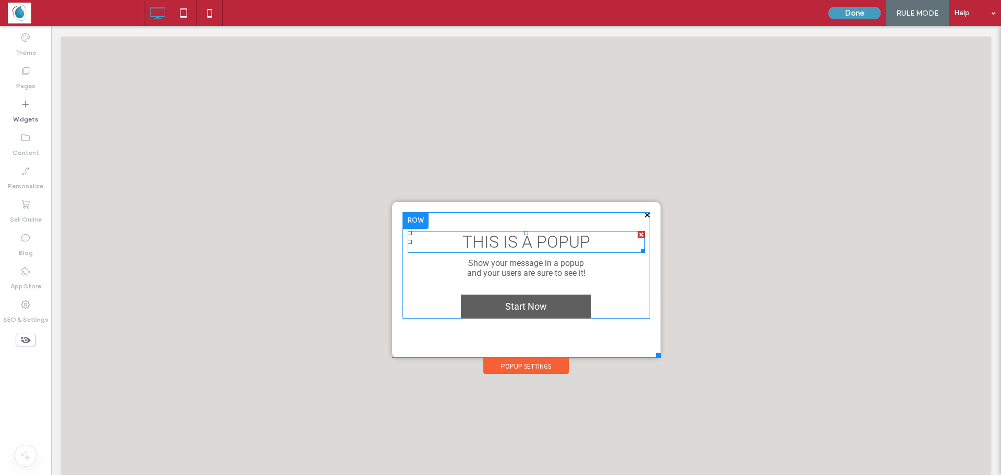
click at [496, 246] on span "THIS IS A POPUP" at bounding box center [526, 242] width 128 height 20
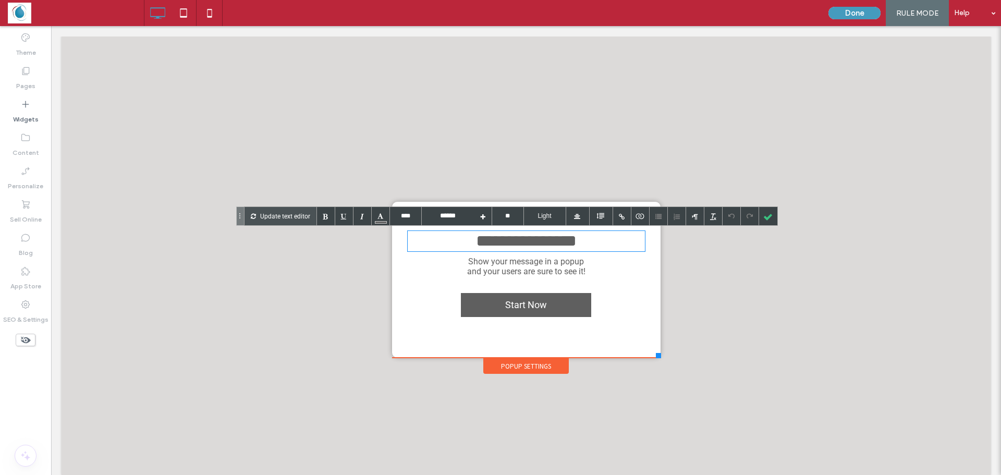
click at [496, 246] on span "**********" at bounding box center [526, 240] width 101 height 17
click at [608, 250] on div "**********" at bounding box center [526, 241] width 237 height 18
click at [768, 213] on div at bounding box center [768, 216] width 18 height 18
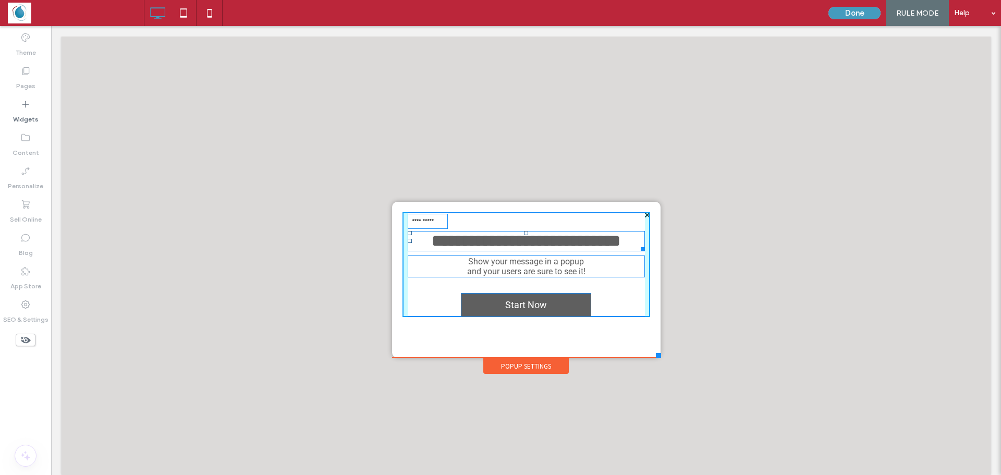
drag, startPoint x: 632, startPoint y: 269, endPoint x: 684, endPoint y: 296, distance: 57.8
click at [637, 251] on div at bounding box center [641, 247] width 8 height 8
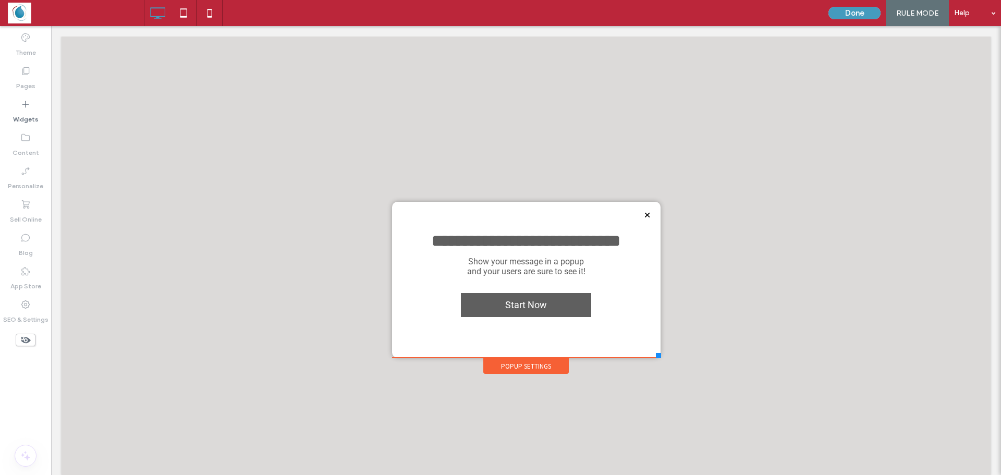
click at [577, 250] on div "**********" at bounding box center [526, 241] width 237 height 18
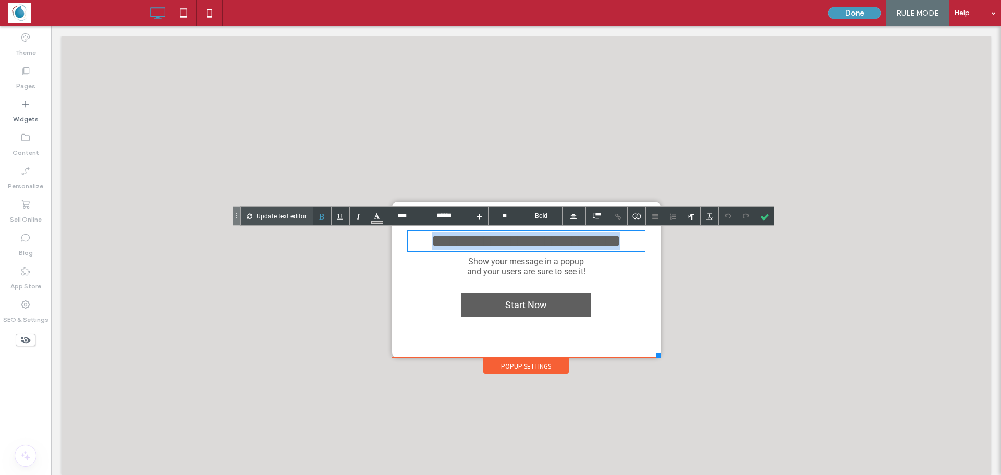
click at [577, 250] on div "**********" at bounding box center [526, 241] width 237 height 18
click at [403, 220] on input "****" at bounding box center [401, 216] width 31 height 18
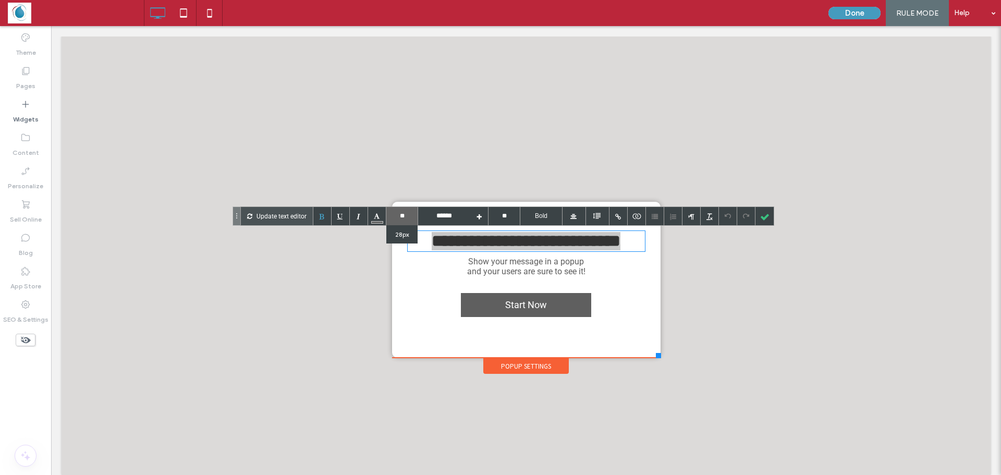
type input "*"
type input "****"
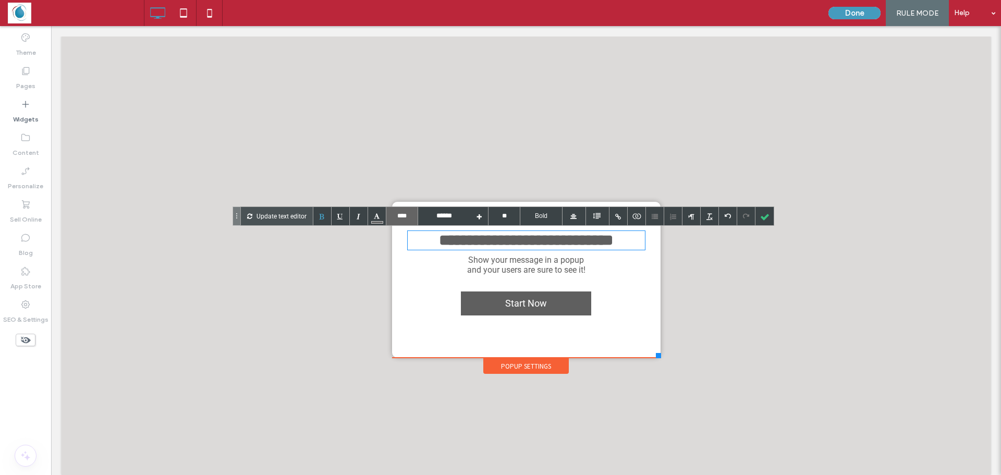
click at [409, 219] on input "****" at bounding box center [401, 216] width 31 height 18
click at [409, 219] on div "8px 9px 10px 11px 12px 14px 16px 18px 20px 22px 24px 26px 28px 30px 36px 48px 6…" at bounding box center [401, 216] width 31 height 18
type input "****"
click at [403, 218] on input "****" at bounding box center [401, 216] width 31 height 18
click at [403, 218] on input "text" at bounding box center [401, 216] width 31 height 18
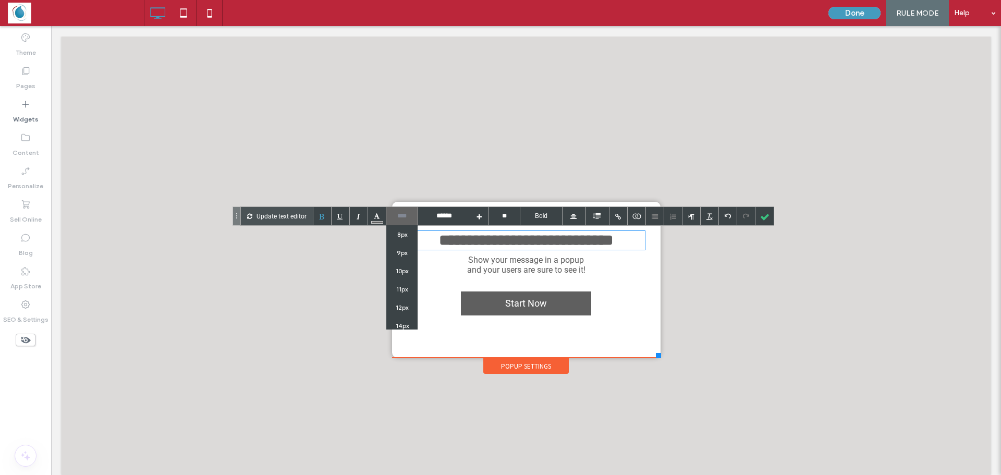
type input "****"
click at [401, 218] on input "****" at bounding box center [401, 216] width 31 height 18
type input "****"
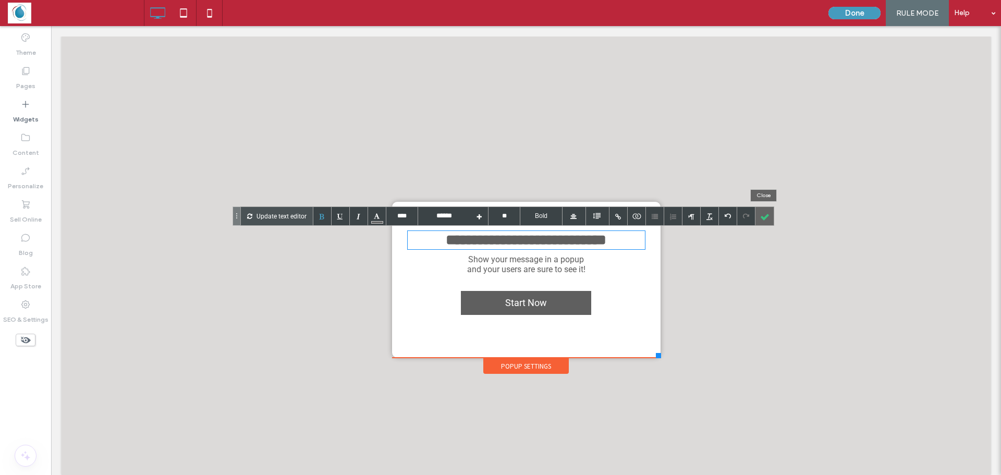
click at [765, 217] on div at bounding box center [764, 216] width 18 height 18
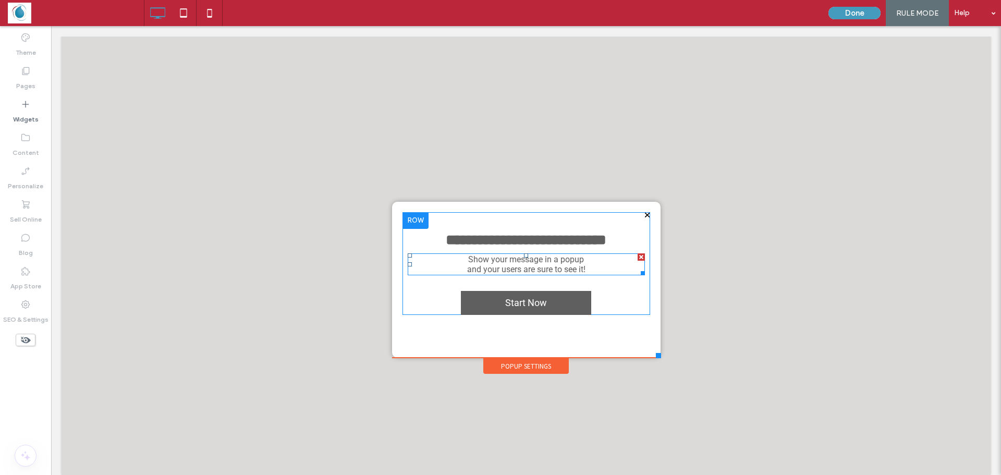
click at [637, 260] on div at bounding box center [640, 256] width 7 height 7
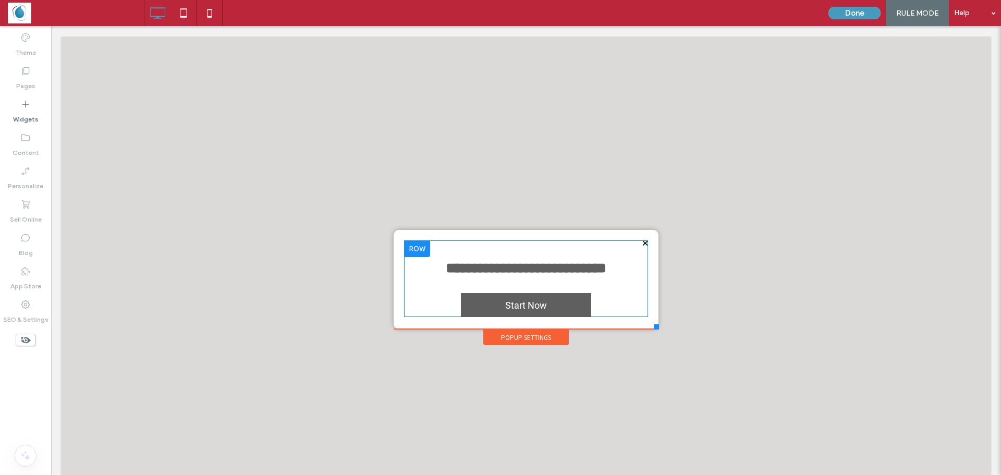
drag, startPoint x: 650, startPoint y: 353, endPoint x: 651, endPoint y: 329, distance: 24.5
click at [654, 329] on div at bounding box center [656, 326] width 5 height 5
click at [501, 308] on span "Start Now" at bounding box center [525, 305] width 49 height 21
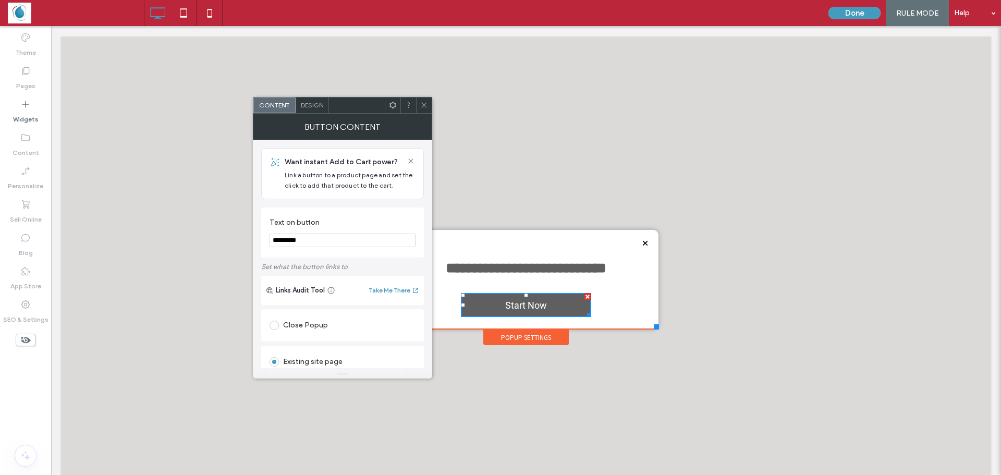
click at [315, 239] on input "*********" at bounding box center [342, 241] width 146 height 14
paste input "*********"
type input "**********"
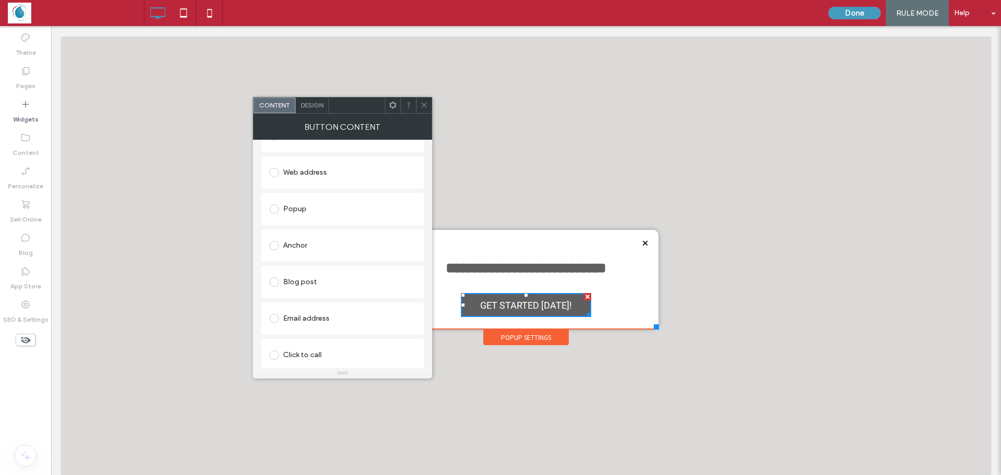
scroll to position [313, 0]
click at [305, 104] on span "Design" at bounding box center [312, 105] width 22 height 8
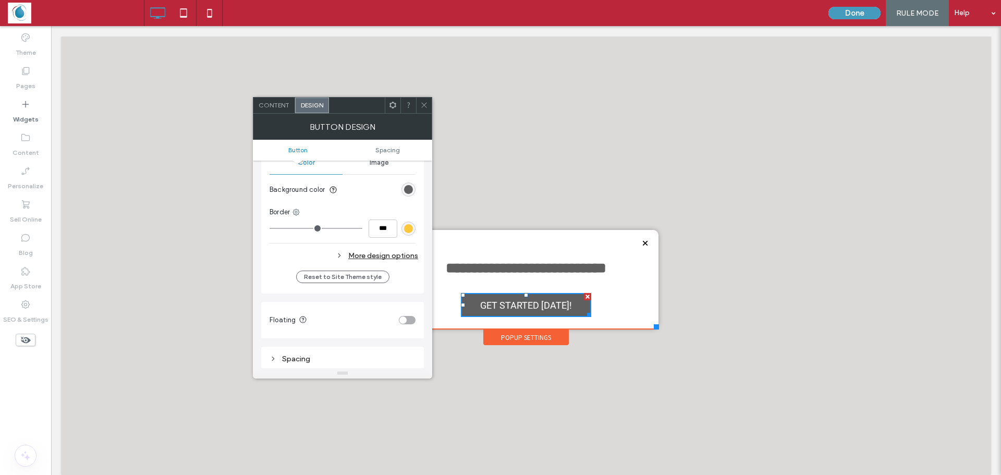
scroll to position [261, 0]
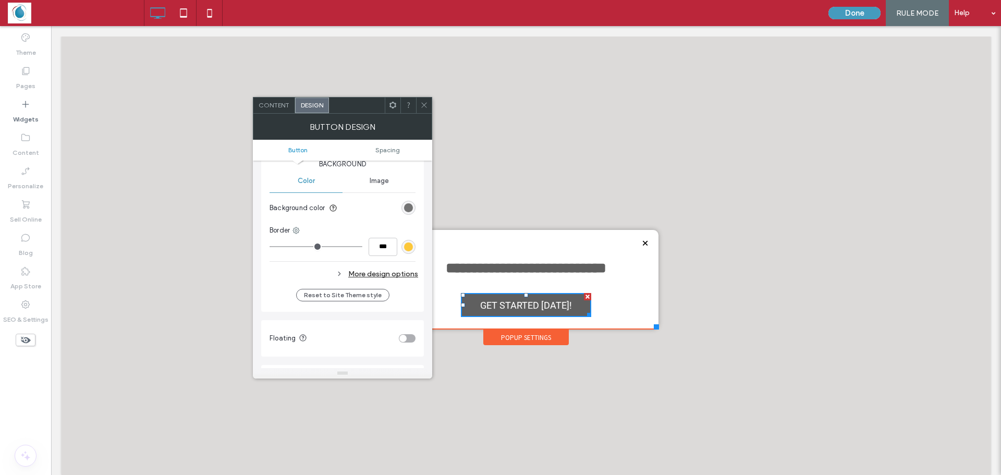
click at [408, 206] on div "rgb(95, 95, 95)" at bounding box center [408, 207] width 9 height 9
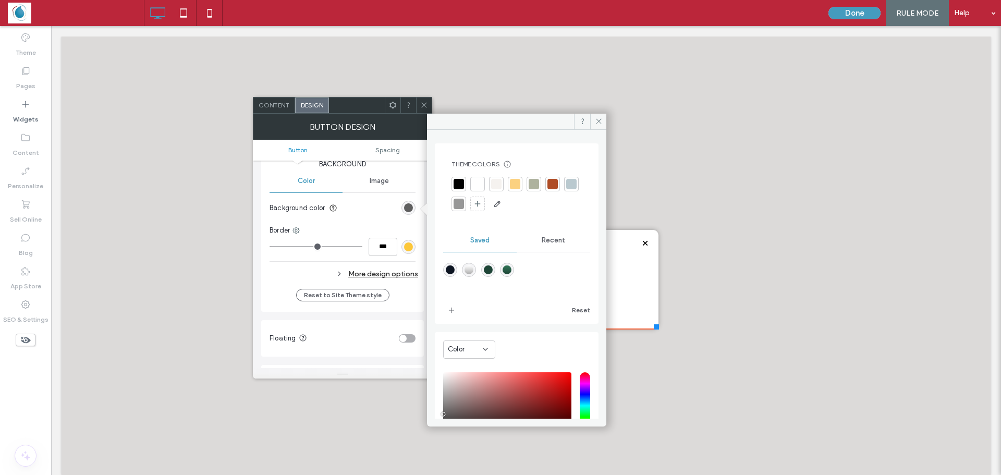
scroll to position [87, 0]
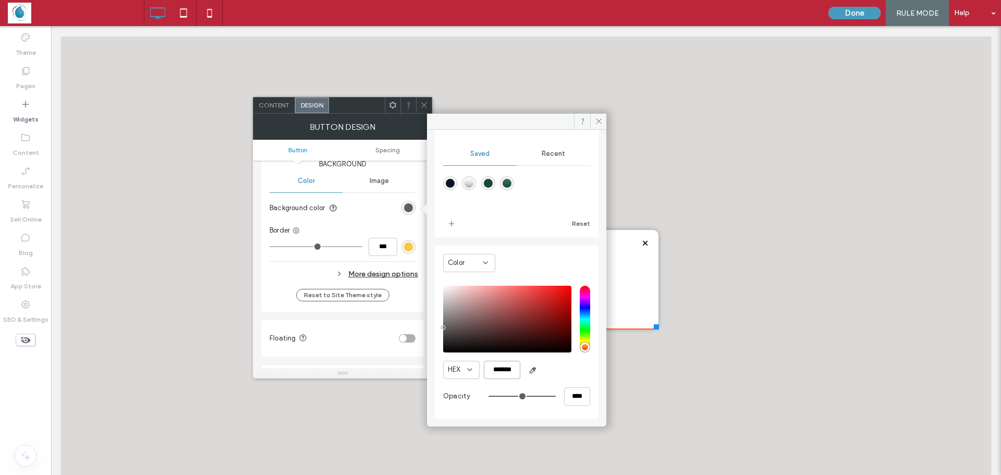
click at [505, 371] on input "*******" at bounding box center [502, 370] width 36 height 18
paste input "color picker textbox"
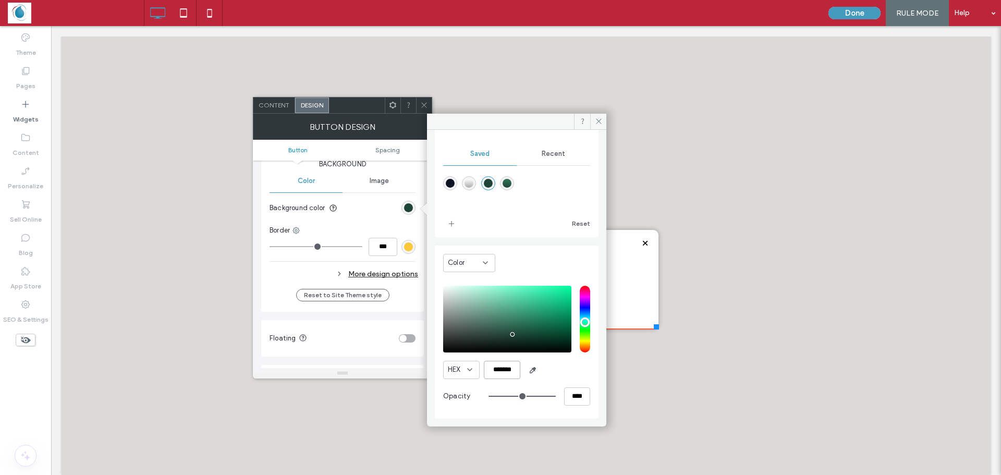
type input "*******"
click at [593, 128] on span at bounding box center [598, 122] width 16 height 16
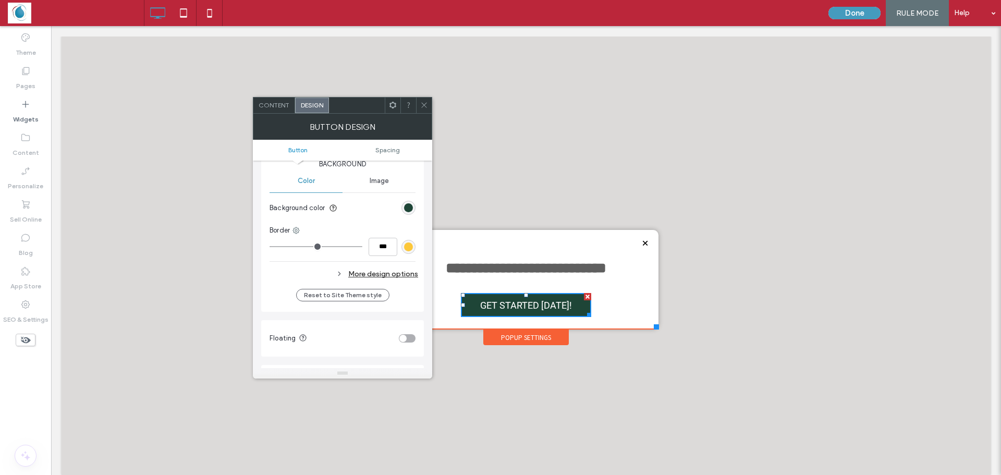
click at [425, 112] on span at bounding box center [424, 105] width 8 height 16
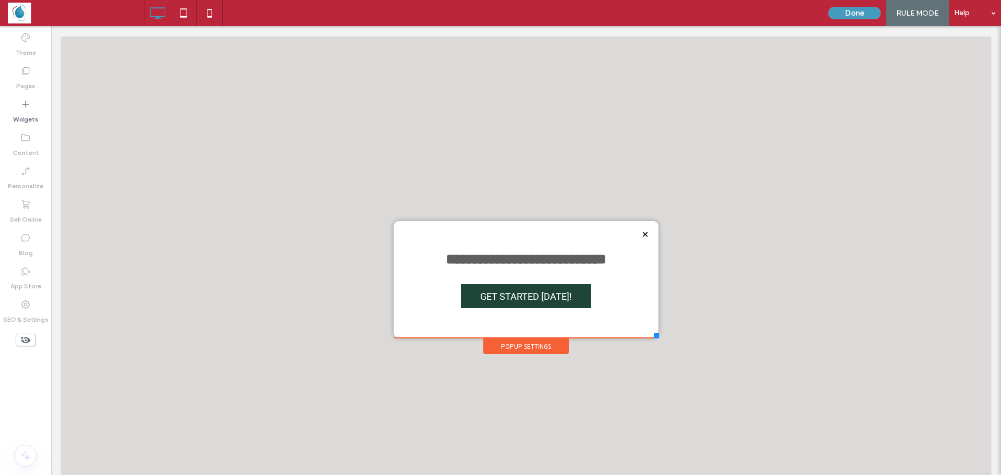
drag, startPoint x: 649, startPoint y: 325, endPoint x: 651, endPoint y: 338, distance: 12.6
click at [654, 338] on div at bounding box center [656, 335] width 5 height 5
click at [180, 18] on icon at bounding box center [183, 13] width 21 height 21
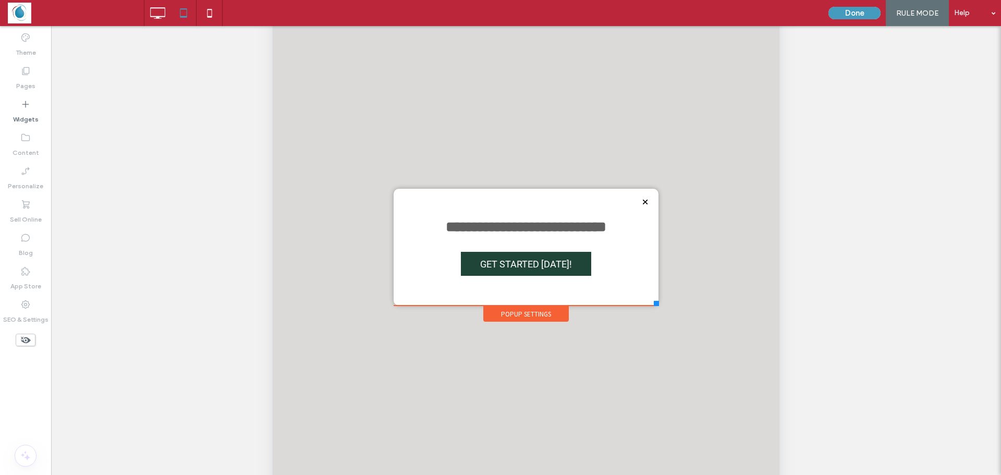
scroll to position [156, 0]
click at [214, 14] on icon at bounding box center [209, 13] width 21 height 21
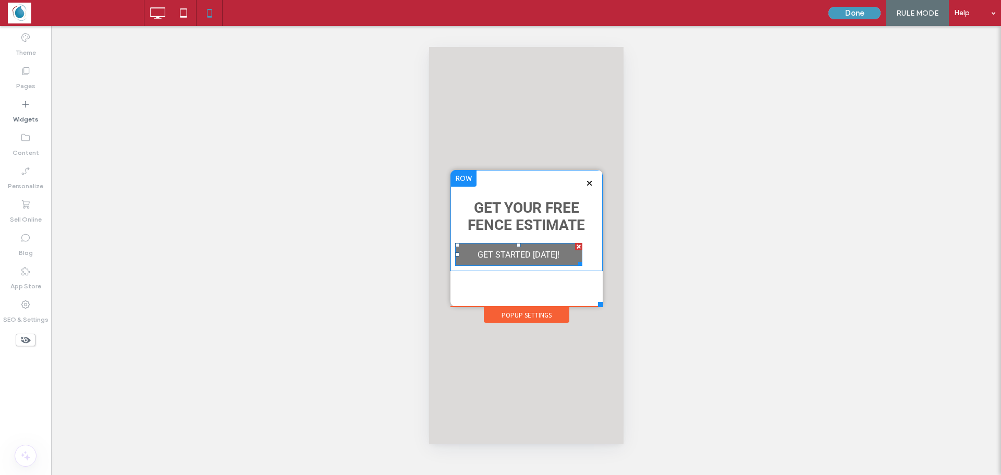
scroll to position [0, 0]
click at [565, 260] on link "GET STARTED [DATE]!" at bounding box center [518, 254] width 127 height 23
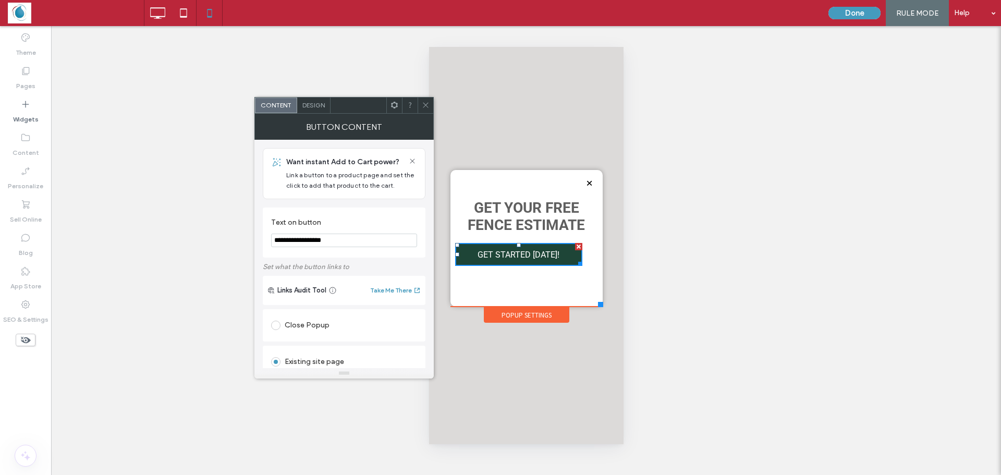
drag, startPoint x: 424, startPoint y: 108, endPoint x: 39, endPoint y: 121, distance: 385.4
click at [424, 108] on icon at bounding box center [426, 105] width 8 height 8
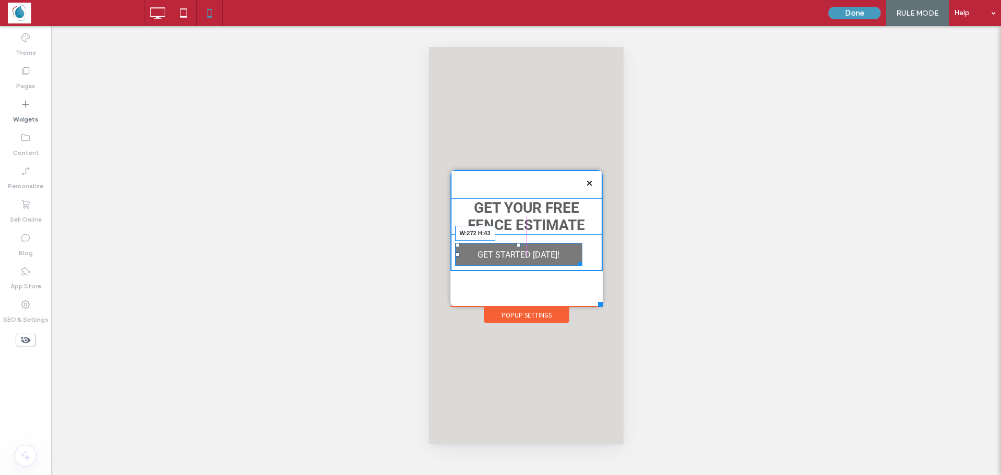
drag, startPoint x: 578, startPoint y: 264, endPoint x: 593, endPoint y: 264, distance: 14.6
click at [582, 264] on div at bounding box center [578, 262] width 8 height 8
click at [457, 246] on div at bounding box center [457, 245] width 4 height 4
drag, startPoint x: 592, startPoint y: 263, endPoint x: 576, endPoint y: 262, distance: 16.2
click at [589, 262] on div at bounding box center [593, 263] width 8 height 8
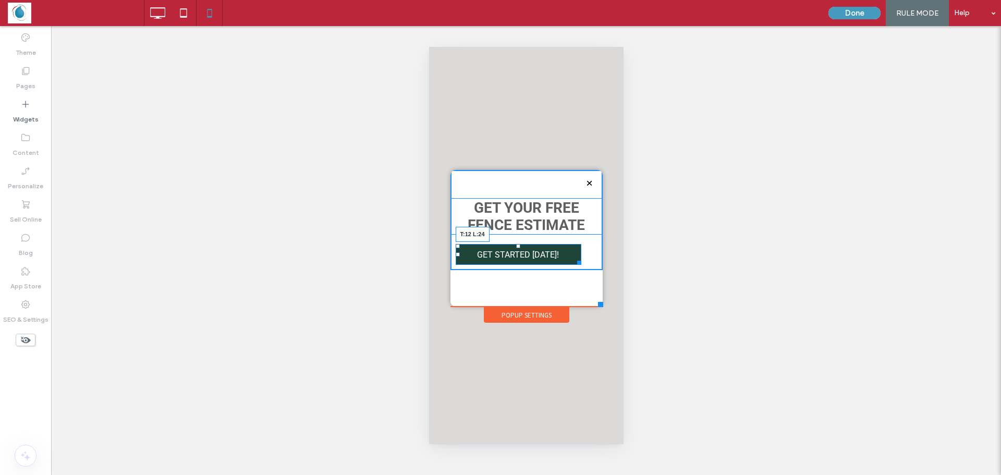
drag, startPoint x: 458, startPoint y: 246, endPoint x: 465, endPoint y: 242, distance: 7.9
click at [459, 244] on div at bounding box center [457, 246] width 4 height 4
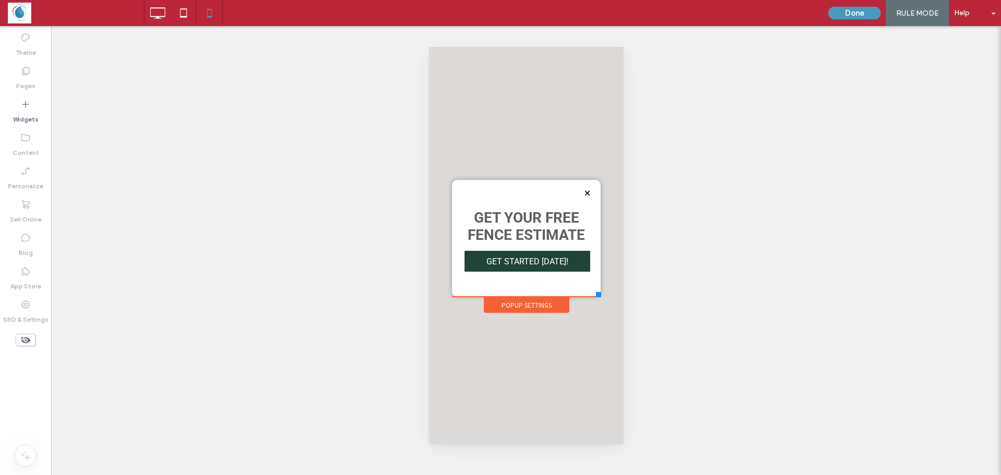
drag, startPoint x: 601, startPoint y: 305, endPoint x: 600, endPoint y: 297, distance: 8.4
click at [600, 297] on div at bounding box center [597, 294] width 5 height 5
click at [190, 14] on icon at bounding box center [183, 13] width 21 height 21
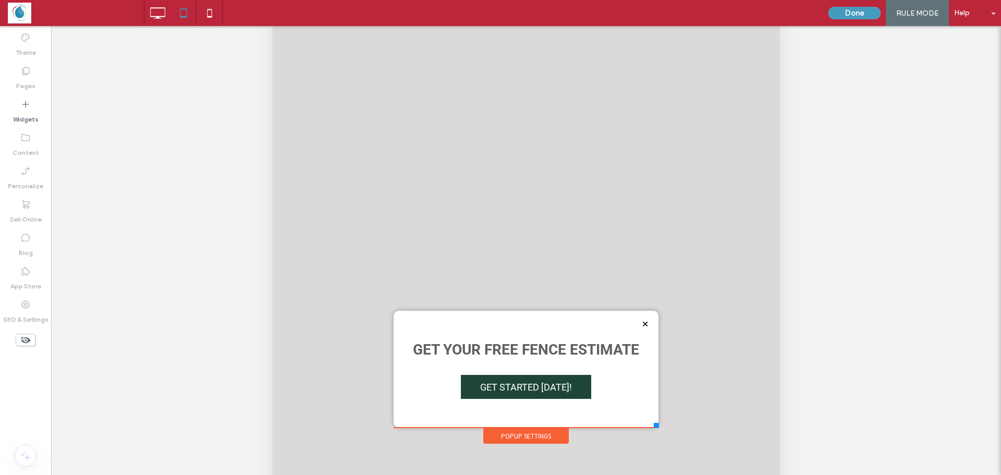
scroll to position [52, 0]
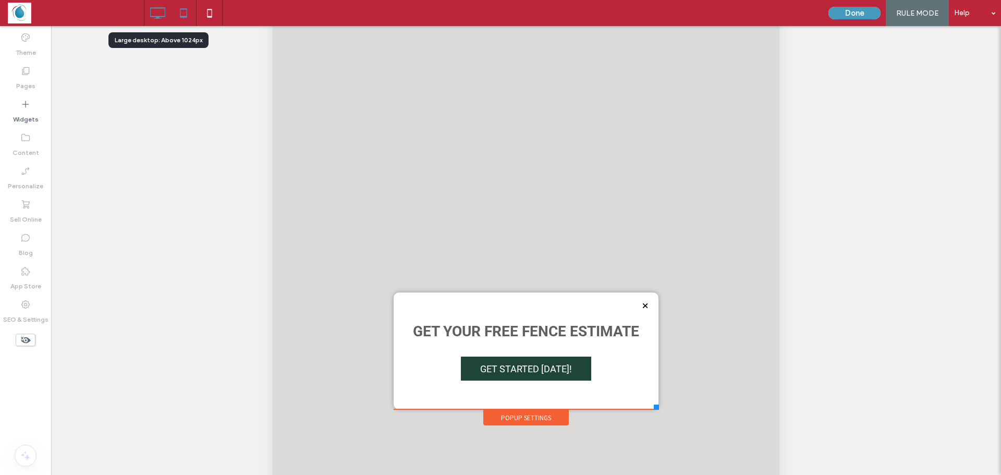
click at [163, 15] on icon at bounding box center [157, 13] width 21 height 21
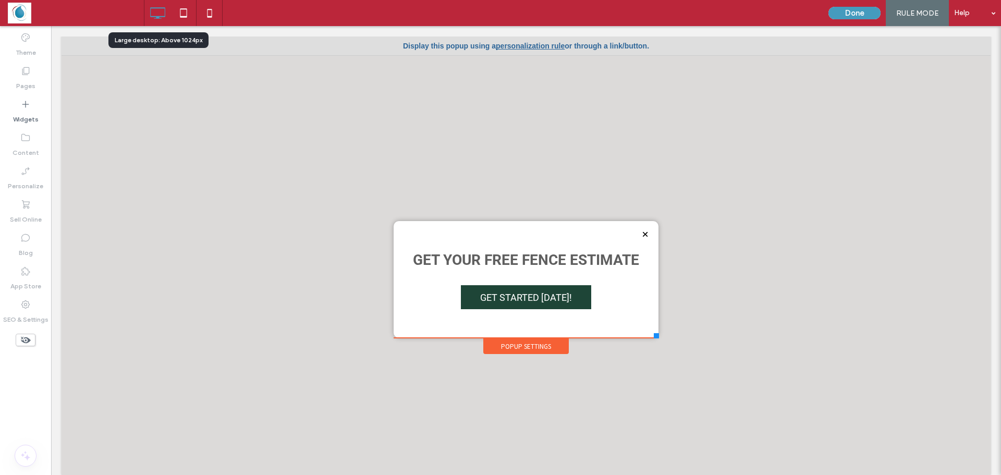
scroll to position [0, 0]
click at [840, 14] on button "Done" at bounding box center [854, 13] width 52 height 13
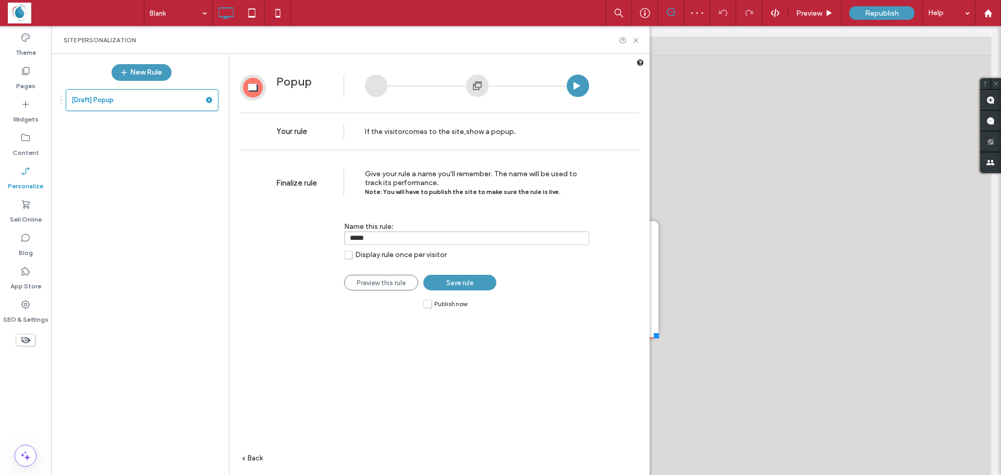
click at [452, 284] on span "Save rule" at bounding box center [459, 283] width 27 height 8
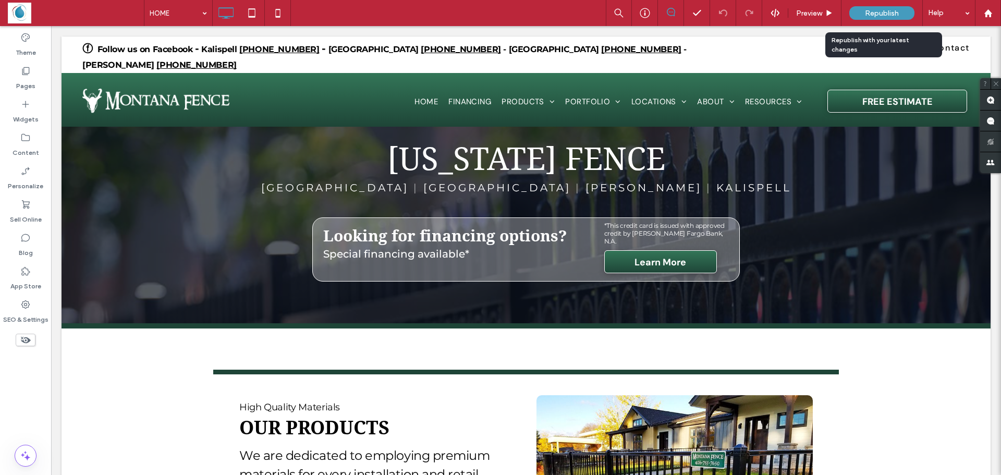
click at [877, 16] on span "Republish" at bounding box center [882, 13] width 34 height 9
click at [875, 13] on span "Republish" at bounding box center [882, 13] width 34 height 9
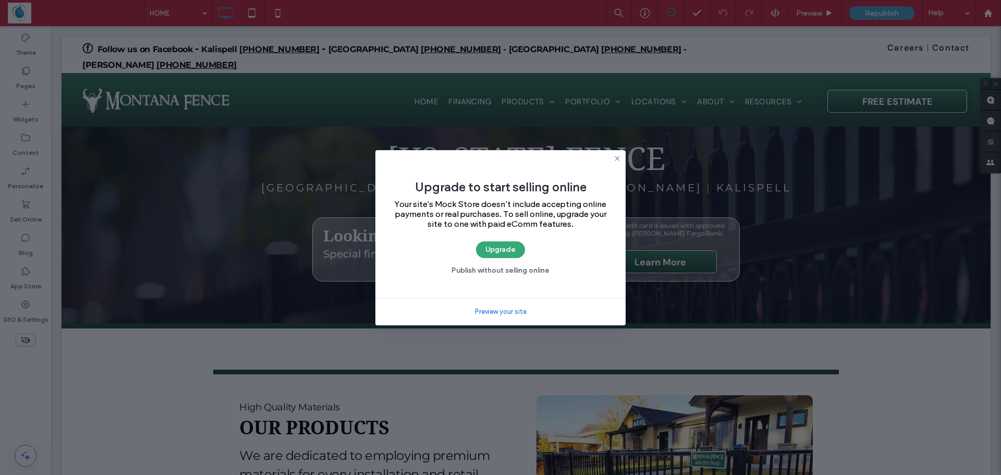
drag, startPoint x: 616, startPoint y: 159, endPoint x: 648, endPoint y: 69, distance: 95.3
click at [616, 159] on icon at bounding box center [617, 158] width 8 height 8
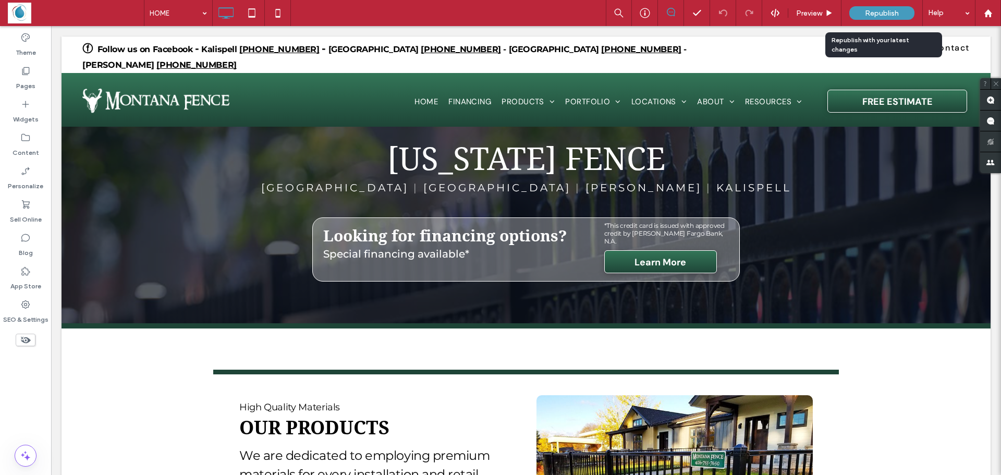
click at [863, 16] on div "Republish" at bounding box center [881, 13] width 65 height 14
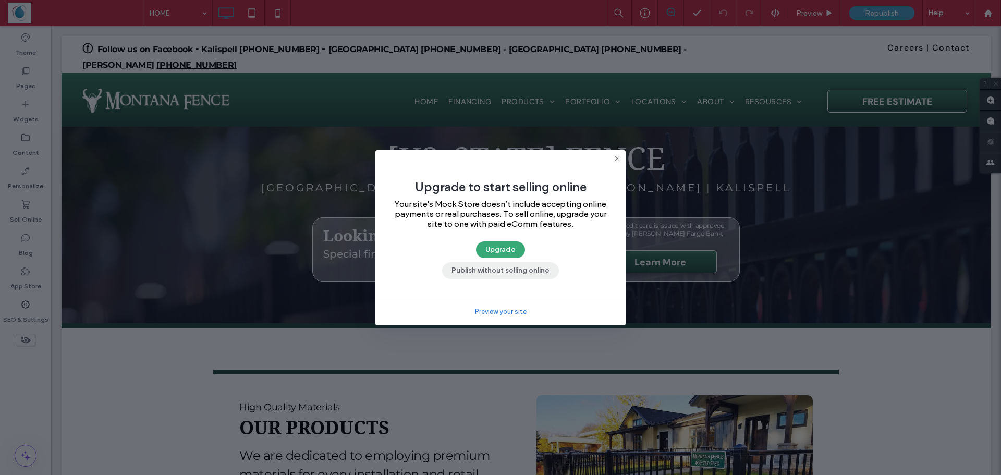
click at [488, 271] on button "Publish without selling online" at bounding box center [500, 270] width 117 height 17
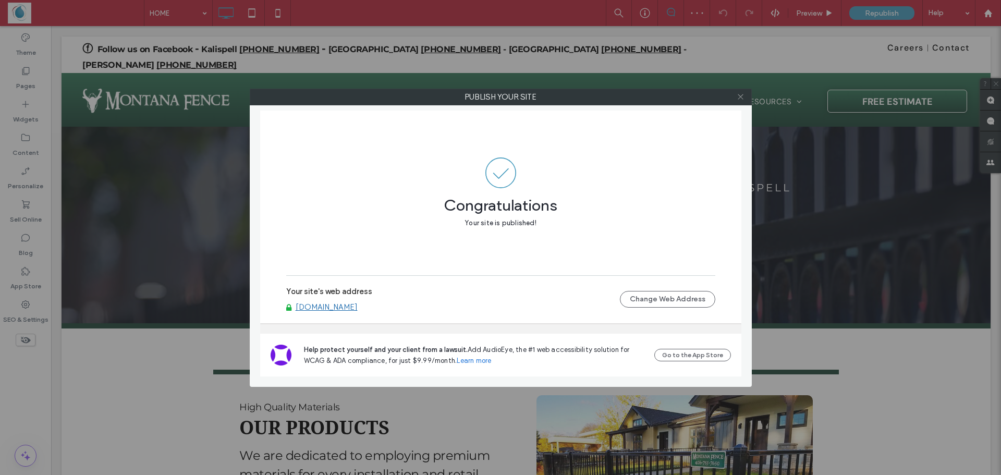
click at [740, 99] on icon at bounding box center [741, 97] width 8 height 8
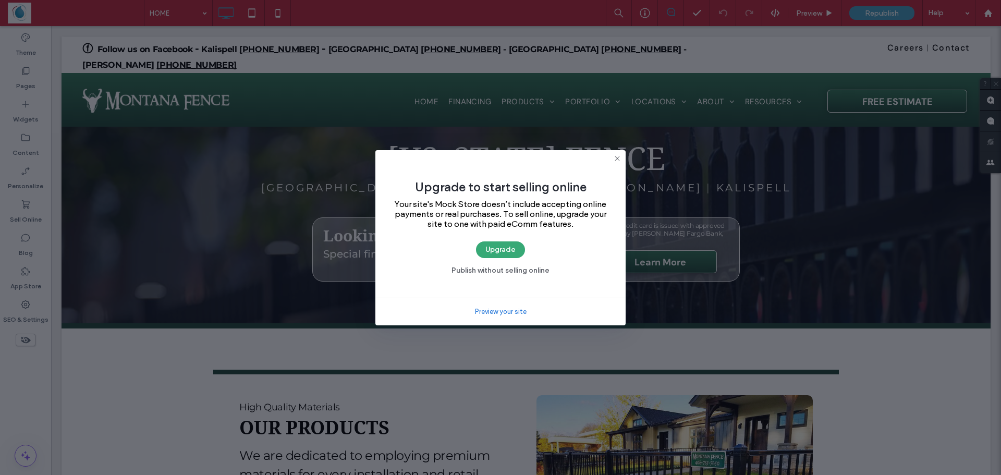
click at [613, 162] on icon at bounding box center [617, 158] width 8 height 8
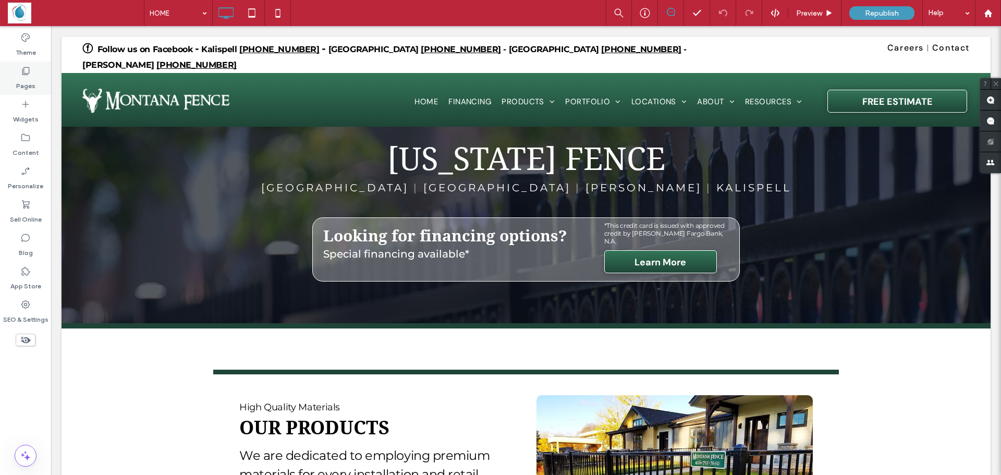
click at [22, 80] on label "Pages" at bounding box center [25, 83] width 19 height 15
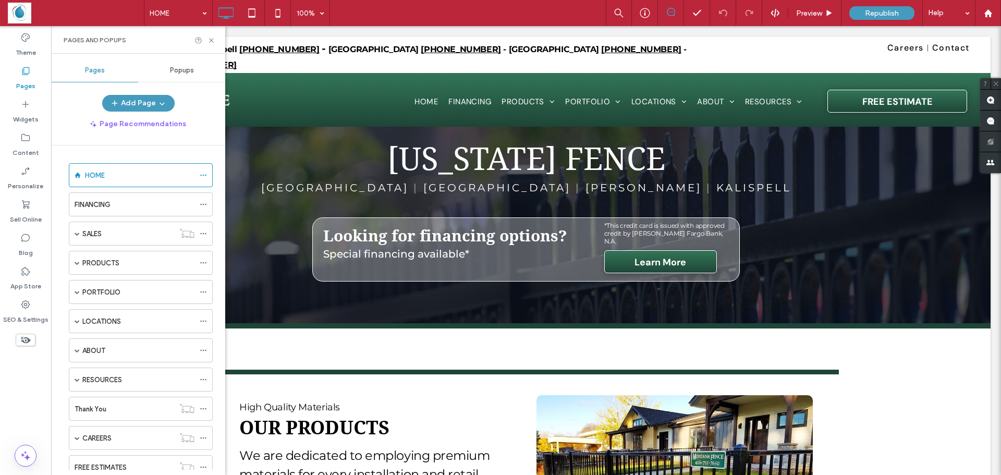
click at [189, 65] on div "Popups" at bounding box center [181, 70] width 87 height 23
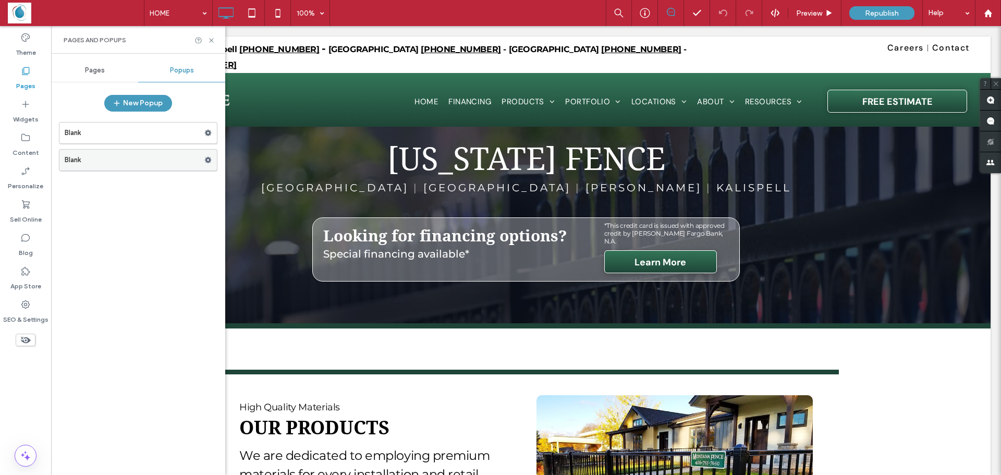
click at [151, 154] on label "Blank" at bounding box center [135, 160] width 140 height 21
click at [145, 135] on label "Blank" at bounding box center [135, 132] width 140 height 21
click at [94, 160] on label "Blank" at bounding box center [135, 160] width 140 height 21
click at [107, 136] on label "Blank" at bounding box center [135, 132] width 140 height 21
click at [701, 10] on icon at bounding box center [697, 13] width 10 height 10
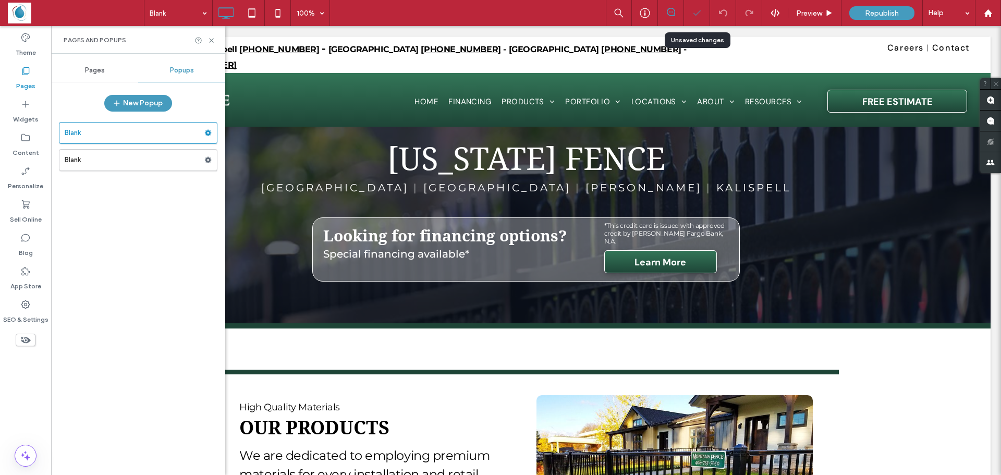
click at [701, 10] on icon at bounding box center [697, 13] width 10 height 10
click at [111, 156] on label "Blank" at bounding box center [135, 160] width 140 height 21
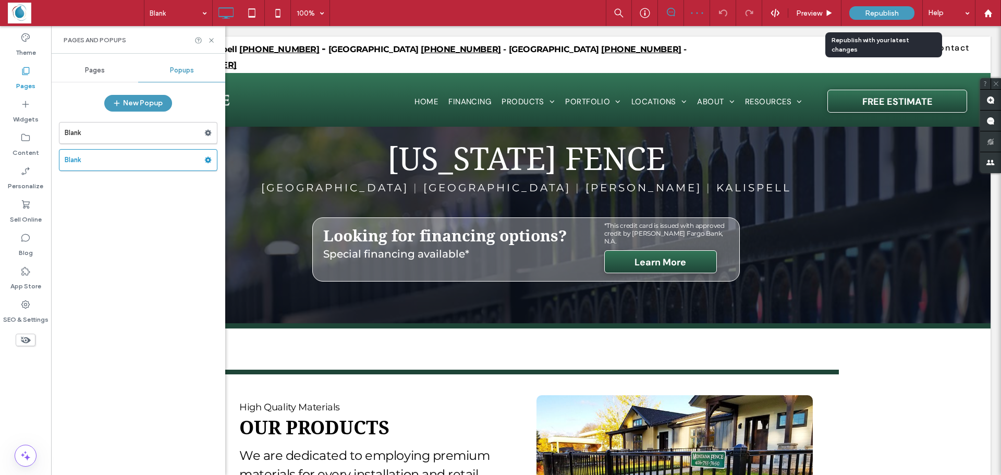
click at [887, 17] on span "Republish" at bounding box center [882, 13] width 34 height 9
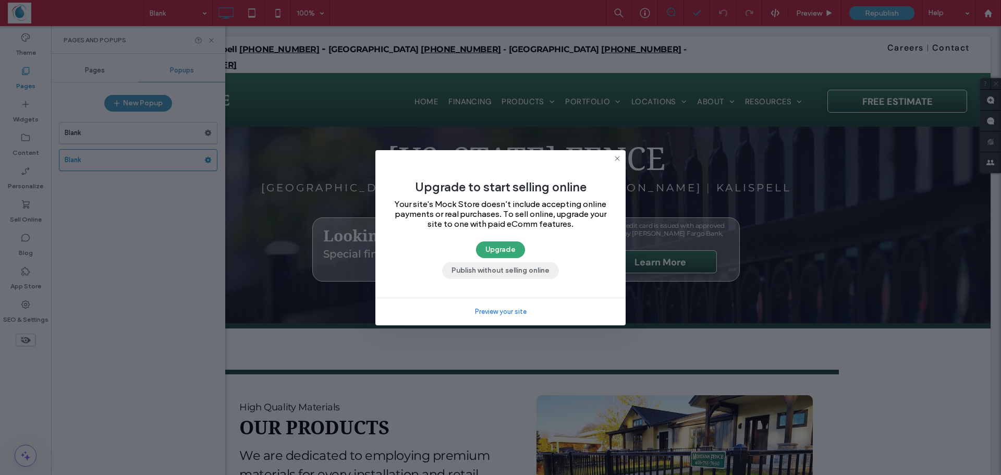
click at [475, 272] on button "Publish without selling online" at bounding box center [500, 270] width 117 height 17
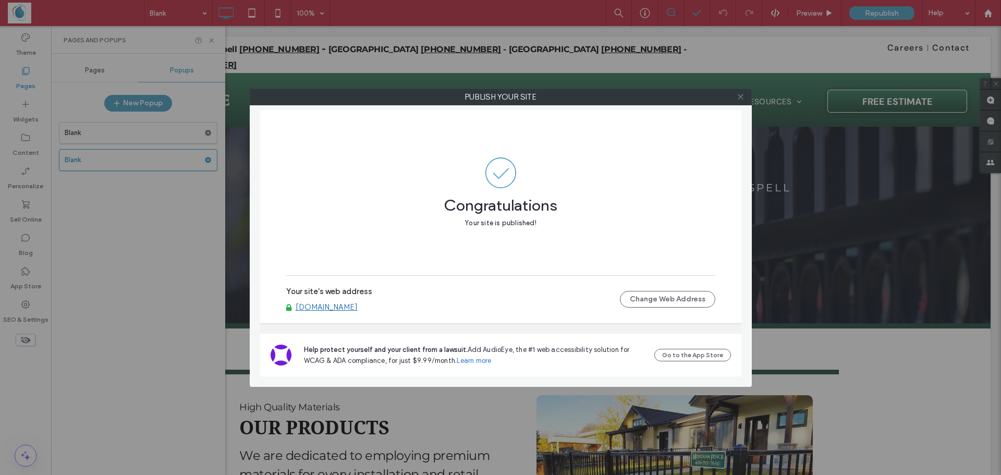
click at [742, 96] on icon at bounding box center [741, 97] width 8 height 8
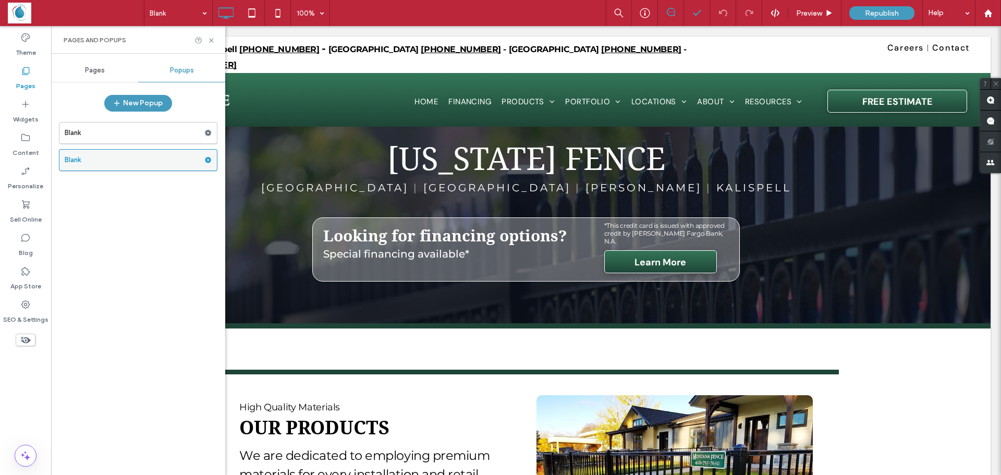
click at [201, 158] on label "Blank" at bounding box center [135, 160] width 140 height 21
click at [210, 156] on icon at bounding box center [207, 159] width 7 height 7
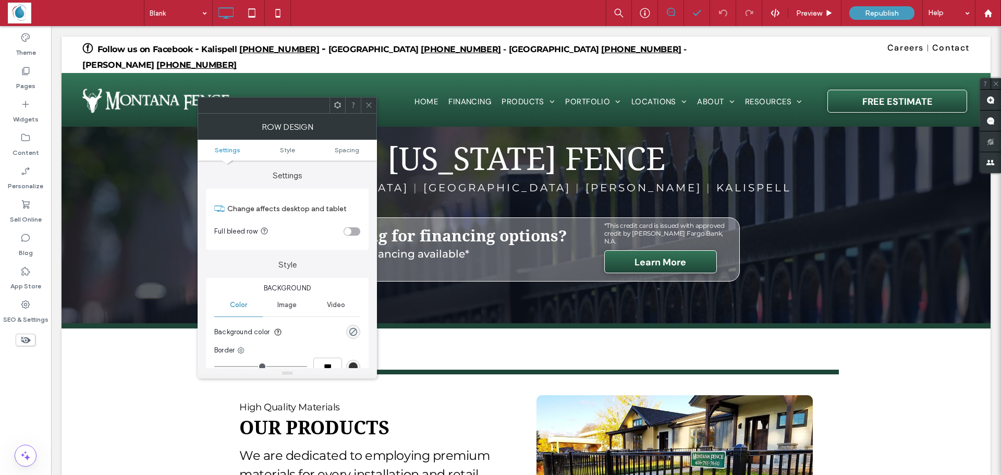
click at [372, 107] on icon at bounding box center [369, 105] width 8 height 8
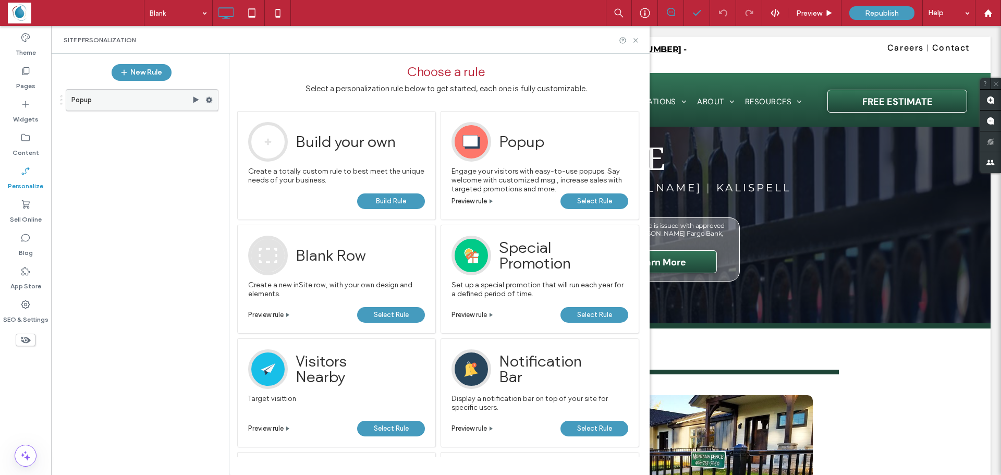
click at [134, 95] on label "Popup" at bounding box center [131, 100] width 120 height 21
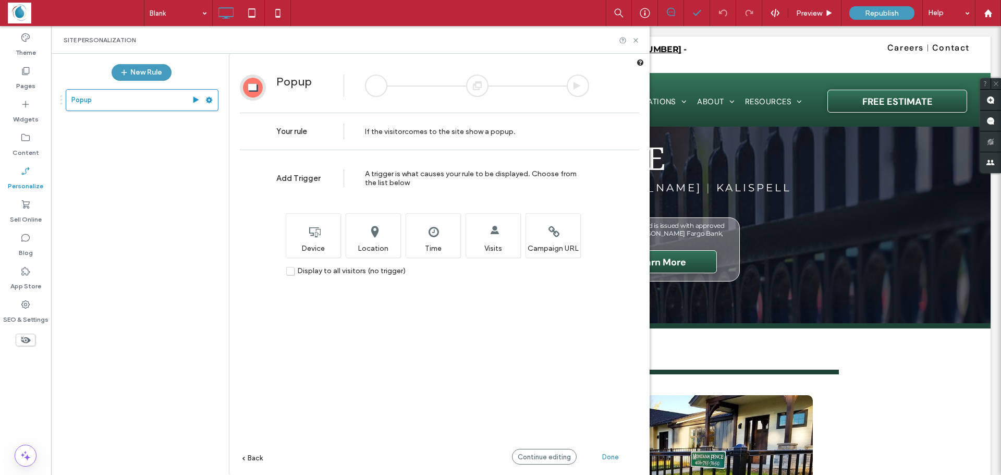
click at [598, 452] on div "Done" at bounding box center [610, 457] width 57 height 16
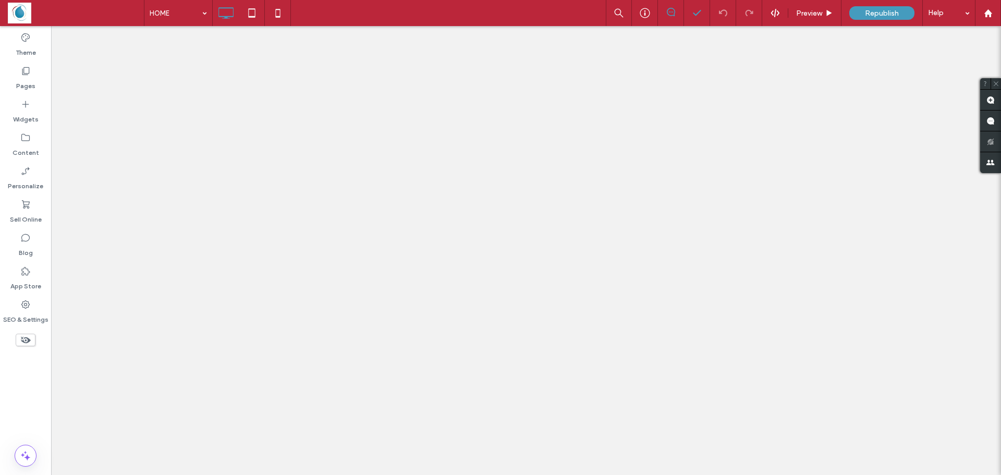
click at [875, 15] on div at bounding box center [500, 237] width 1001 height 475
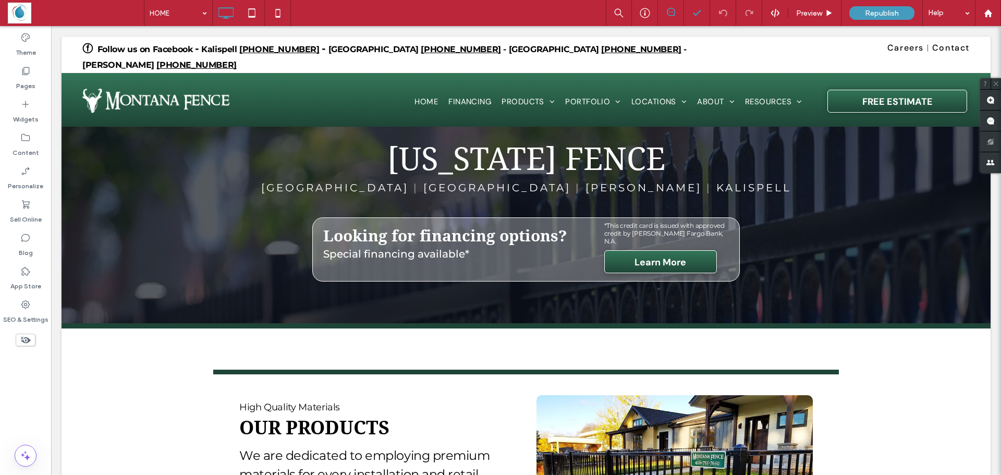
click at [877, 16] on span "Republish" at bounding box center [882, 13] width 34 height 9
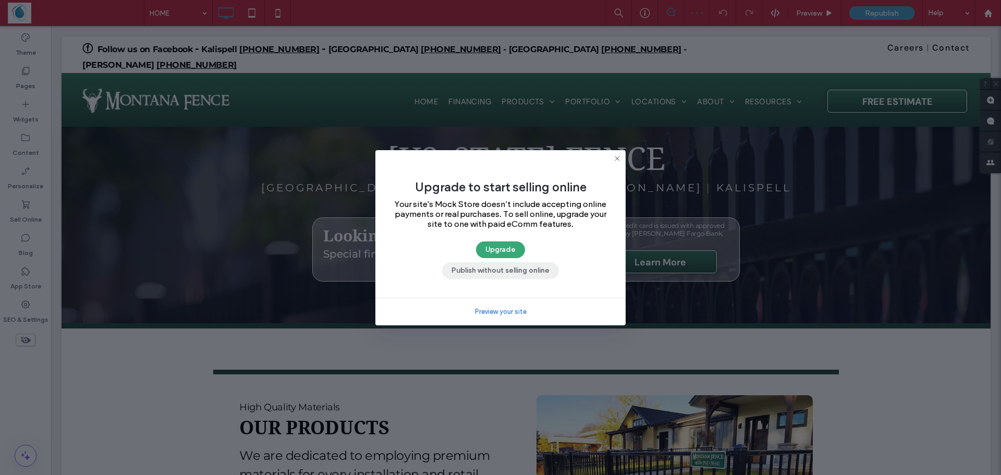
click at [507, 270] on button "Publish without selling online" at bounding box center [500, 270] width 117 height 17
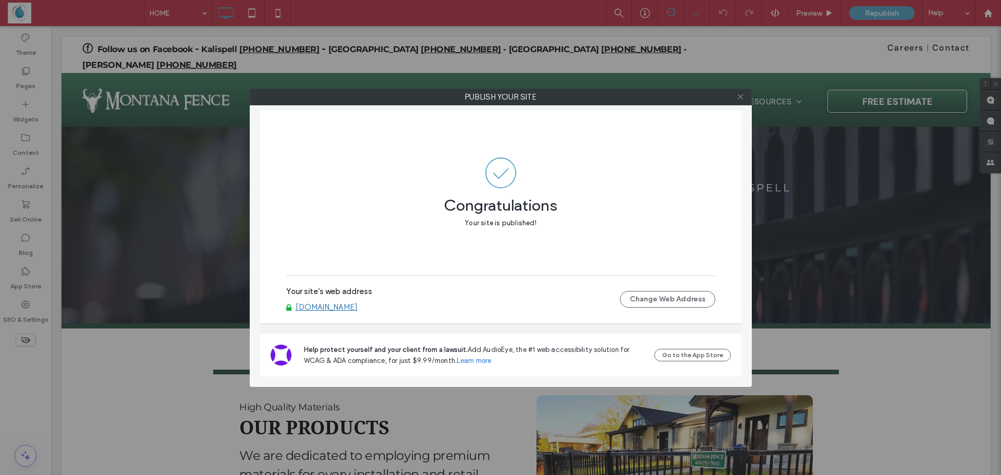
click at [742, 99] on use at bounding box center [740, 96] width 5 height 5
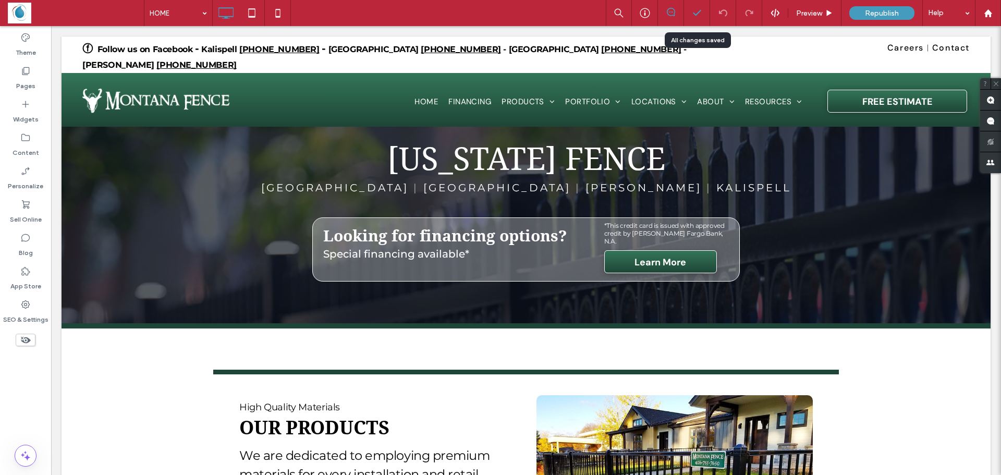
click at [701, 13] on icon at bounding box center [697, 13] width 10 height 10
click at [27, 75] on use at bounding box center [25, 71] width 7 height 8
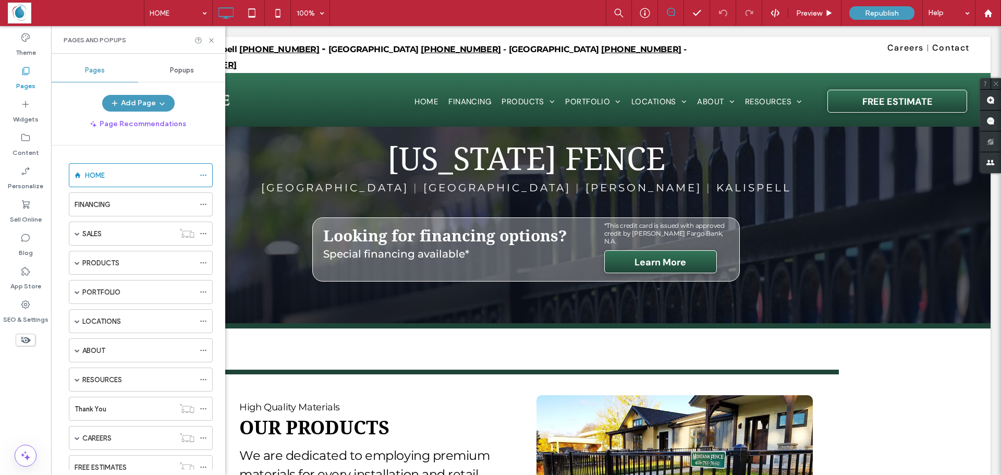
click at [175, 69] on span "Popups" at bounding box center [182, 70] width 24 height 8
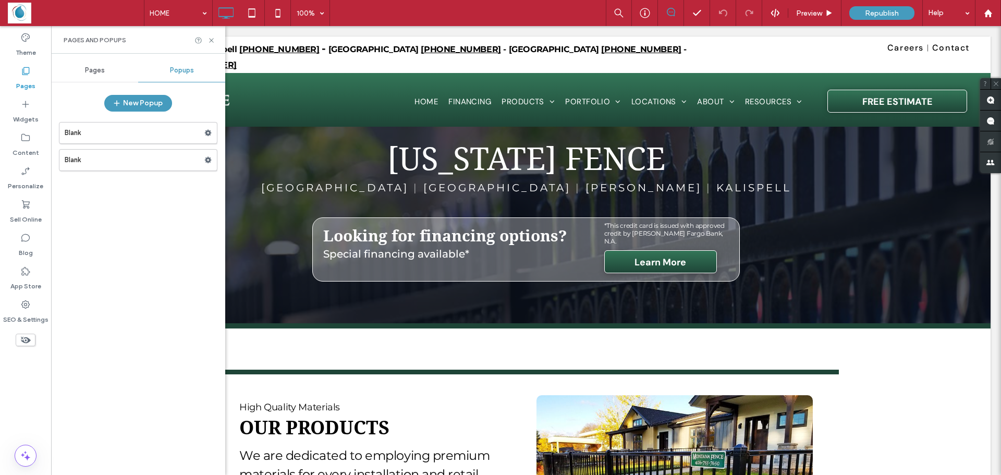
click at [103, 184] on div "Blank Blank" at bounding box center [138, 293] width 158 height 353
click at [114, 159] on label "Blank" at bounding box center [135, 160] width 140 height 21
click at [692, 14] on icon at bounding box center [697, 13] width 10 height 10
click at [89, 132] on label "Blank" at bounding box center [135, 132] width 140 height 21
click at [99, 153] on label "Blank" at bounding box center [135, 160] width 140 height 21
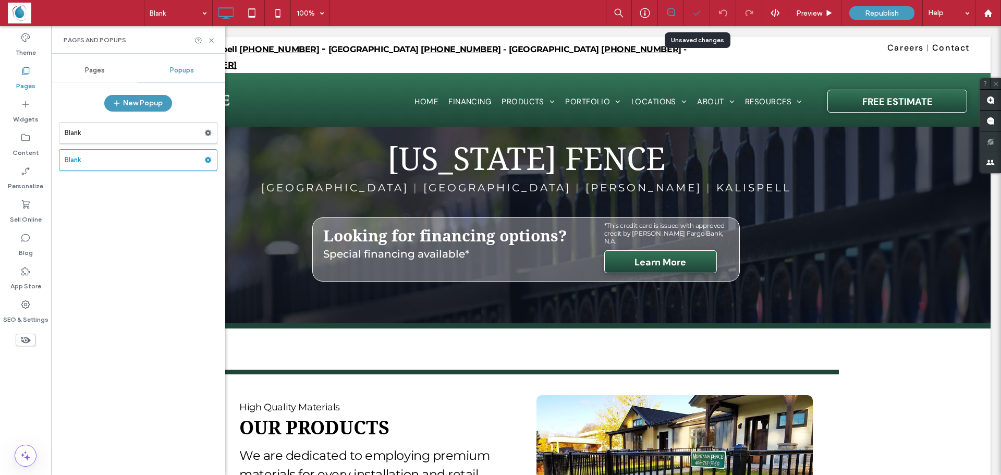
click at [697, 13] on polyline at bounding box center [696, 12] width 7 height 5
click at [705, 16] on div at bounding box center [697, 13] width 26 height 10
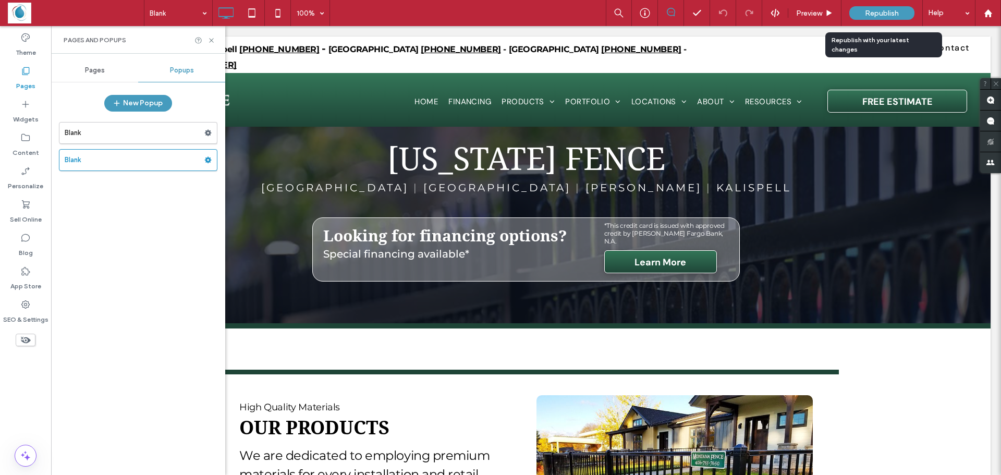
click at [894, 14] on span "Republish" at bounding box center [882, 13] width 34 height 9
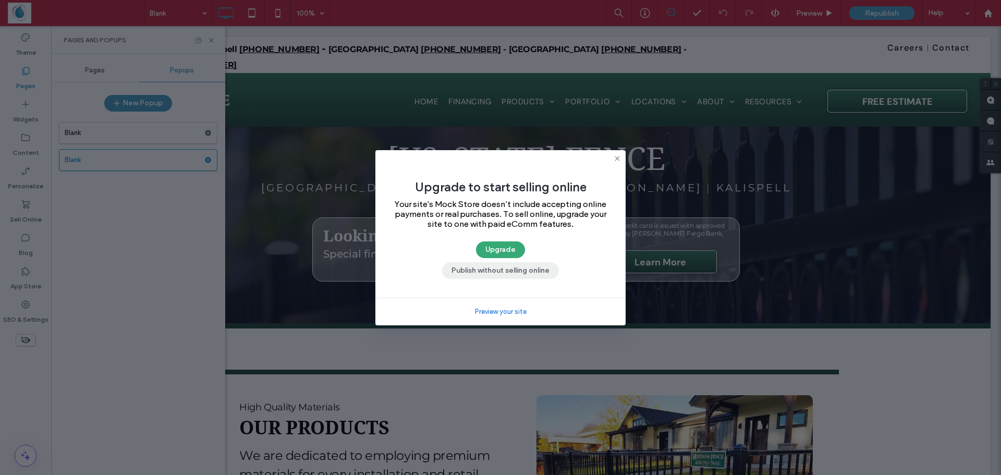
click at [464, 265] on button "Publish without selling online" at bounding box center [500, 270] width 117 height 17
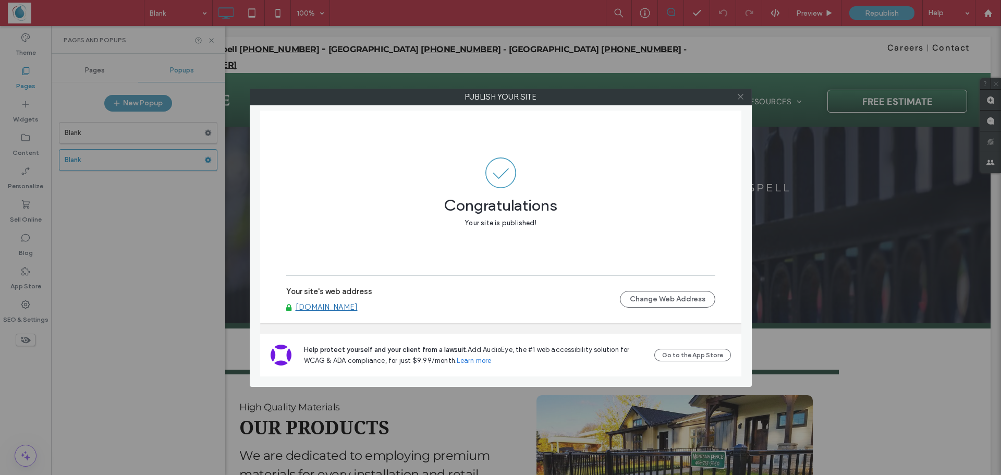
drag, startPoint x: 742, startPoint y: 99, endPoint x: 729, endPoint y: 155, distance: 57.3
click at [742, 100] on icon at bounding box center [741, 97] width 8 height 8
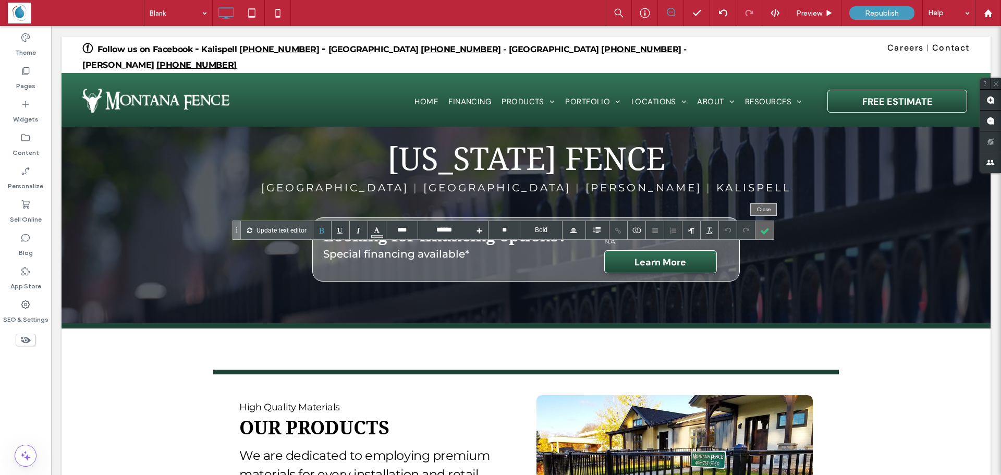
click at [759, 231] on div at bounding box center [764, 230] width 18 height 18
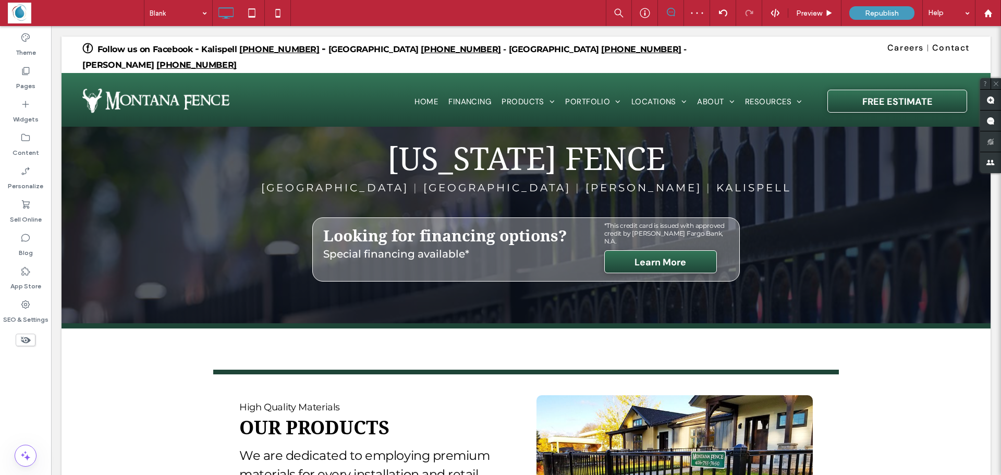
click at [517, 263] on div at bounding box center [500, 237] width 1001 height 475
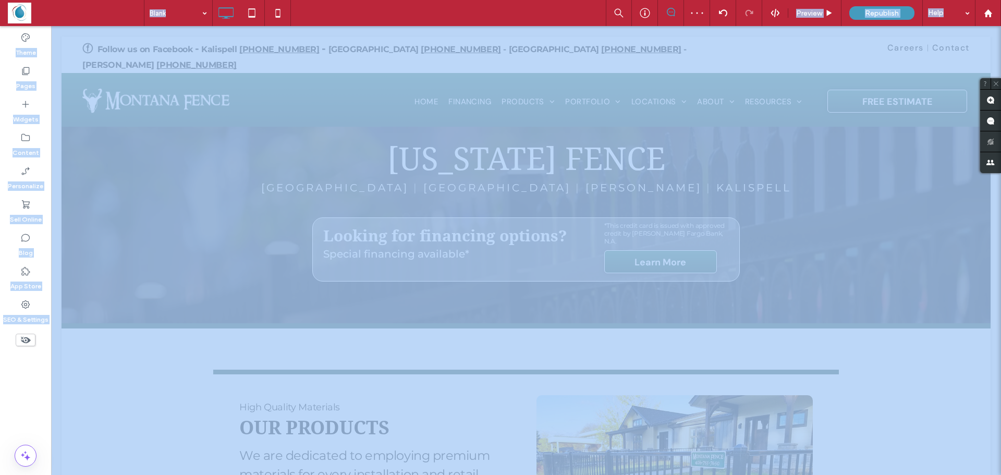
click at [516, 263] on div at bounding box center [500, 237] width 1001 height 475
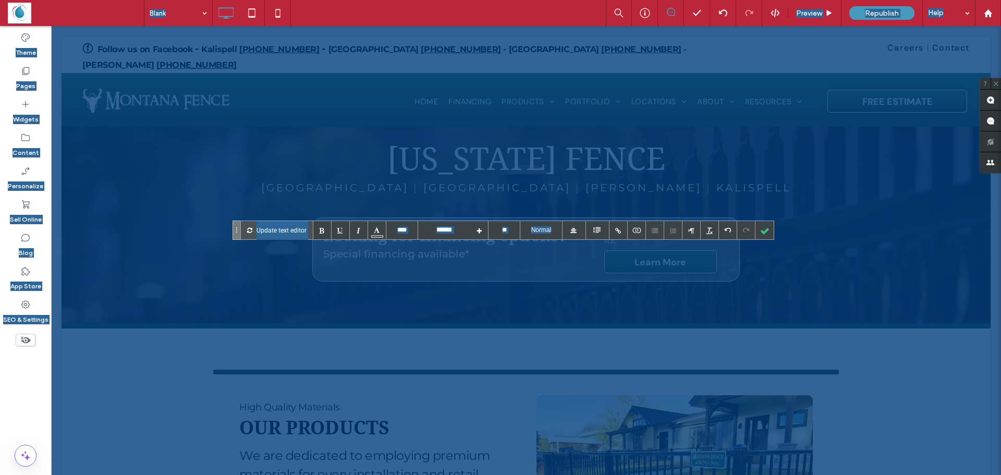
type input "****"
type input "*******"
type input "****"
type input "******"
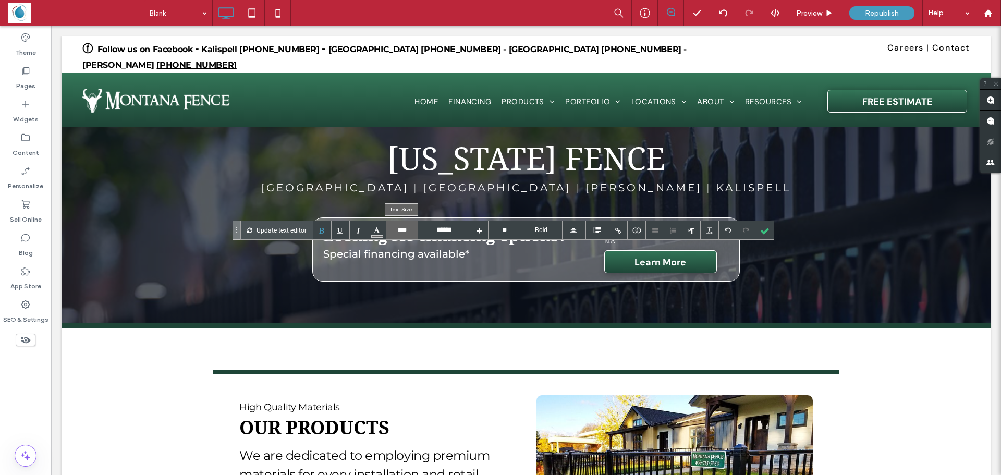
click at [399, 226] on input "****" at bounding box center [401, 230] width 31 height 18
type input "****"
click at [760, 228] on div at bounding box center [764, 230] width 18 height 18
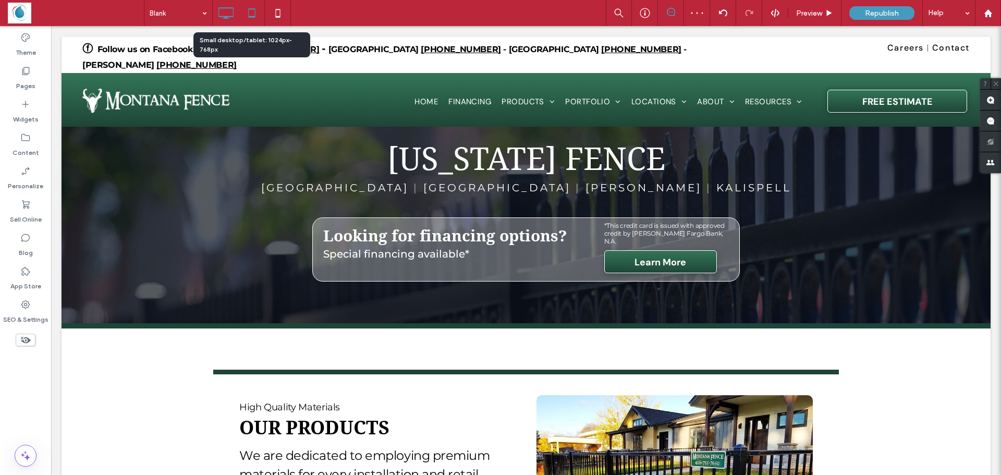
click at [254, 19] on icon at bounding box center [251, 13] width 21 height 21
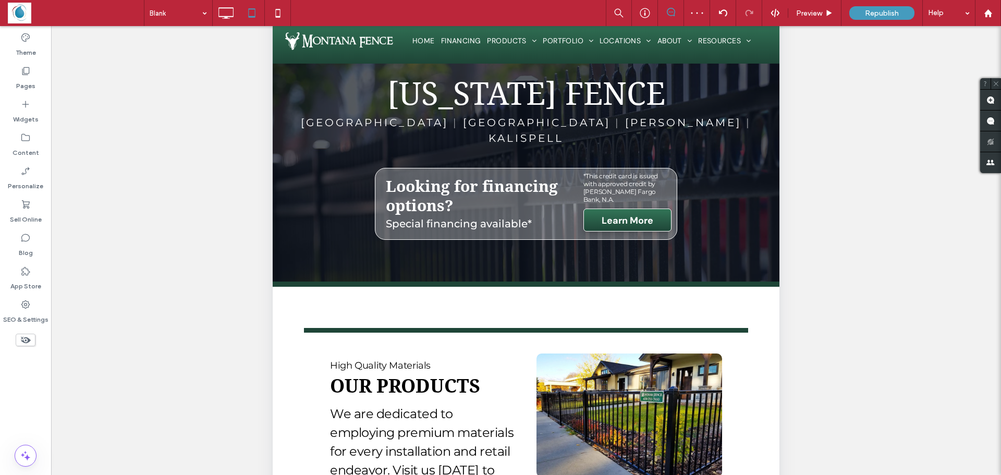
scroll to position [104, 0]
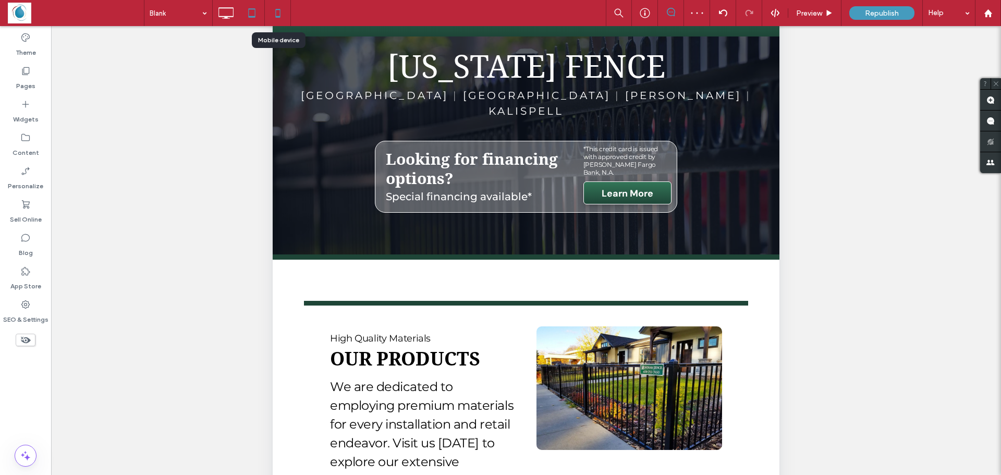
click at [274, 13] on icon at bounding box center [277, 13] width 21 height 21
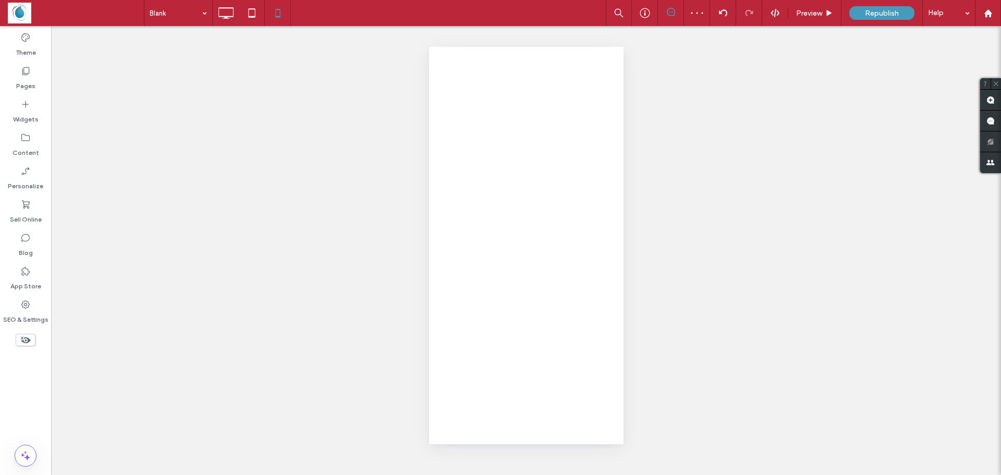
scroll to position [0, 0]
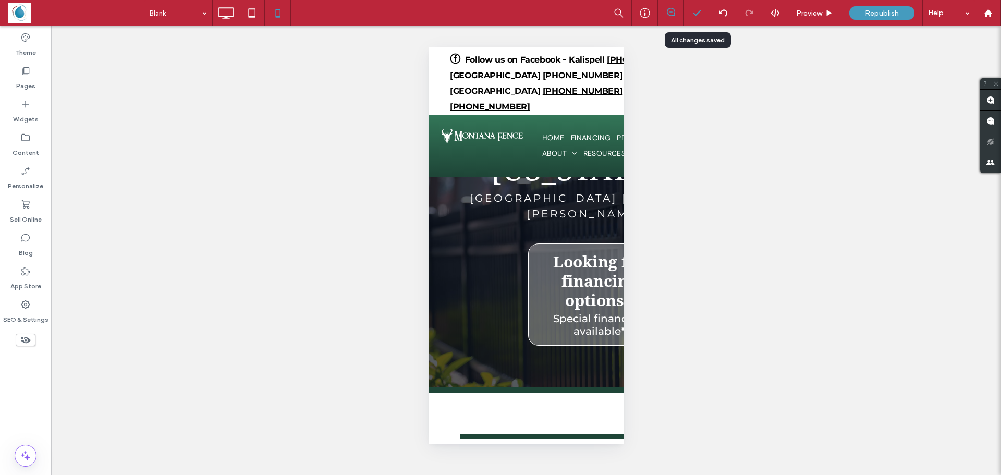
click at [702, 15] on icon at bounding box center [697, 13] width 10 height 10
click at [694, 17] on icon at bounding box center [697, 13] width 10 height 10
click at [539, 46] on div "**********" at bounding box center [526, 250] width 950 height 449
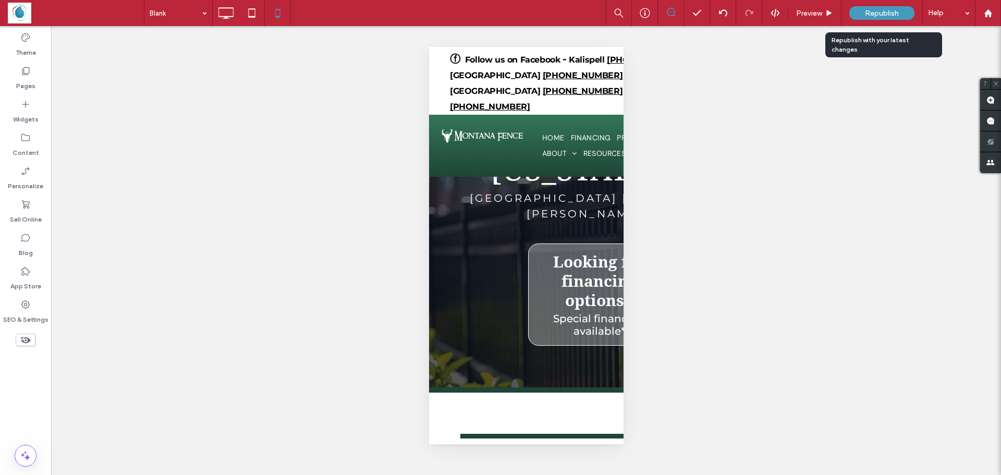
click at [874, 13] on span "Republish" at bounding box center [882, 13] width 34 height 9
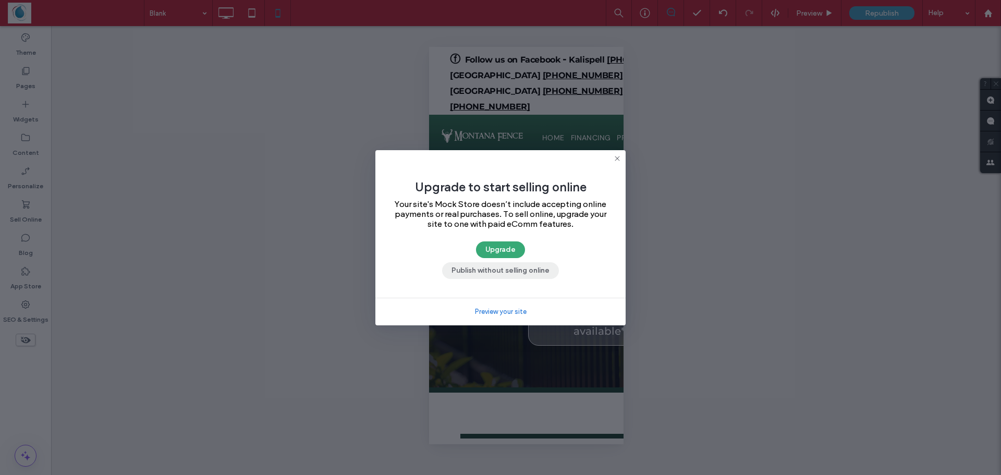
click at [523, 271] on button "Publish without selling online" at bounding box center [500, 270] width 117 height 17
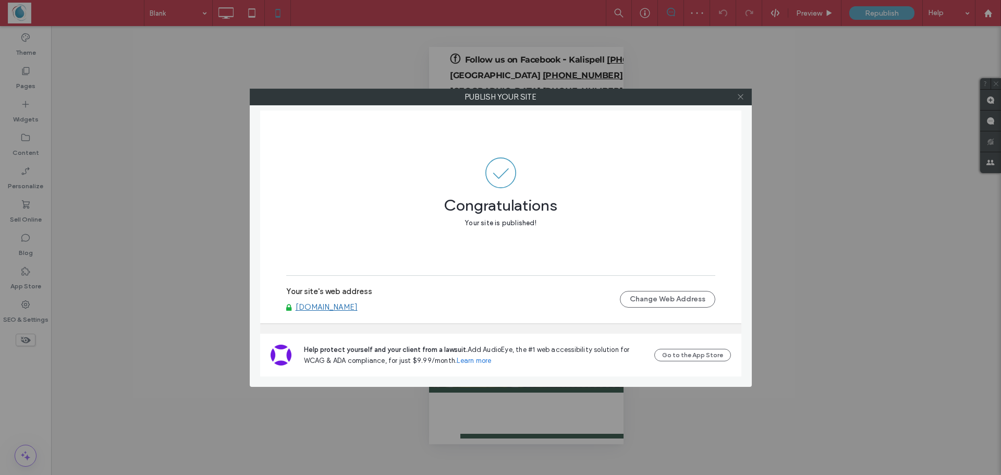
click at [740, 96] on icon at bounding box center [741, 97] width 8 height 8
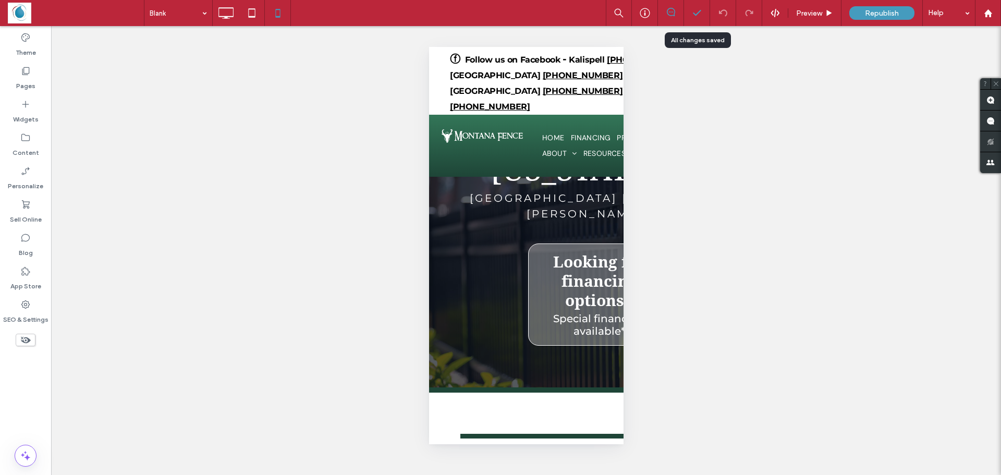
click at [689, 15] on div at bounding box center [697, 13] width 26 height 10
drag, startPoint x: 334, startPoint y: 179, endPoint x: 323, endPoint y: 174, distance: 12.1
click at [333, 179] on div "**********" at bounding box center [526, 250] width 950 height 449
click at [33, 67] on div "Pages" at bounding box center [25, 78] width 51 height 33
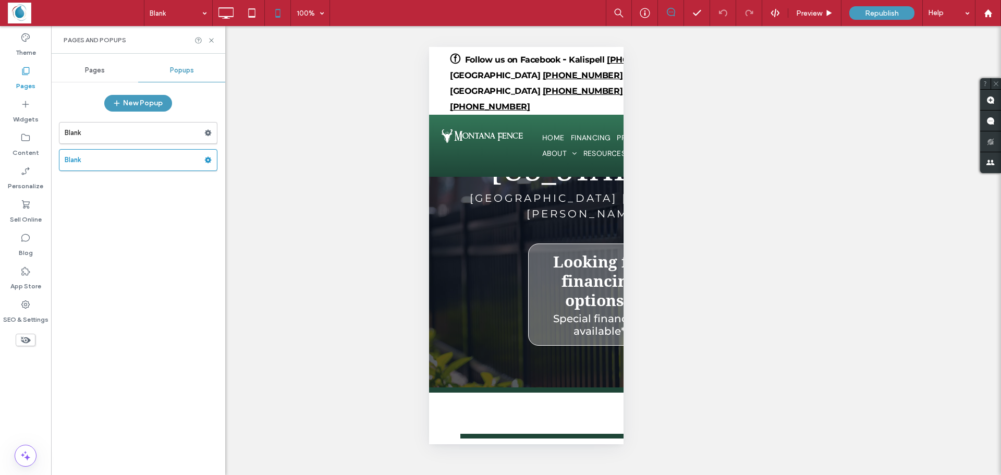
click at [191, 80] on div "Popups" at bounding box center [181, 70] width 87 height 23
click at [192, 72] on span "Popups" at bounding box center [182, 70] width 24 height 8
click at [211, 133] on use at bounding box center [208, 133] width 7 height 6
click at [260, 176] on span "Delete" at bounding box center [253, 173] width 23 height 9
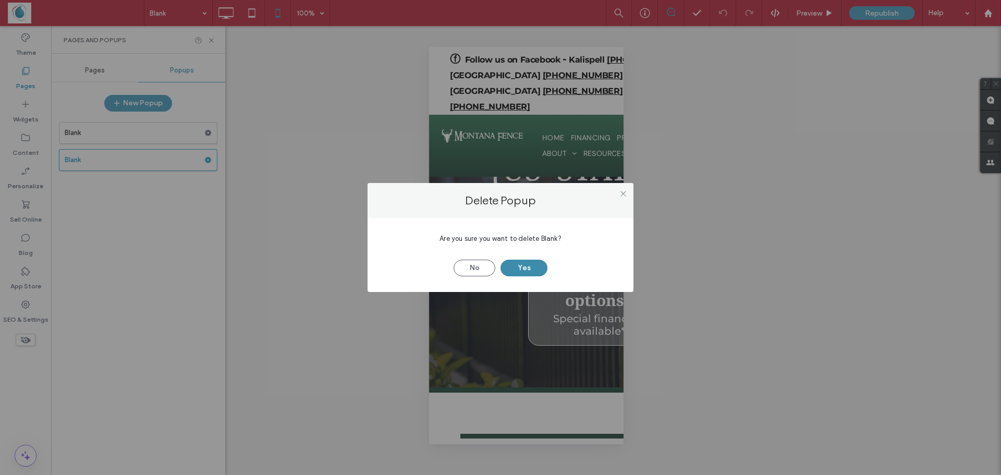
click at [538, 269] on button "Yes" at bounding box center [523, 268] width 47 height 17
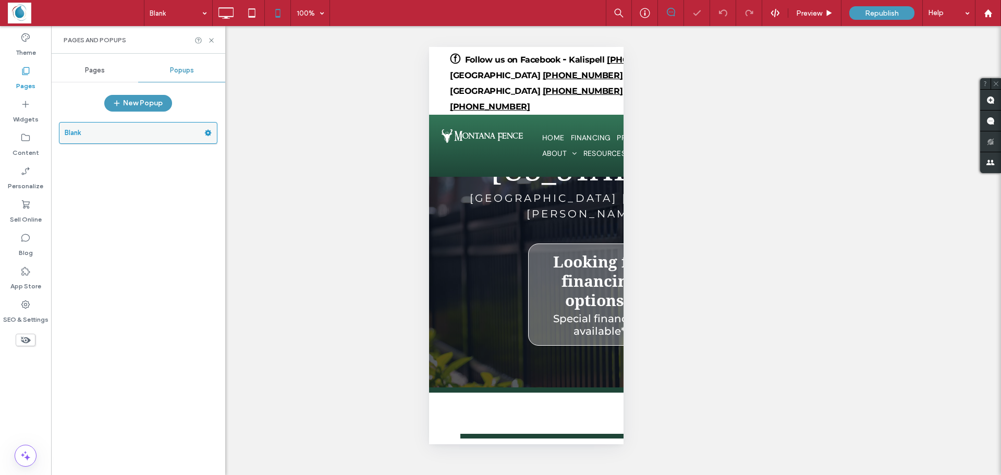
click at [208, 129] on span at bounding box center [207, 133] width 7 height 16
click at [259, 172] on span "Delete" at bounding box center [253, 173] width 23 height 9
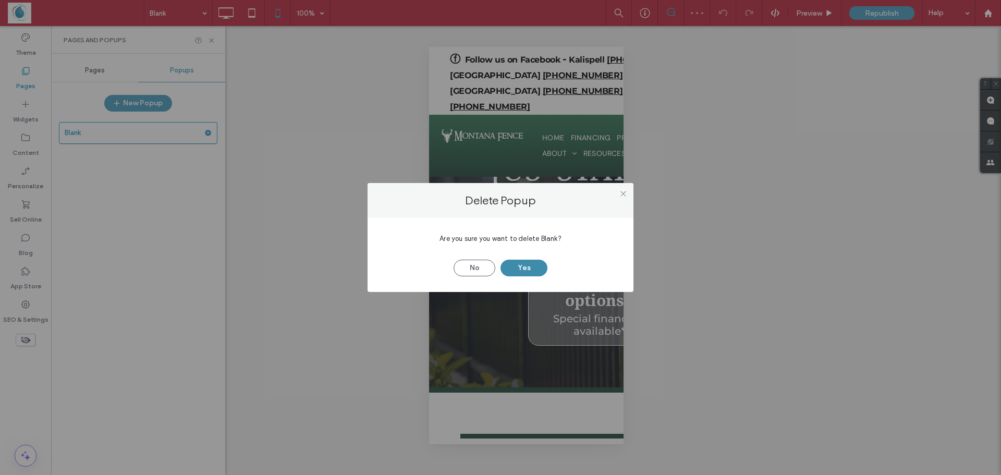
click at [539, 267] on button "Yes" at bounding box center [523, 268] width 47 height 17
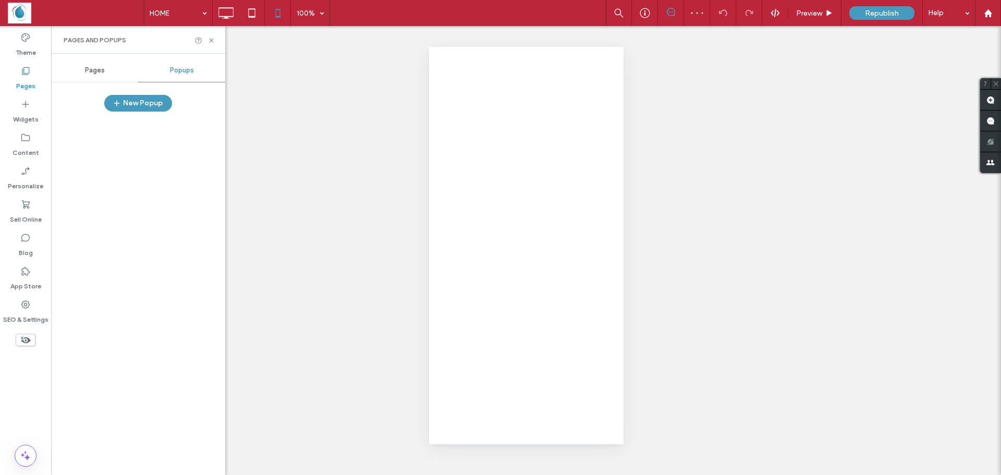
drag, startPoint x: 213, startPoint y: 137, endPoint x: 216, endPoint y: 130, distance: 7.0
click at [213, 136] on div at bounding box center [500, 237] width 1001 height 475
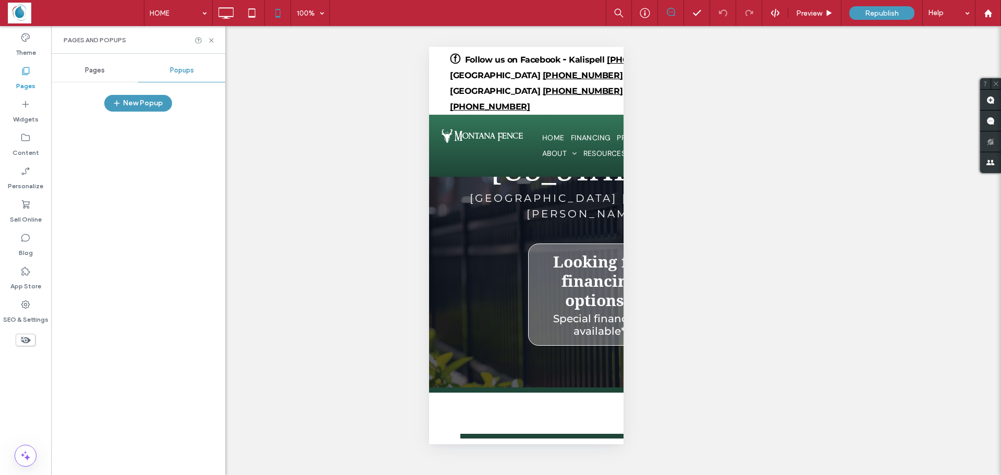
click at [79, 72] on div at bounding box center [500, 237] width 1001 height 475
click at [230, 6] on icon at bounding box center [225, 13] width 21 height 21
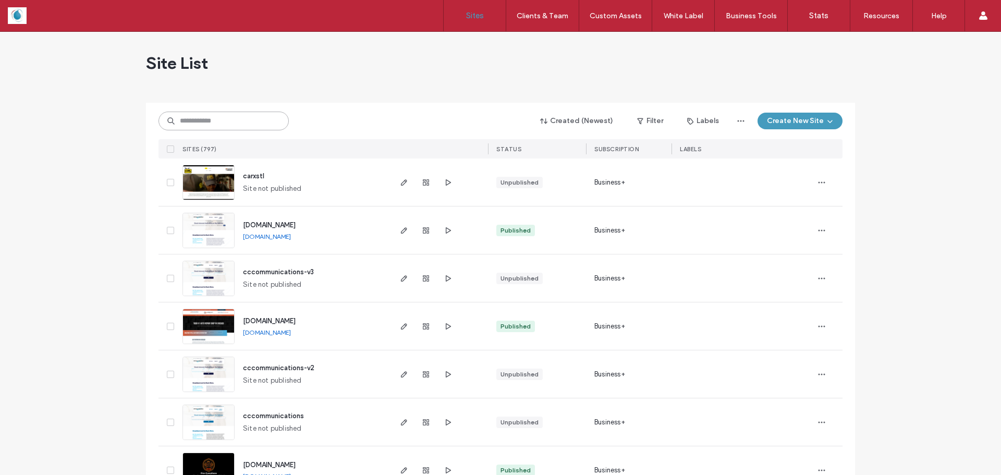
drag, startPoint x: 247, startPoint y: 124, endPoint x: 252, endPoint y: 117, distance: 8.9
click at [247, 118] on input at bounding box center [223, 121] width 130 height 19
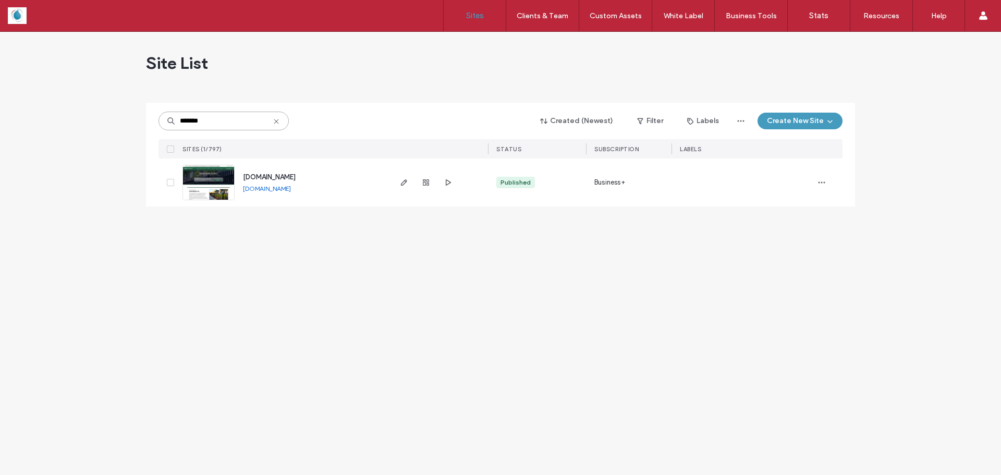
type input "*******"
click at [219, 176] on img at bounding box center [208, 200] width 51 height 71
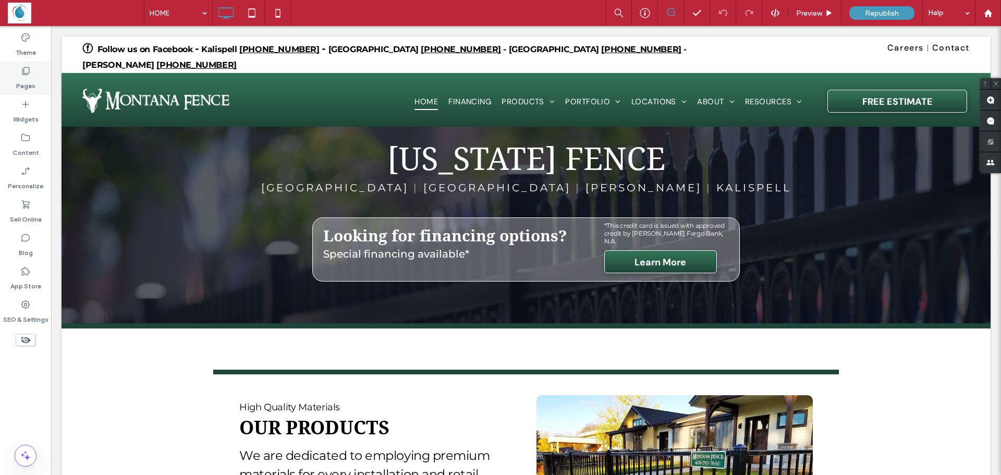
click at [25, 78] on label "Pages" at bounding box center [25, 83] width 19 height 15
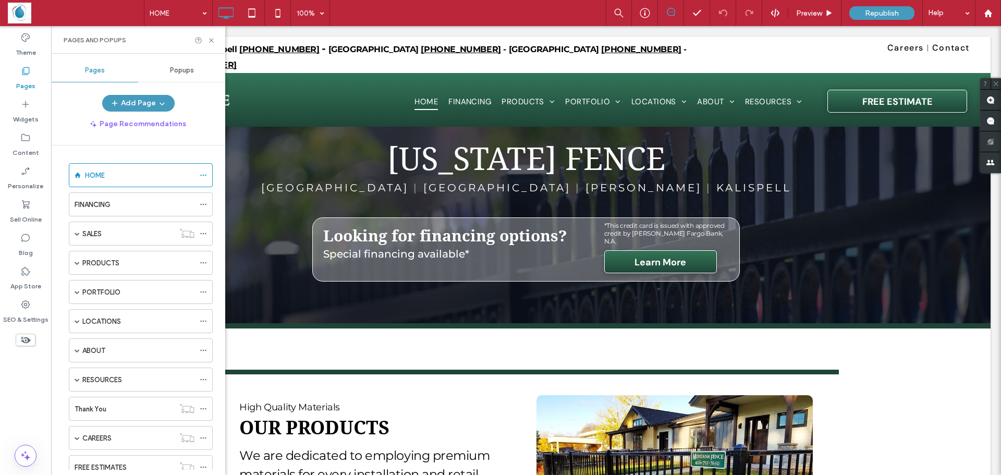
click at [182, 70] on span "Popups" at bounding box center [182, 70] width 24 height 8
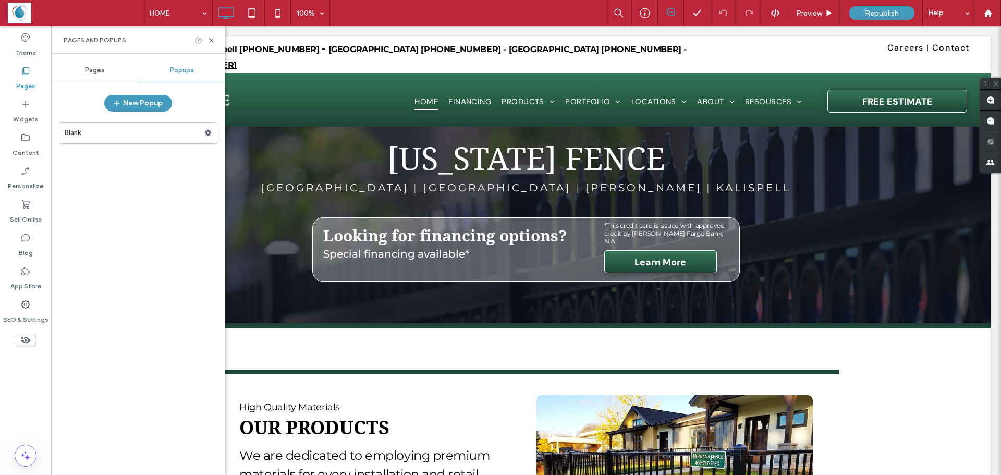
click at [180, 132] on label "Blank" at bounding box center [135, 132] width 140 height 21
click at [205, 134] on div at bounding box center [500, 237] width 1001 height 475
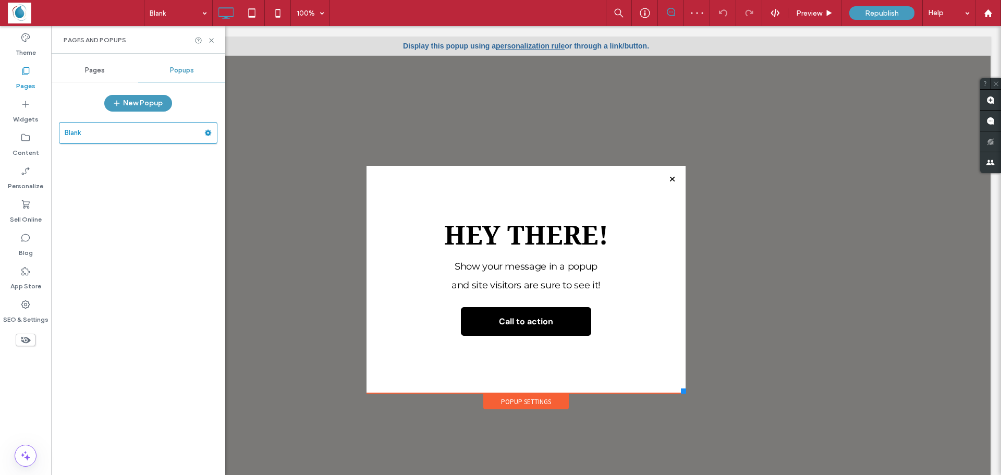
click at [505, 45] on link "personalization rule" at bounding box center [530, 46] width 69 height 8
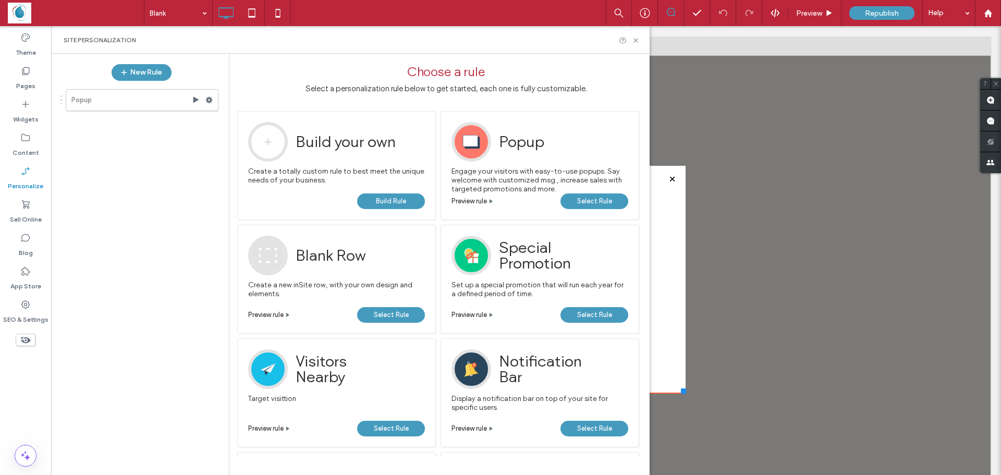
click at [585, 200] on span "Select Rule" at bounding box center [594, 201] width 35 height 16
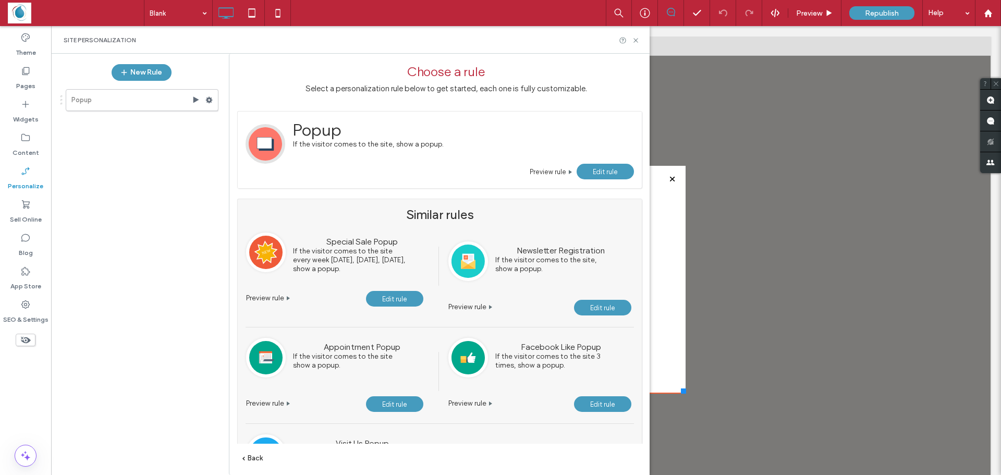
click at [598, 171] on span "Edit rule" at bounding box center [605, 172] width 25 height 8
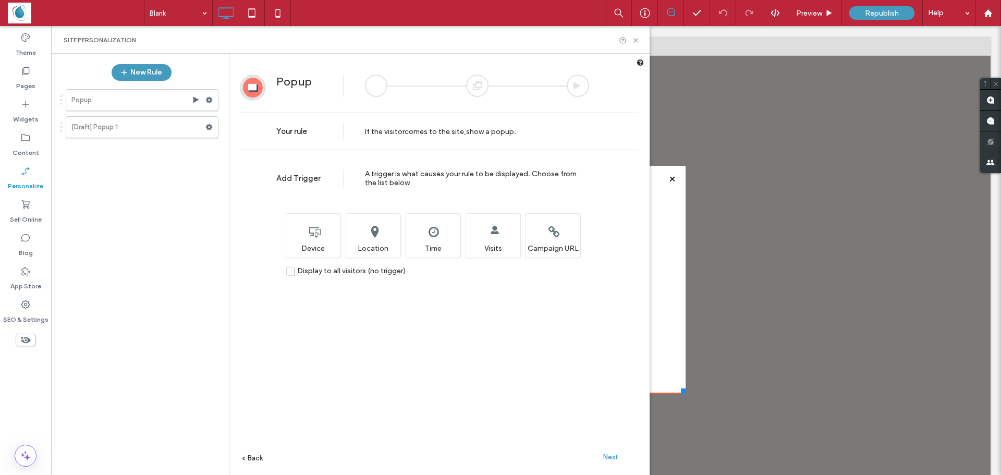
click at [603, 455] on span "Next" at bounding box center [610, 457] width 15 height 8
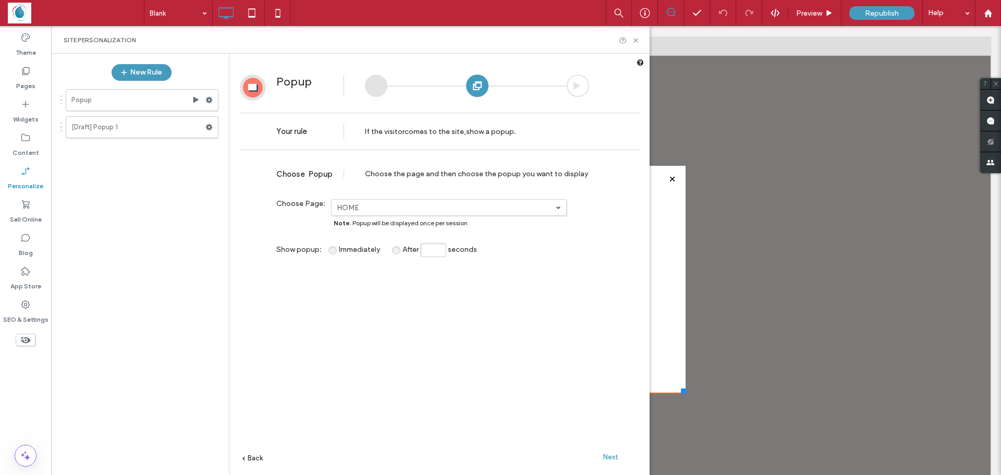
click at [612, 461] on div "Next" at bounding box center [610, 457] width 57 height 16
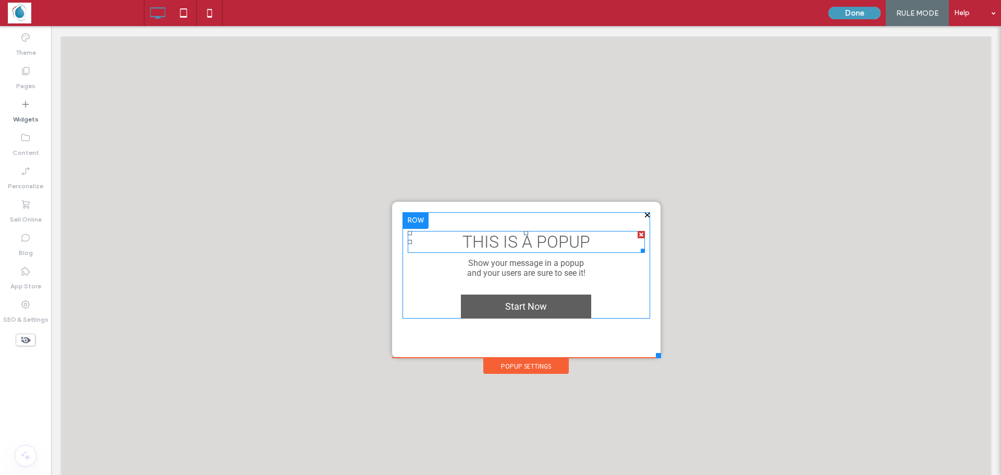
click at [497, 241] on span "THIS IS A POPUP" at bounding box center [526, 242] width 128 height 20
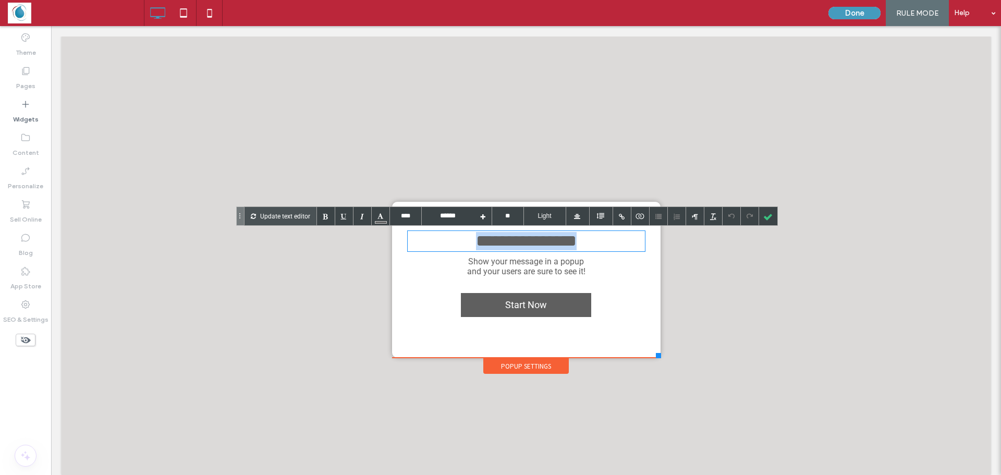
click at [497, 241] on span "**********" at bounding box center [526, 240] width 101 height 17
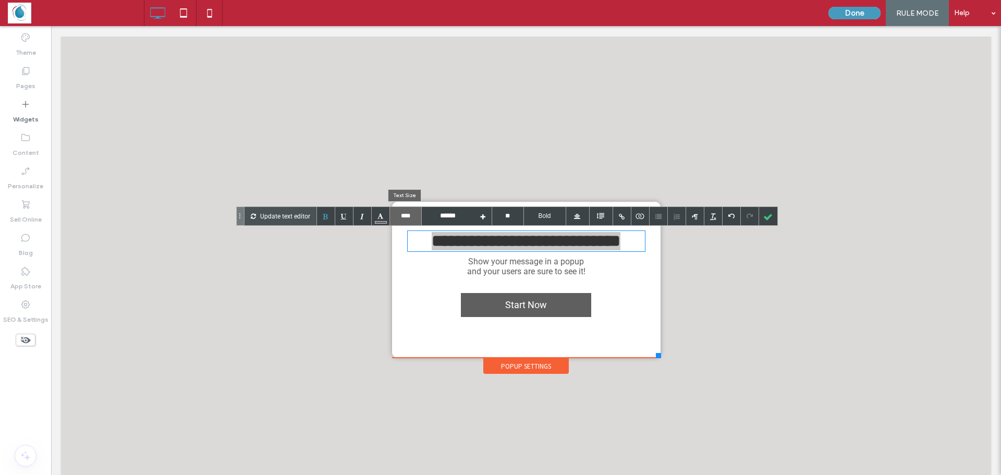
click at [402, 220] on input "****" at bounding box center [405, 216] width 31 height 18
click at [402, 220] on input "text" at bounding box center [405, 216] width 31 height 18
type input "****"
click at [403, 220] on input "****" at bounding box center [405, 216] width 31 height 18
type input "****"
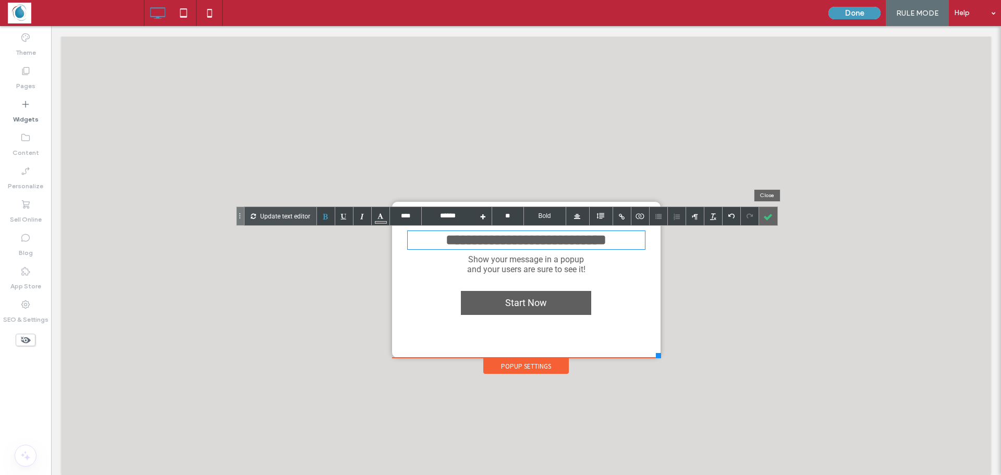
click at [769, 218] on div at bounding box center [768, 216] width 18 height 18
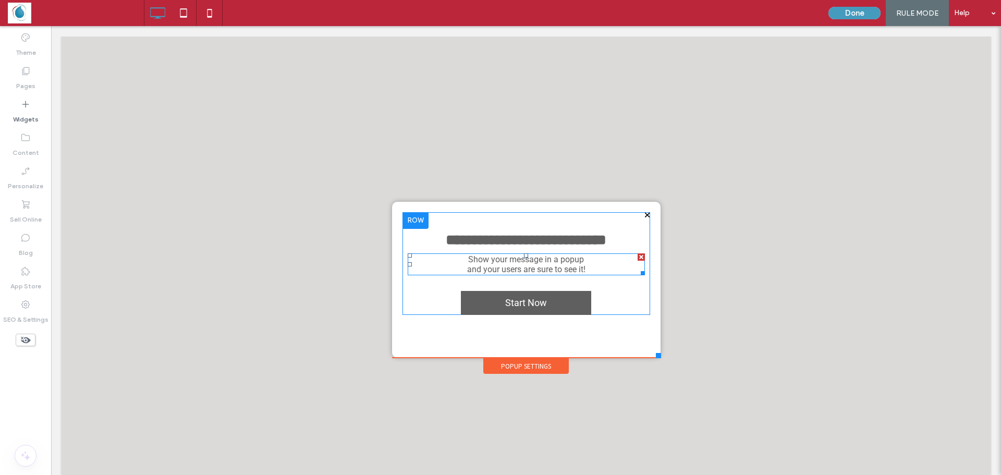
click at [637, 259] on div at bounding box center [640, 256] width 7 height 7
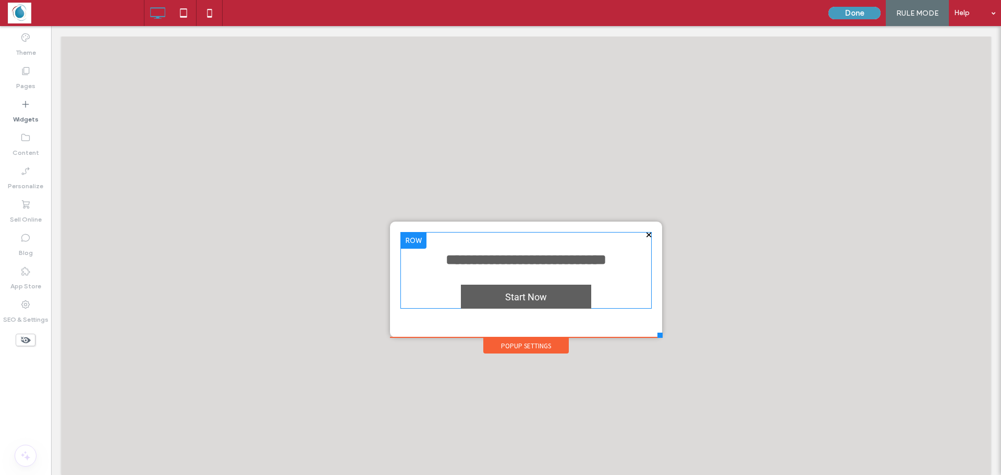
drag, startPoint x: 652, startPoint y: 355, endPoint x: 654, endPoint y: 337, distance: 18.4
click at [657, 337] on div at bounding box center [659, 335] width 5 height 5
click at [468, 298] on link "Start Now" at bounding box center [526, 297] width 130 height 24
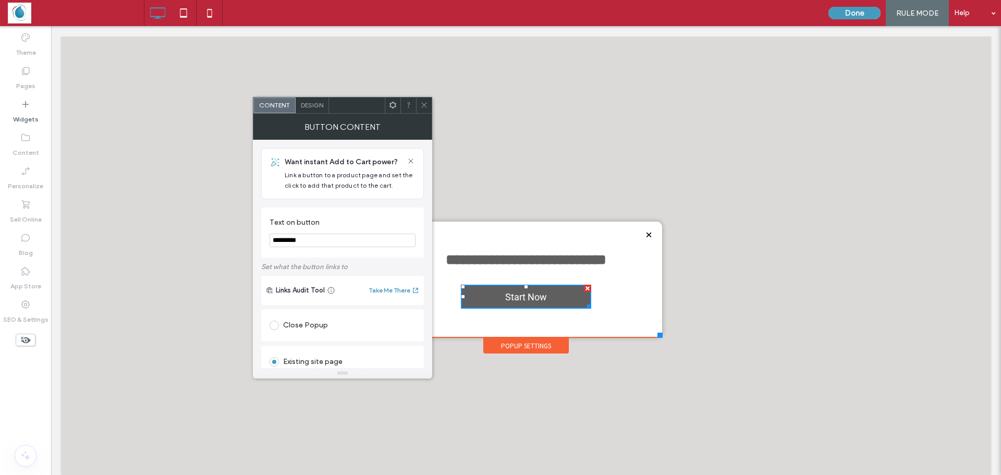
click at [309, 108] on span "Design" at bounding box center [312, 105] width 22 height 8
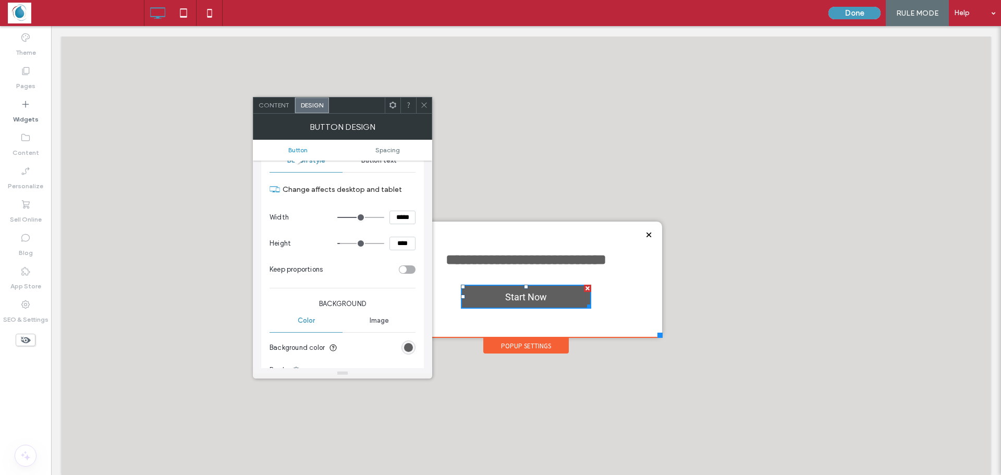
scroll to position [156, 0]
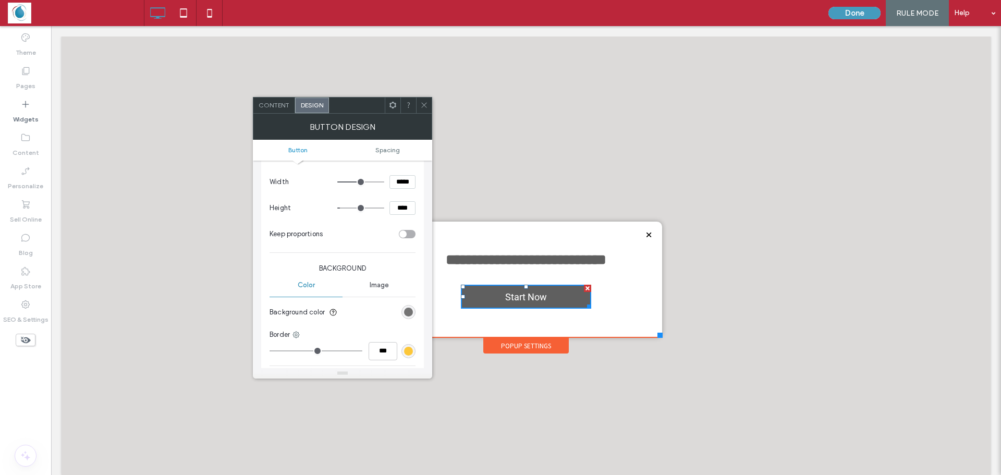
click at [410, 314] on div "rgb(95, 95, 95)" at bounding box center [408, 312] width 9 height 9
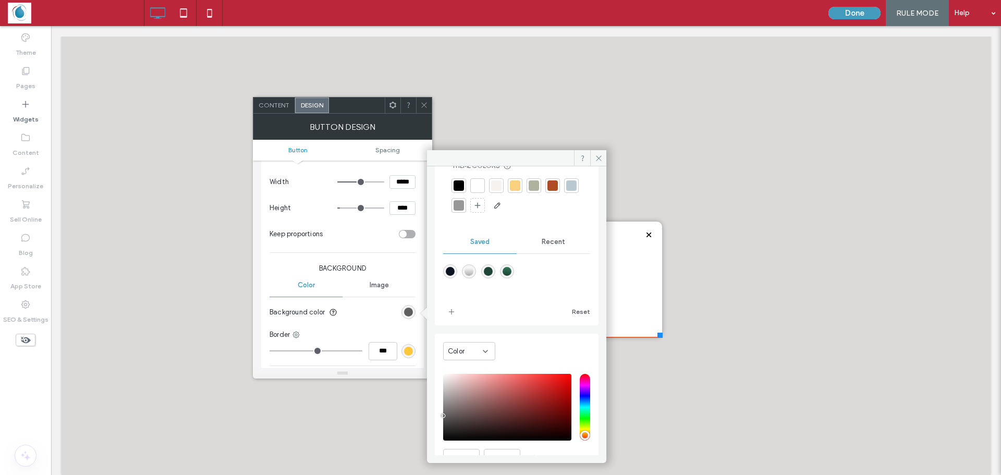
scroll to position [87, 0]
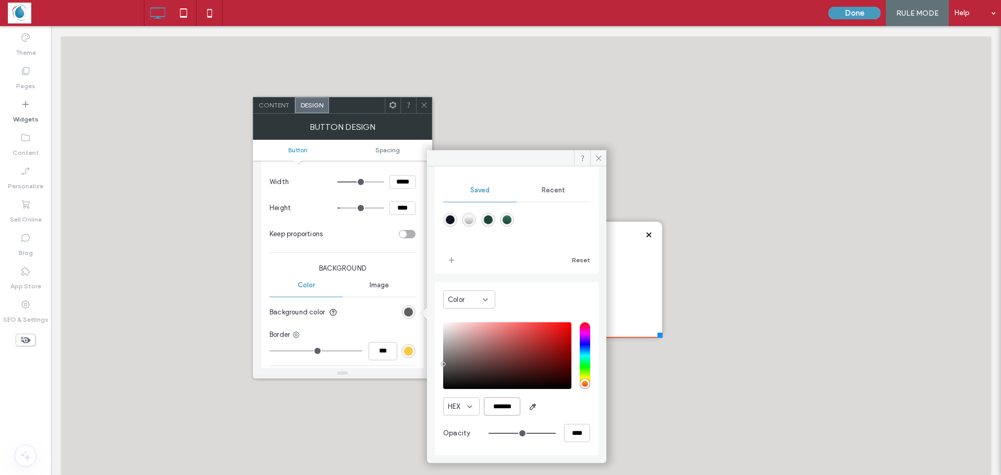
click at [506, 406] on input "*******" at bounding box center [502, 406] width 36 height 18
paste input "color picker textbox"
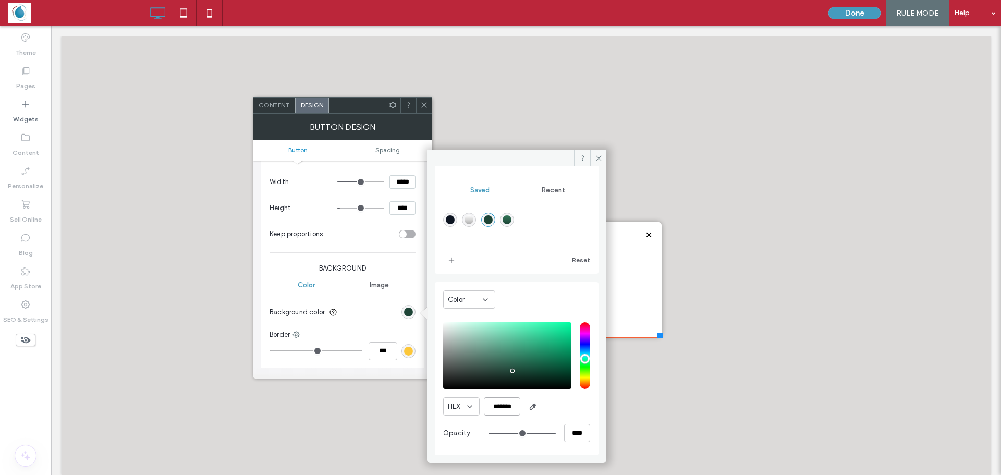
type input "*******"
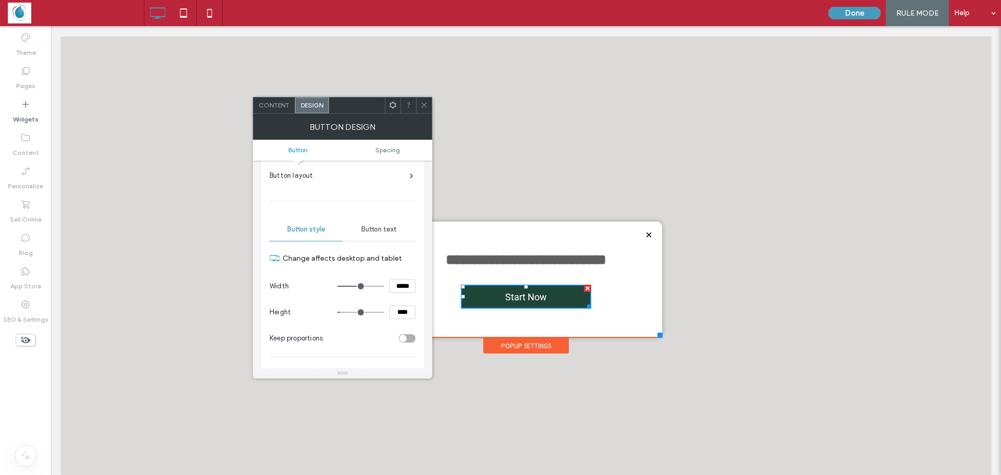
scroll to position [0, 0]
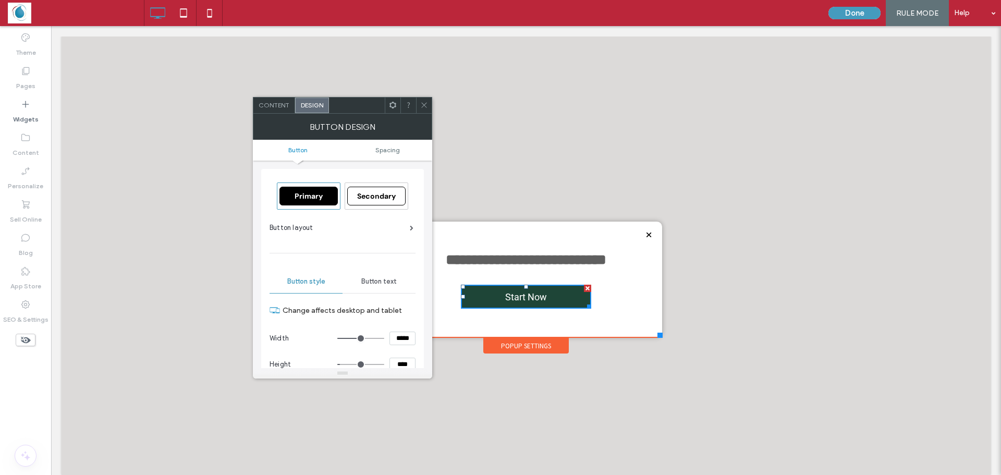
click at [273, 110] on div "Content" at bounding box center [274, 105] width 42 height 16
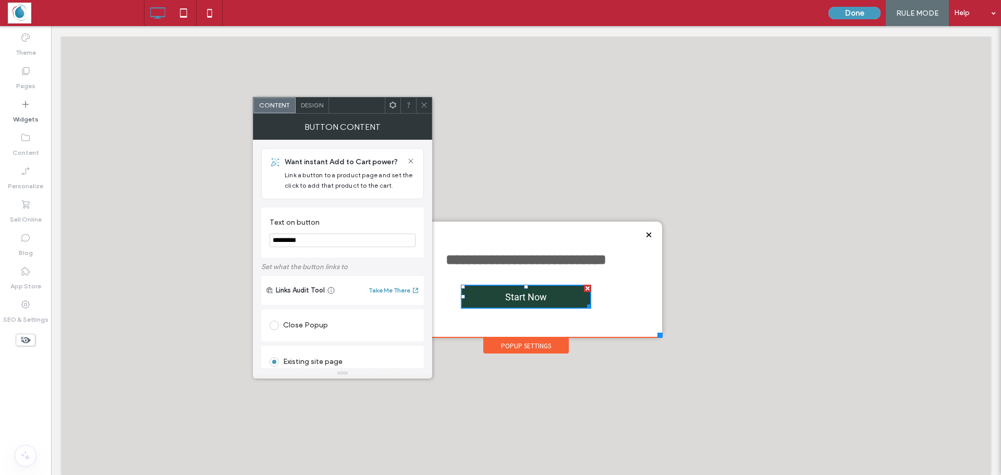
drag, startPoint x: 367, startPoint y: 246, endPoint x: 404, endPoint y: 252, distance: 36.9
click at [371, 247] on input "*********" at bounding box center [342, 241] width 146 height 14
click at [404, 252] on section "Text on button *********" at bounding box center [342, 233] width 146 height 40
click at [409, 252] on section "Text on button *********" at bounding box center [342, 233] width 146 height 40
click at [382, 241] on input "*********" at bounding box center [342, 241] width 146 height 14
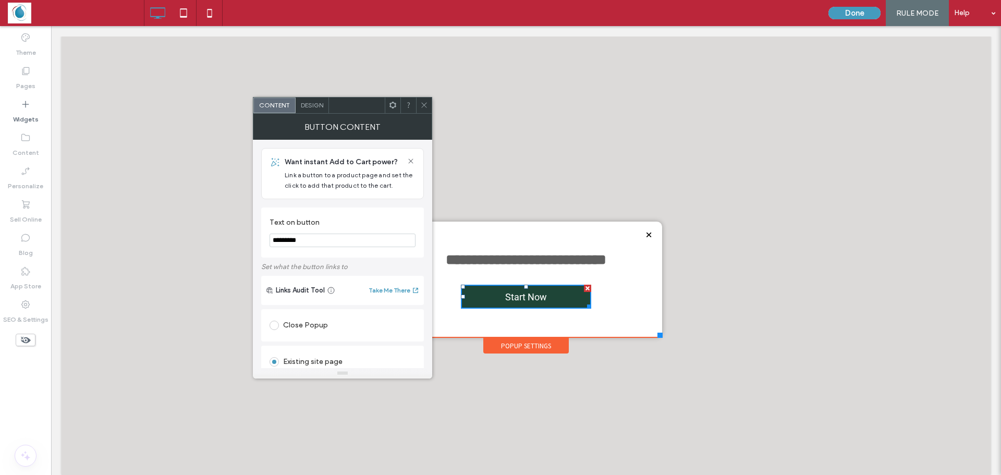
click at [382, 241] on input "*********" at bounding box center [342, 241] width 146 height 14
paste input "*********"
type input "**********"
click at [422, 105] on icon at bounding box center [424, 105] width 8 height 8
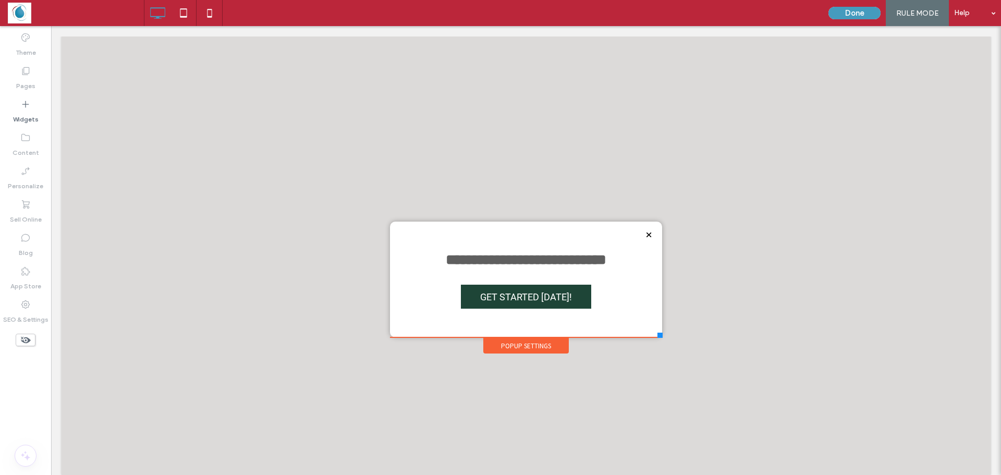
click at [277, 188] on div at bounding box center [526, 260] width 929 height 449
click at [400, 300] on div "**********" at bounding box center [525, 270] width 251 height 77
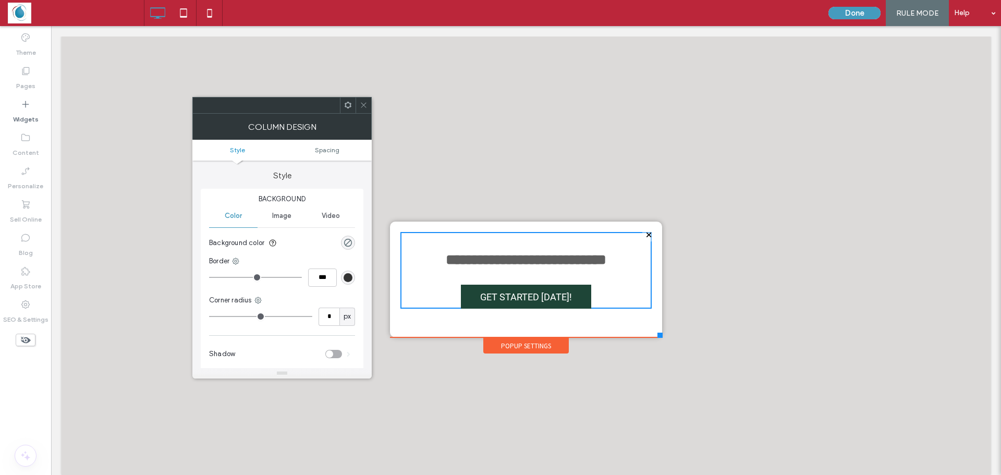
drag, startPoint x: 360, startPoint y: 104, endPoint x: 329, endPoint y: 80, distance: 38.7
click at [360, 104] on icon at bounding box center [364, 105] width 8 height 8
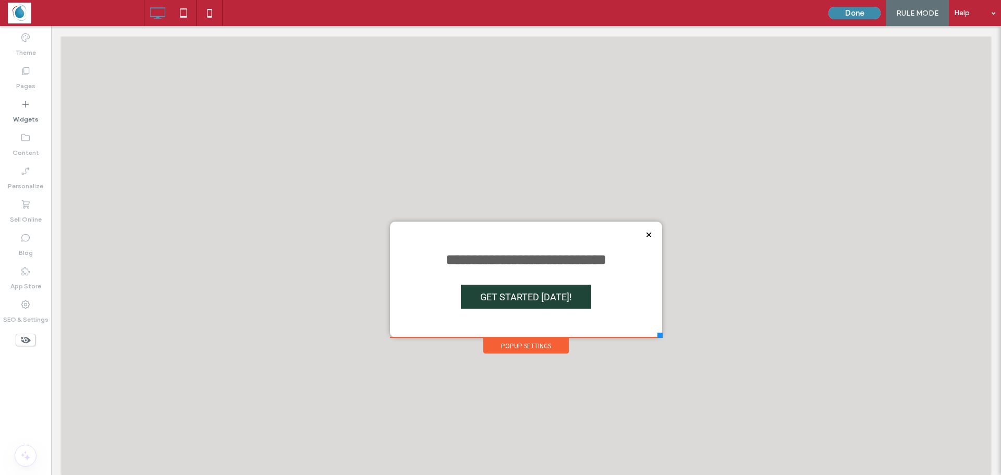
click at [850, 17] on button "Done" at bounding box center [854, 13] width 52 height 13
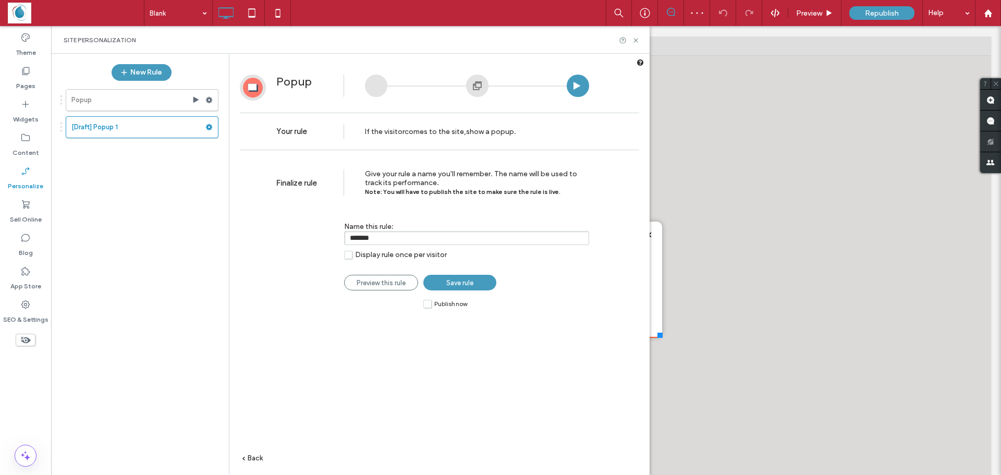
click at [446, 282] on span "Save rule" at bounding box center [459, 283] width 27 height 8
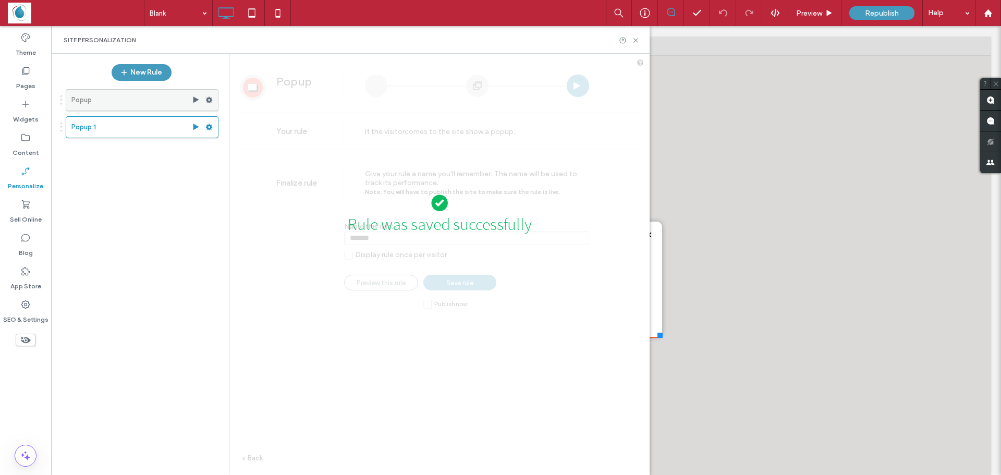
click at [208, 98] on use at bounding box center [209, 100] width 7 height 6
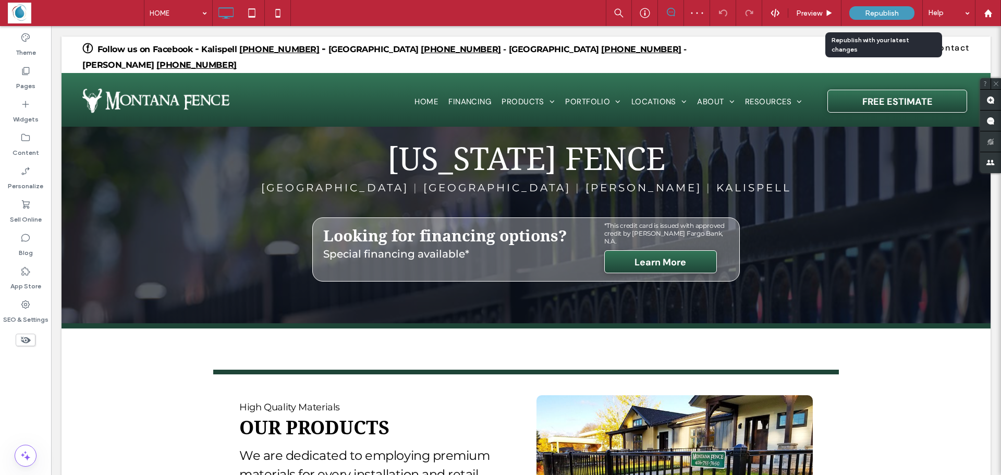
click at [873, 13] on span "Republish" at bounding box center [882, 13] width 34 height 9
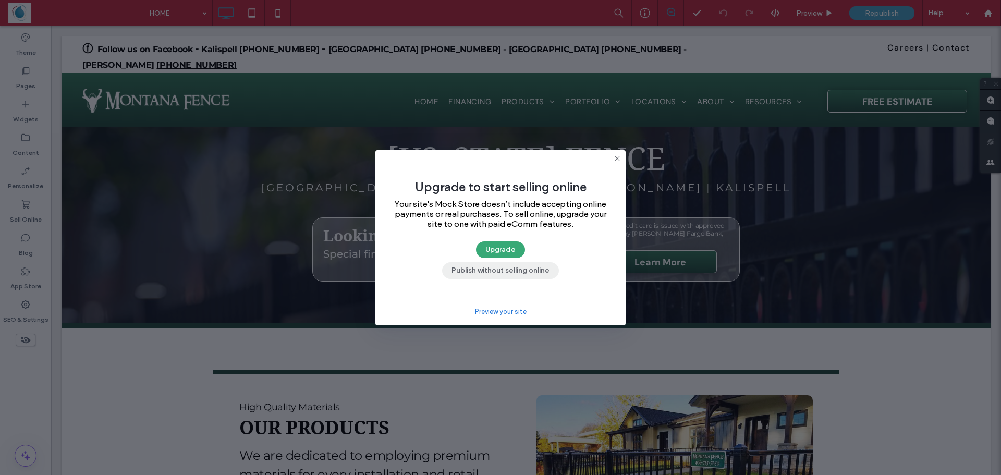
click at [514, 266] on button "Publish without selling online" at bounding box center [500, 270] width 117 height 17
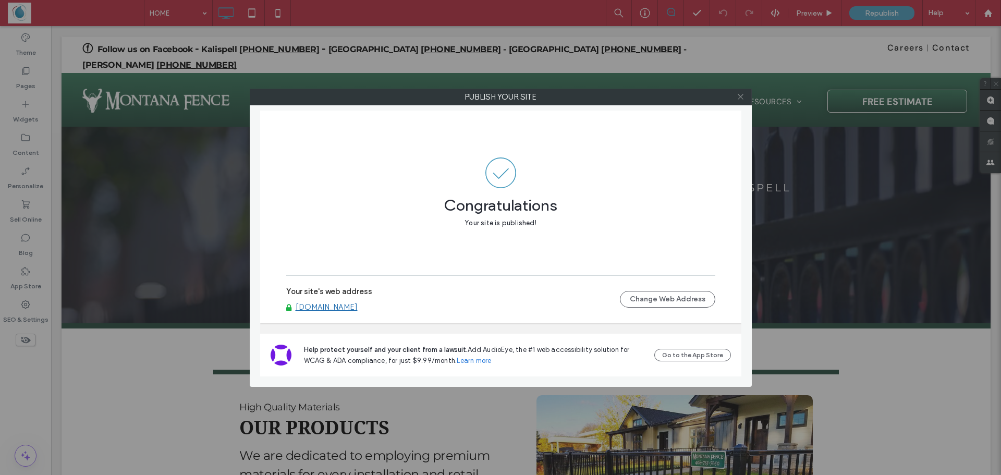
click at [740, 98] on icon at bounding box center [741, 97] width 8 height 8
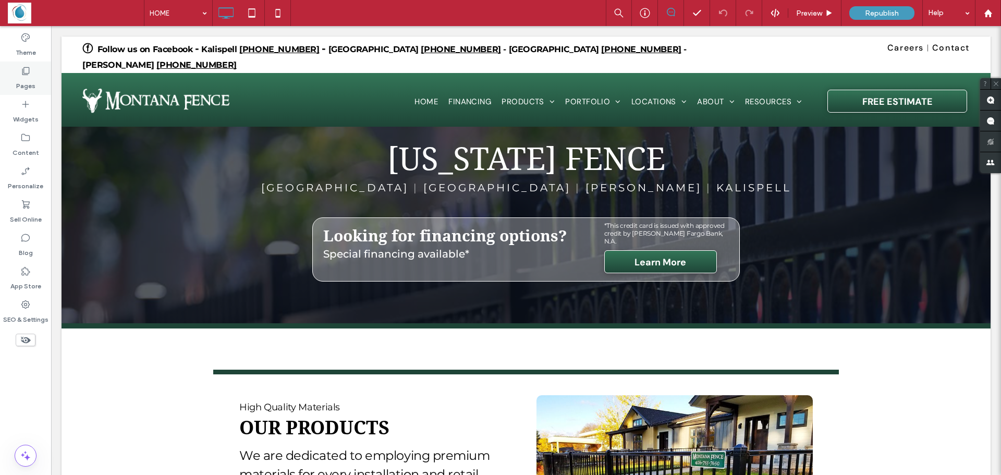
click at [16, 66] on div "Pages" at bounding box center [25, 78] width 51 height 33
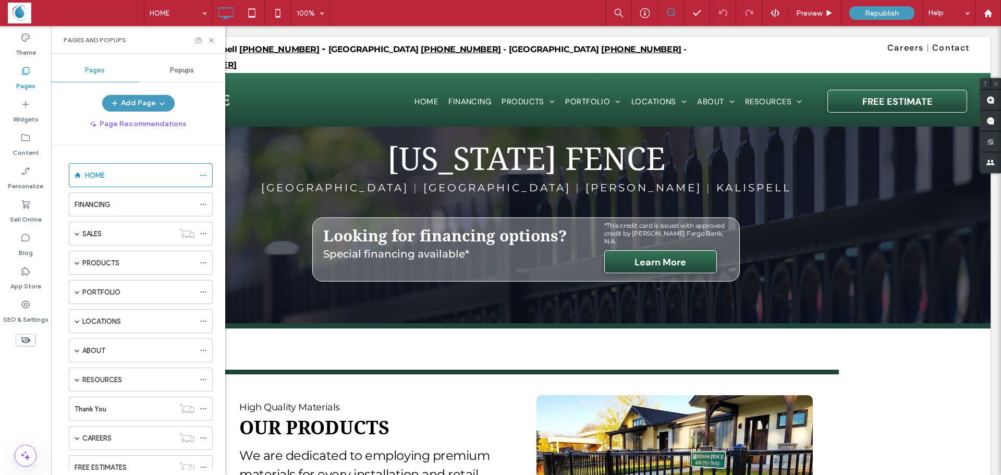
click at [181, 64] on div "Popups" at bounding box center [181, 70] width 87 height 23
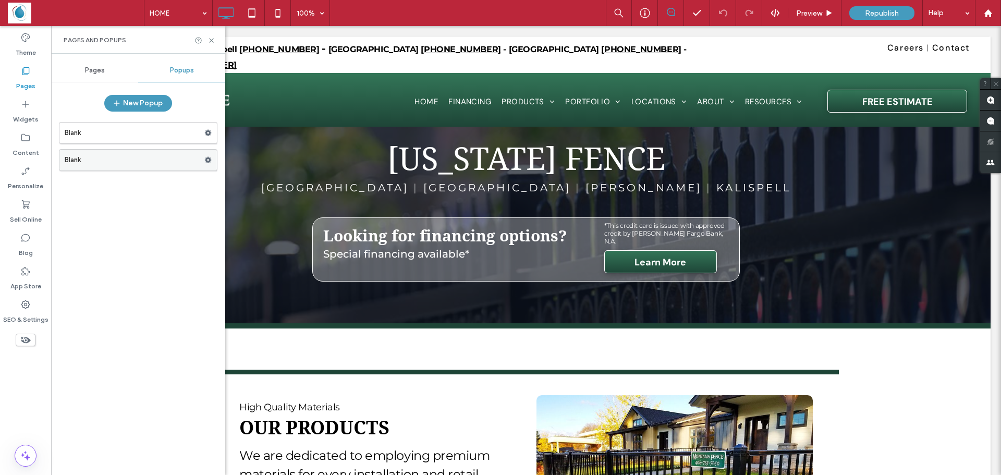
click at [102, 160] on label "Blank" at bounding box center [135, 160] width 140 height 21
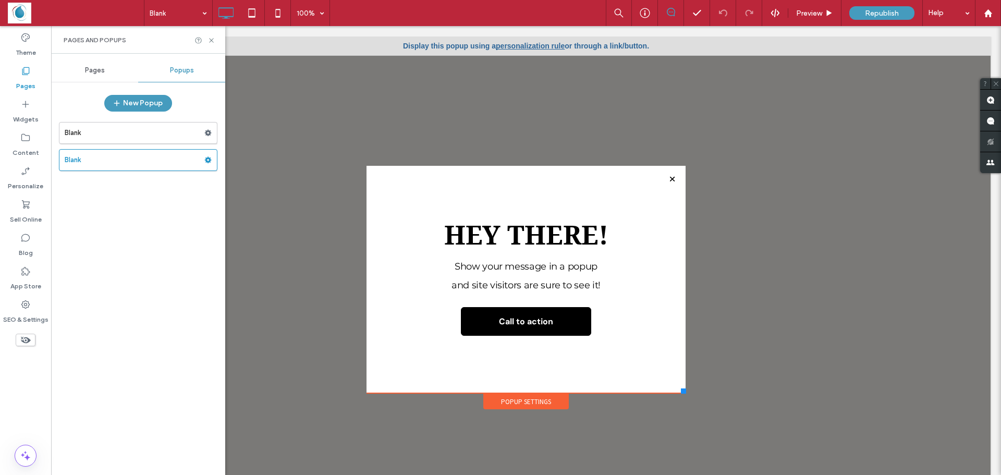
click at [508, 46] on link "personalization rule" at bounding box center [530, 46] width 69 height 8
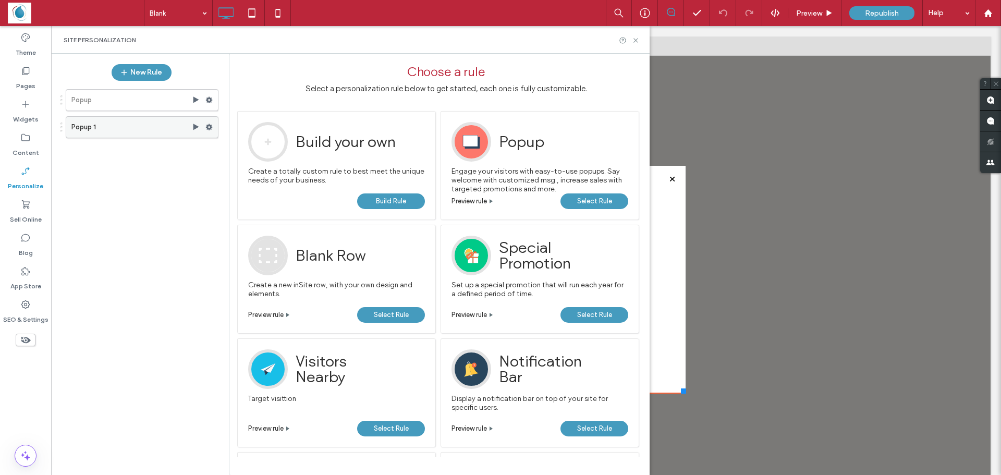
click at [114, 127] on label "Popup 1" at bounding box center [131, 127] width 120 height 21
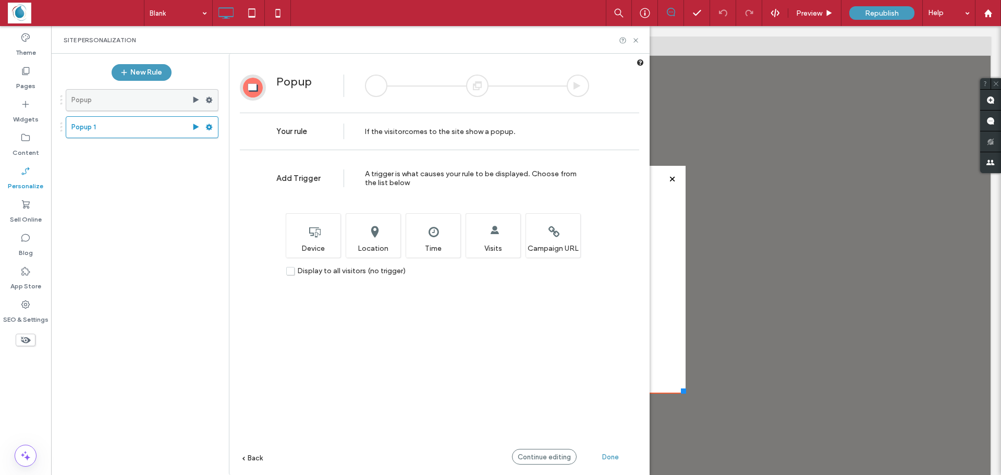
click at [125, 104] on label "Popup" at bounding box center [131, 100] width 120 height 21
click at [637, 39] on use at bounding box center [635, 40] width 4 height 4
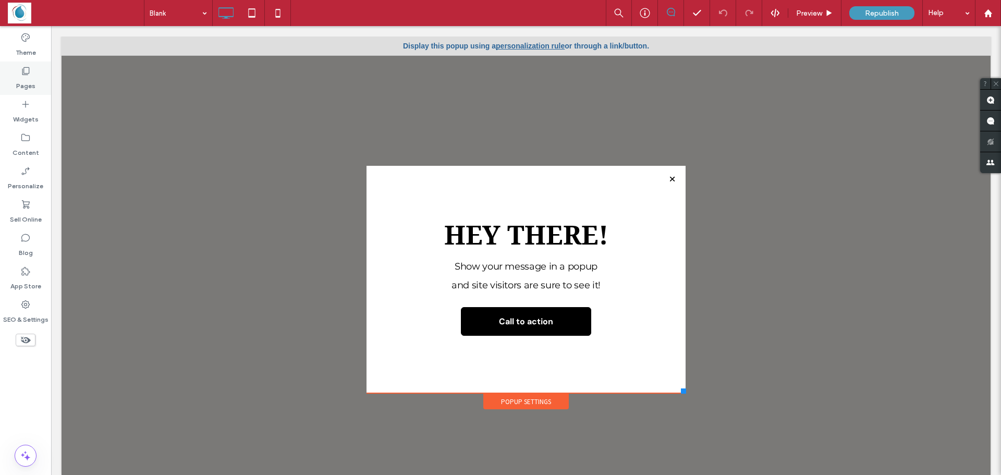
click at [30, 83] on label "Pages" at bounding box center [25, 83] width 19 height 15
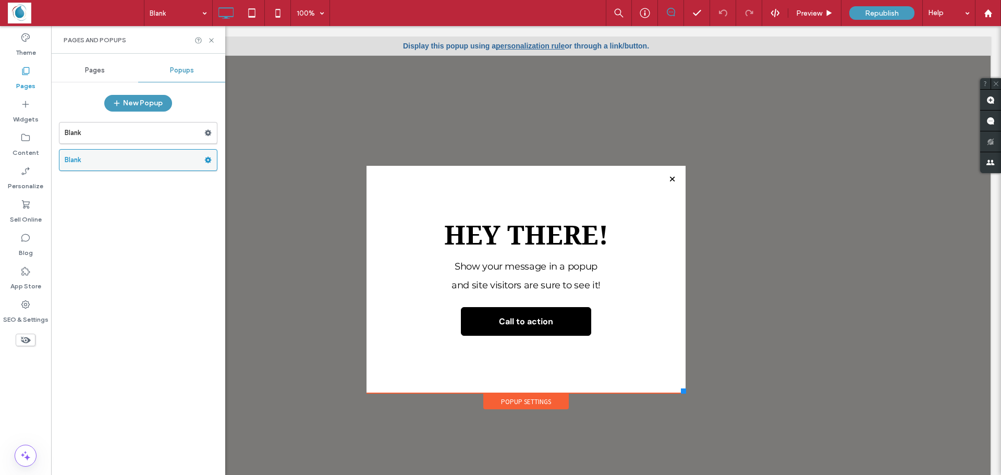
click at [91, 162] on label "Blank" at bounding box center [135, 160] width 140 height 21
click at [81, 133] on label "Blank" at bounding box center [135, 132] width 140 height 21
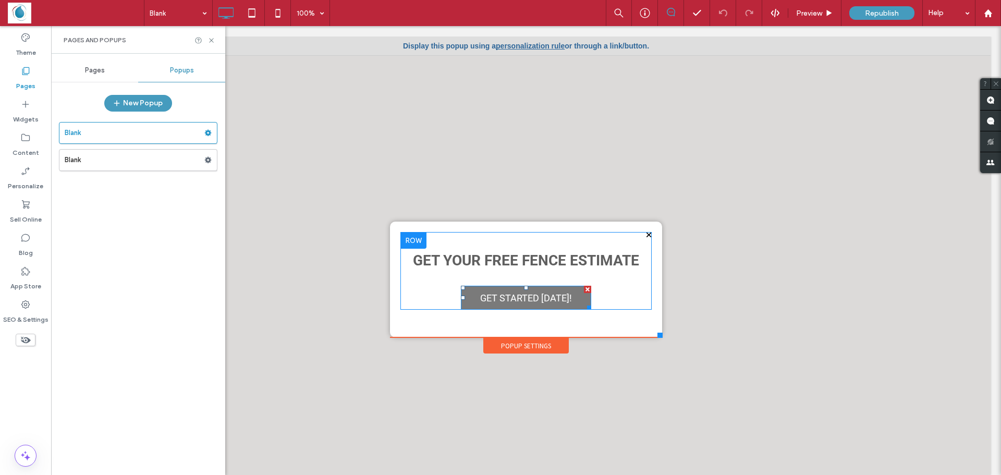
click at [567, 303] on span "GET STARTED TODAY!" at bounding box center [525, 297] width 99 height 21
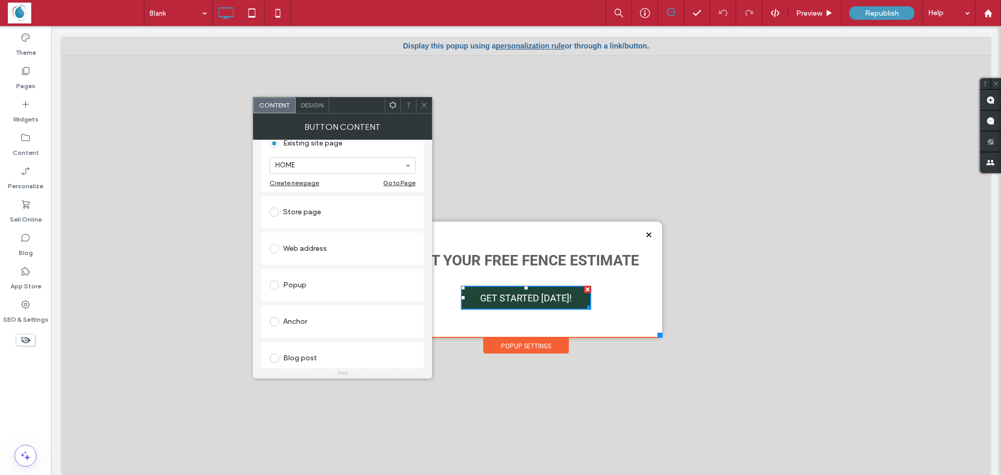
scroll to position [126, 0]
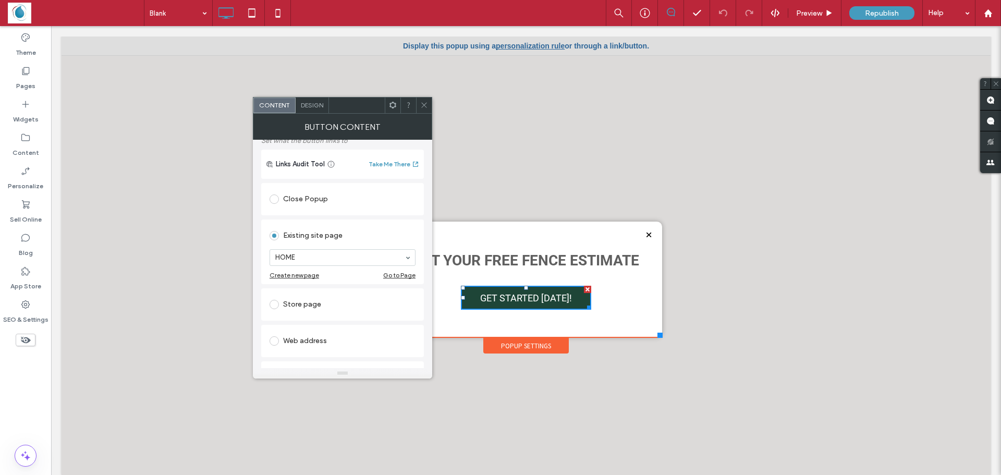
click at [296, 345] on div "Web address" at bounding box center [342, 341] width 146 height 17
click at [367, 330] on input "url" at bounding box center [342, 329] width 146 height 14
paste input "**********"
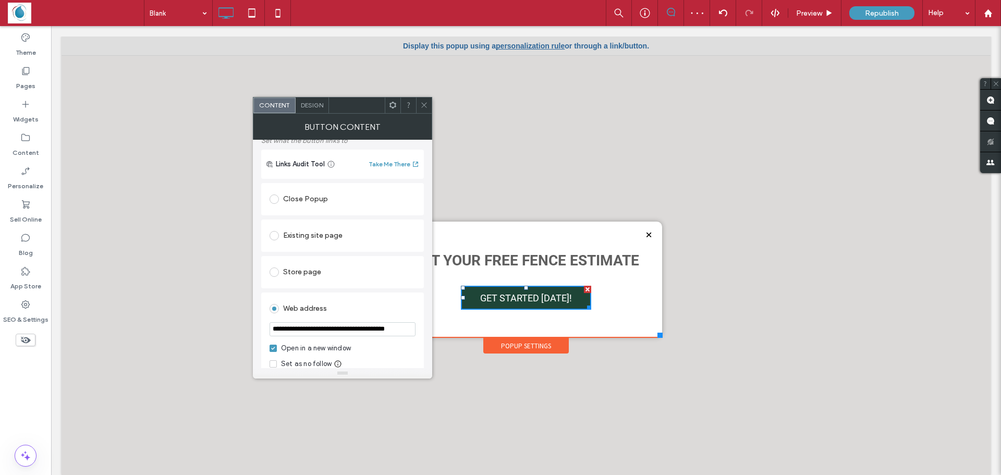
type input "**********"
click at [422, 105] on icon at bounding box center [424, 105] width 8 height 8
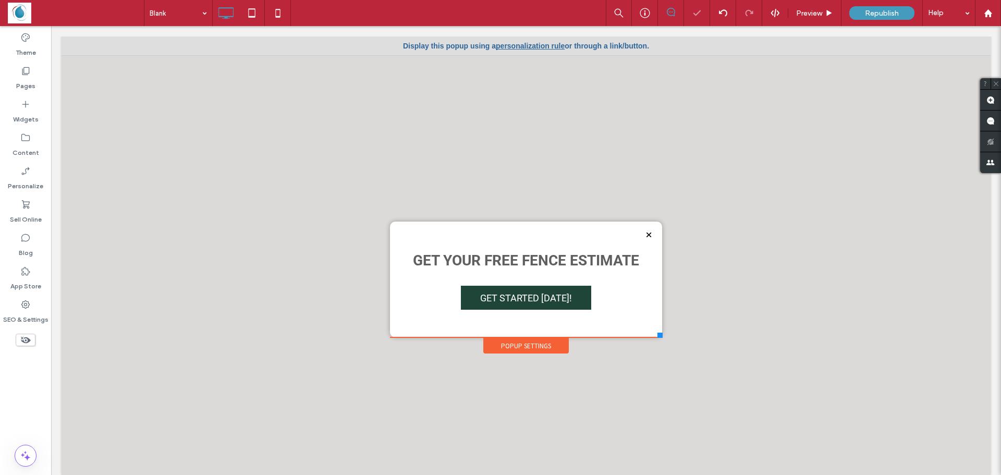
click at [158, 191] on div at bounding box center [526, 260] width 929 height 449
click at [881, 18] on div "Republish" at bounding box center [881, 13] width 65 height 14
click at [870, 14] on body ".wqwq-1{fill:#231f20;} .cls-1q, .cls-2q { fill-rule: evenodd; } .cls-2q { fill:…" at bounding box center [500, 237] width 1001 height 475
click at [700, 12] on icon at bounding box center [697, 13] width 10 height 10
click at [696, 14] on polyline at bounding box center [696, 12] width 7 height 5
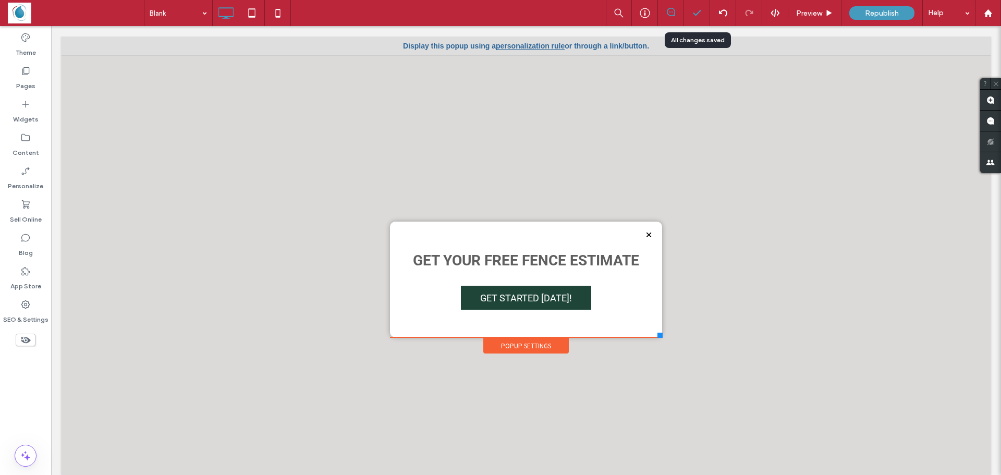
click at [704, 17] on div at bounding box center [697, 13] width 26 height 10
click at [678, 138] on div at bounding box center [526, 260] width 929 height 449
click at [696, 16] on icon at bounding box center [697, 13] width 10 height 10
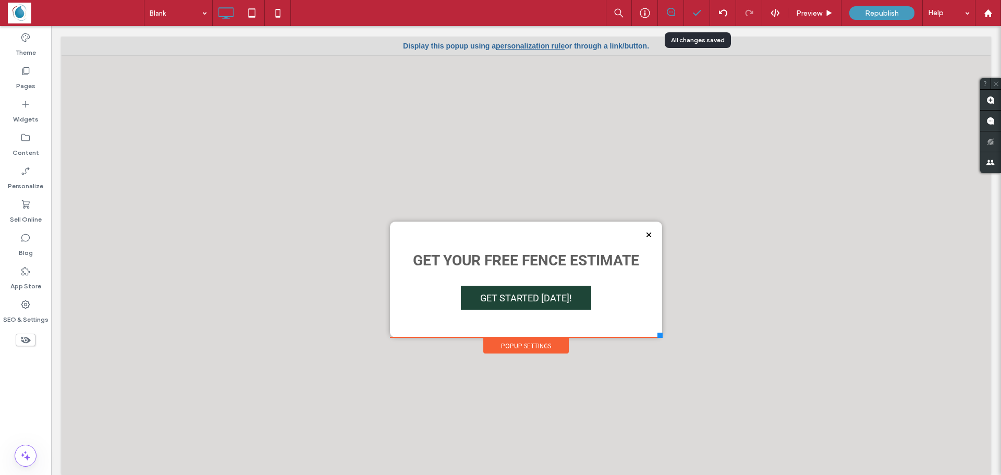
click at [703, 20] on div at bounding box center [697, 13] width 26 height 26
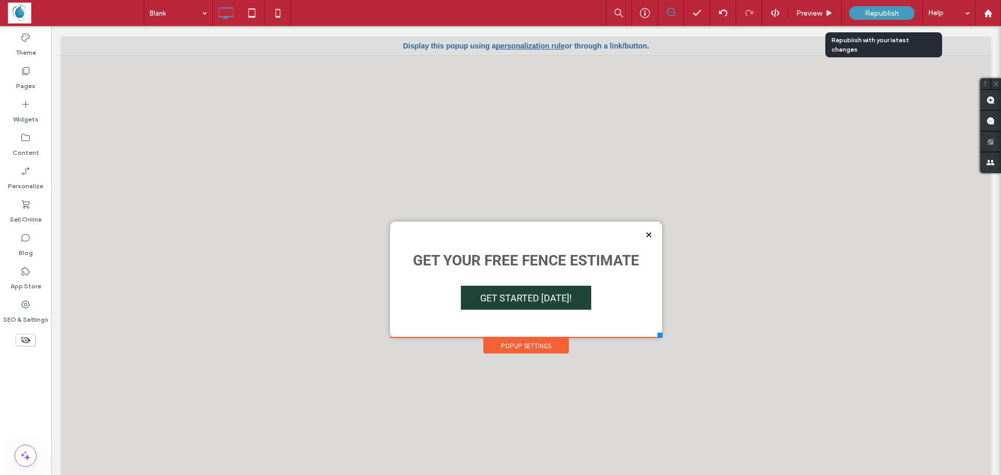
click at [877, 14] on span "Republish" at bounding box center [882, 13] width 34 height 9
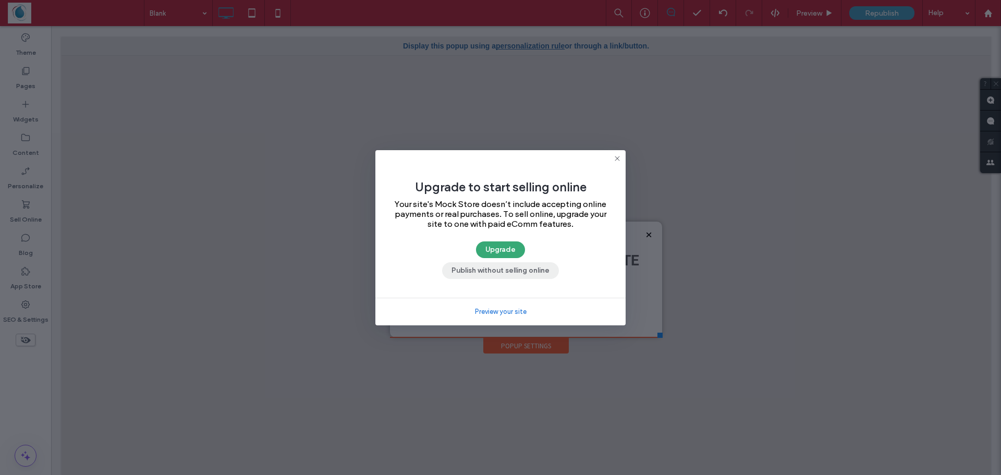
click at [521, 268] on button "Publish without selling online" at bounding box center [500, 270] width 117 height 17
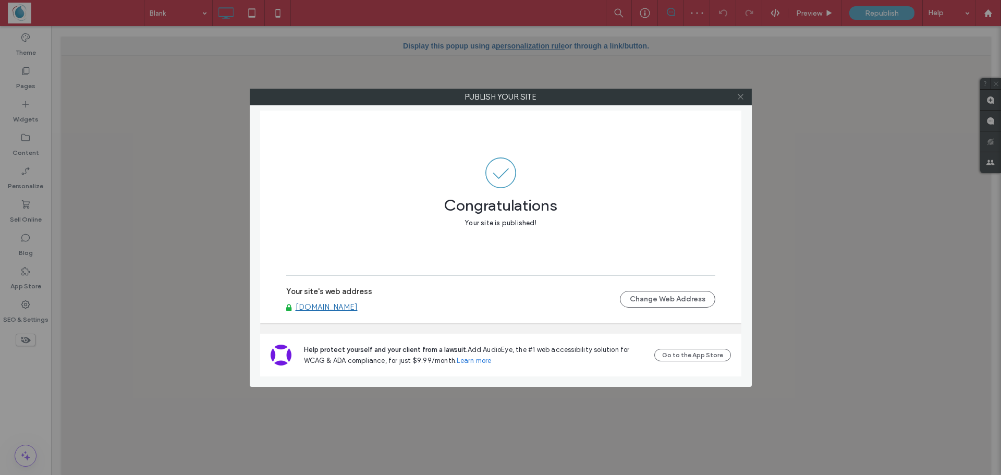
click at [741, 100] on icon at bounding box center [741, 97] width 8 height 8
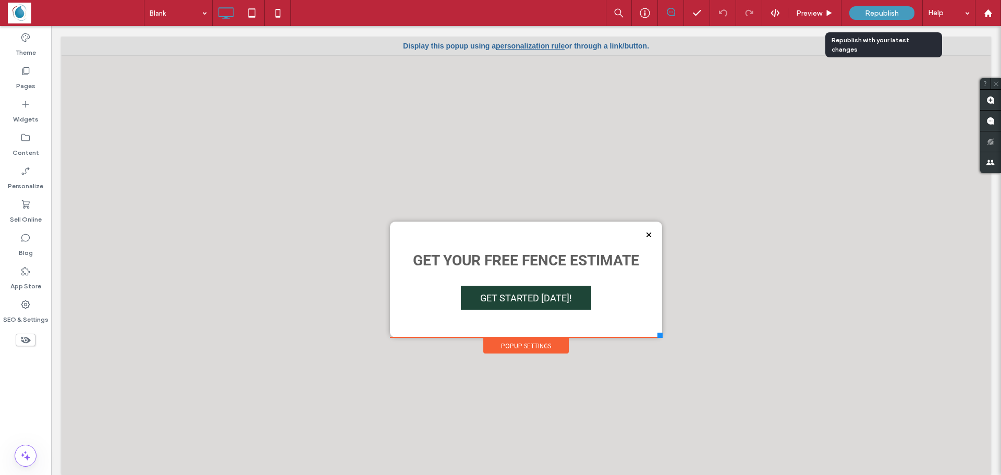
click at [858, 21] on div "Republish" at bounding box center [881, 13] width 65 height 26
click at [858, 17] on div "Republish" at bounding box center [881, 13] width 65 height 14
click at [858, 14] on div "Republish" at bounding box center [881, 13] width 65 height 14
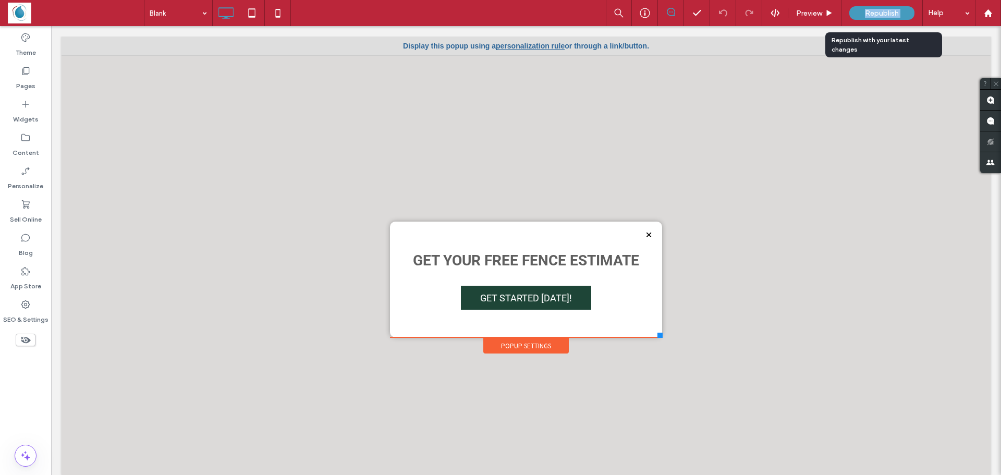
click at [858, 14] on div "Republish" at bounding box center [881, 13] width 65 height 14
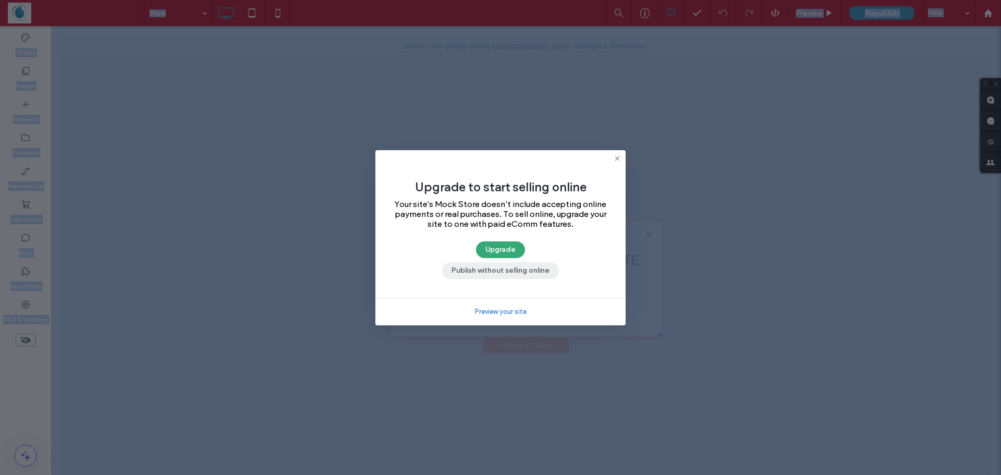
drag, startPoint x: 509, startPoint y: 272, endPoint x: 470, endPoint y: 241, distance: 49.3
click at [509, 272] on button "Publish without selling online" at bounding box center [500, 270] width 117 height 17
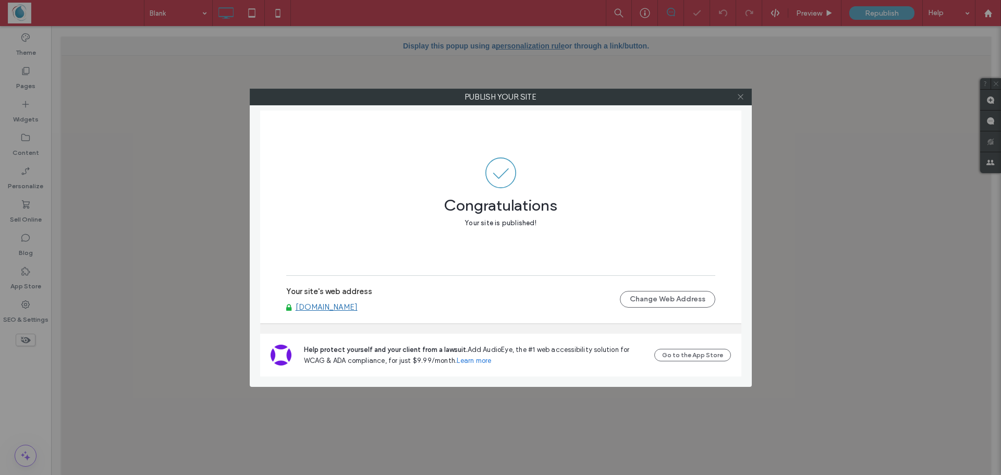
click at [742, 100] on icon at bounding box center [741, 97] width 8 height 8
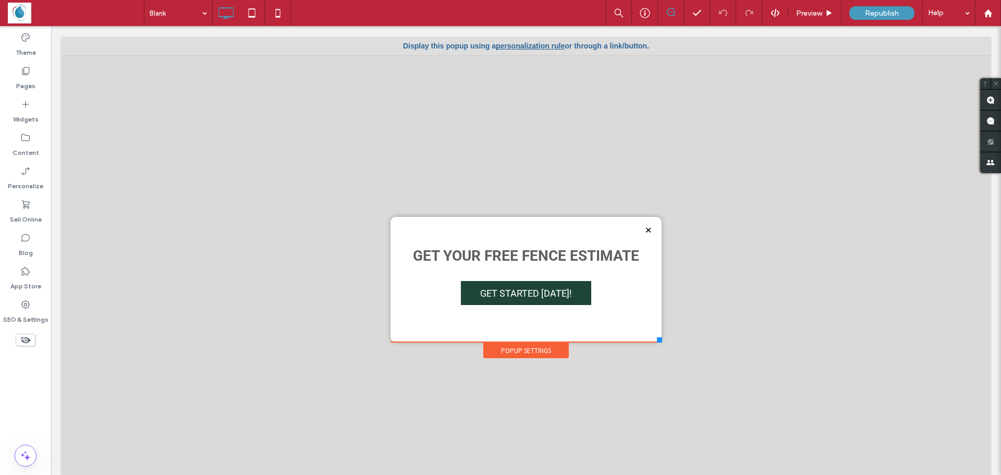
drag, startPoint x: 652, startPoint y: 335, endPoint x: 654, endPoint y: 342, distance: 7.6
click at [657, 342] on div at bounding box center [659, 339] width 5 height 5
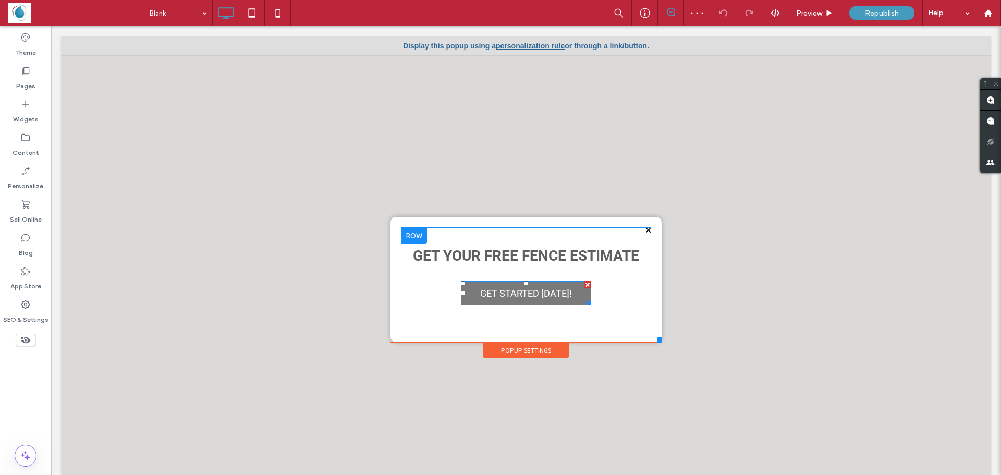
click at [551, 299] on span "GET STARTED TODAY!" at bounding box center [525, 293] width 99 height 21
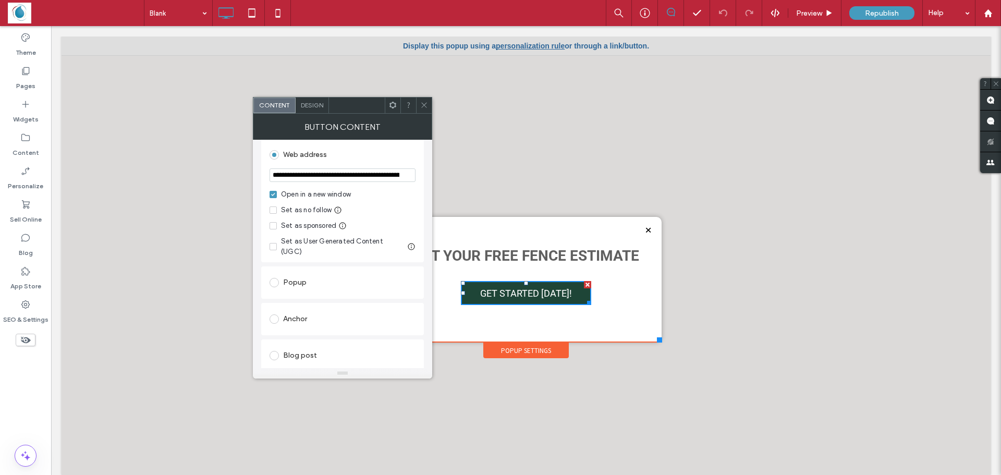
scroll to position [383, 0]
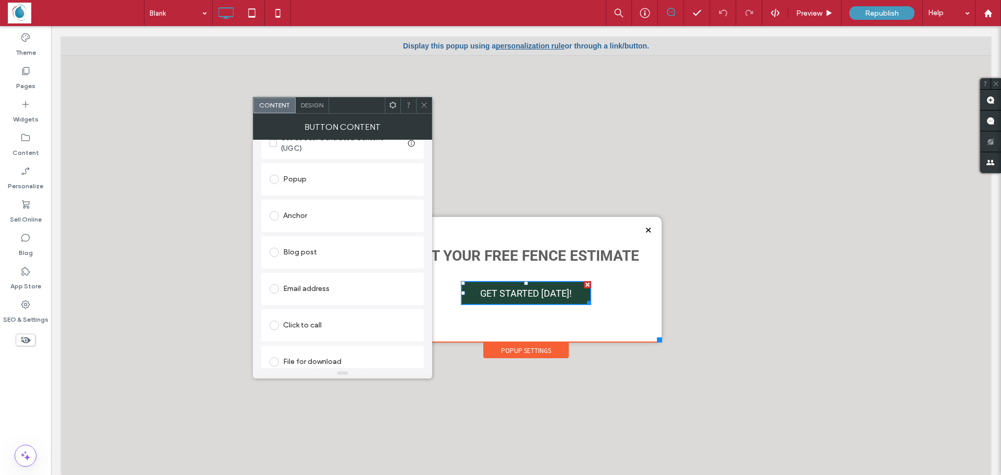
click at [313, 108] on span "Design" at bounding box center [312, 105] width 22 height 8
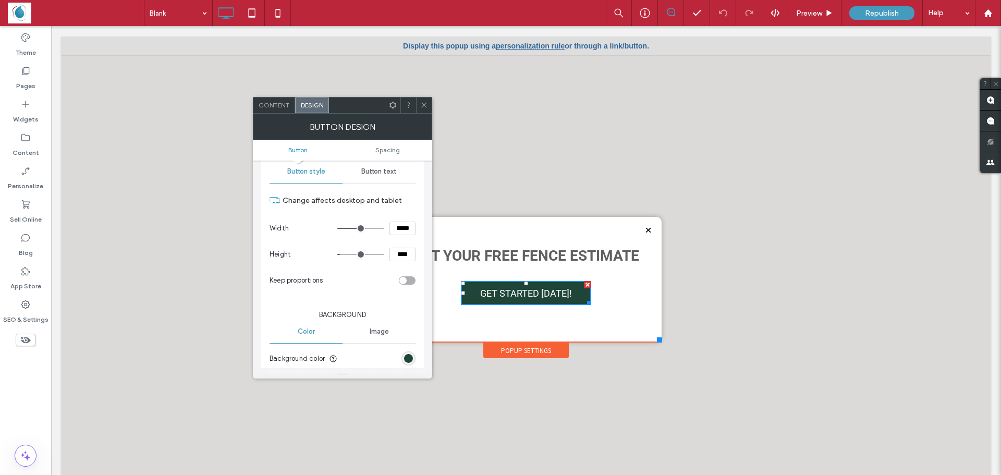
scroll to position [92, 0]
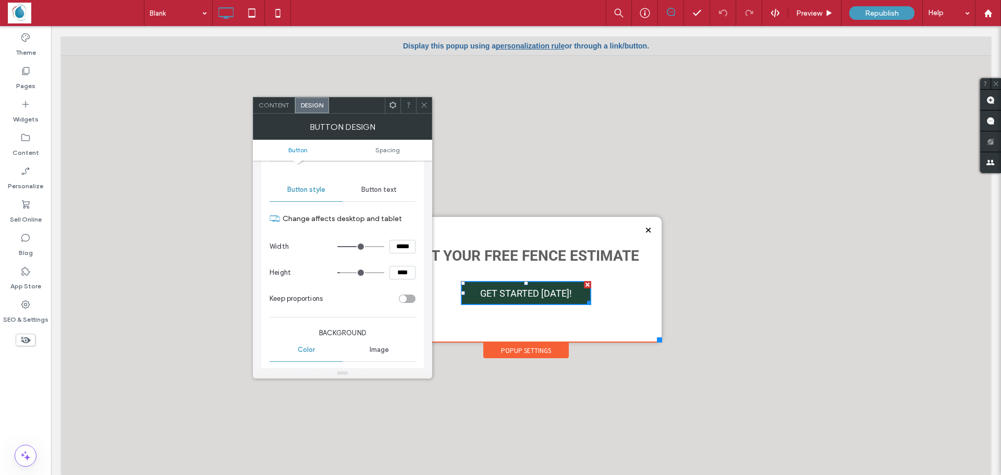
click at [374, 188] on span "Button text" at bounding box center [378, 190] width 35 height 8
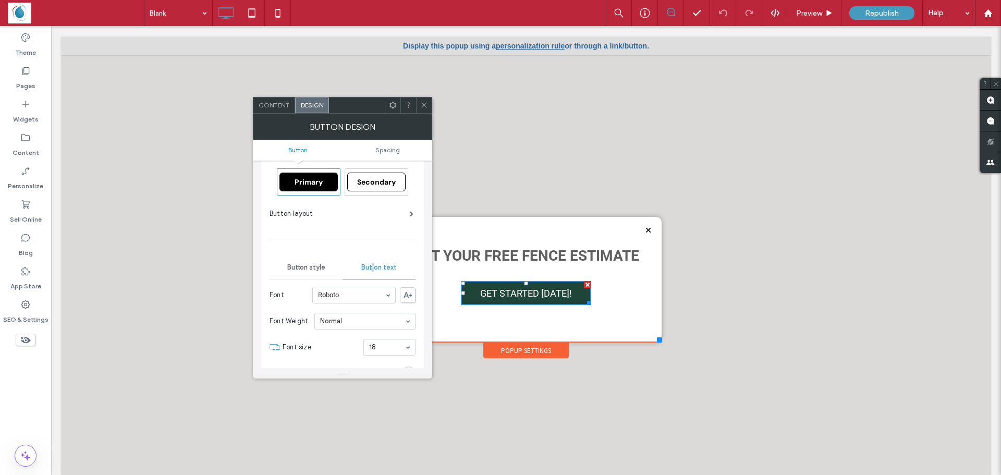
scroll to position [0, 0]
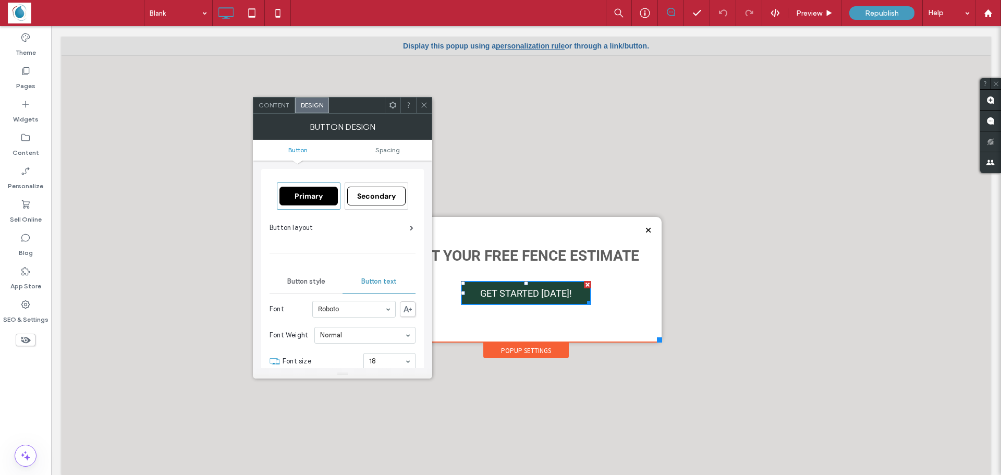
click at [308, 285] on span "Button style" at bounding box center [306, 281] width 38 height 8
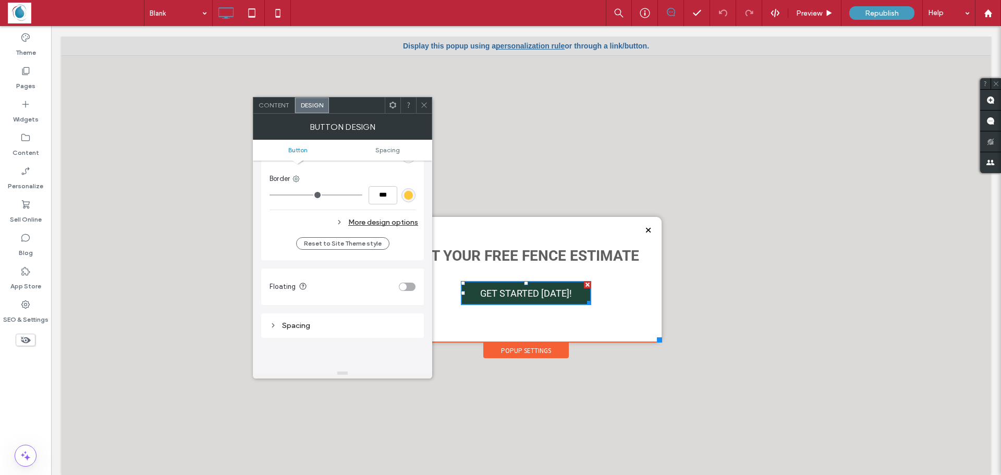
scroll to position [313, 0]
click at [364, 225] on div "More design options" at bounding box center [343, 222] width 149 height 14
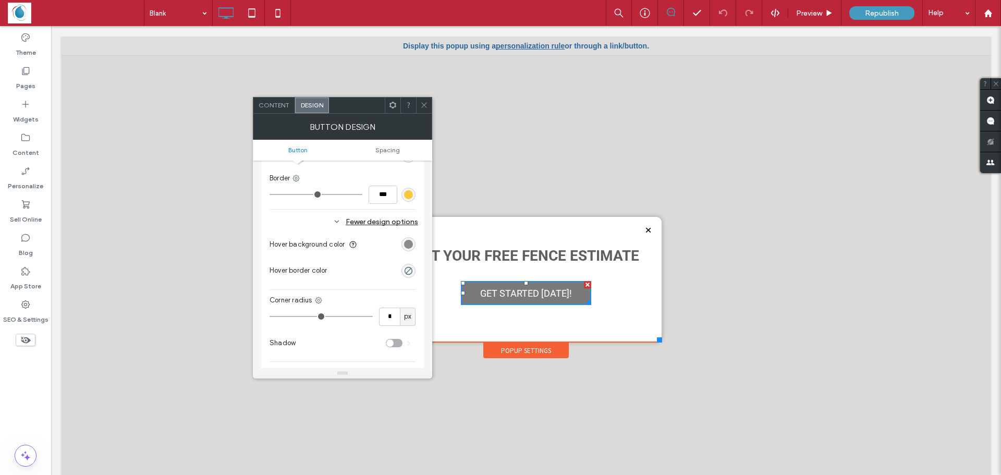
click at [409, 246] on div "rgb(122, 122, 122)" at bounding box center [408, 244] width 9 height 9
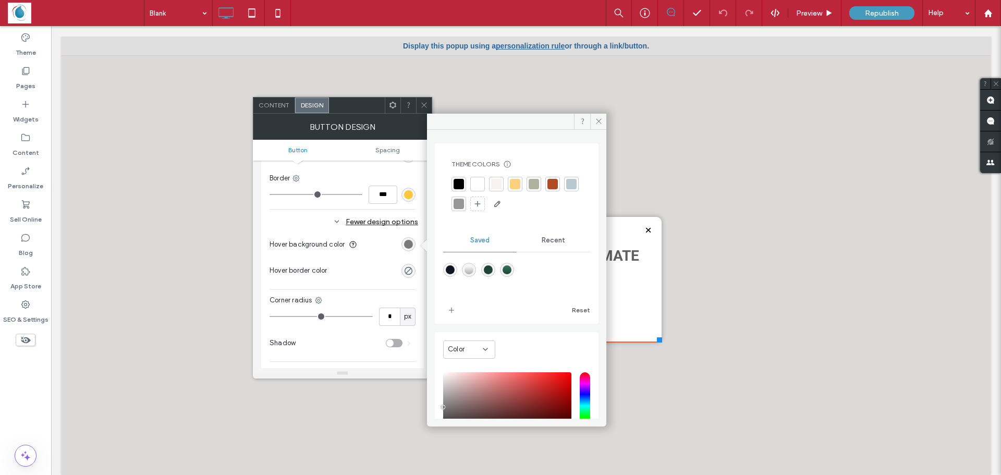
click at [483, 185] on div at bounding box center [477, 184] width 15 height 15
drag, startPoint x: 528, startPoint y: 102, endPoint x: 597, endPoint y: 123, distance: 72.4
click at [597, 123] on icon at bounding box center [599, 121] width 8 height 8
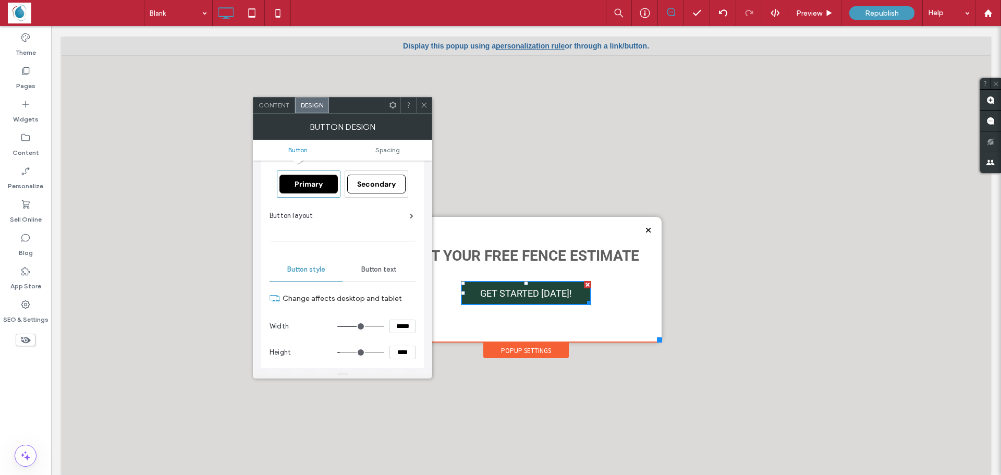
scroll to position [0, 0]
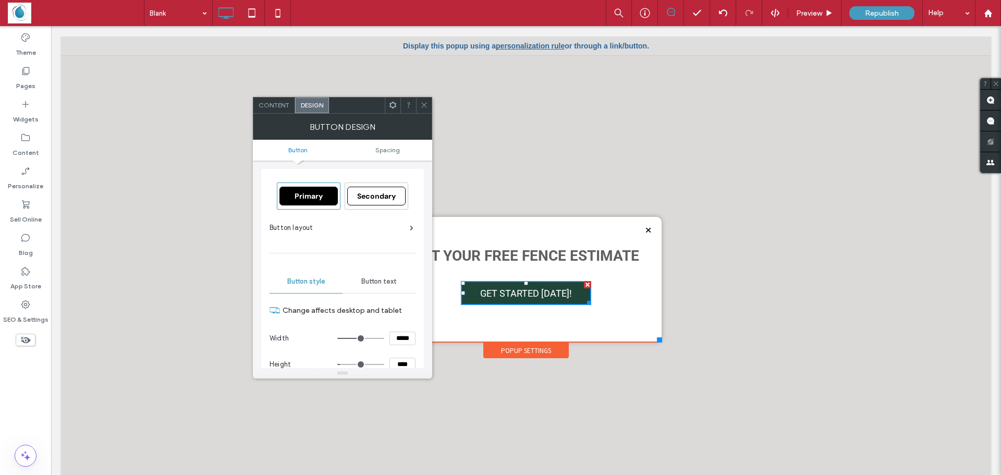
drag, startPoint x: 390, startPoint y: 279, endPoint x: 370, endPoint y: 272, distance: 21.6
click at [389, 280] on span "Button text" at bounding box center [378, 281] width 35 height 8
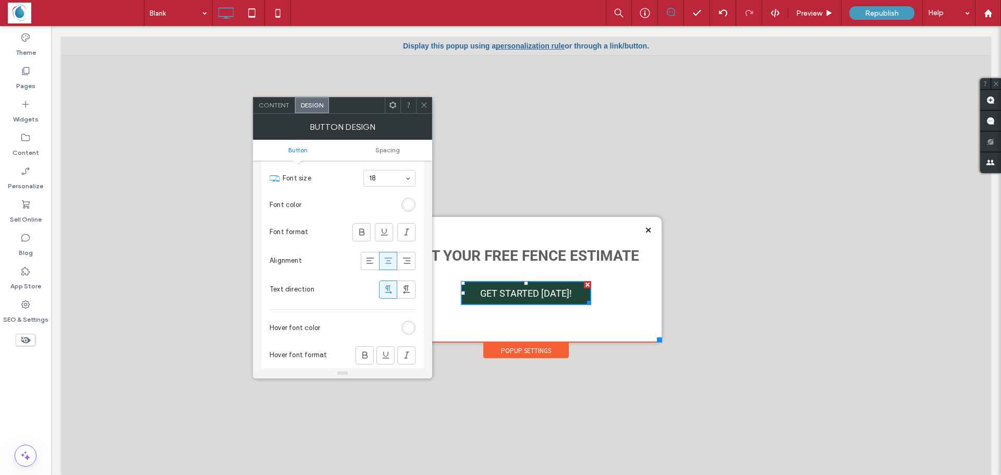
scroll to position [208, 0]
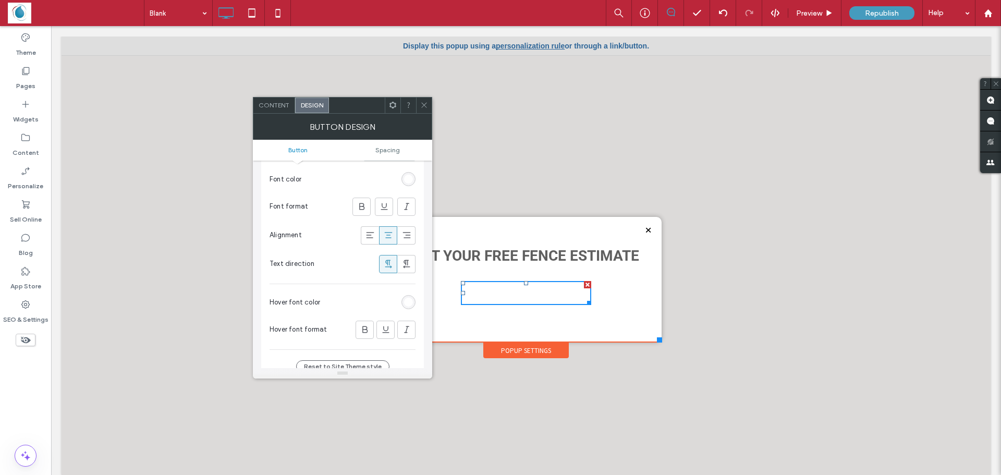
click at [414, 302] on div "rgb(255, 255, 255)" at bounding box center [408, 302] width 14 height 14
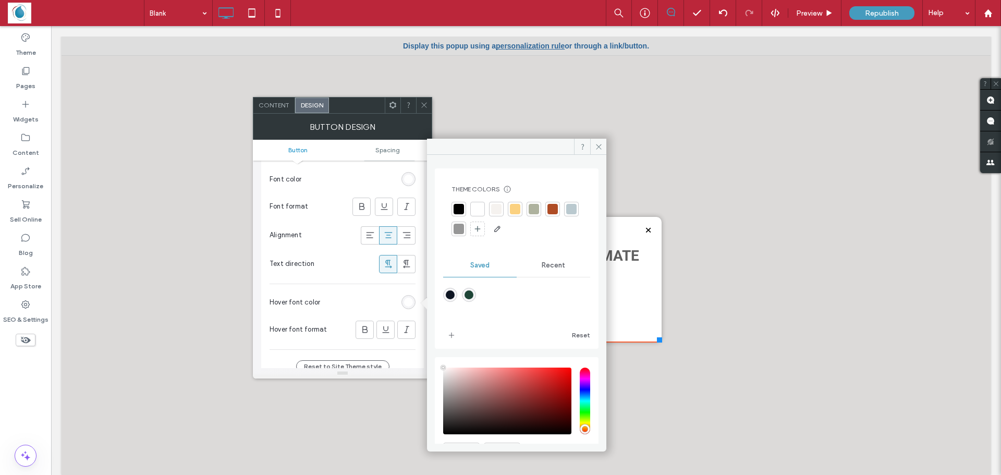
click at [455, 210] on div at bounding box center [458, 209] width 10 height 10
click at [596, 144] on icon at bounding box center [599, 147] width 8 height 8
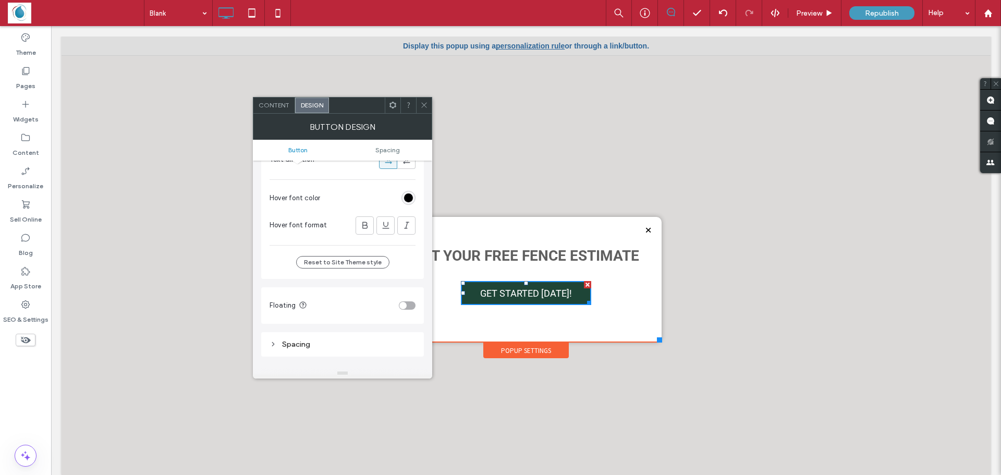
scroll to position [365, 0]
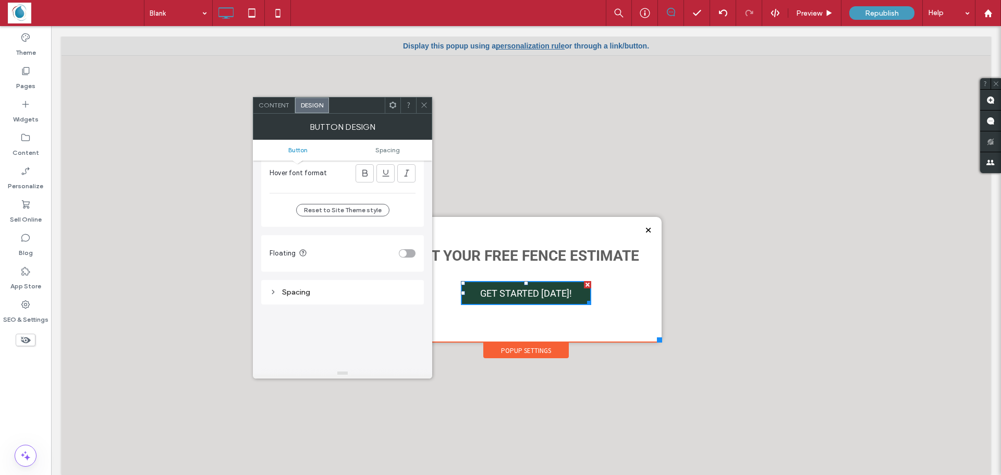
click at [423, 106] on use at bounding box center [423, 105] width 5 height 5
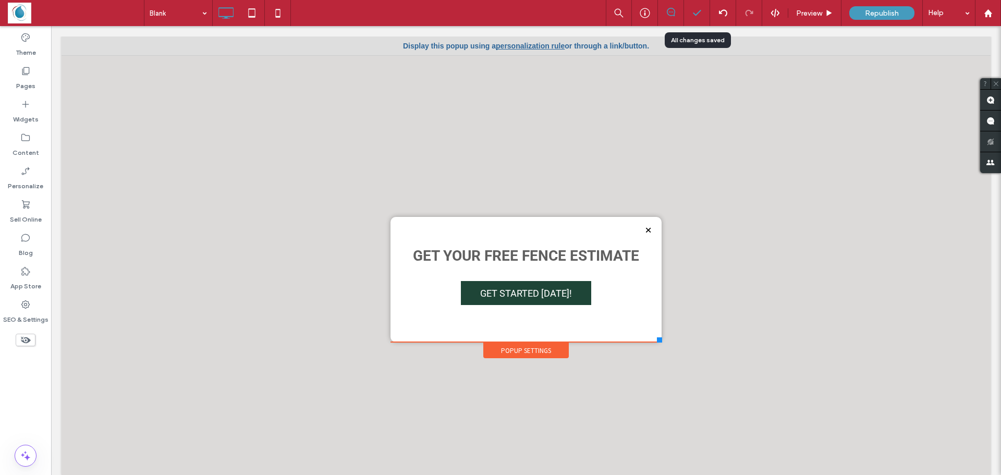
click at [691, 14] on div at bounding box center [697, 13] width 26 height 10
click at [593, 150] on div at bounding box center [525, 178] width 271 height 77
click at [700, 15] on icon at bounding box center [697, 13] width 10 height 10
click at [702, 146] on div at bounding box center [526, 260] width 929 height 449
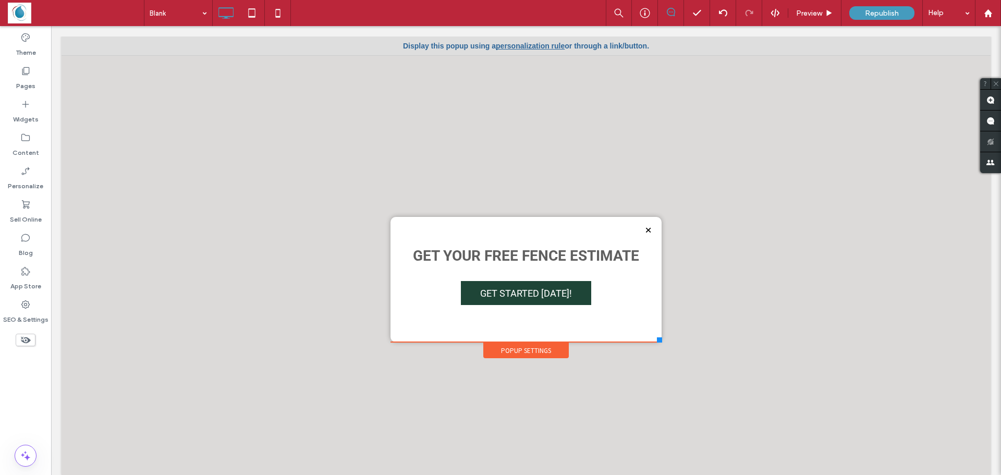
click at [707, 281] on div at bounding box center [526, 260] width 929 height 449
click at [695, 287] on div at bounding box center [526, 260] width 929 height 449
click at [858, 10] on div "Republish" at bounding box center [881, 13] width 65 height 14
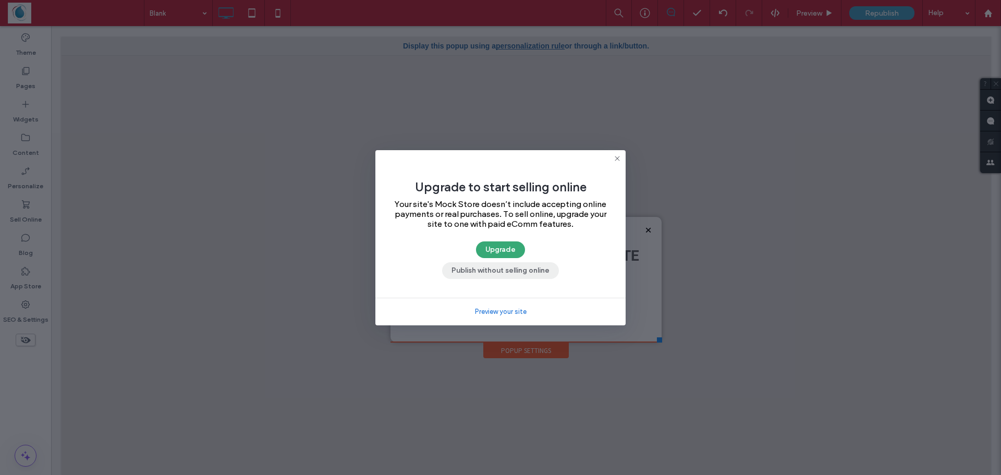
drag, startPoint x: 513, startPoint y: 271, endPoint x: 462, endPoint y: 245, distance: 57.3
click at [513, 271] on button "Publish without selling online" at bounding box center [500, 270] width 117 height 17
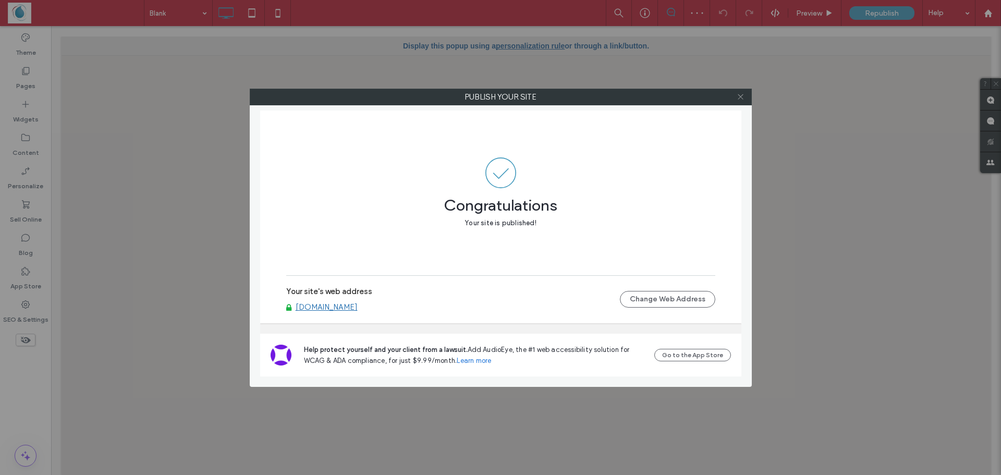
click at [741, 95] on icon at bounding box center [741, 97] width 8 height 8
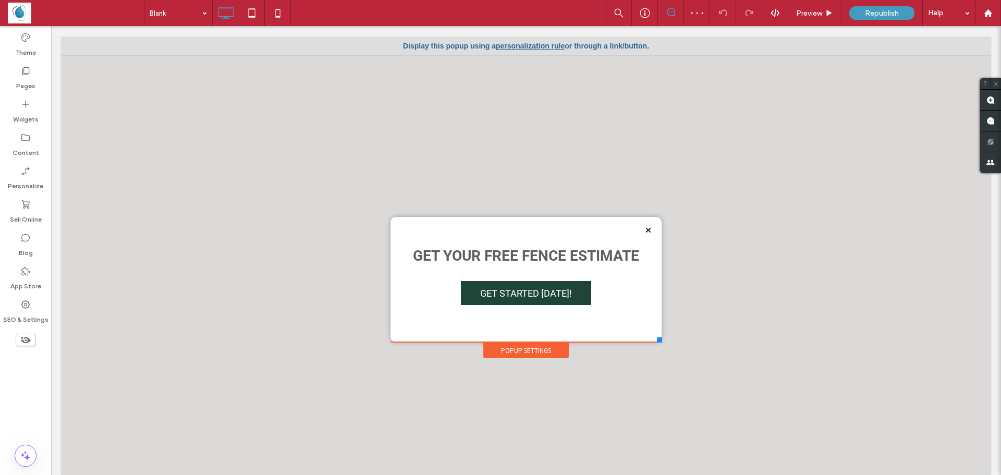
drag, startPoint x: 330, startPoint y: 157, endPoint x: 324, endPoint y: 158, distance: 5.9
click at [329, 157] on div at bounding box center [526, 260] width 929 height 449
click at [428, 145] on div at bounding box center [525, 178] width 271 height 77
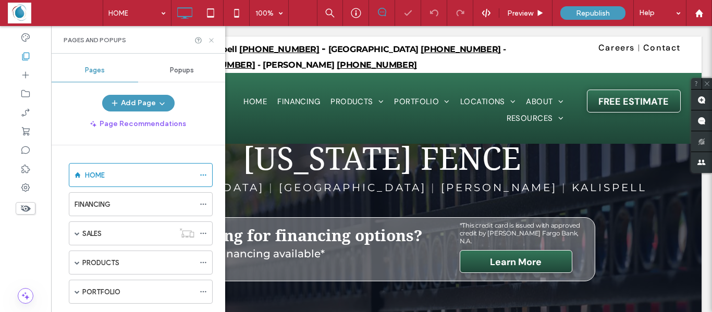
click at [212, 39] on icon at bounding box center [211, 40] width 8 height 8
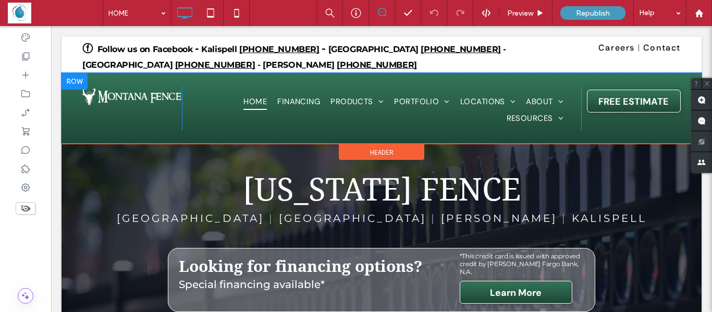
click at [75, 77] on div at bounding box center [75, 81] width 26 height 17
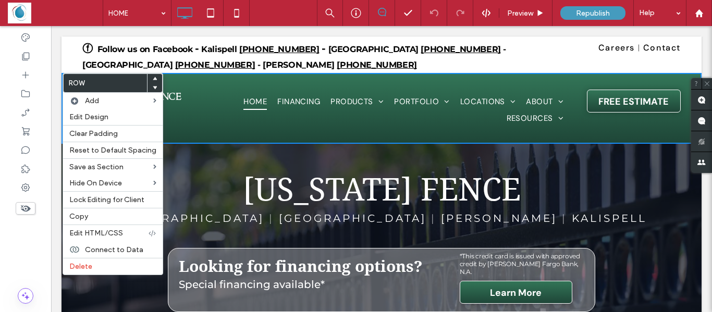
click at [196, 129] on nav "HOME FINANCING PRODUCTS CHAIN LINK FENCING VINYL WOOD ORNAMENTAL IRON GARDEN, […" at bounding box center [381, 110] width 389 height 41
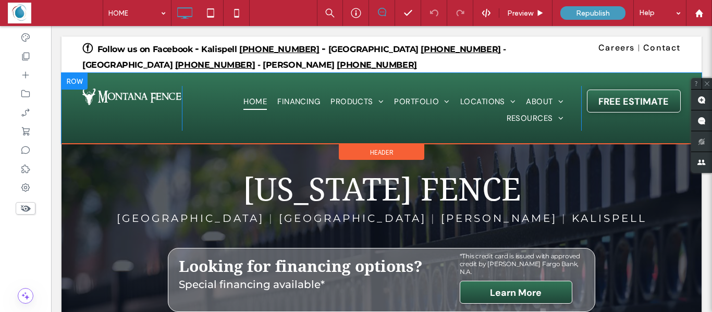
click at [172, 132] on div "Click To Paste HOME FINANCING PRODUCTS CHAIN LINK FENCING VINYL WOOD ORNAMENTAL…" at bounding box center [382, 108] width 640 height 71
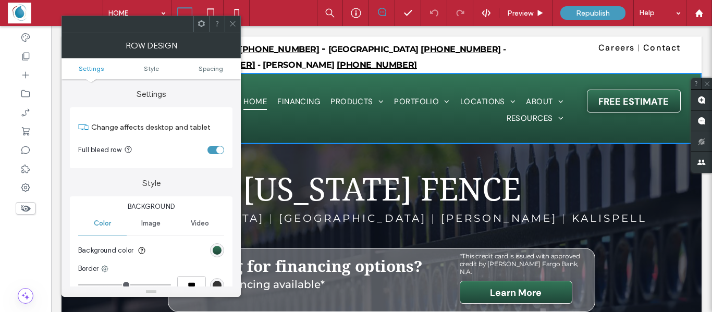
scroll to position [156, 0]
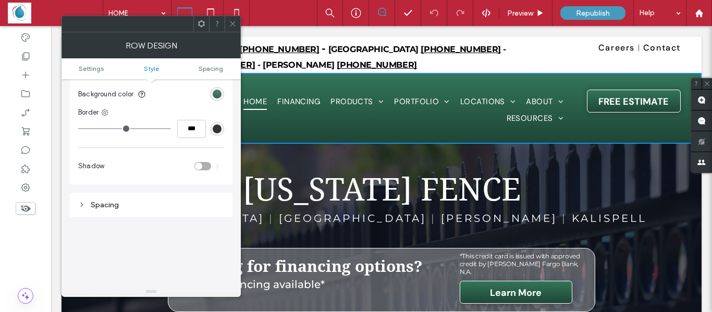
click at [216, 94] on div "linear-gradient(0deg, rgb(30, 69, 55) 0%, rgb(51, 118, 88) 100%)" at bounding box center [217, 94] width 9 height 9
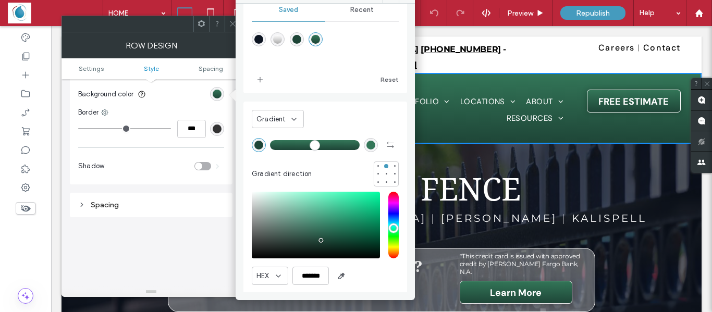
scroll to position [56, 0]
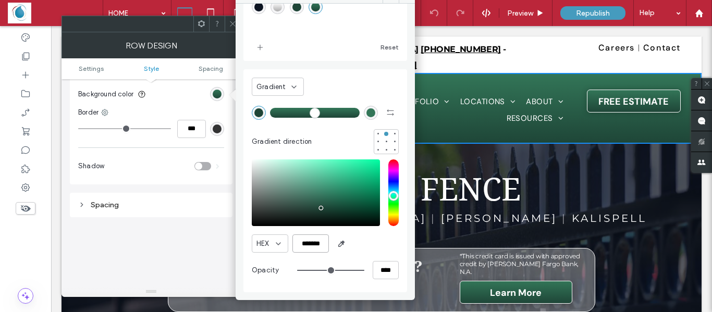
click at [317, 244] on input "*******" at bounding box center [310, 244] width 36 height 18
